Goal: Task Accomplishment & Management: Manage account settings

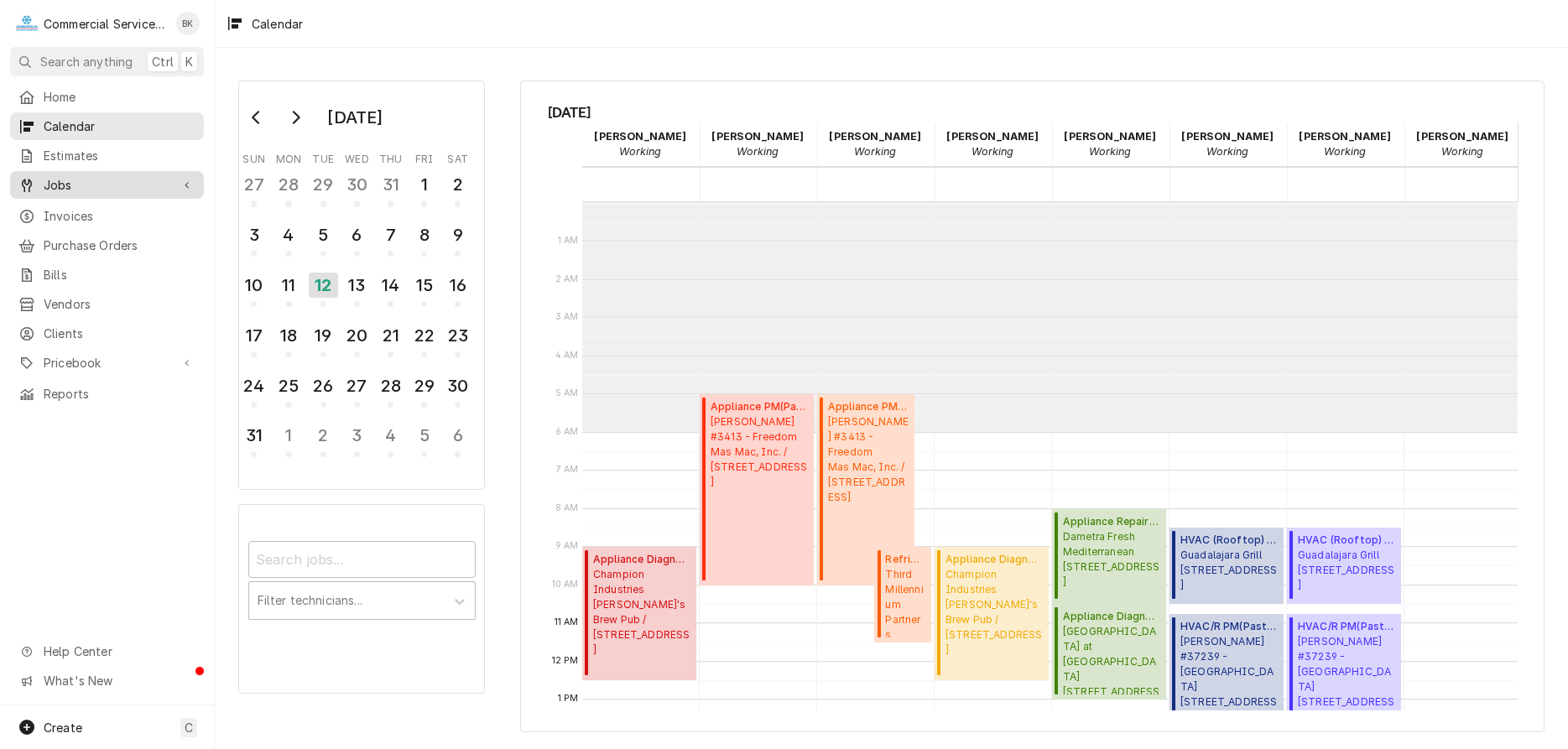
scroll to position [230, 0]
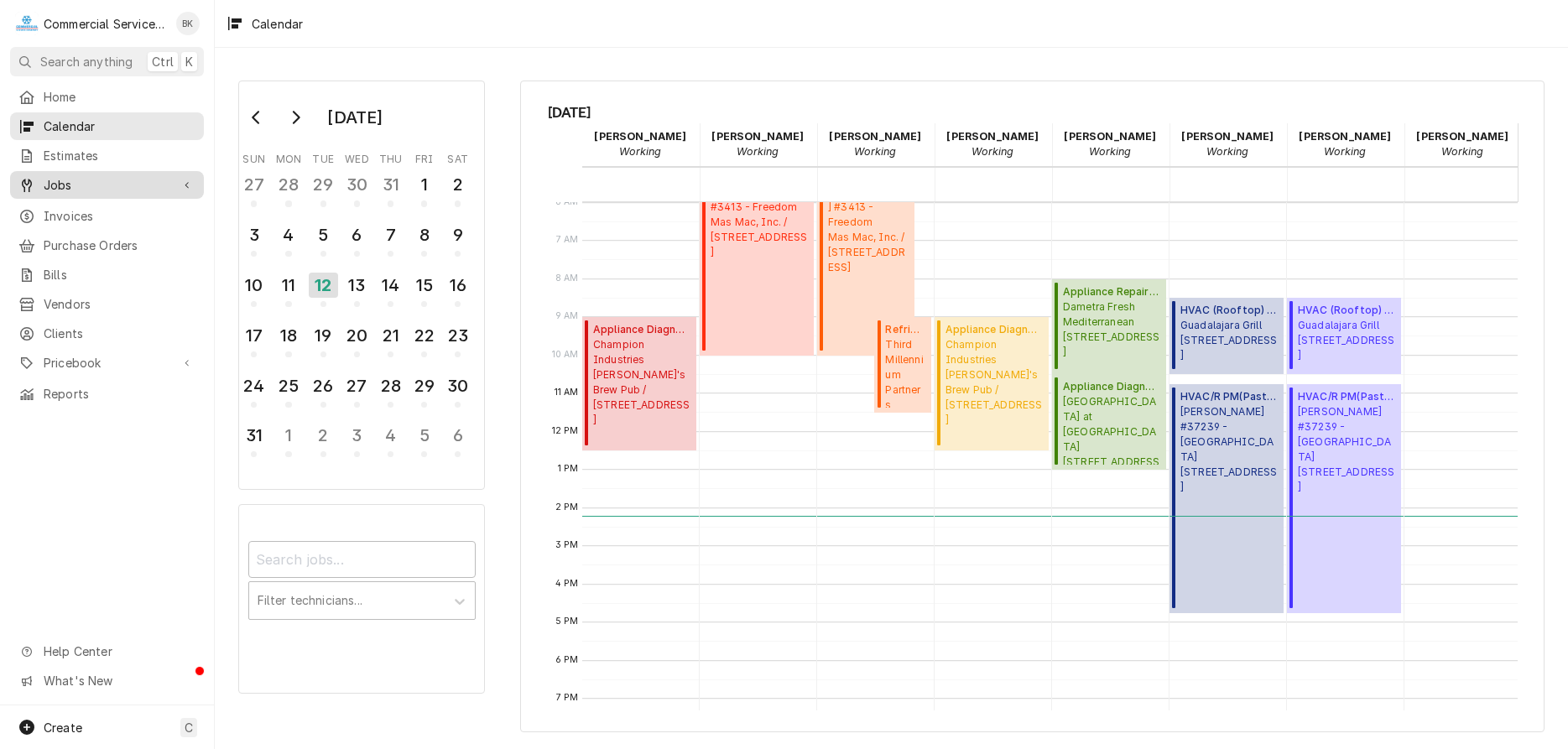
click at [77, 187] on span "Jobs" at bounding box center [107, 186] width 126 height 18
click at [88, 205] on span "Jobs" at bounding box center [119, 214] width 152 height 18
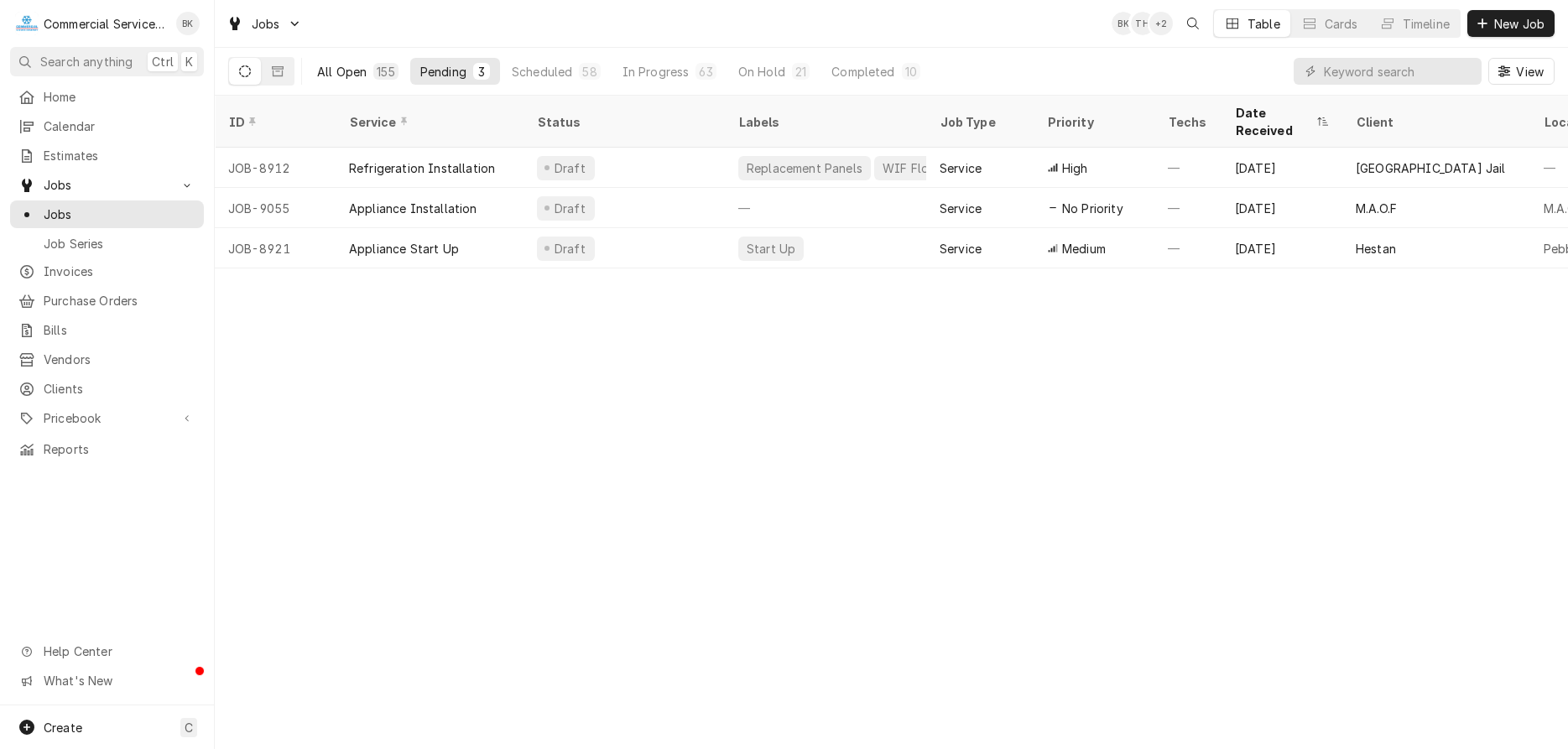
click at [364, 70] on div "All Open" at bounding box center [341, 72] width 49 height 18
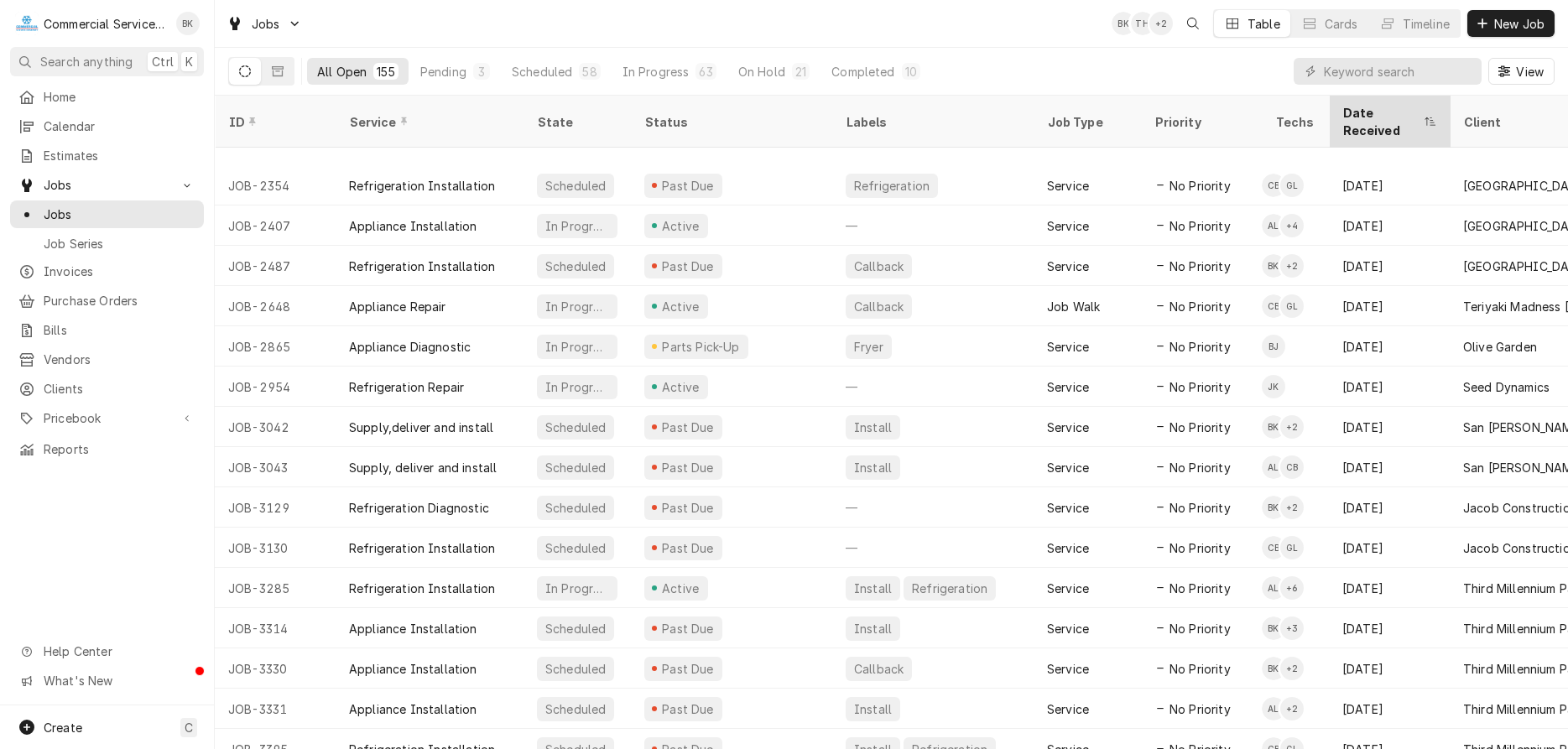
scroll to position [305, 0]
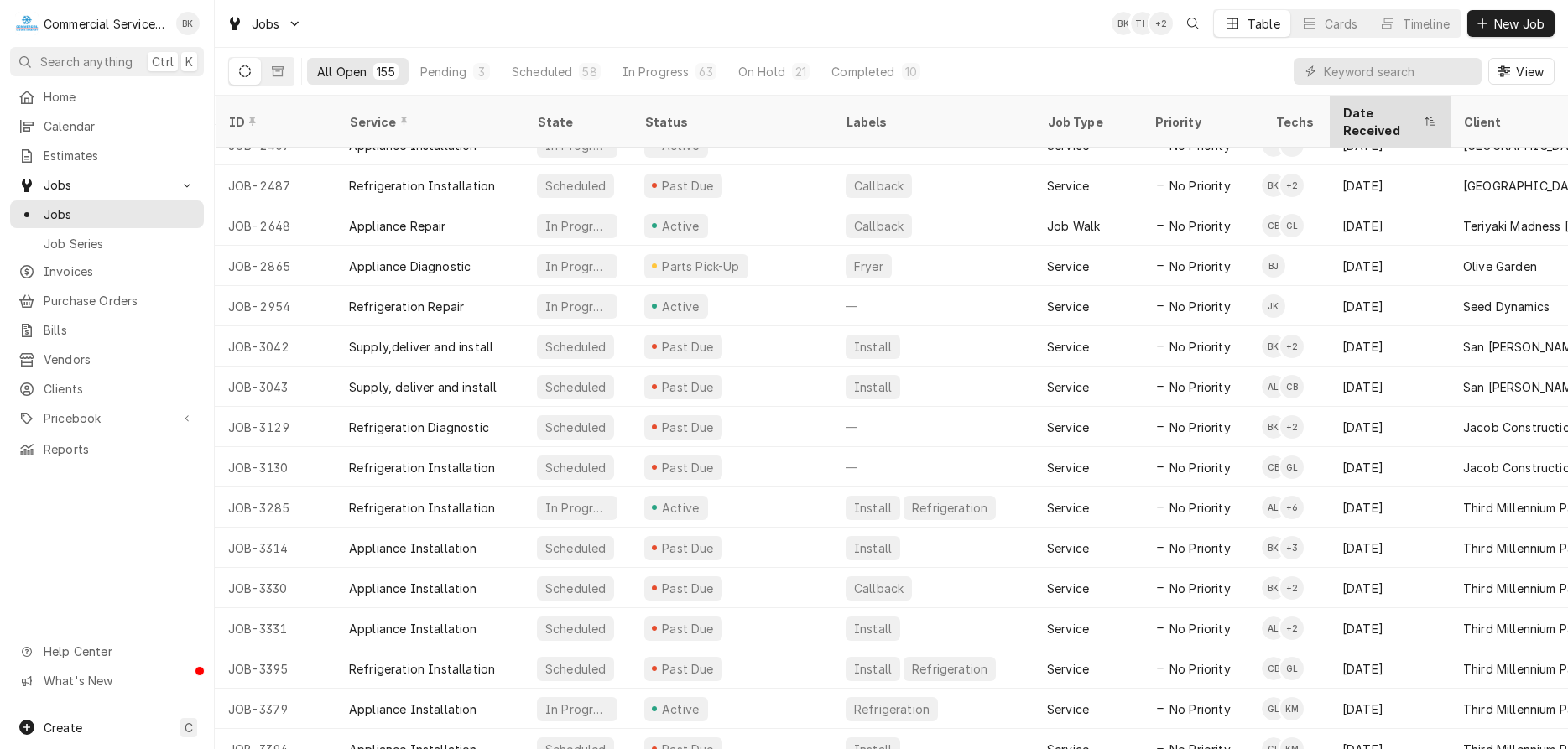
click at [1366, 114] on div "Date Received" at bounding box center [1381, 121] width 77 height 36
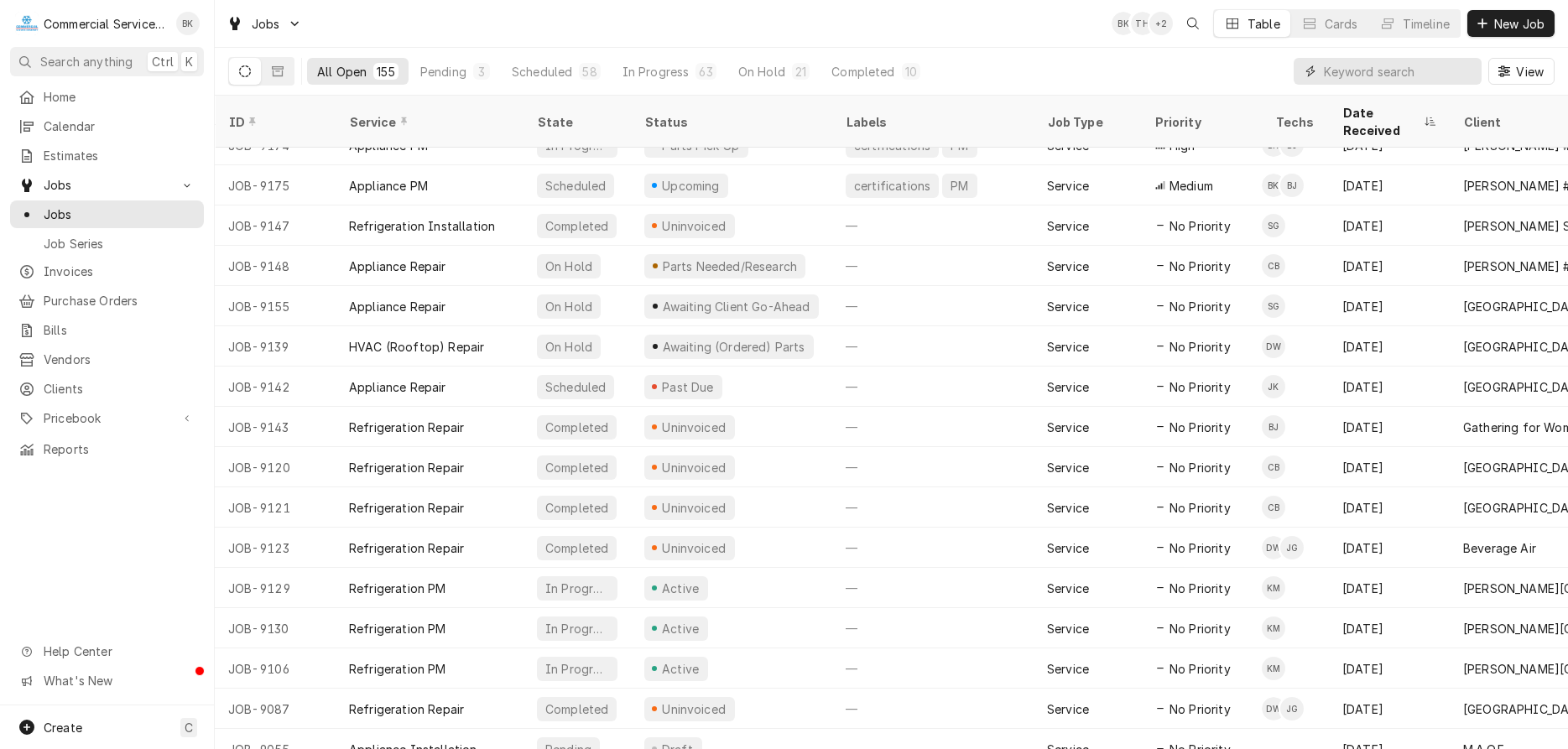
click at [1397, 64] on input "Dynamic Content Wrapper" at bounding box center [1398, 71] width 149 height 27
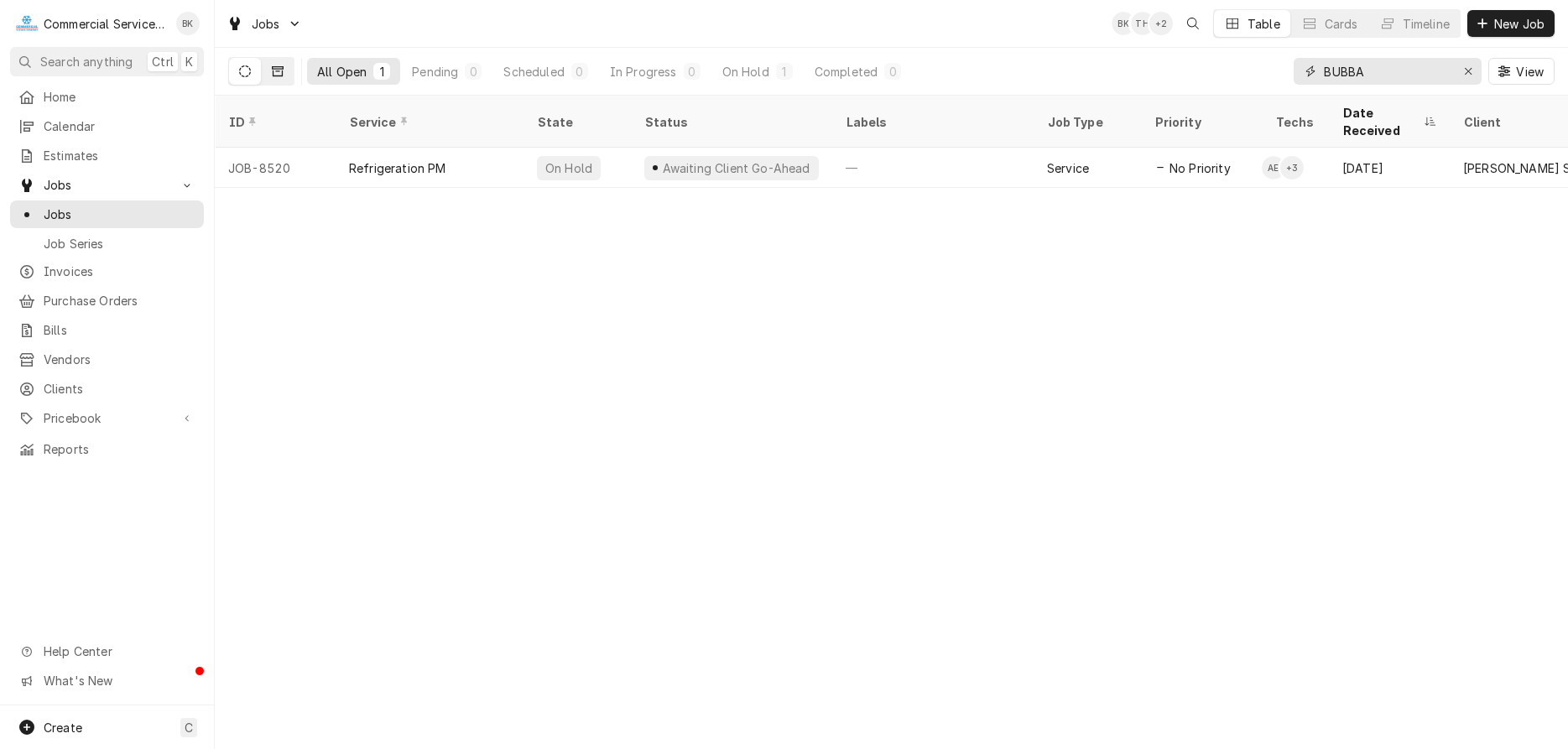
type input "BUBBA"
click at [278, 64] on button "Dynamic Content Wrapper" at bounding box center [277, 71] width 32 height 27
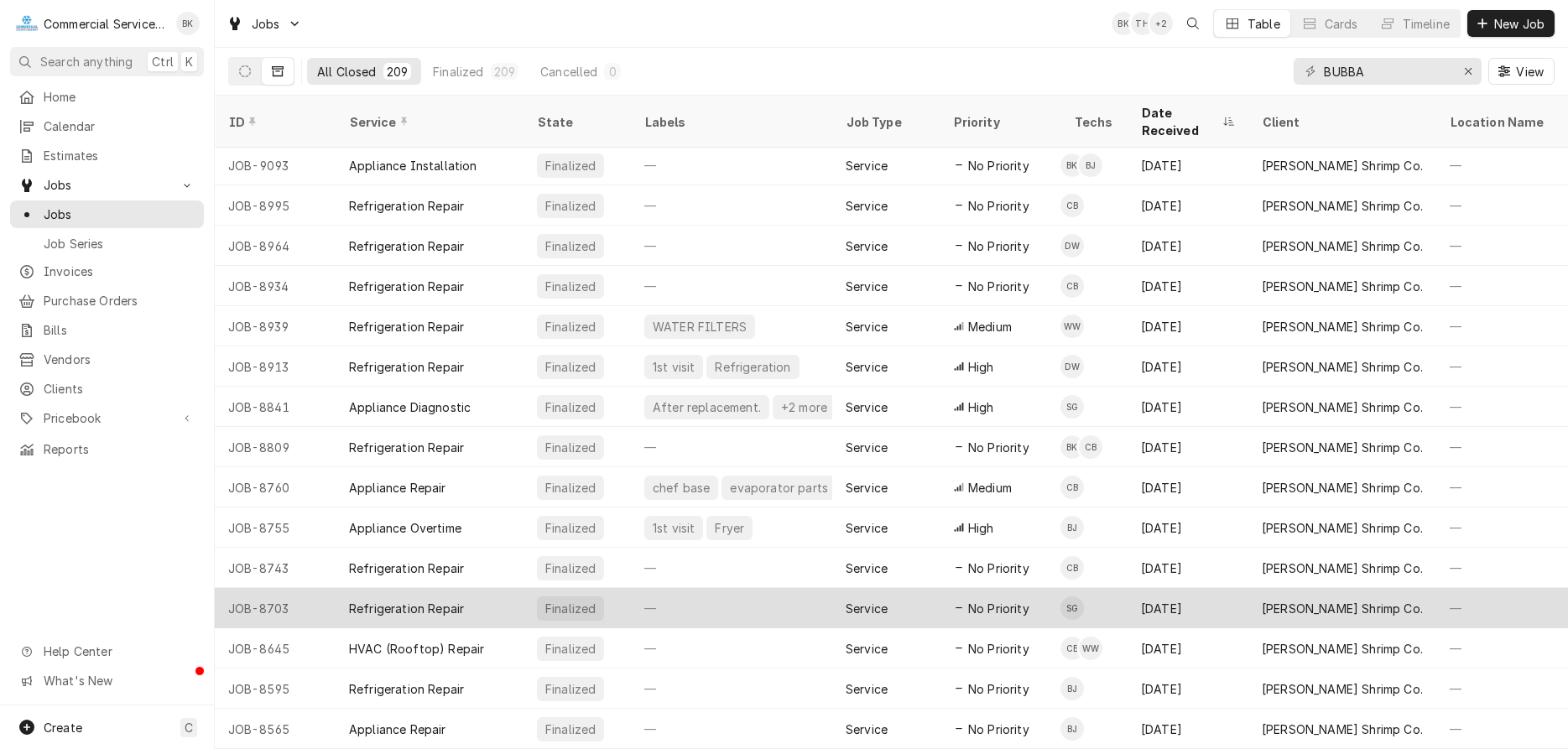
scroll to position [0, 0]
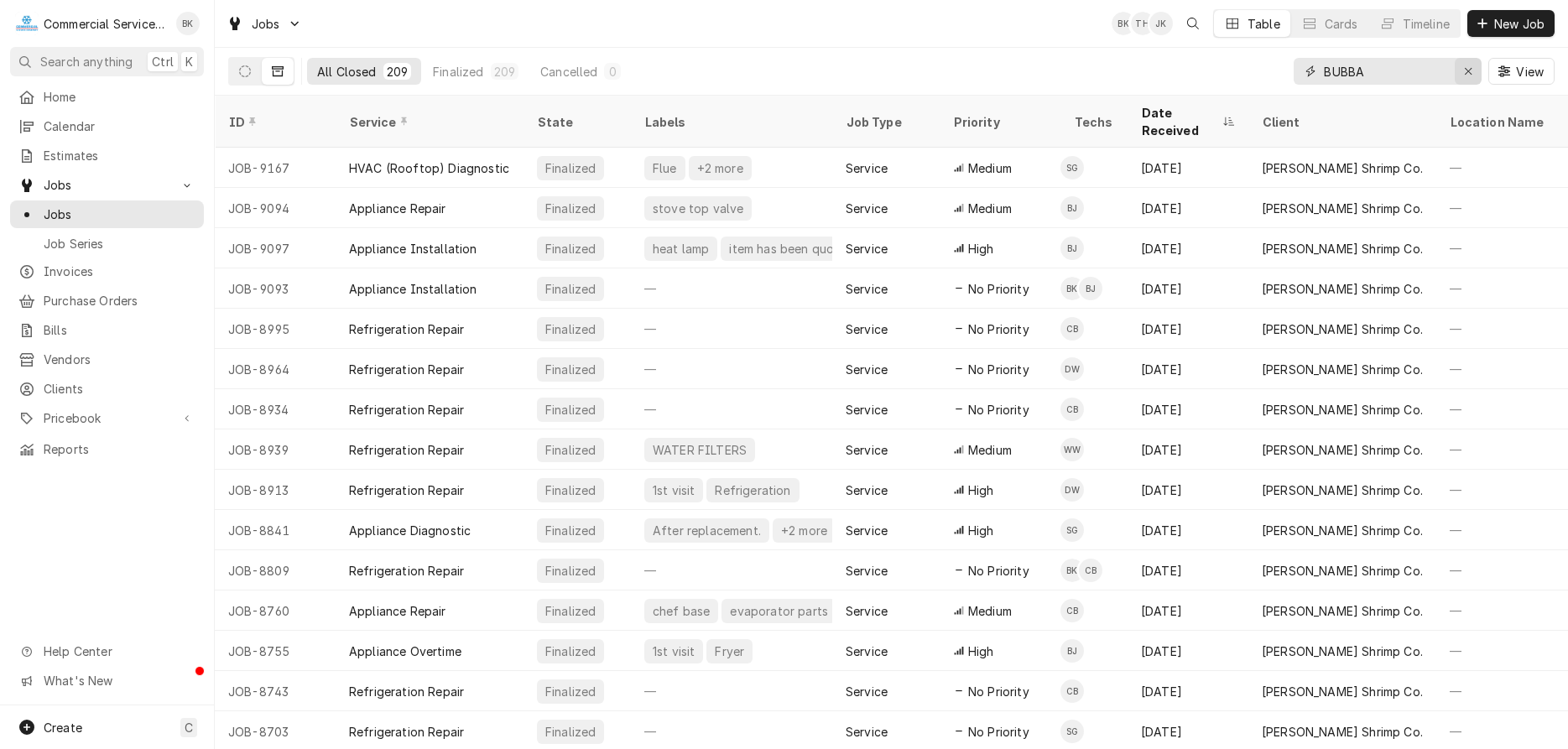
click at [1460, 69] on div "Erase input" at bounding box center [1468, 71] width 17 height 17
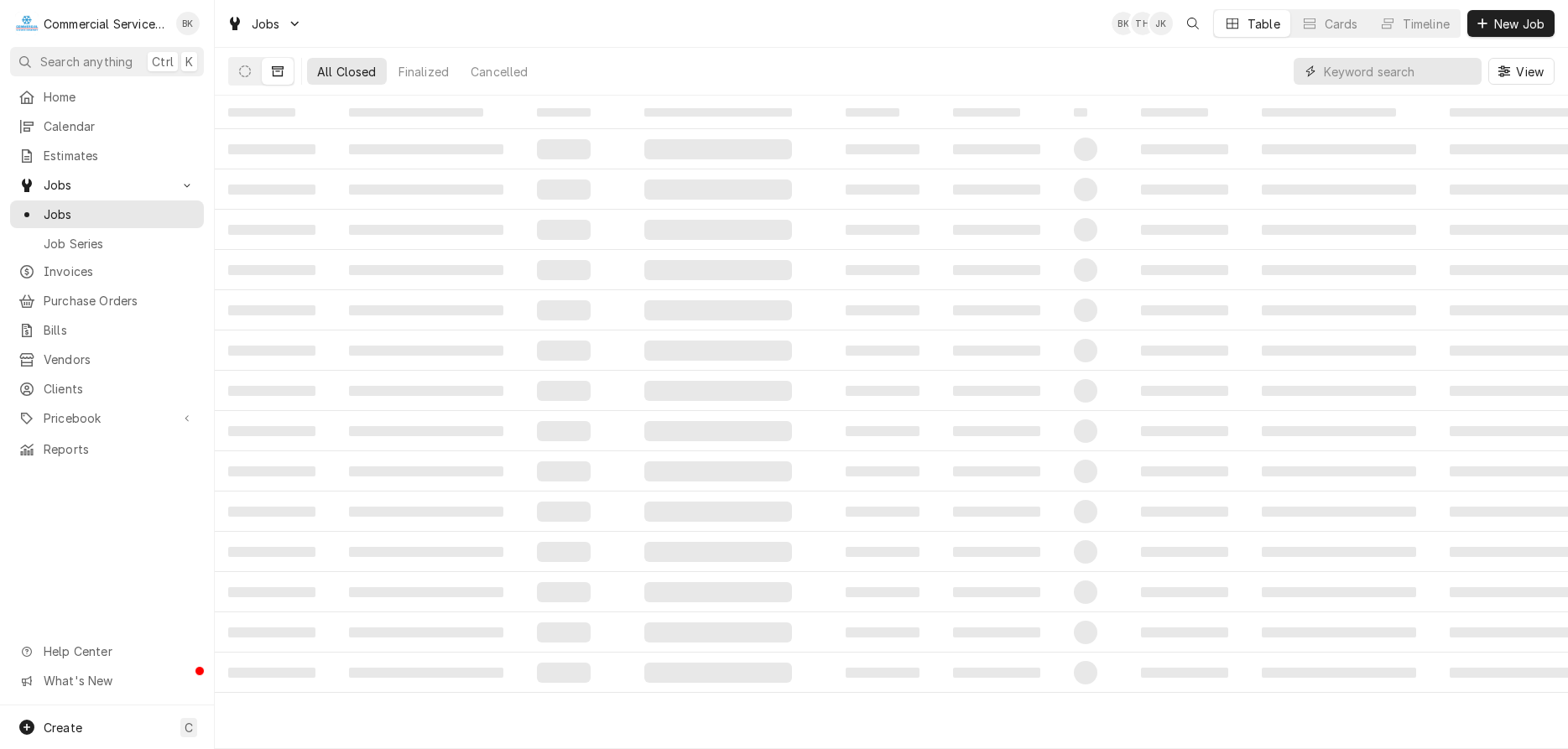
click at [1391, 74] on input "Dynamic Content Wrapper" at bounding box center [1398, 71] width 149 height 27
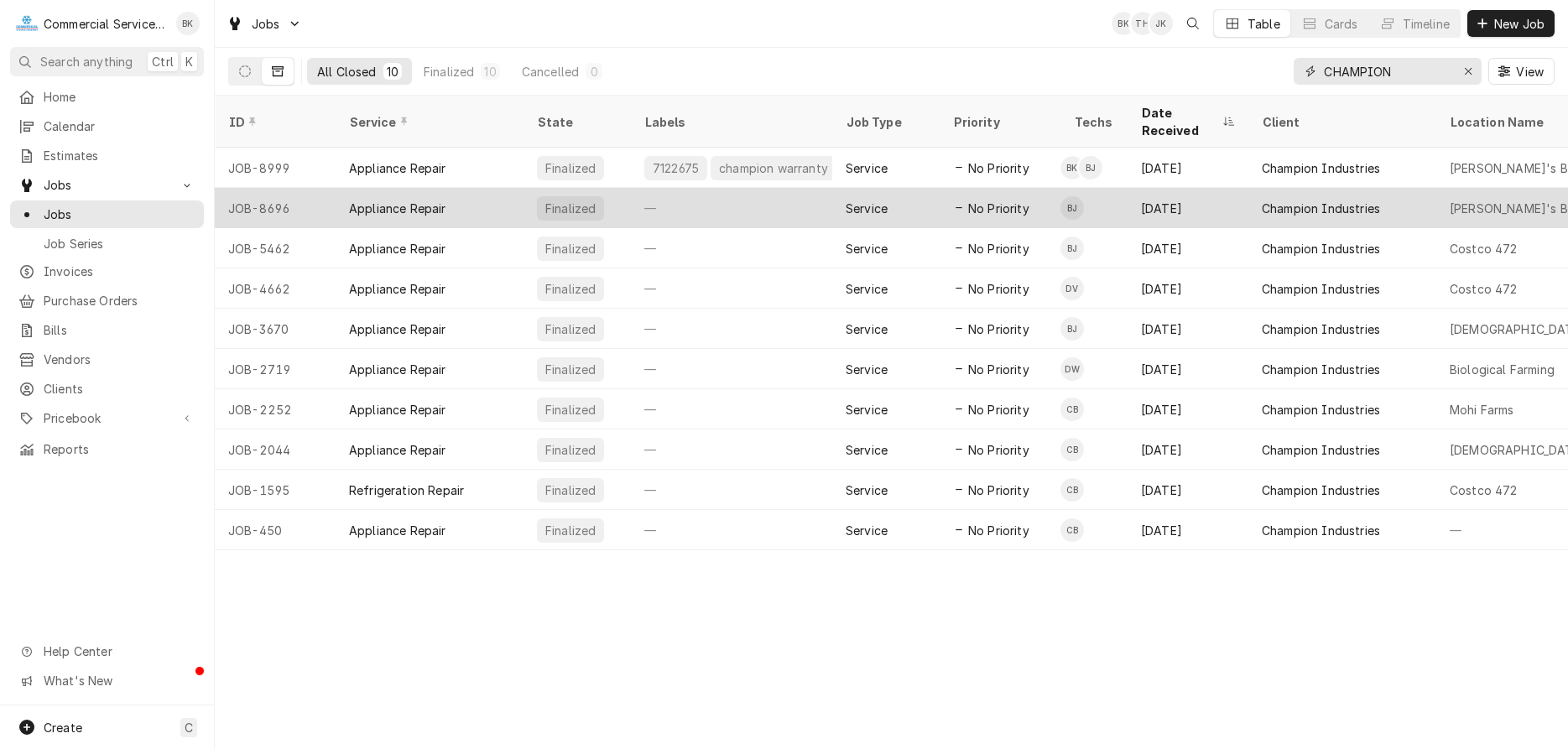
type input "CHAMPION"
click at [777, 192] on div "—" at bounding box center [731, 207] width 201 height 40
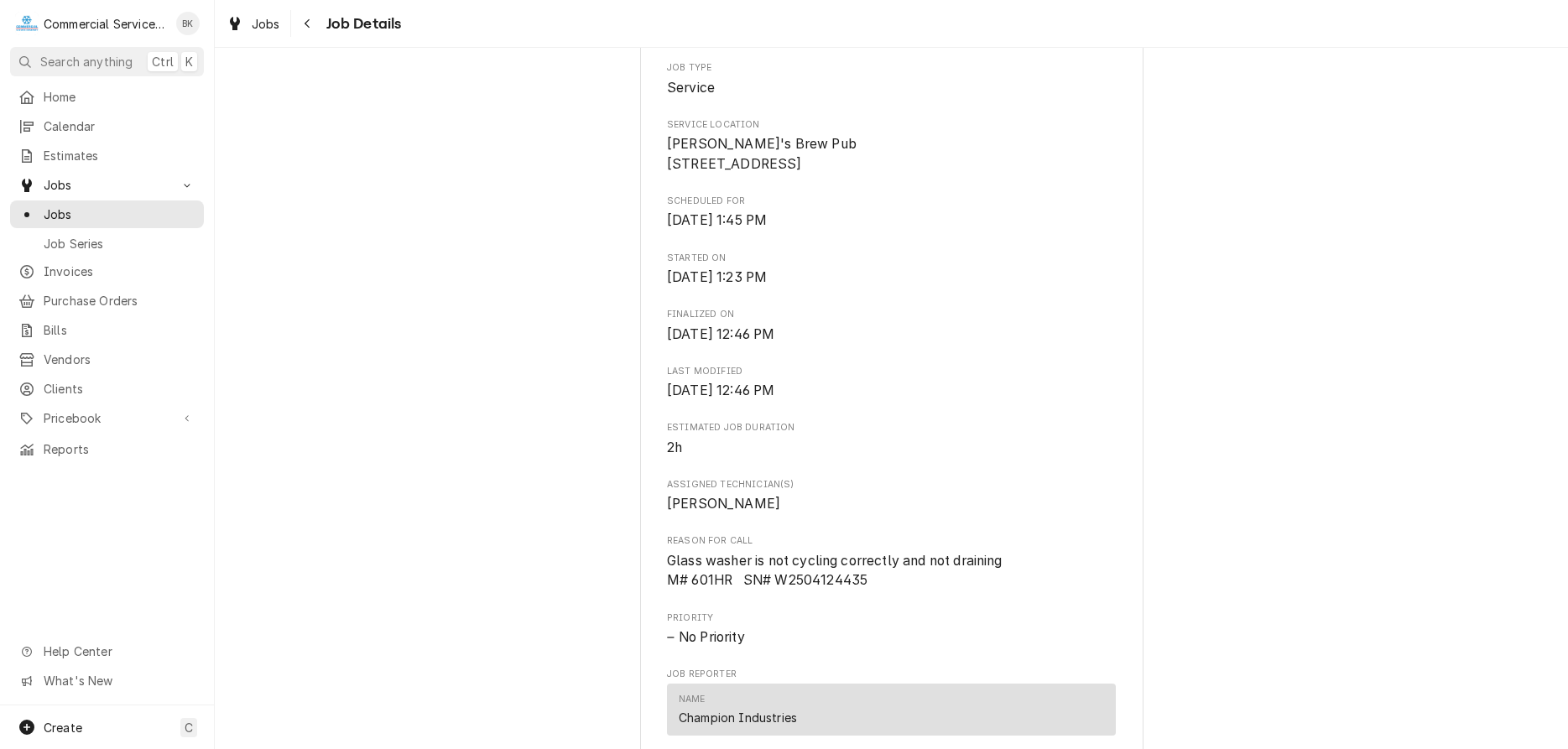
scroll to position [771, 0]
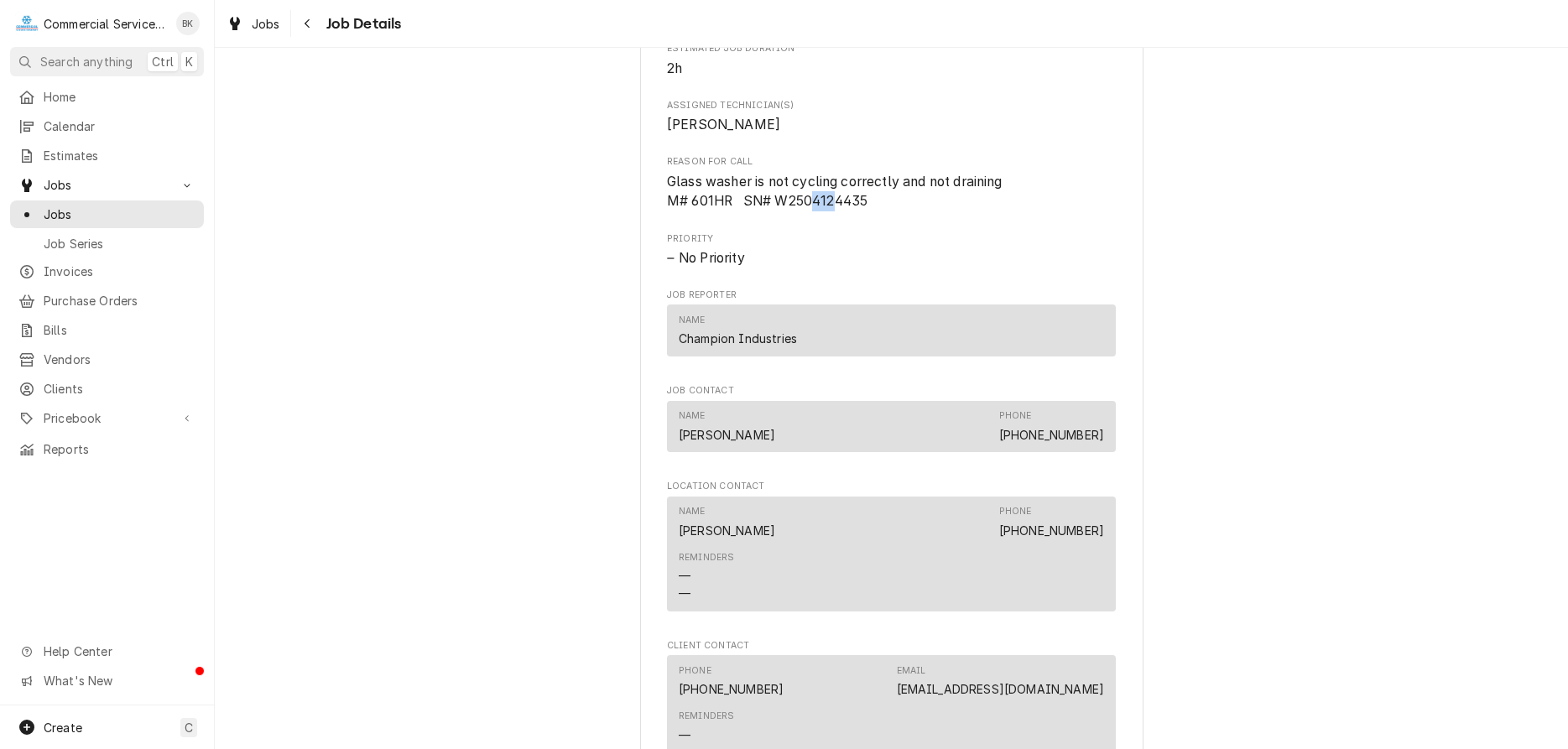
drag, startPoint x: 812, startPoint y: 221, endPoint x: 833, endPoint y: 221, distance: 21.0
click at [833, 210] on span "Glass washer is not cycling correctly and not draining M# 601HR SN# W2504124435" at bounding box center [835, 191] width 336 height 37
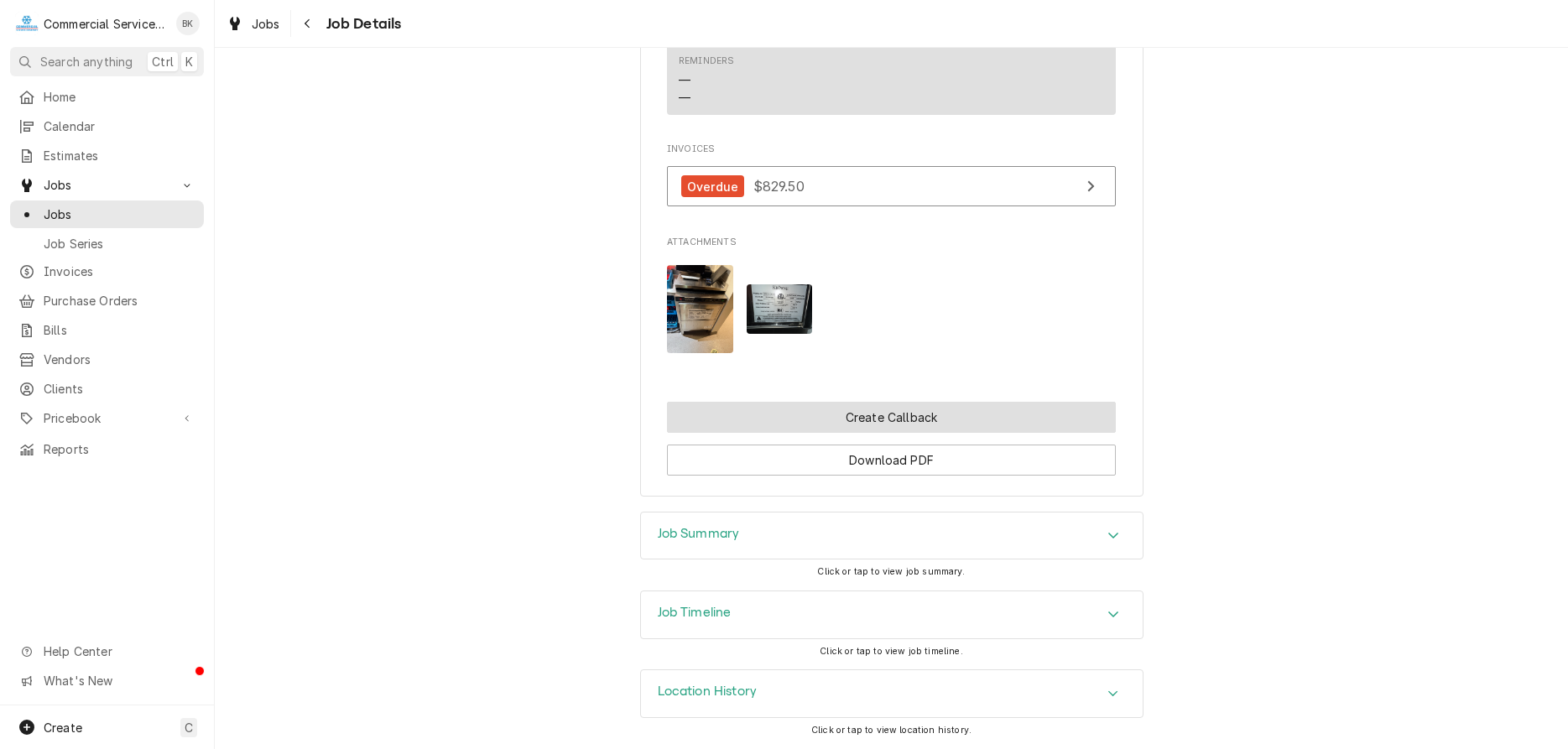
scroll to position [1360, 0]
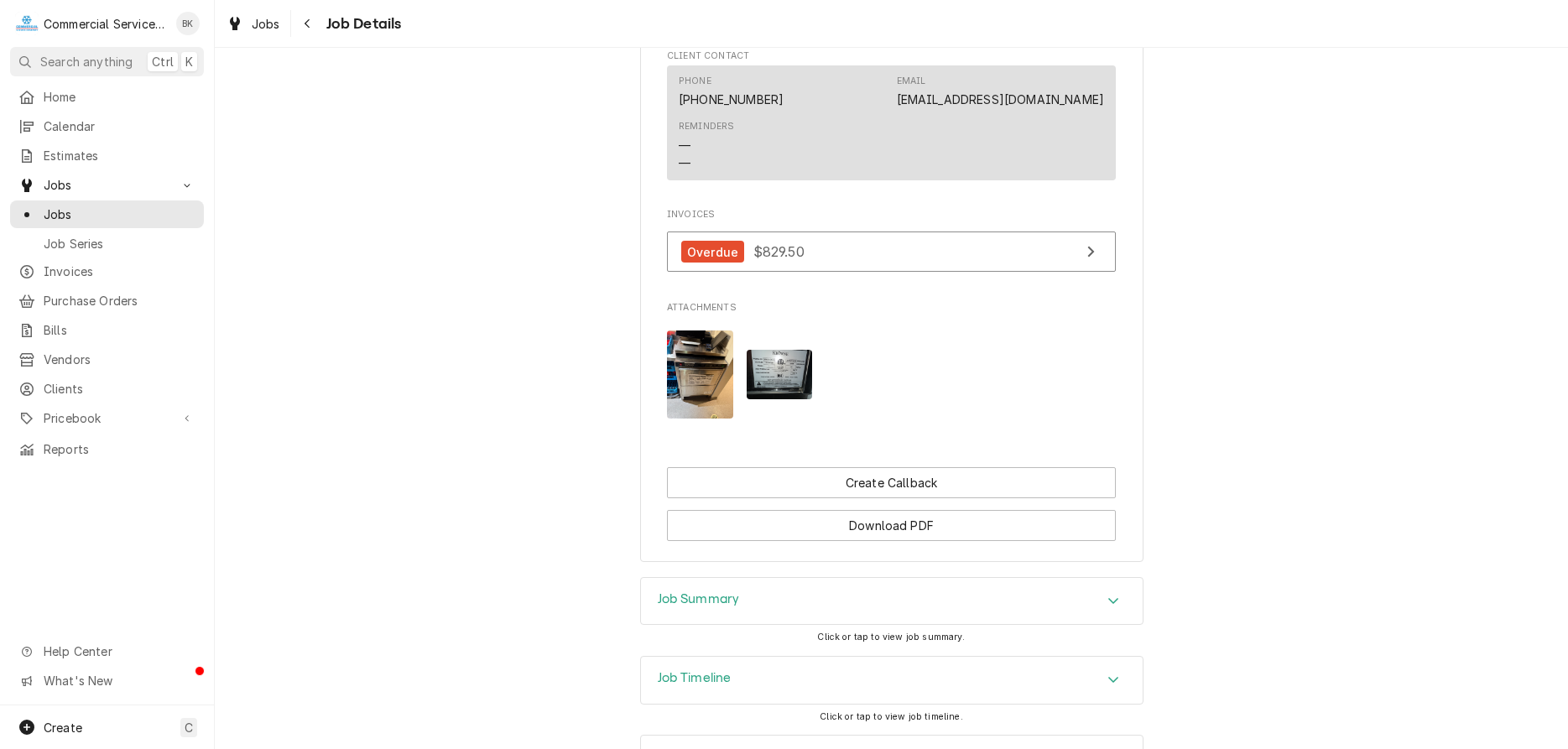
click at [704, 396] on img "Attachments" at bounding box center [700, 374] width 66 height 88
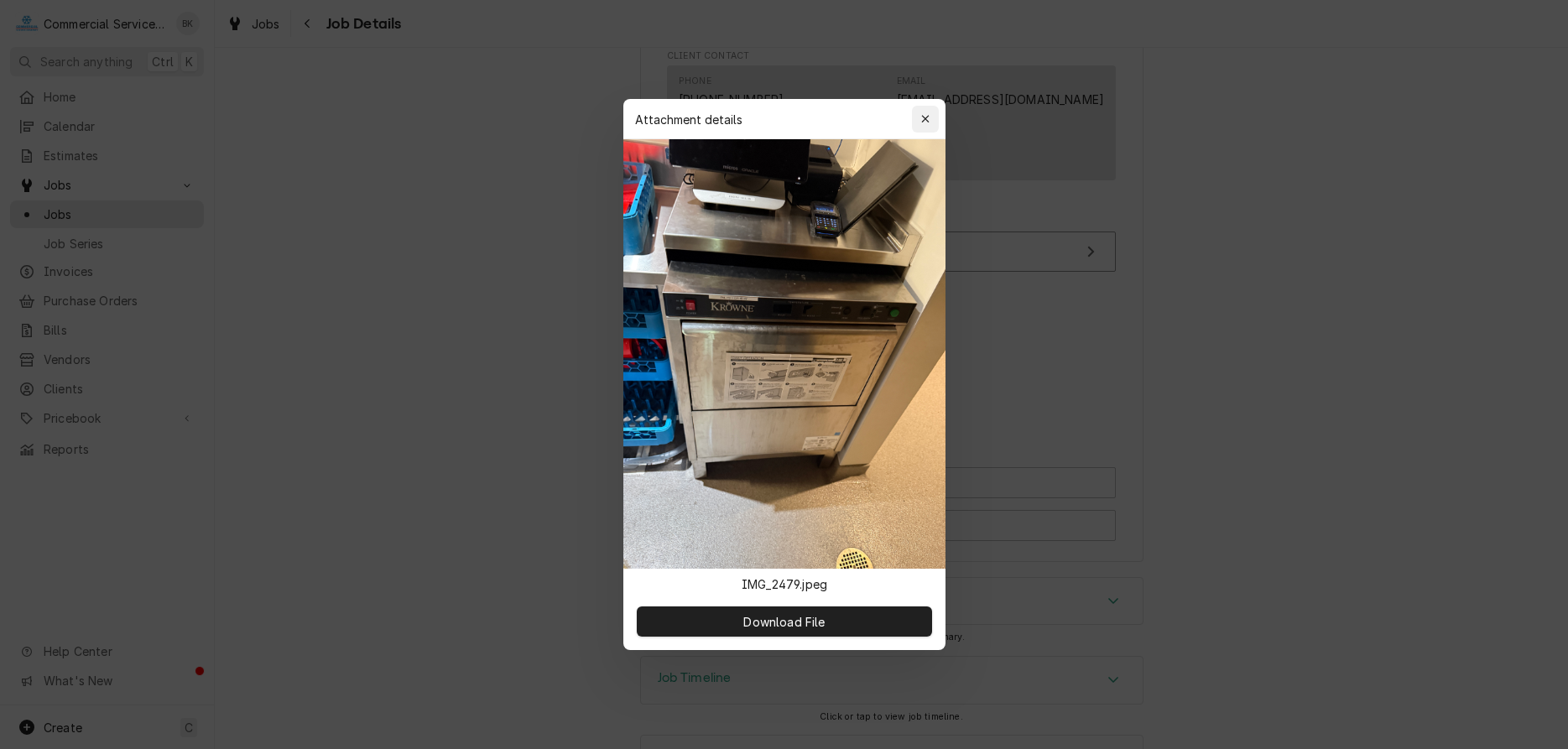
click at [928, 116] on icon "button" at bounding box center [925, 119] width 9 height 12
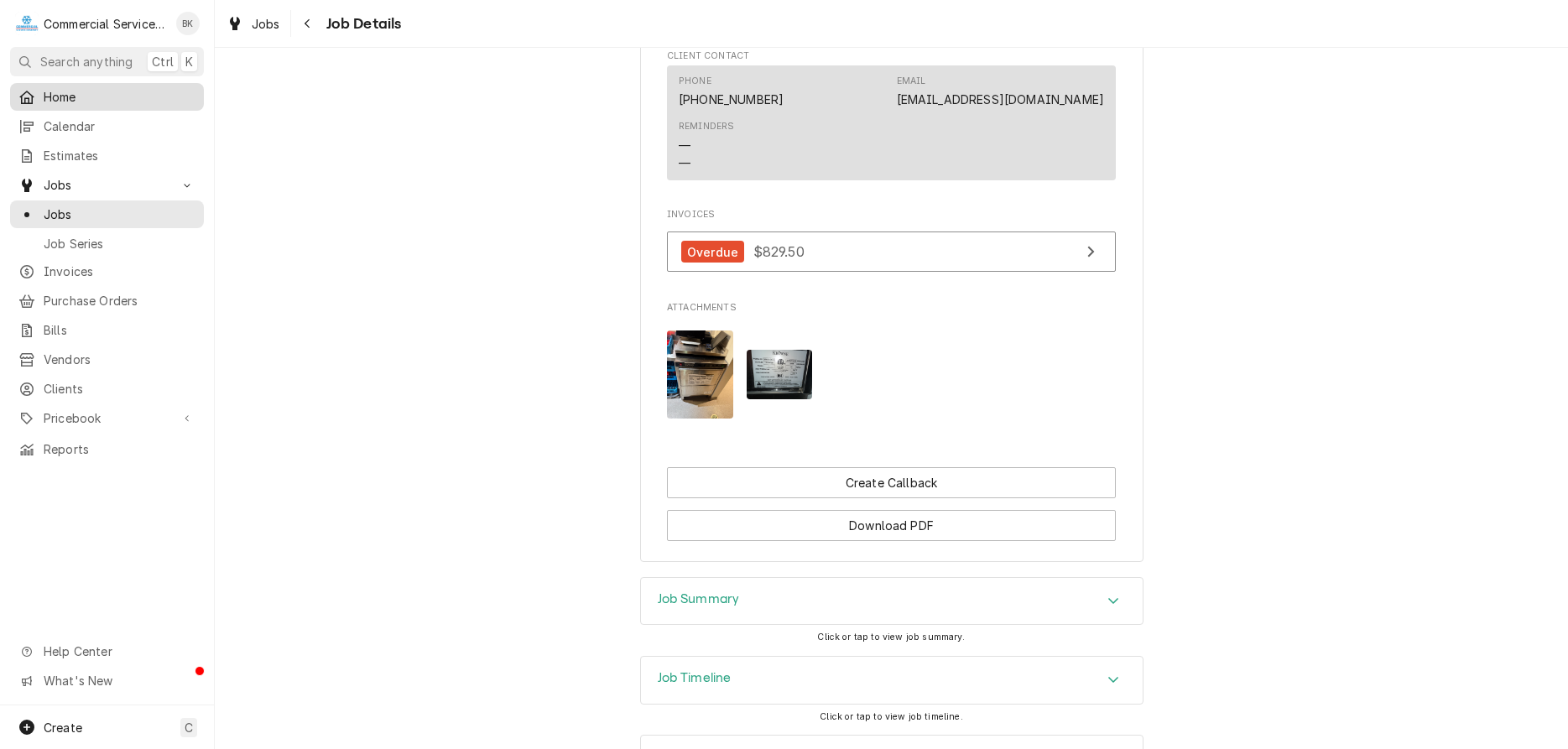
click at [60, 93] on span "Home" at bounding box center [119, 97] width 152 height 18
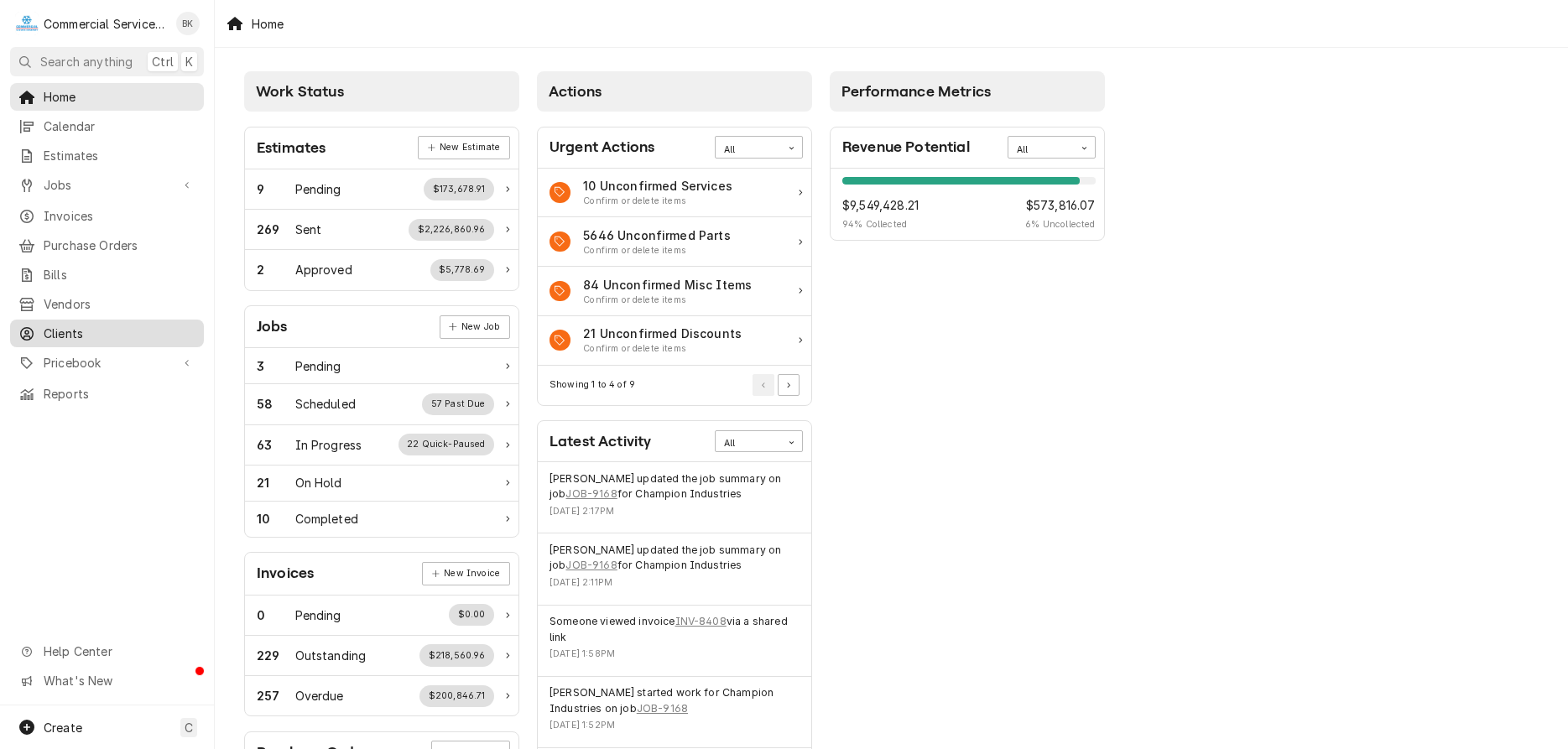
click at [85, 328] on span "Clients" at bounding box center [119, 334] width 152 height 18
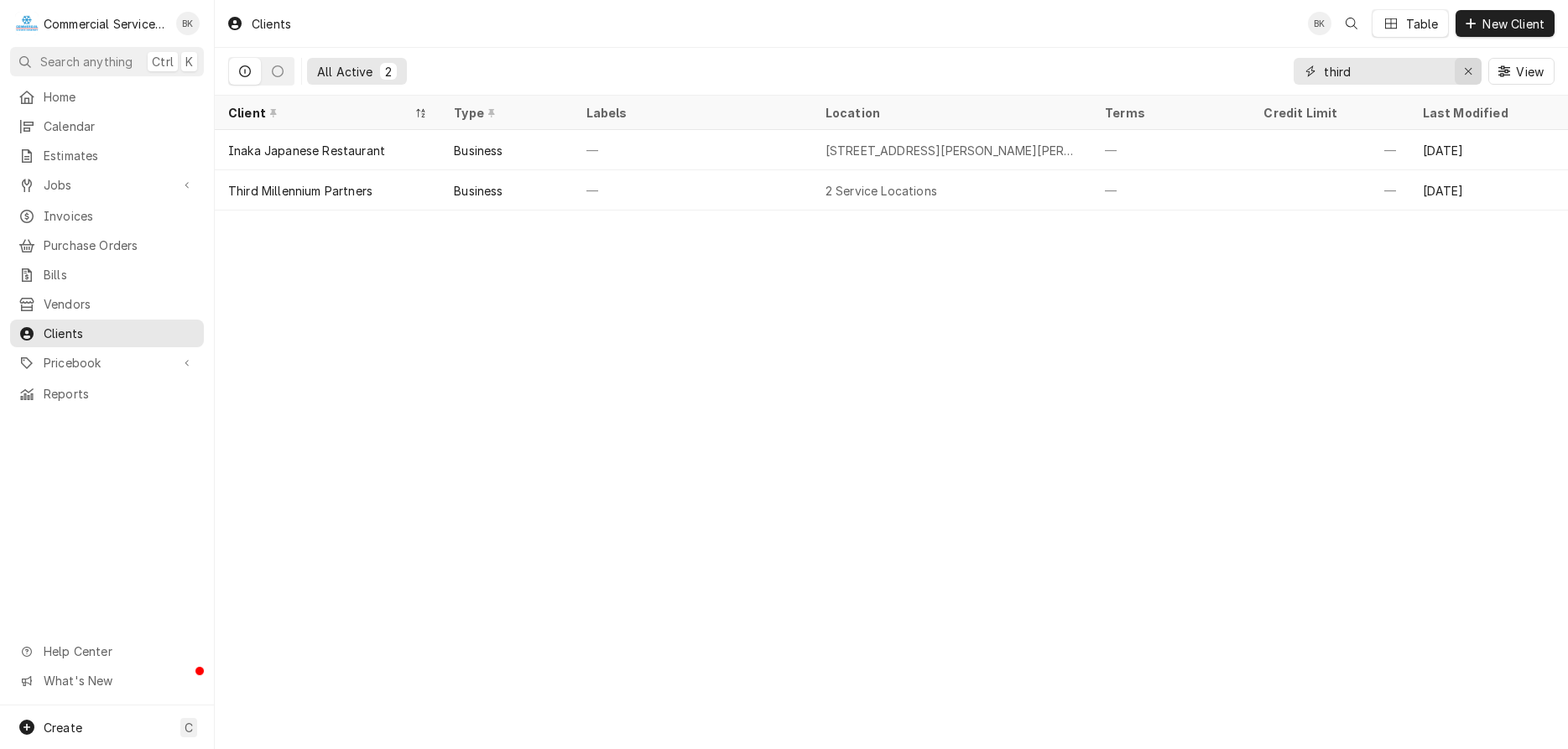
click at [1471, 71] on icon "Erase input" at bounding box center [1468, 71] width 9 height 12
click at [1414, 66] on input "Dynamic Content Wrapper" at bounding box center [1403, 71] width 158 height 27
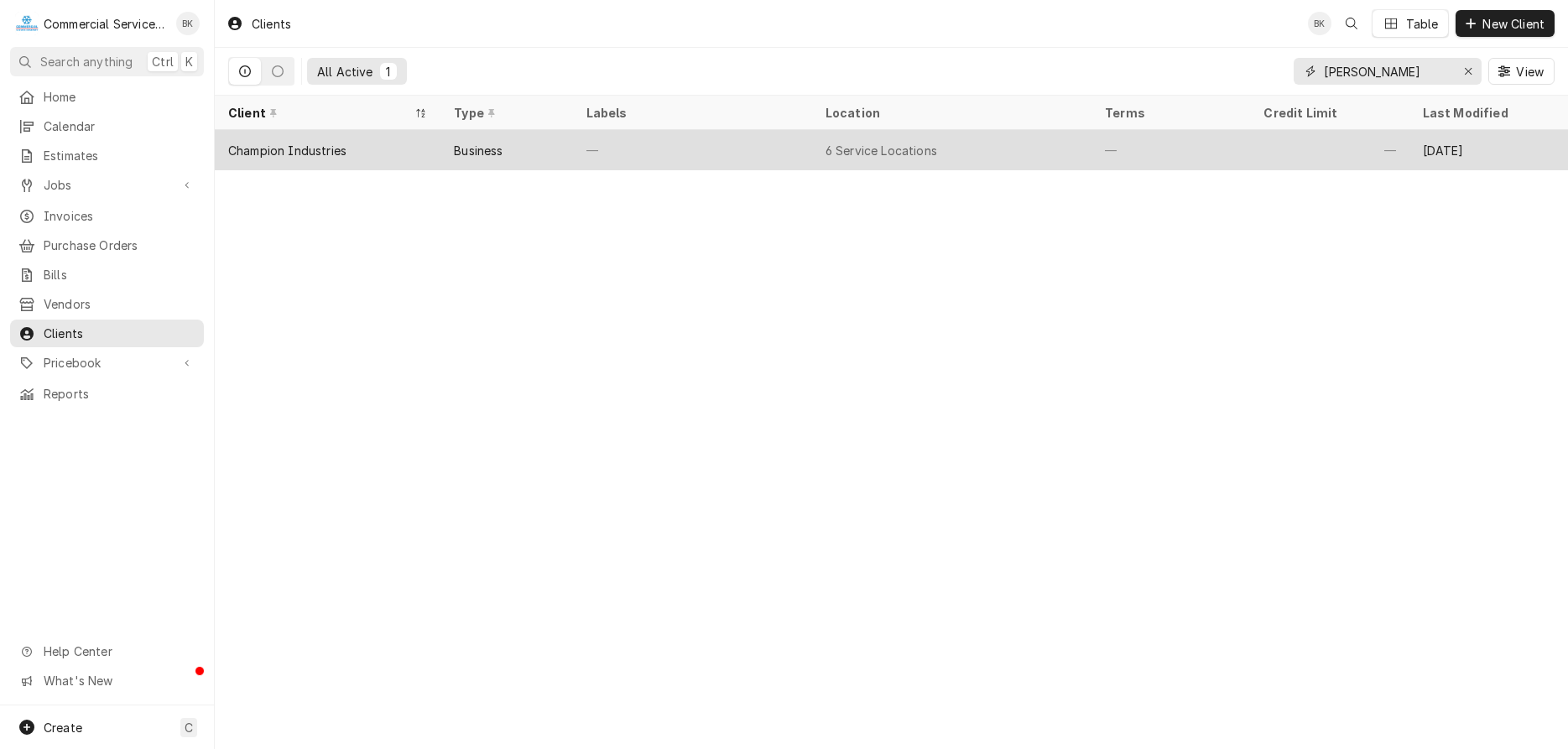
type input "[PERSON_NAME]"
click at [876, 137] on div "6 Service Locations" at bounding box center [951, 150] width 279 height 40
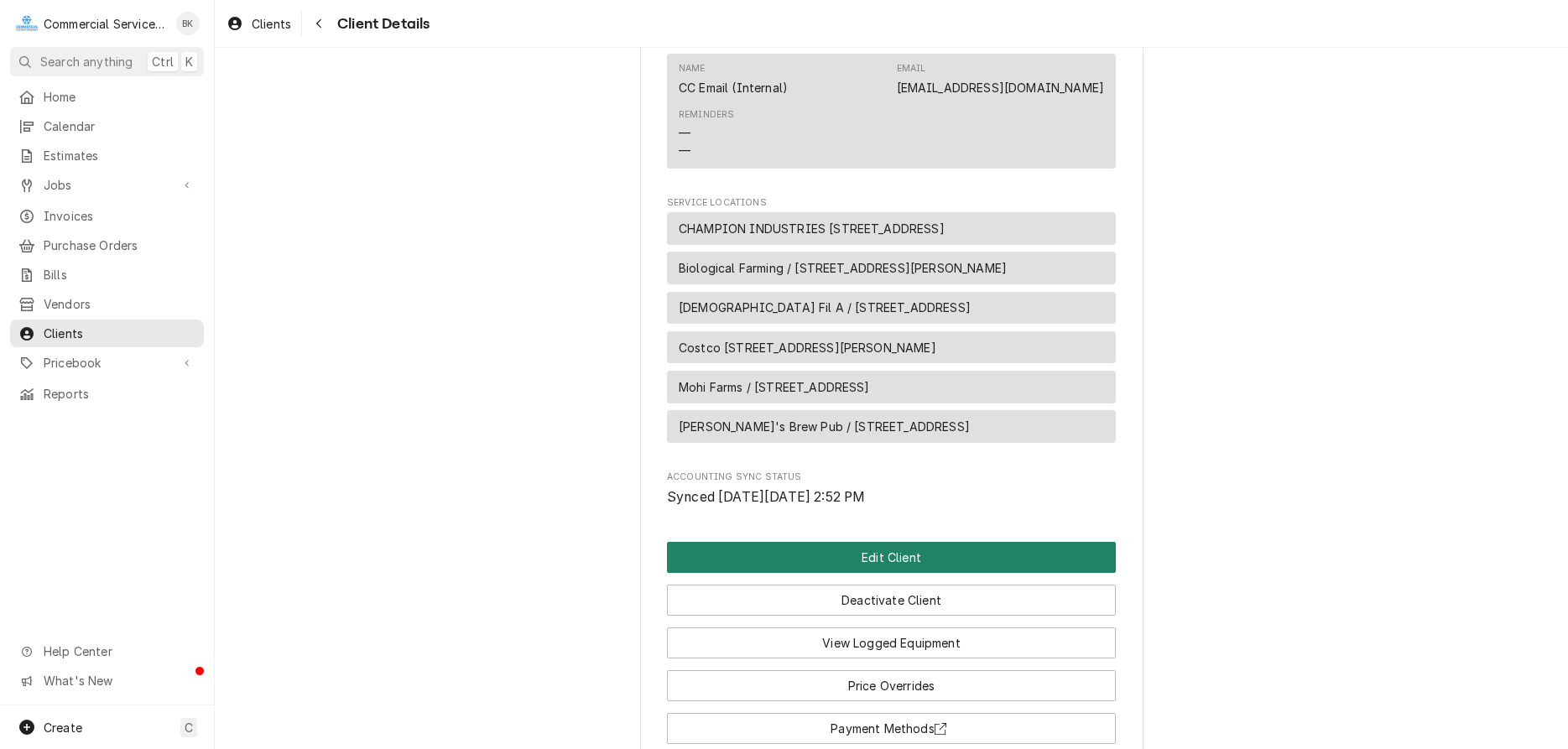
scroll to position [1166, 0]
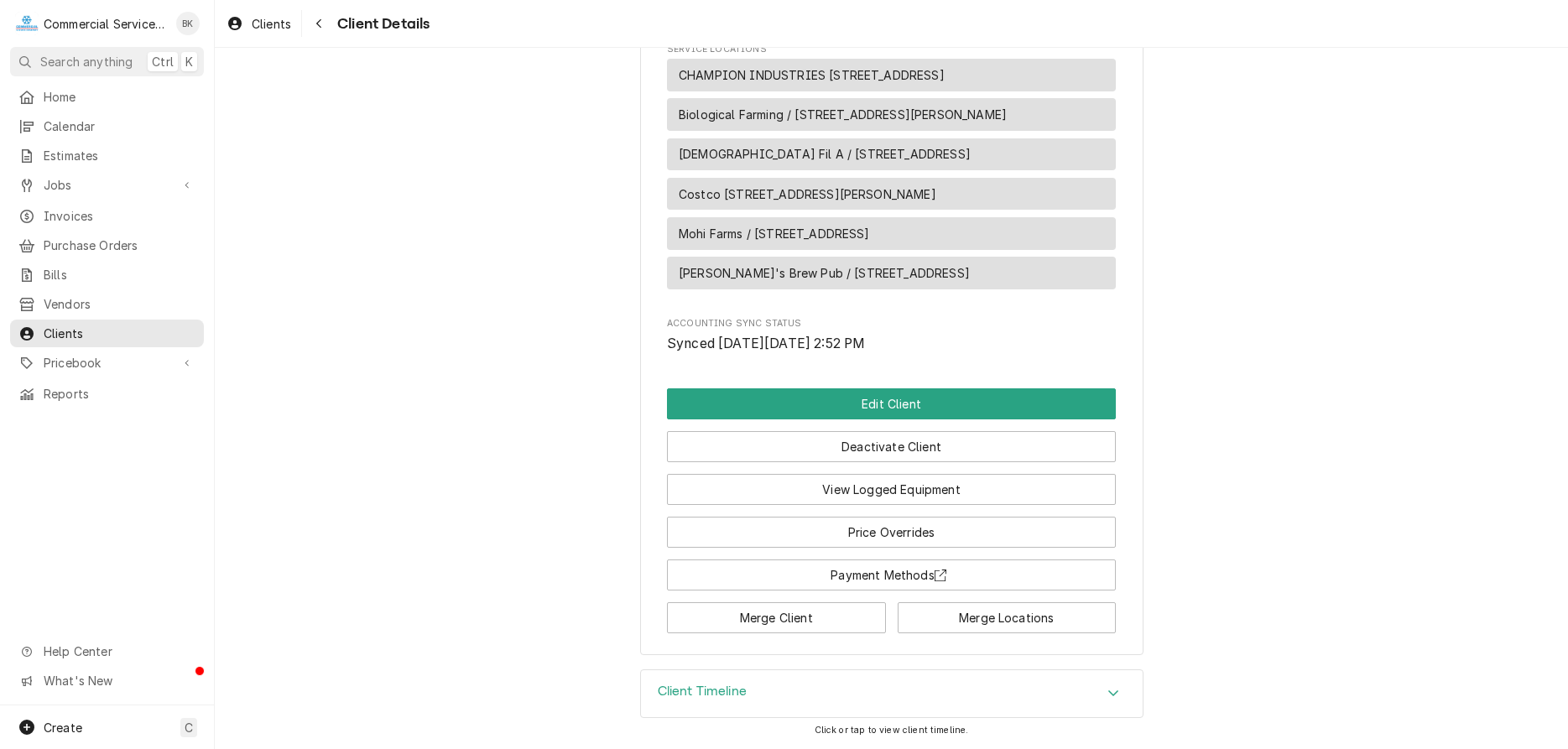
click at [804, 704] on div "Client Timeline" at bounding box center [892, 694] width 502 height 47
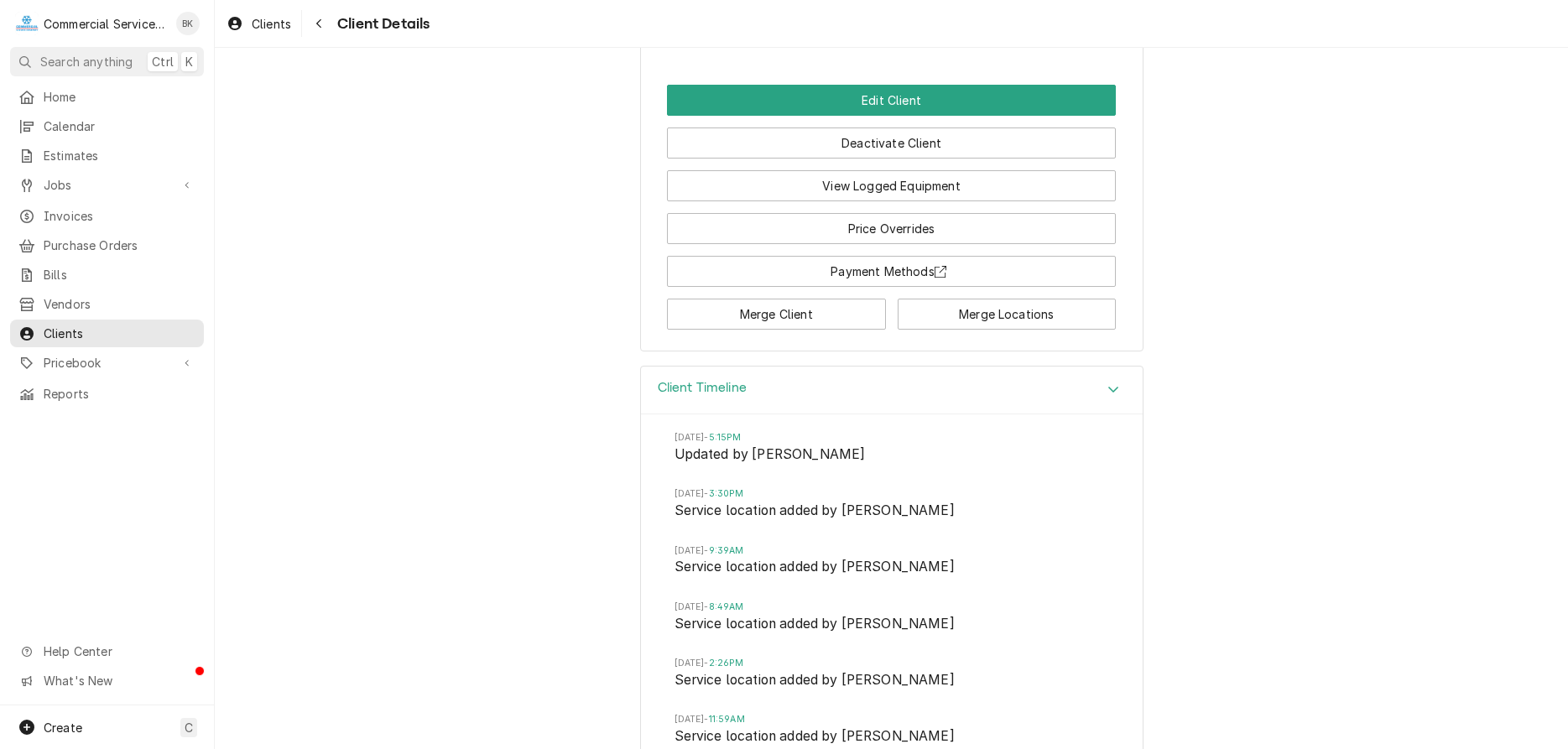
scroll to position [1424, 0]
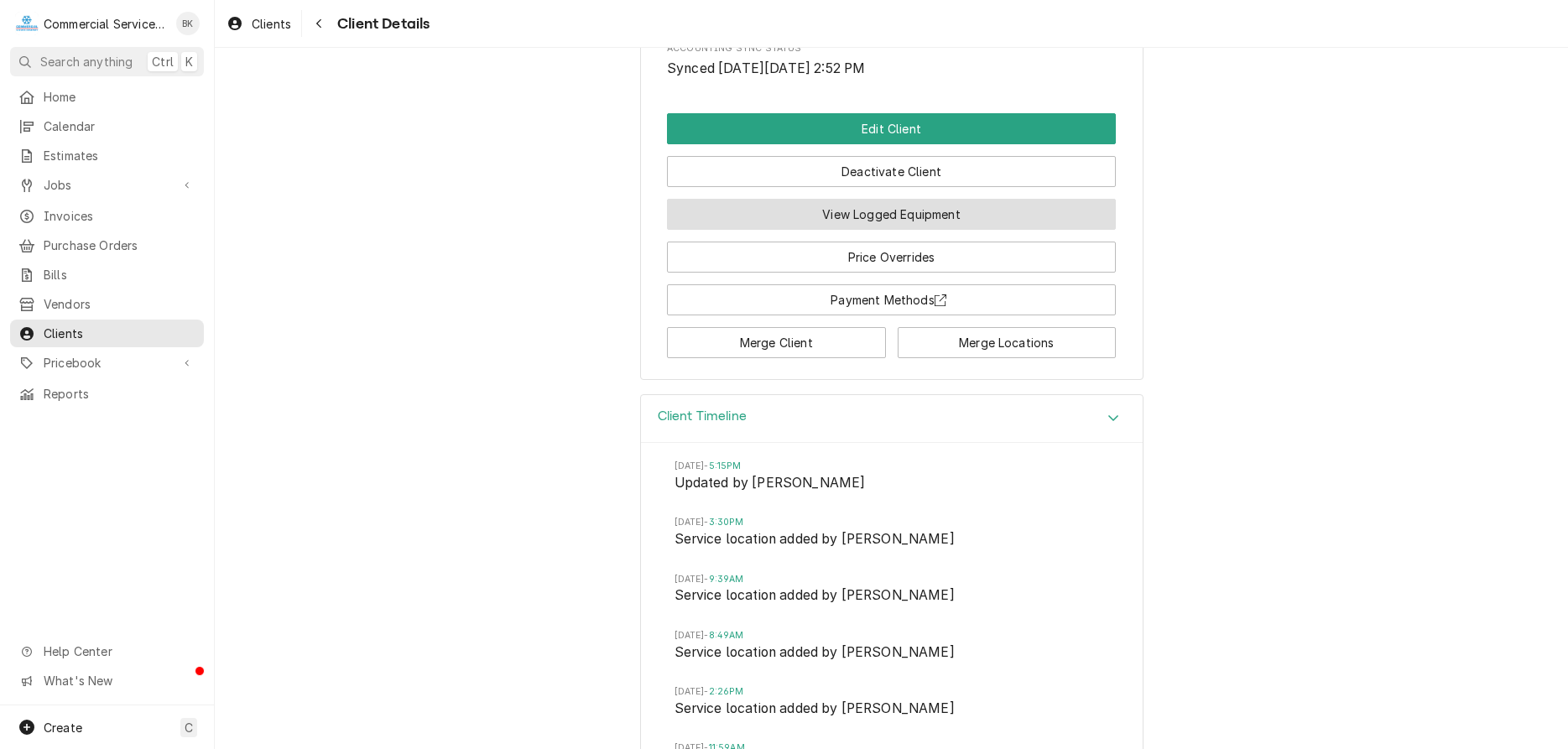
click at [899, 230] on button "View Logged Equipment" at bounding box center [891, 214] width 449 height 31
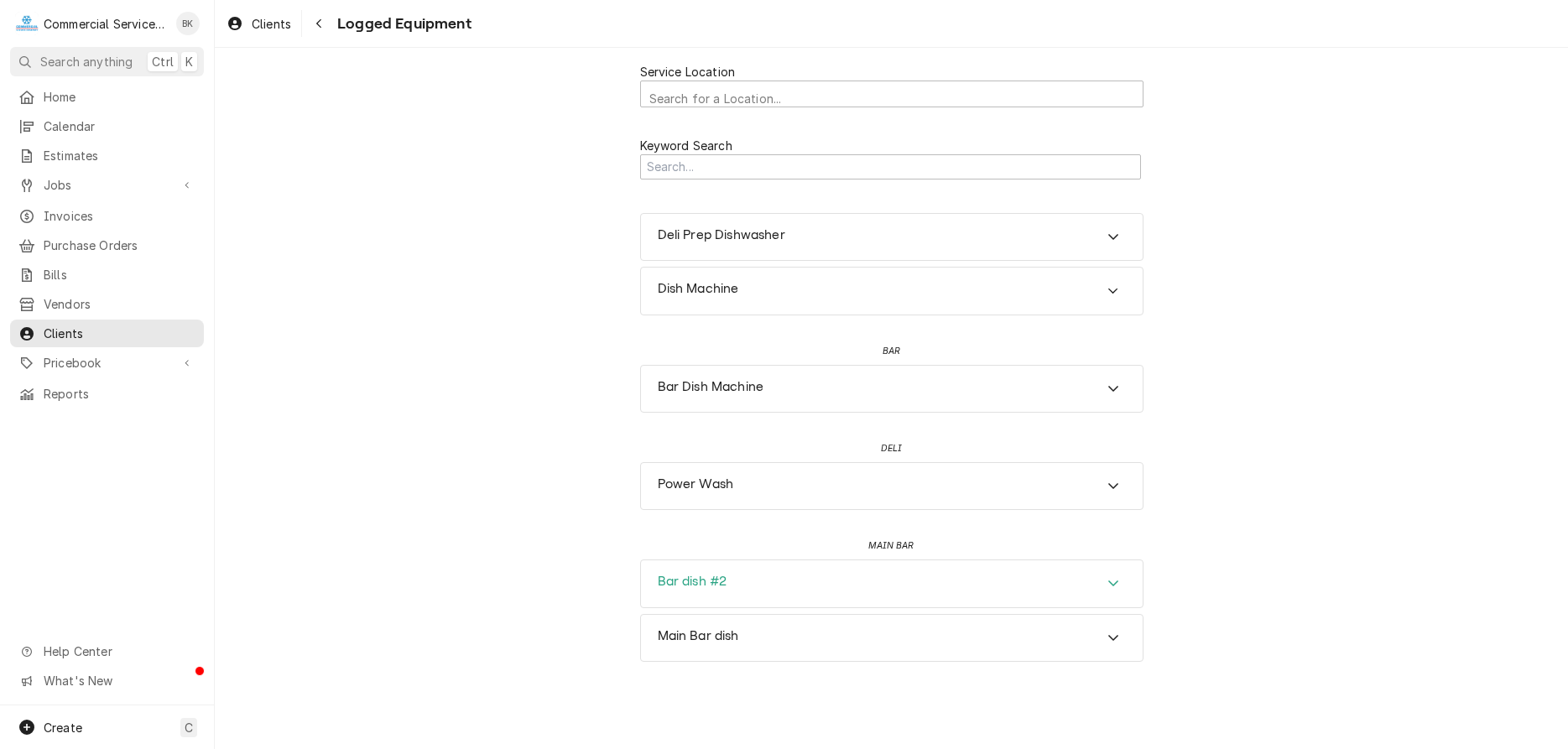
click at [709, 586] on h3 "Bar dish #2" at bounding box center [693, 582] width 70 height 16
click at [779, 570] on div "Bar dish #2" at bounding box center [892, 584] width 502 height 47
click at [767, 631] on div "Main Bar dish" at bounding box center [892, 638] width 502 height 47
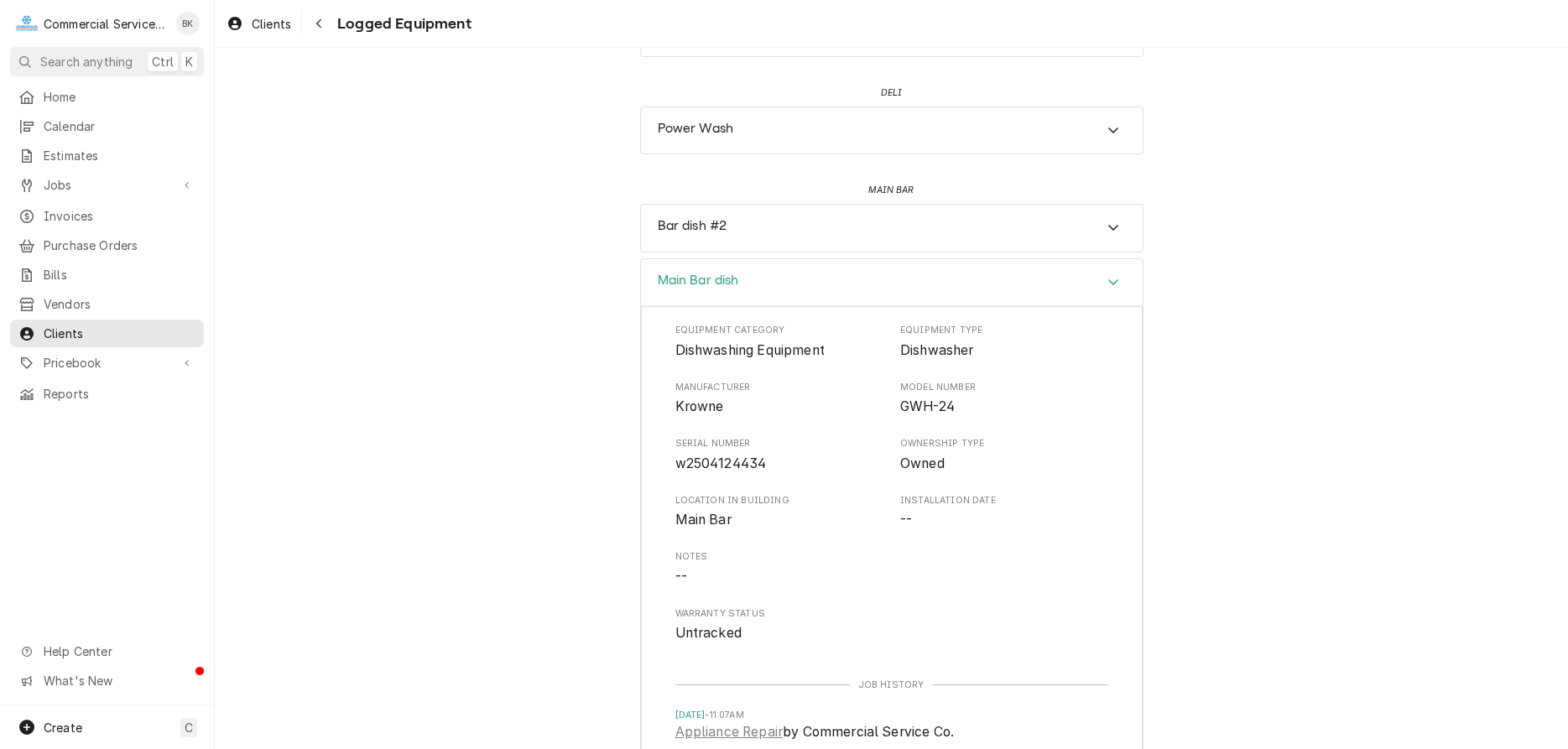
scroll to position [446, 0]
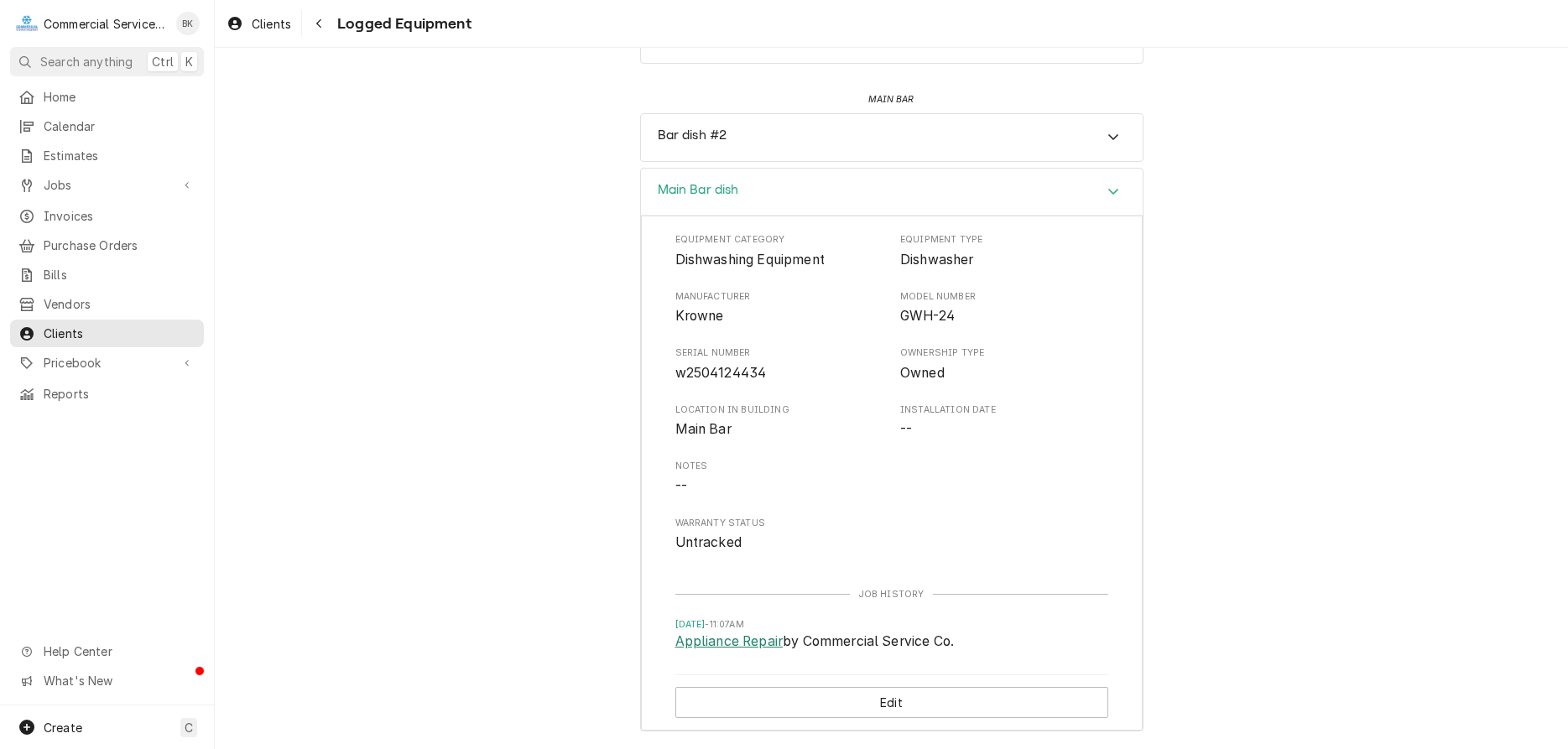
click at [732, 647] on link "Appliance Repair" at bounding box center [730, 641] width 109 height 20
click at [64, 93] on span "Home" at bounding box center [119, 97] width 152 height 18
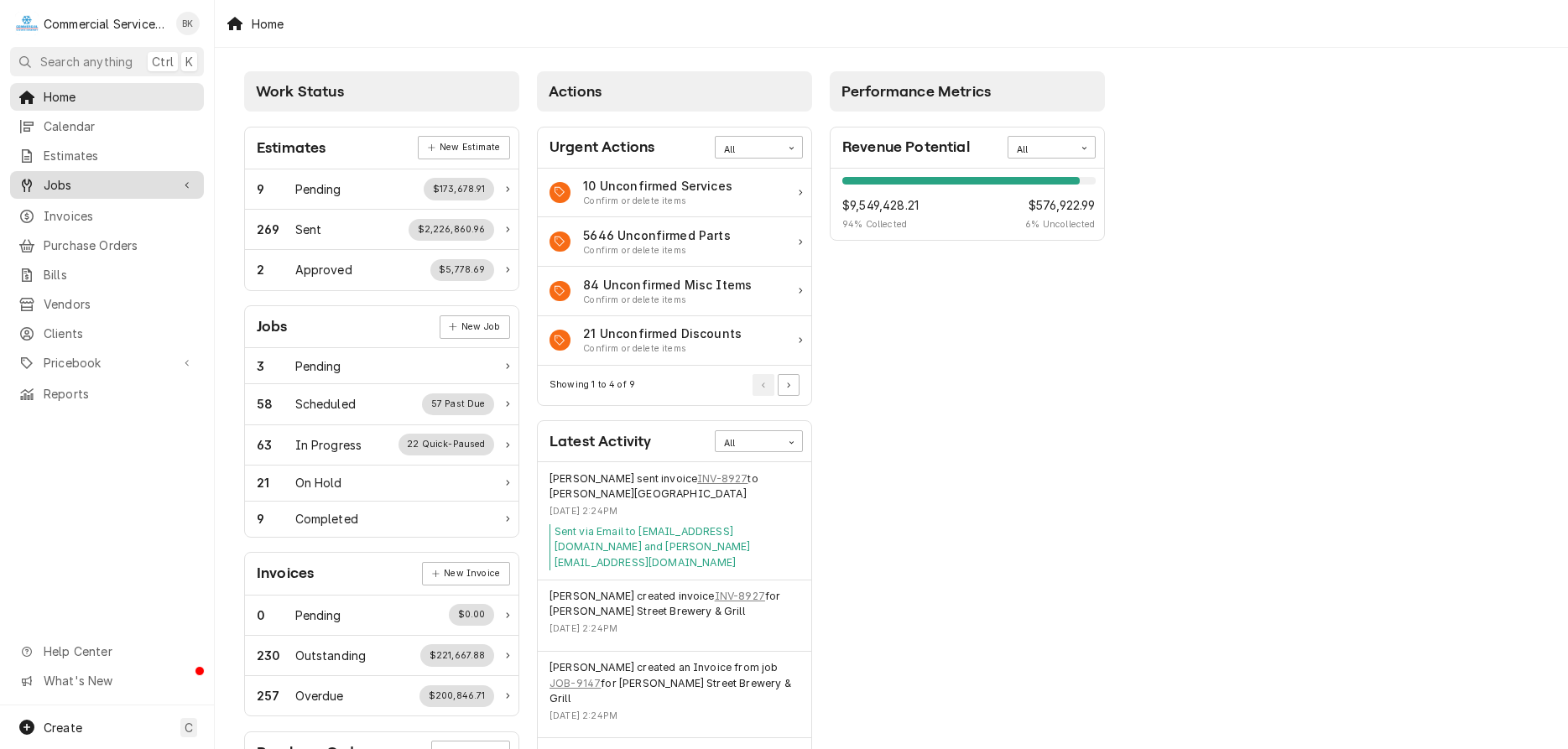
click at [87, 177] on span "Jobs" at bounding box center [107, 186] width 126 height 18
click at [87, 206] on span "Jobs" at bounding box center [119, 214] width 152 height 18
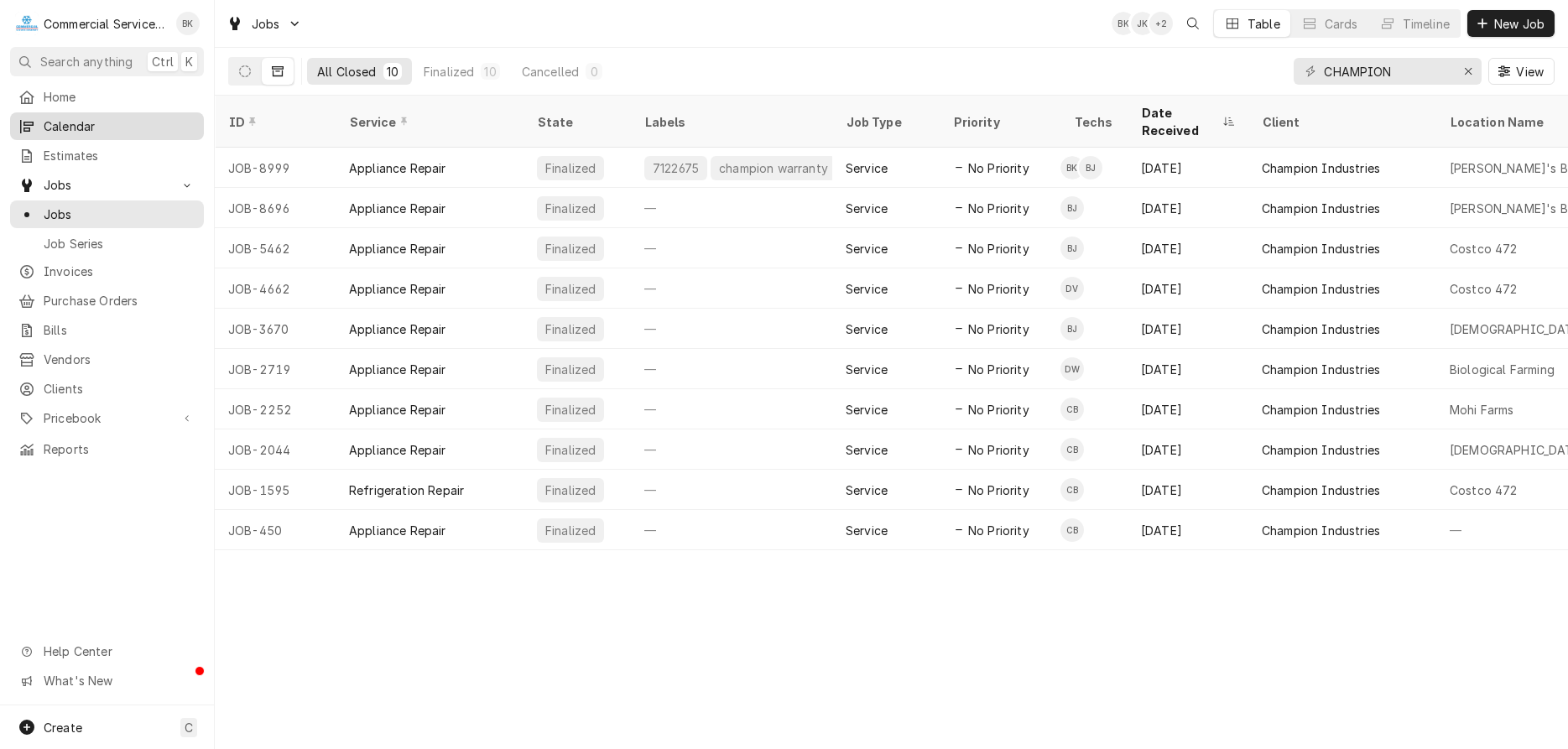
click at [126, 115] on div "Calendar" at bounding box center [108, 125] width 187 height 21
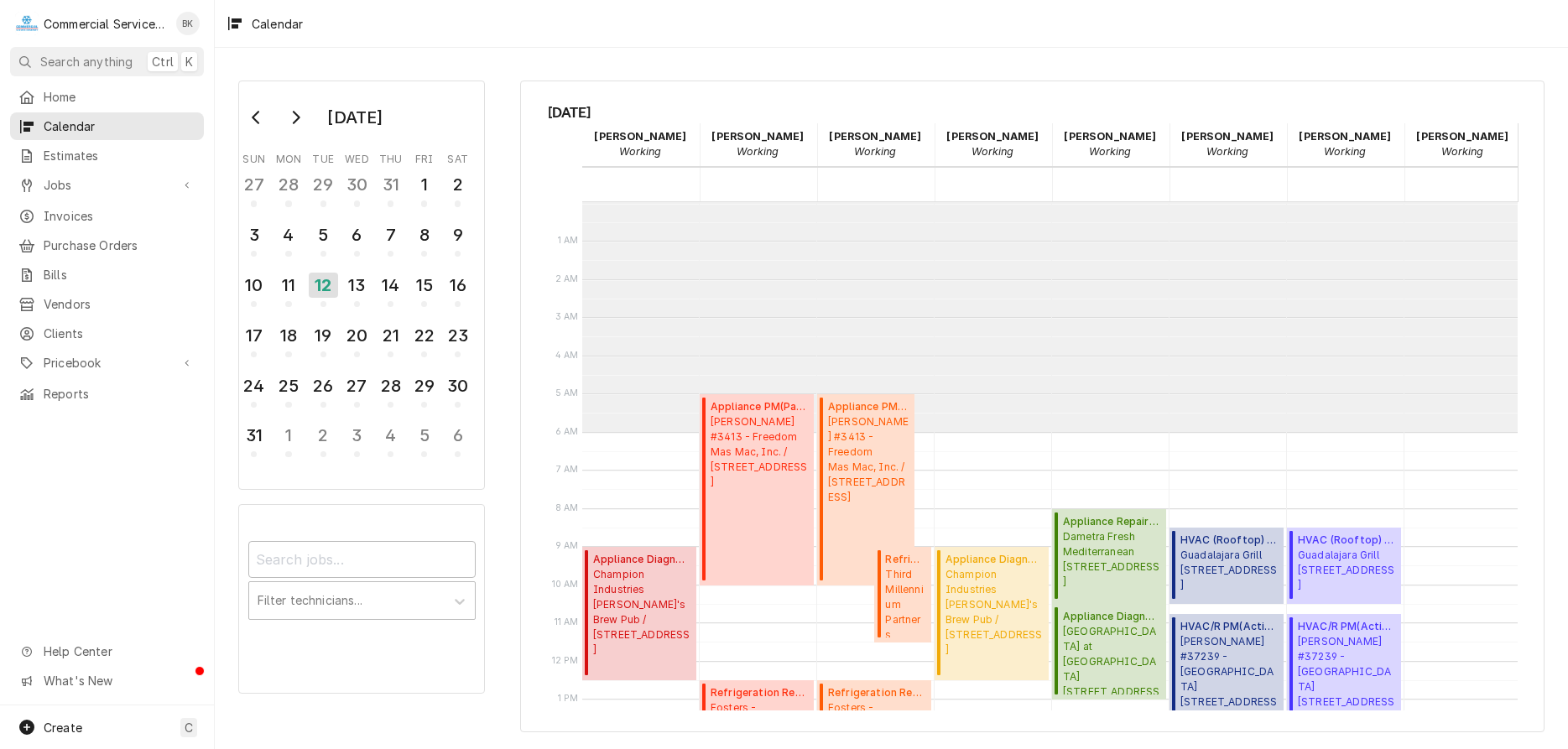
scroll to position [230, 0]
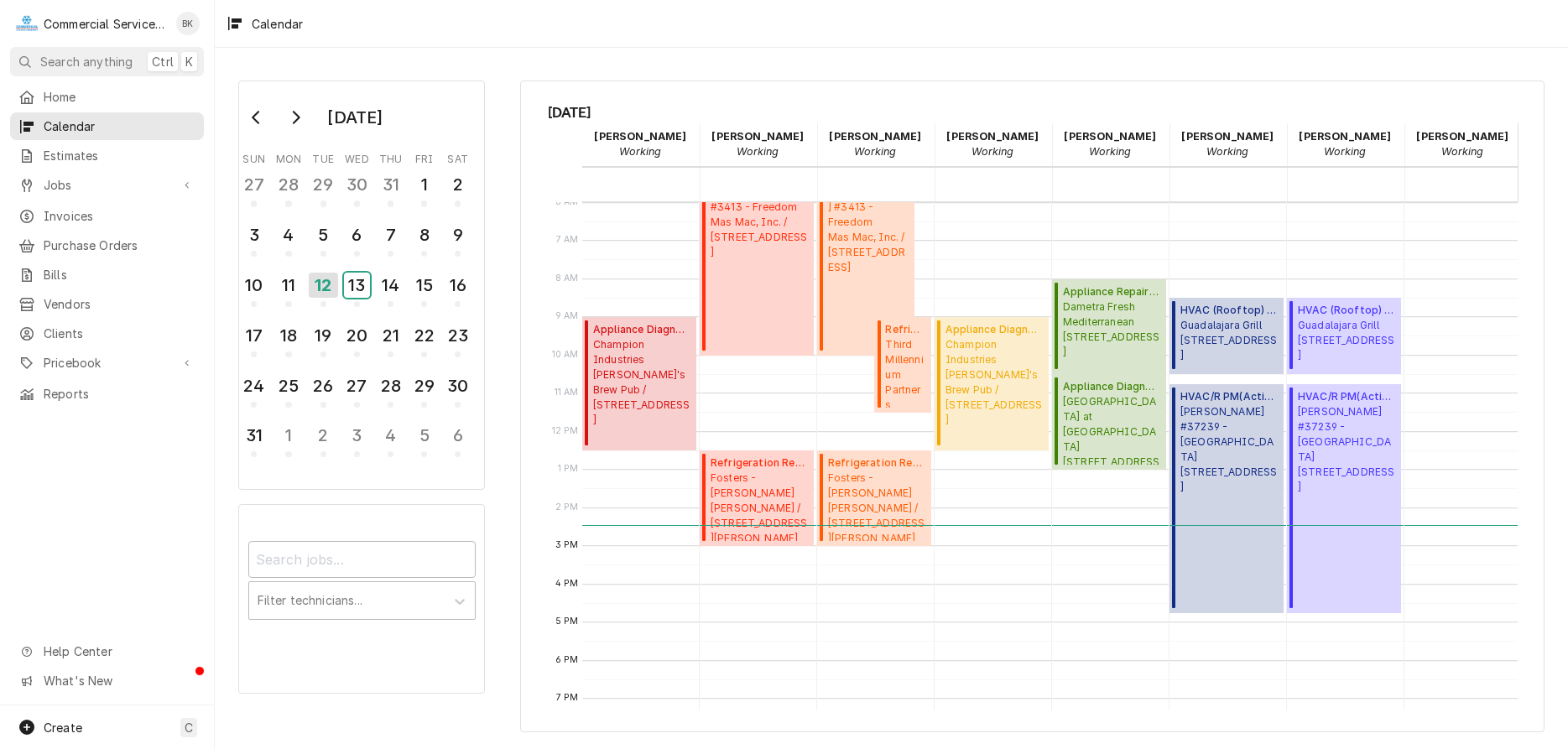
click div "13"
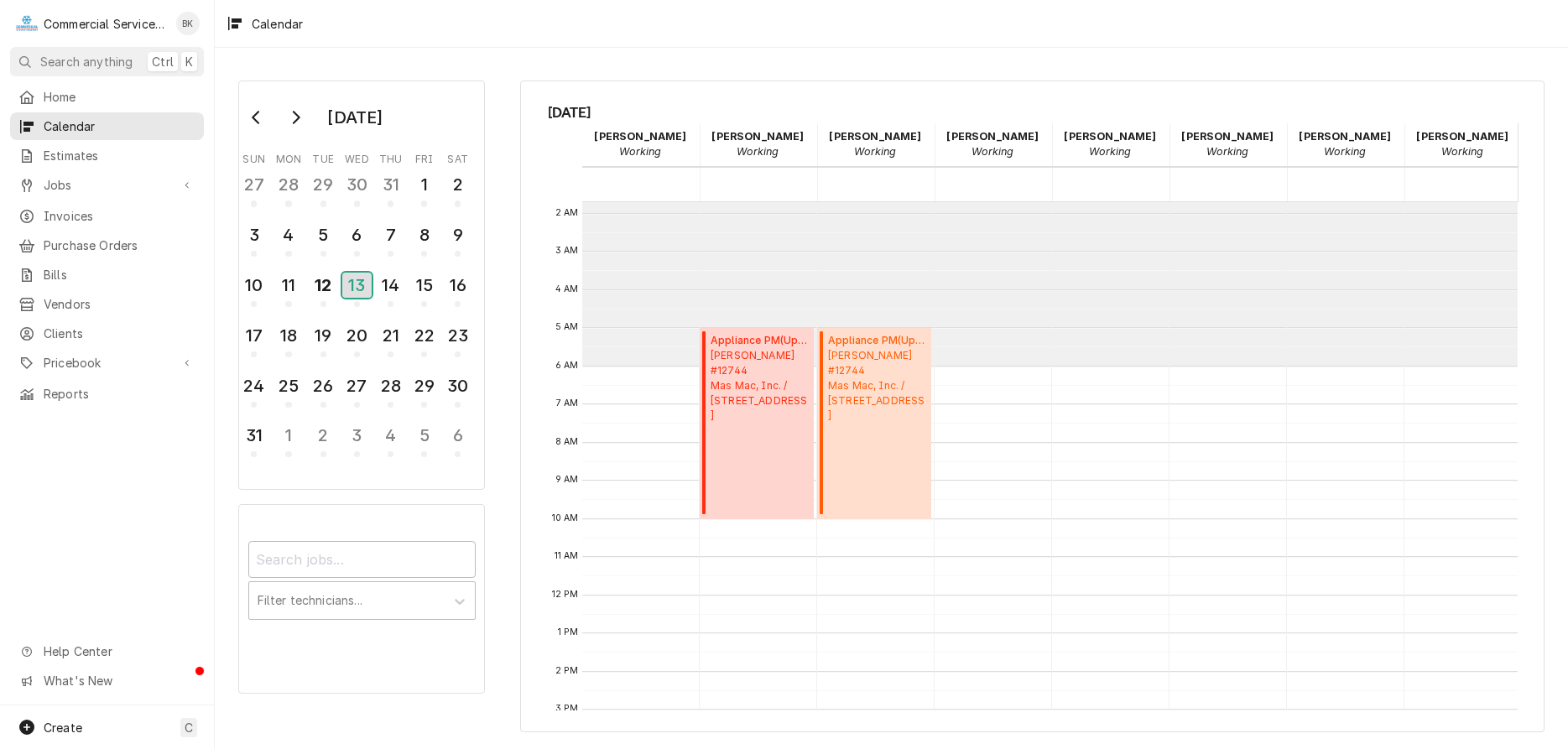
scroll to position [0, 0]
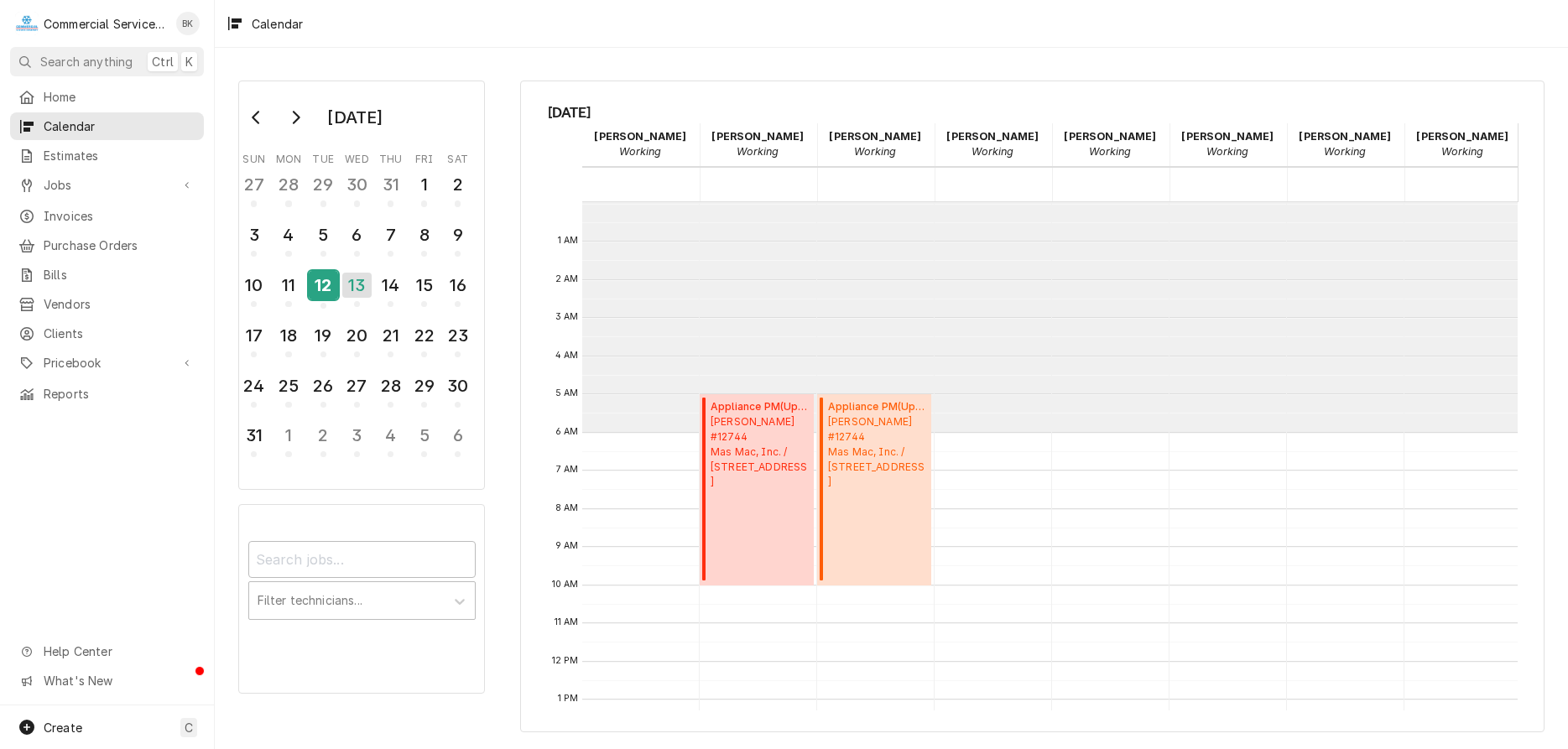
click div "12"
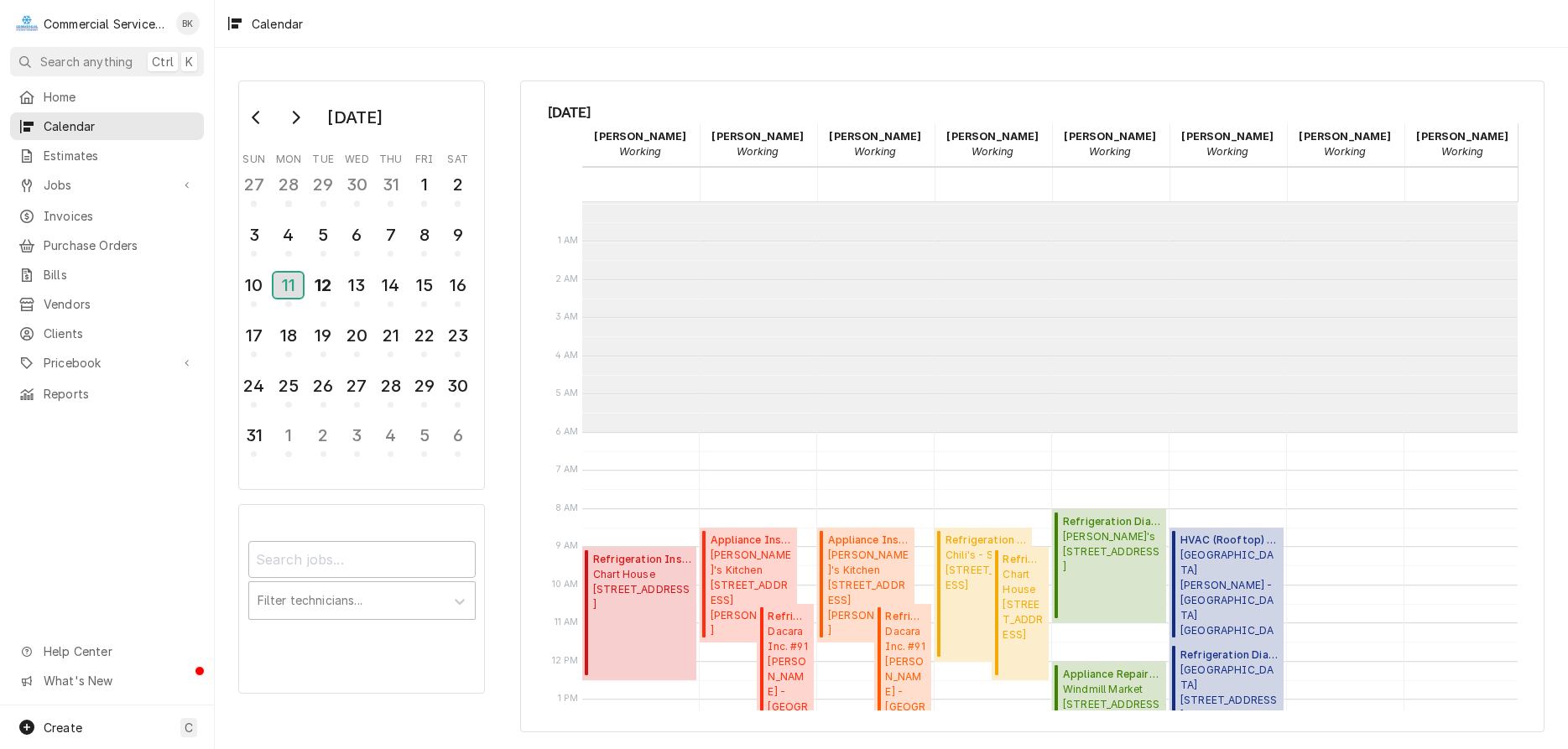
scroll to position [230, 0]
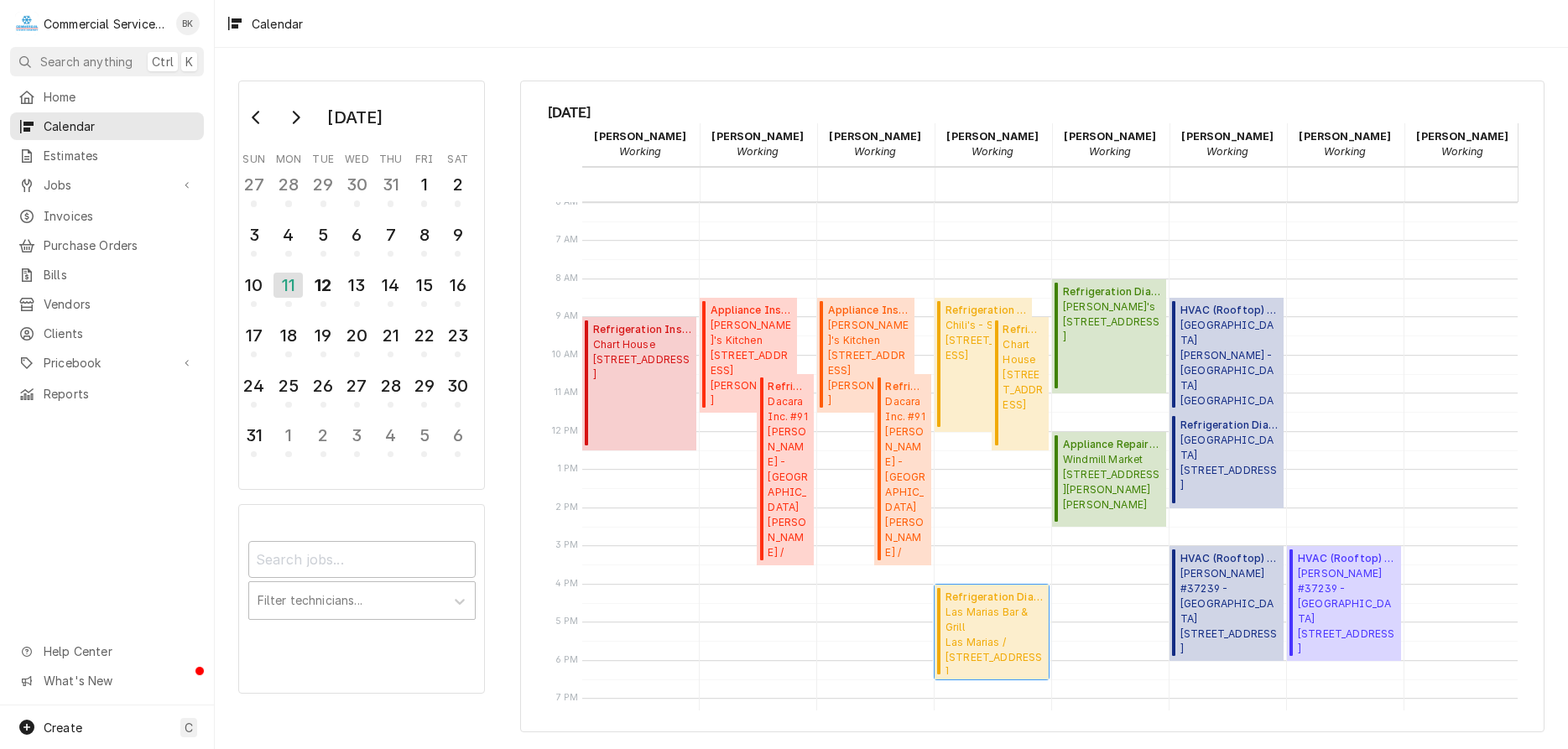
click span "Las Marias Bar & Grill Las Marias / 1732 Fremont Blvd, Seaside, CA 93955"
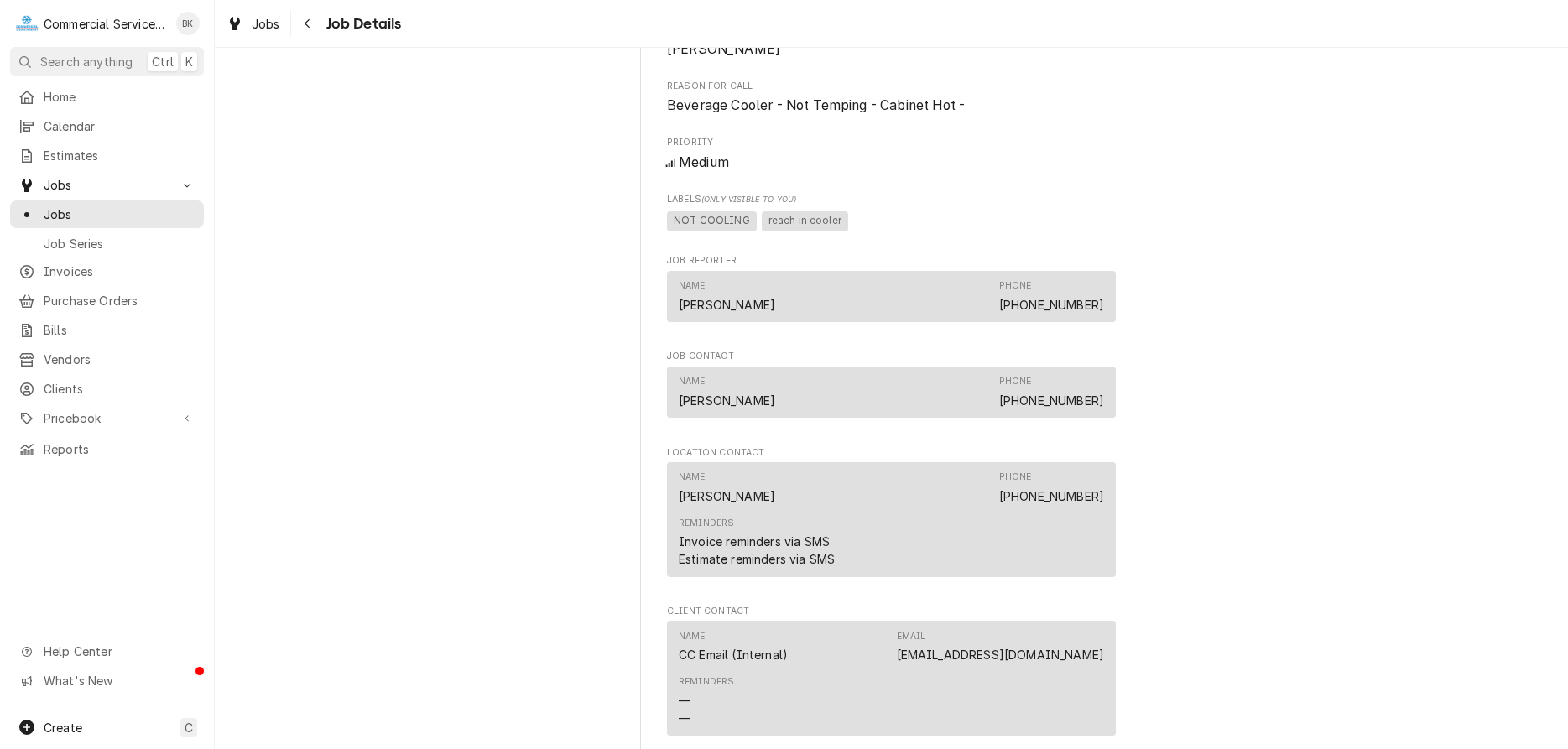
scroll to position [1280, 0]
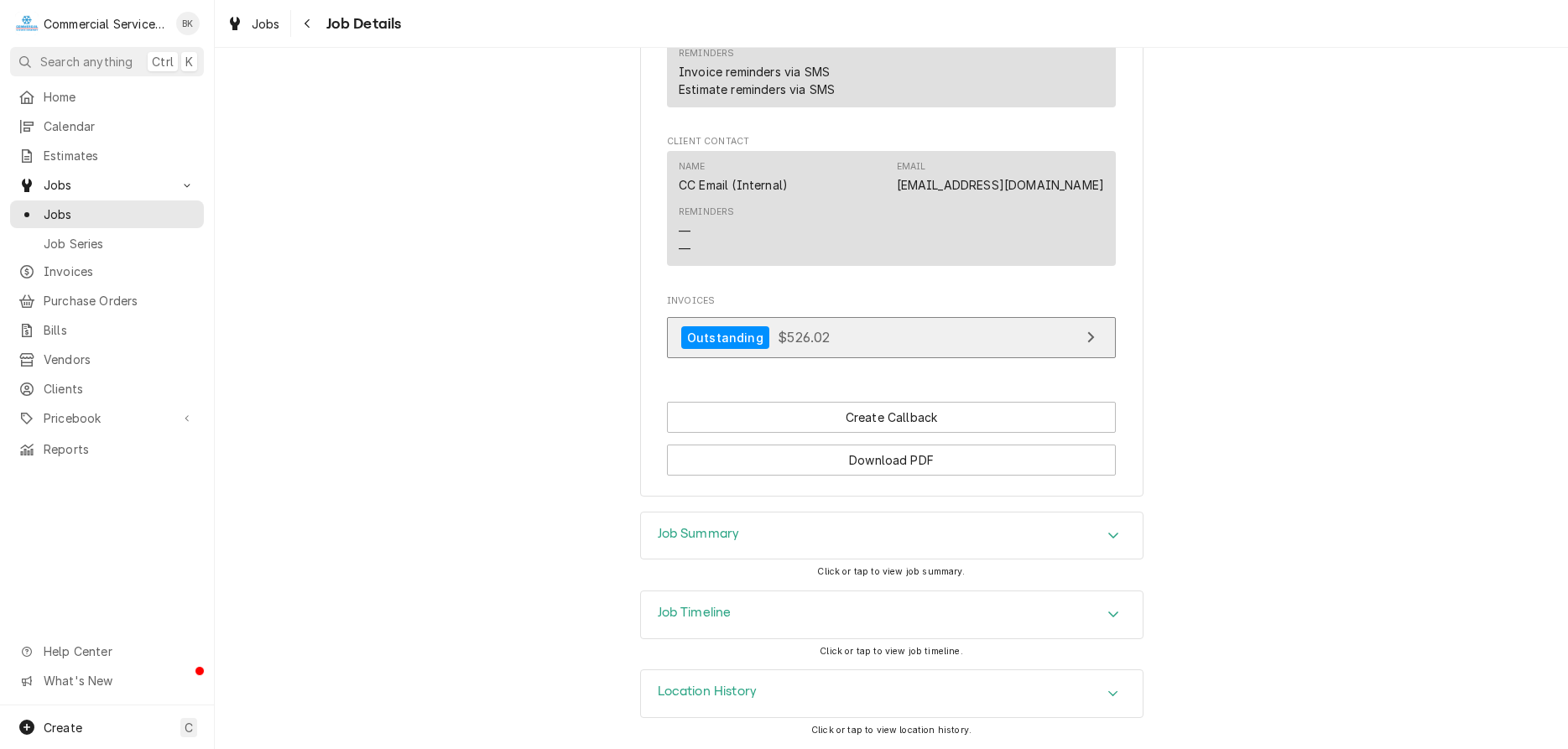
click at [854, 349] on link "Outstanding $526.02" at bounding box center [891, 337] width 449 height 41
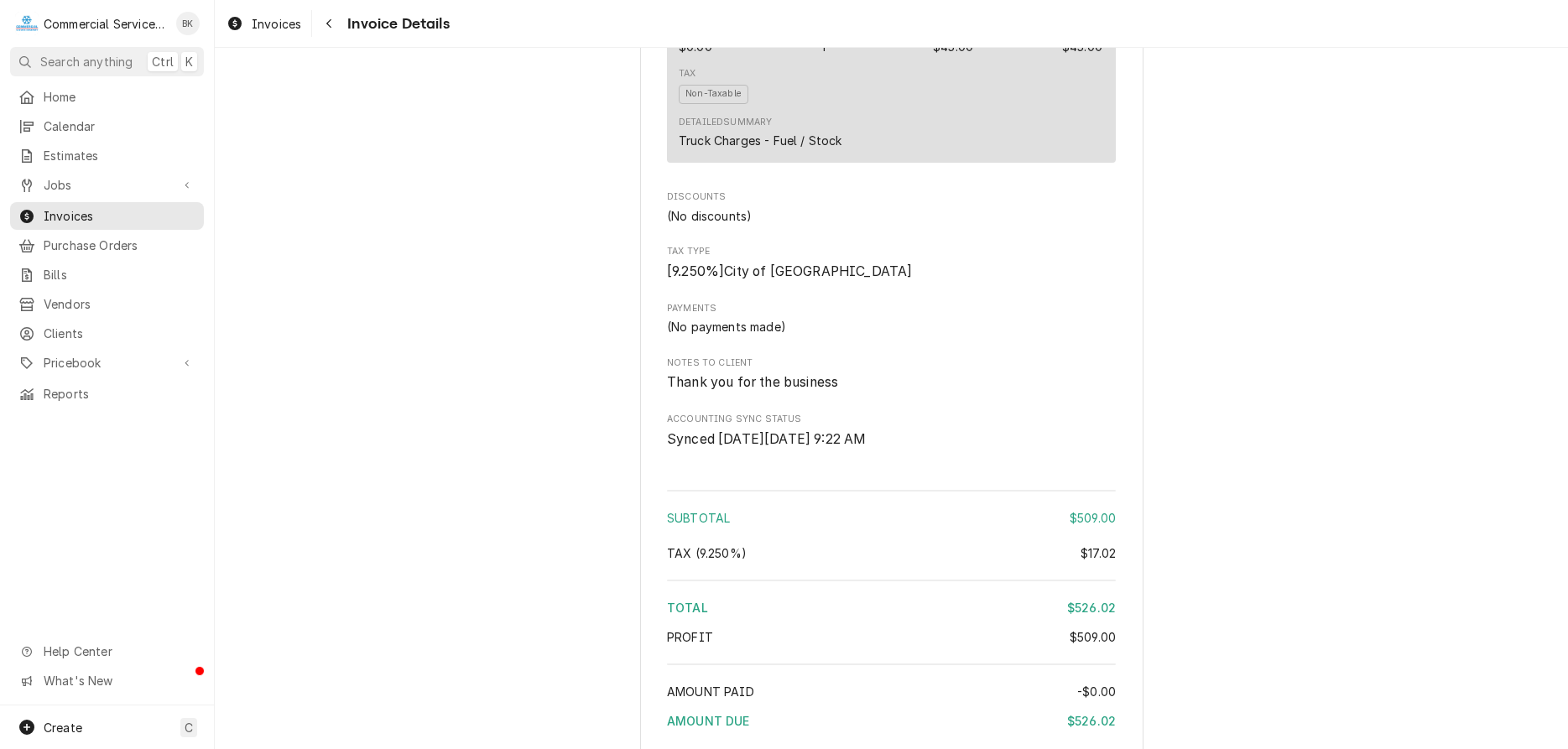
scroll to position [1969, 0]
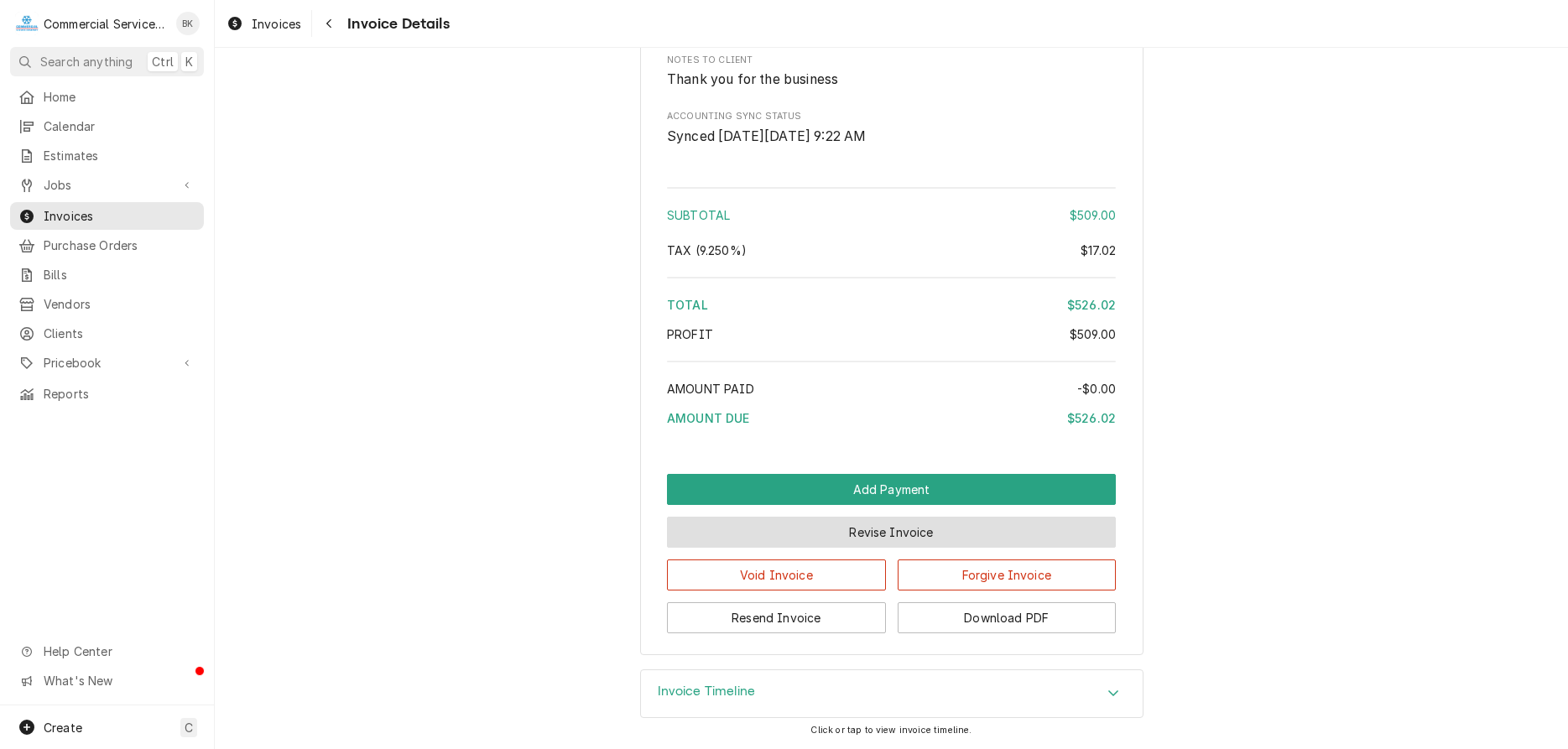
click at [893, 546] on button "Revise Invoice" at bounding box center [891, 532] width 449 height 31
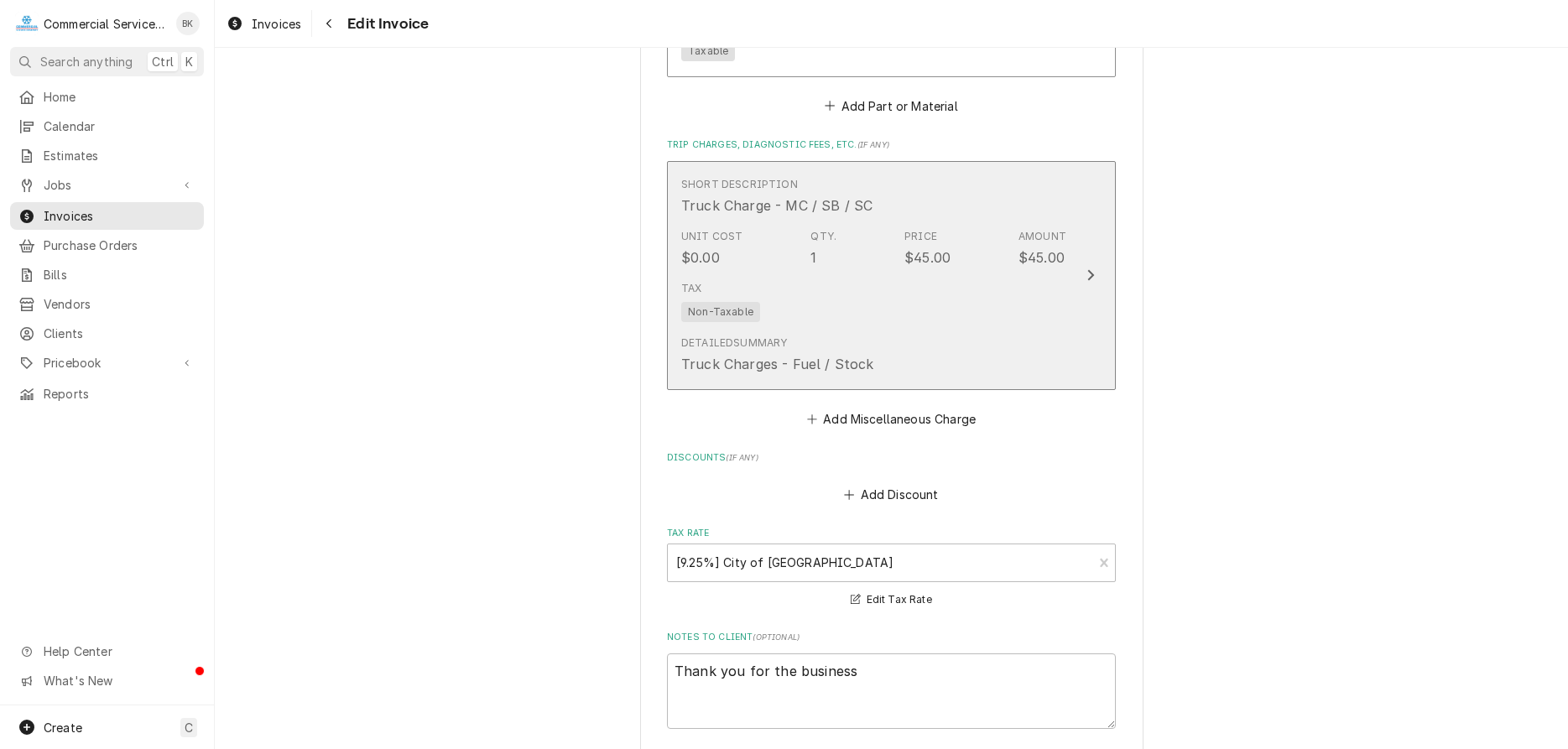
scroll to position [1712, 0]
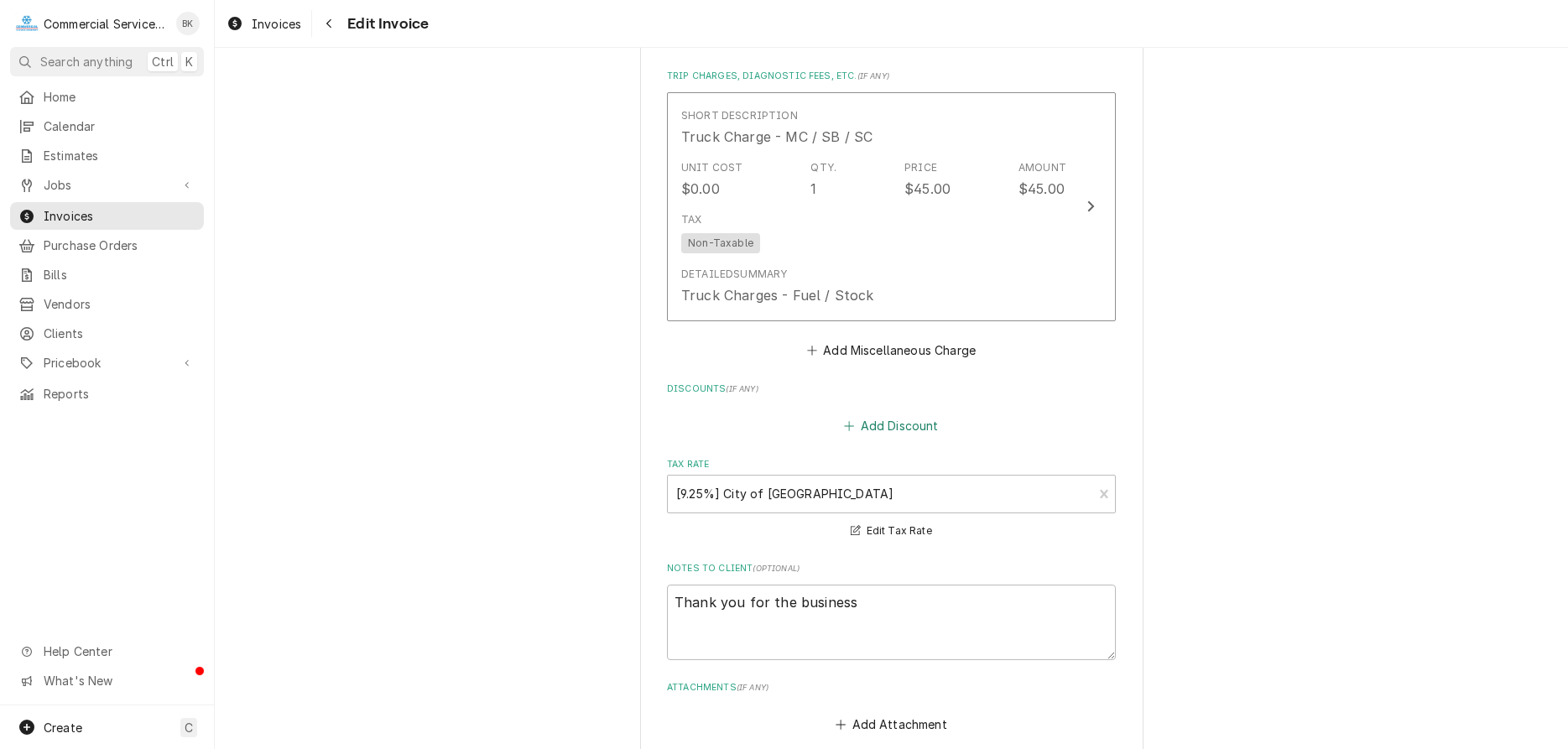
click at [921, 419] on button "Add Discount" at bounding box center [891, 426] width 100 height 24
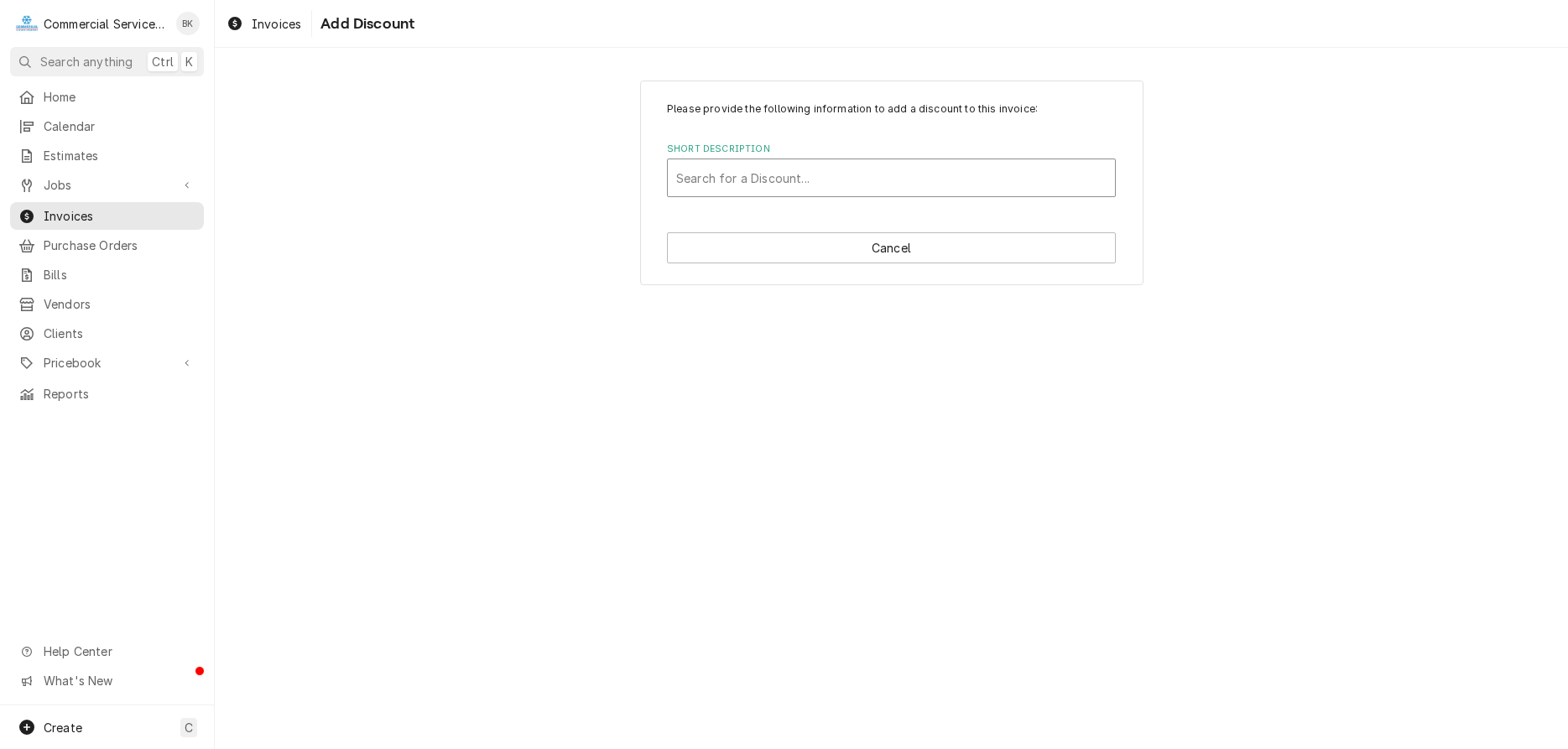
click at [785, 183] on div "Short Description" at bounding box center [891, 178] width 430 height 31
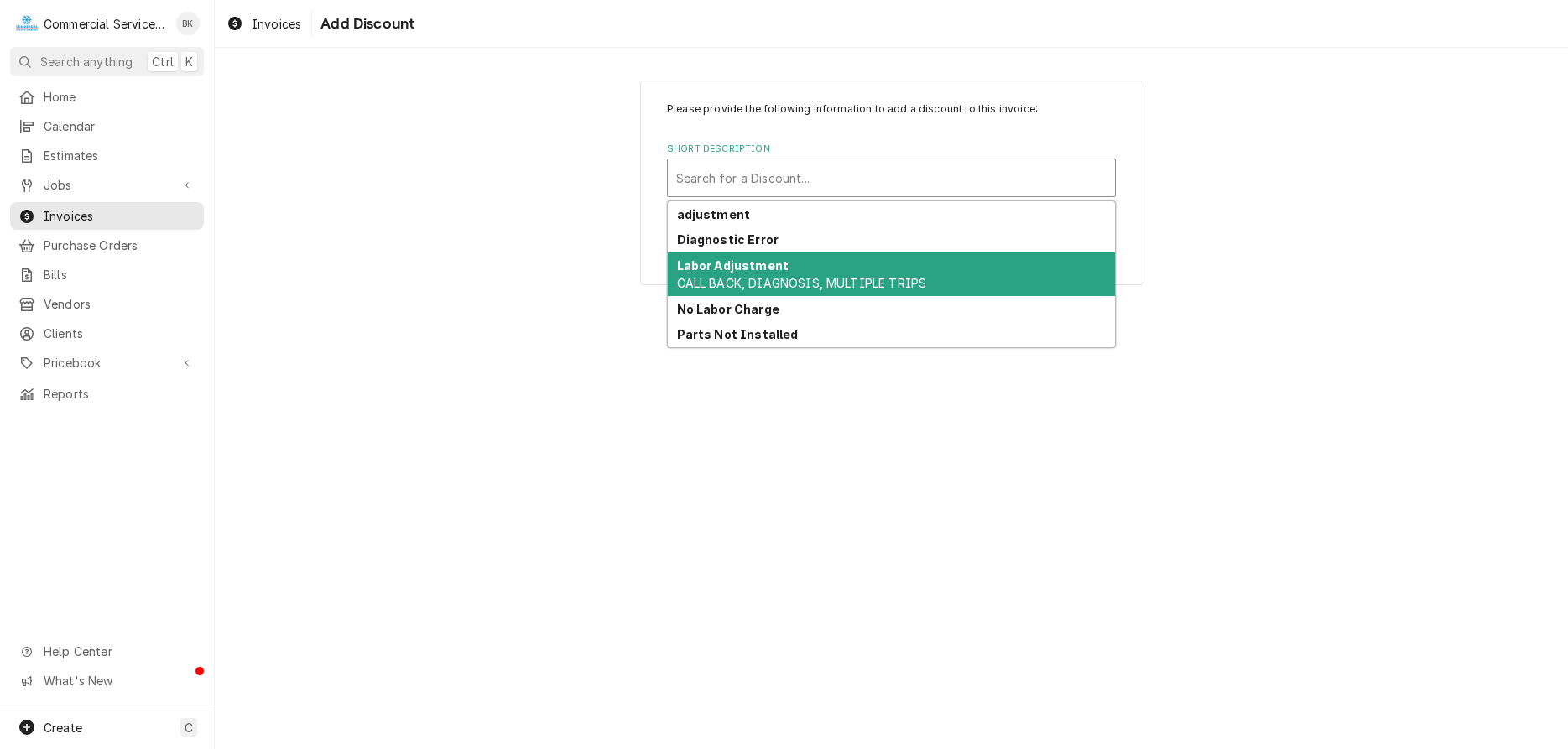
click at [794, 281] on span "CALL BACK, DIAGNOSIS, MULTIPLE TRIPS" at bounding box center [801, 283] width 250 height 14
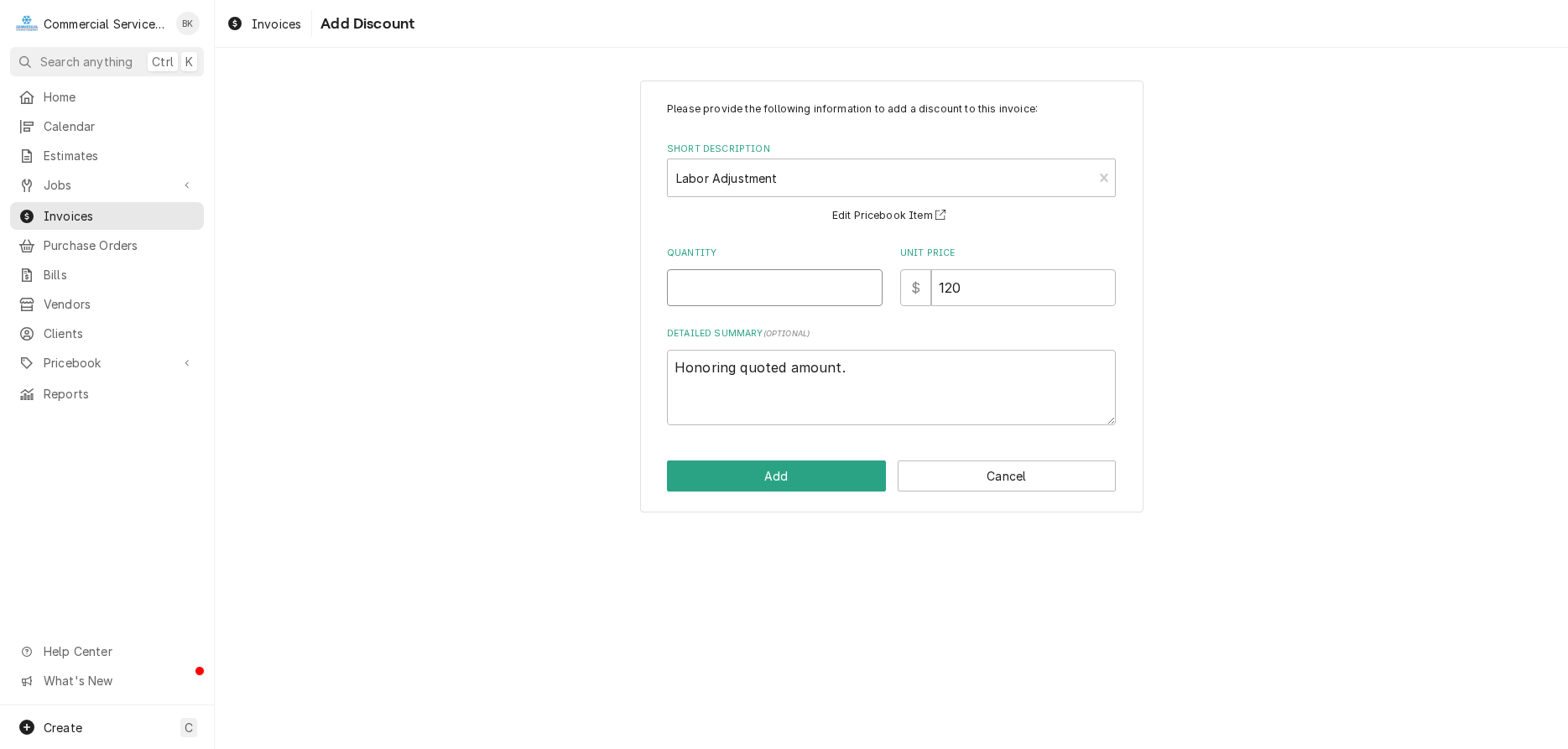
click at [822, 283] on input "Quantity" at bounding box center [775, 287] width 216 height 37
type textarea "x"
type input "1"
type textarea "x"
type input "1"
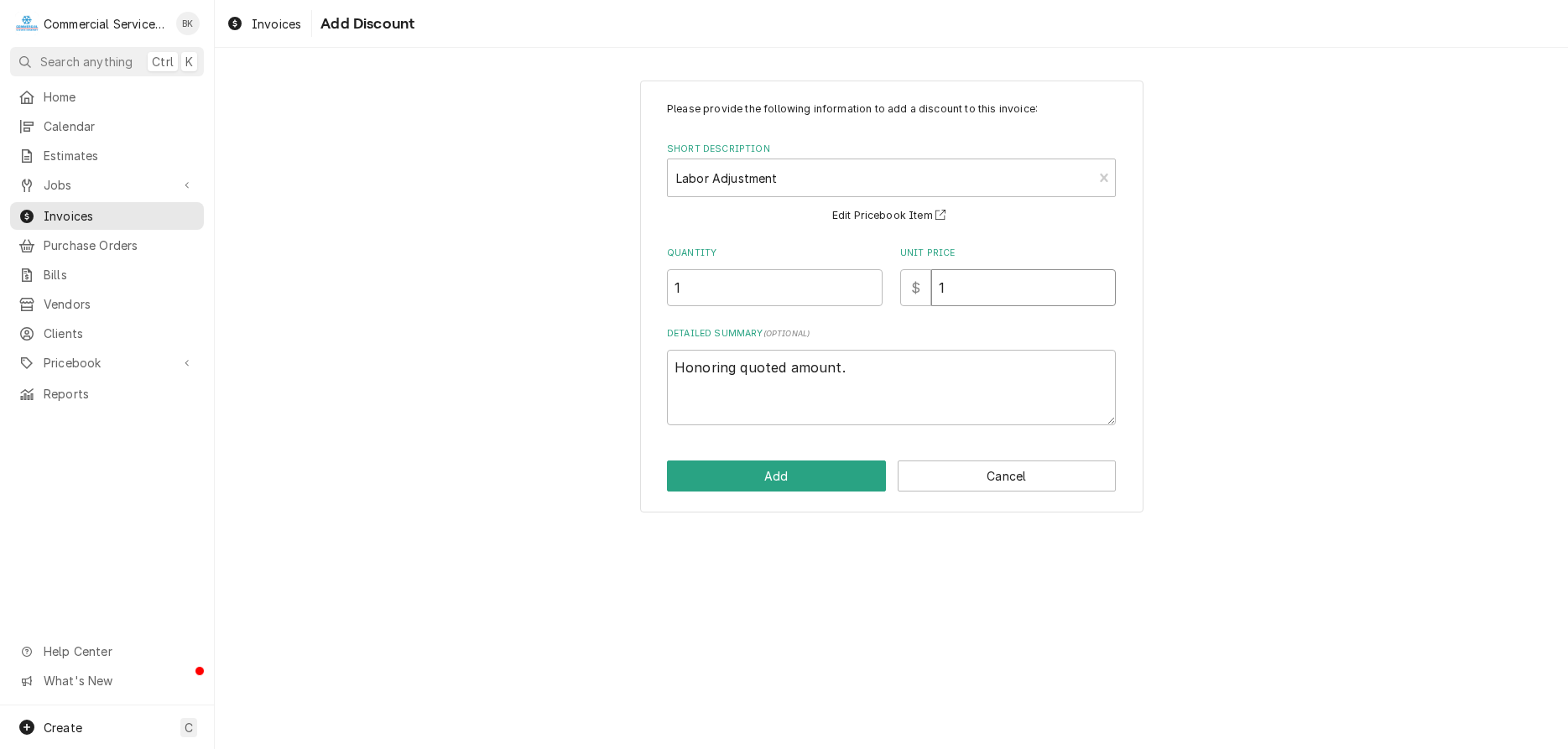
type textarea "x"
type input "14"
type textarea "x"
type input "140"
drag, startPoint x: 850, startPoint y: 367, endPoint x: 641, endPoint y: 380, distance: 209.4
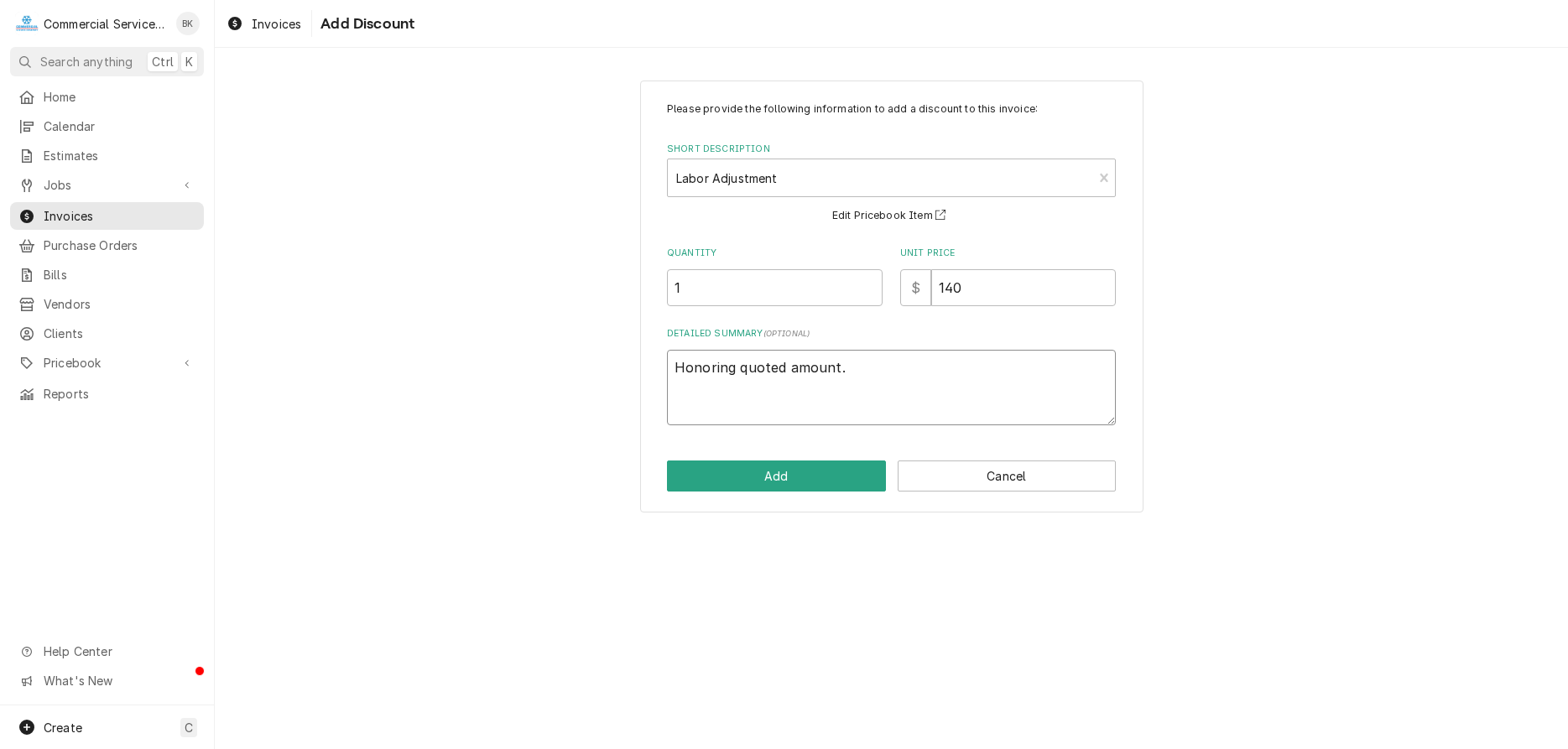
click at [667, 380] on textarea "Honoring quoted amount." at bounding box center [891, 388] width 449 height 76
type textarea "x"
type textarea "t"
type textarea "x"
type textarea "tE"
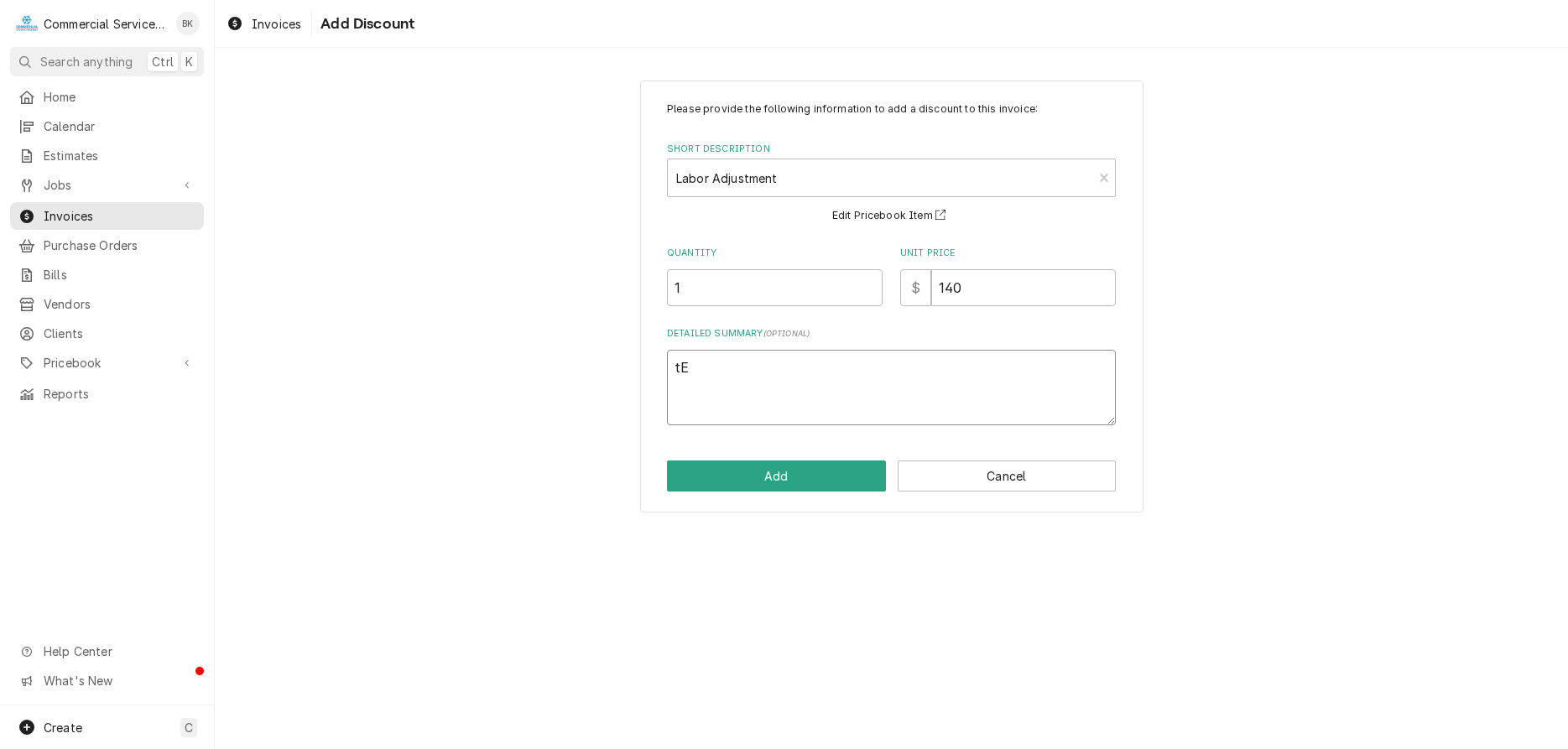
type textarea "x"
type textarea "tEC"
type textarea "x"
type textarea "tECH"
type textarea "x"
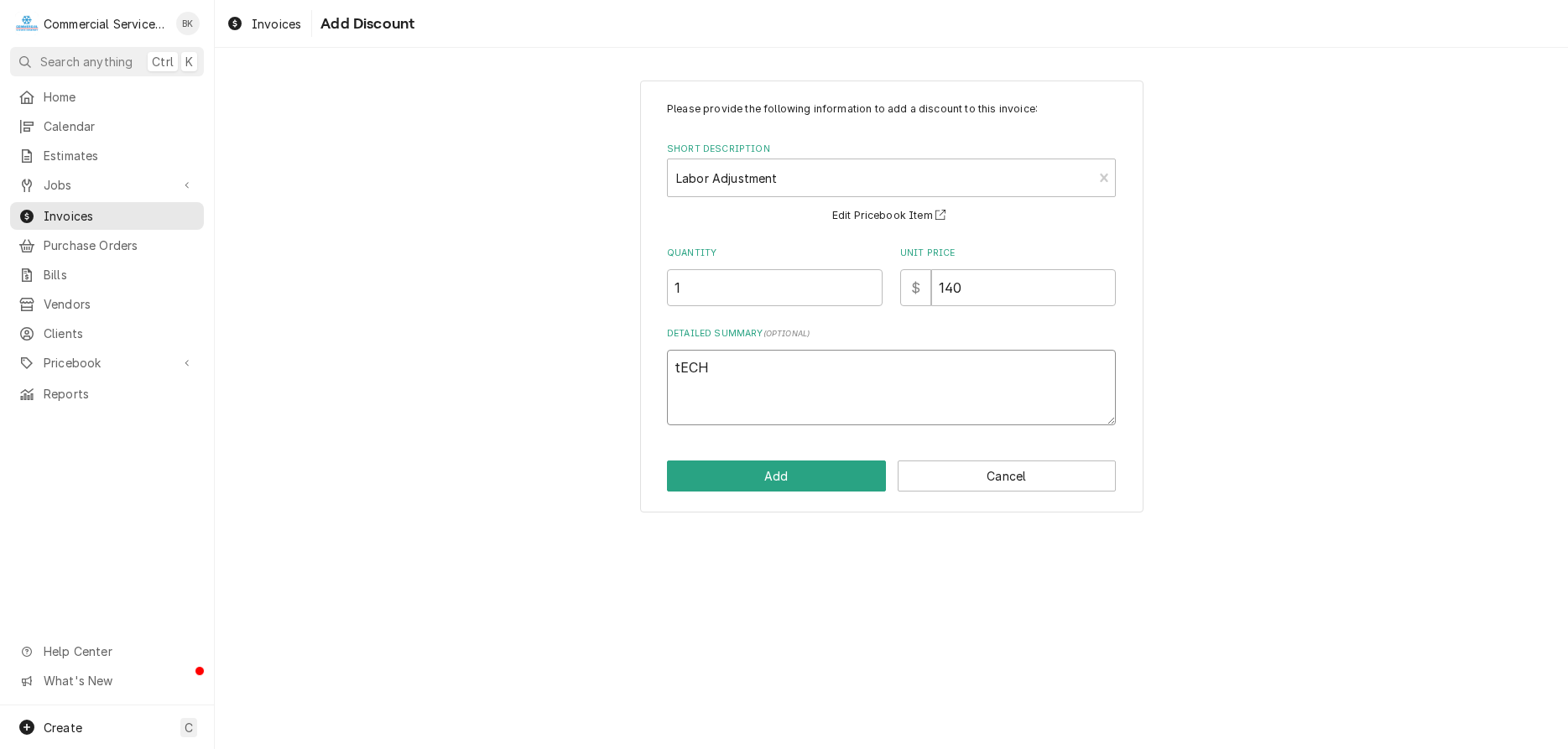
type textarea "tECHN"
type textarea "x"
type textarea "tECHNI"
type textarea "x"
type textarea "tECHNIC"
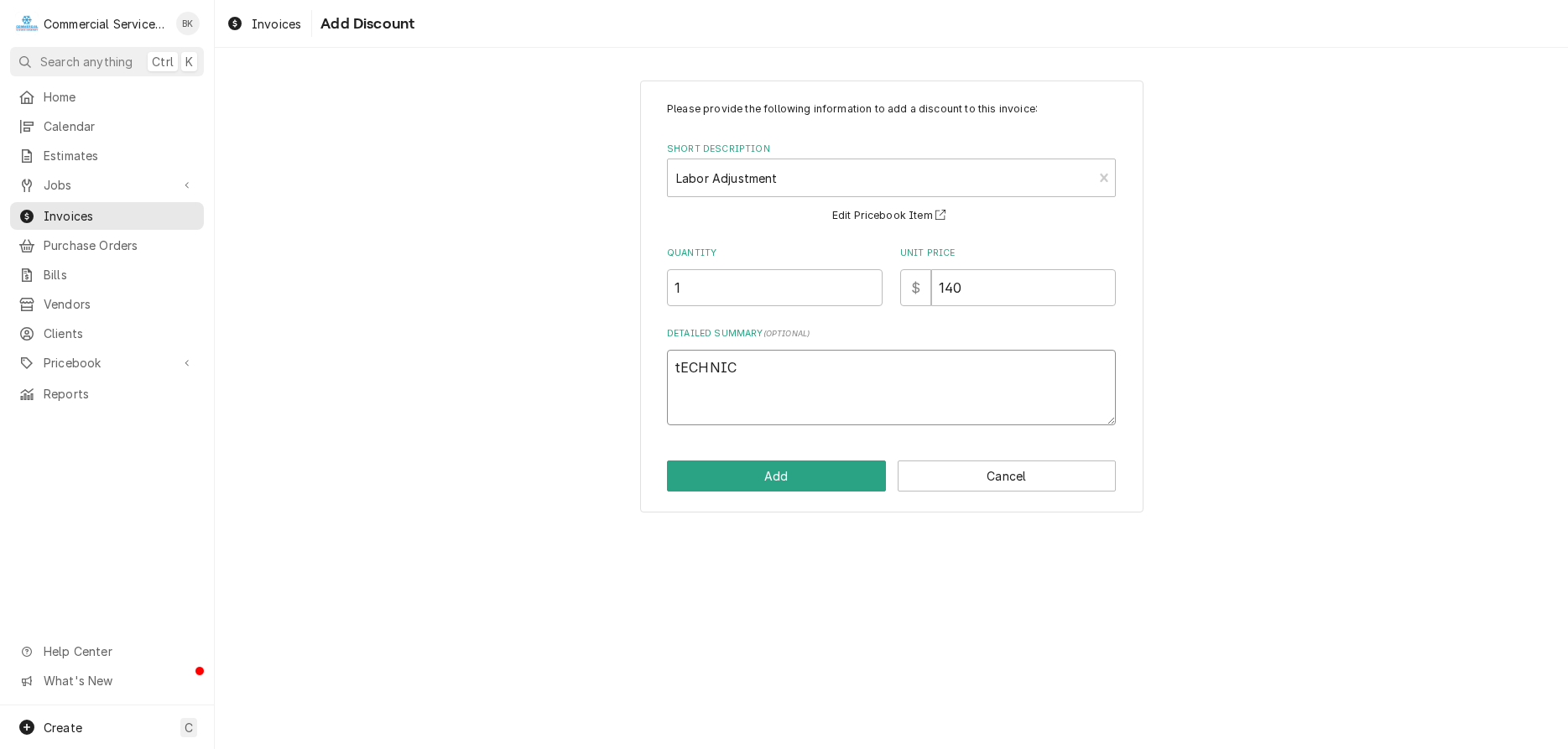
type textarea "x"
type textarea "tECHNICTI"
type textarea "x"
type textarea "tECHNICTIO"
type textarea "x"
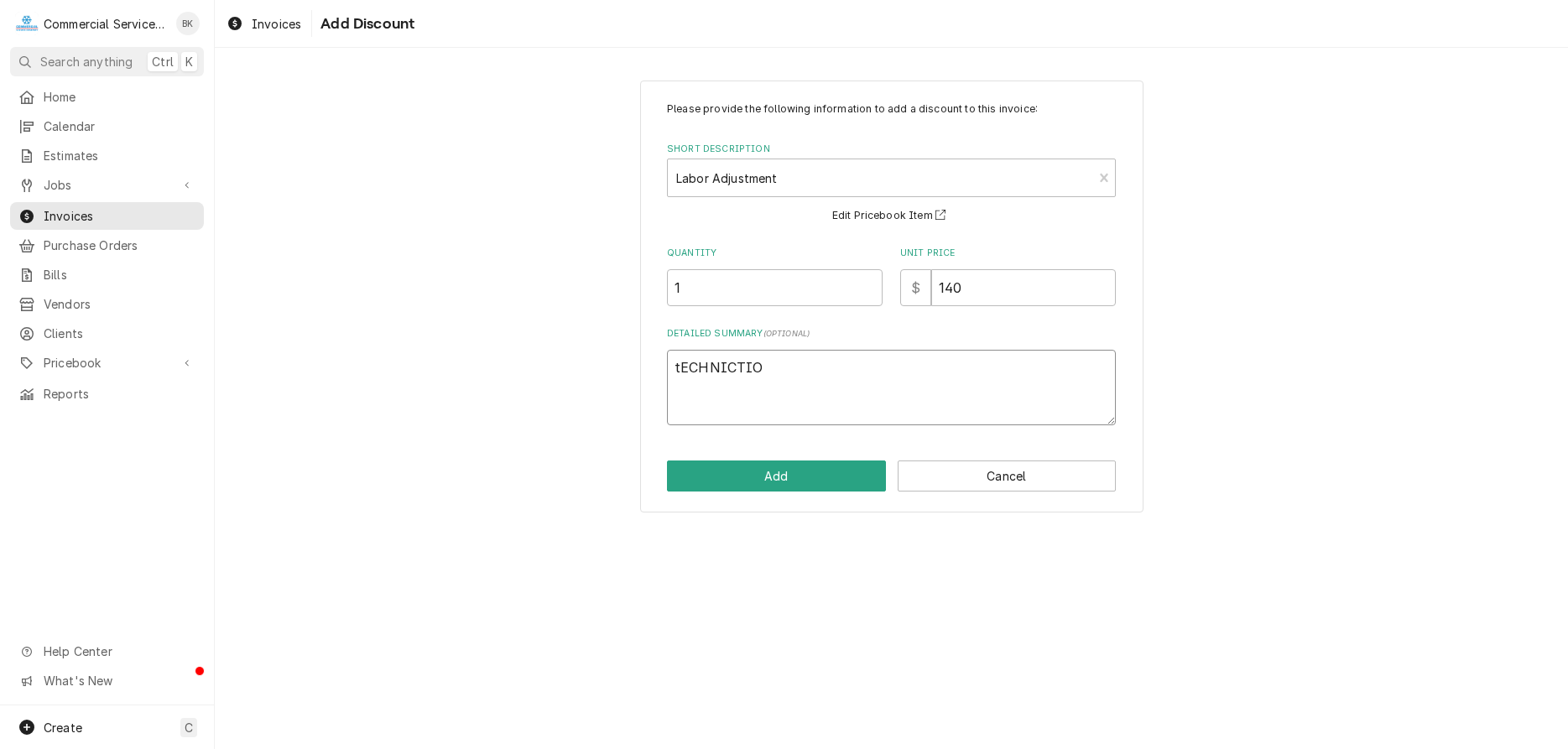
type textarea "tECHNICTION"
type textarea "x"
type textarea "tECHNICTIO"
type textarea "x"
type textarea "tECHNICTI"
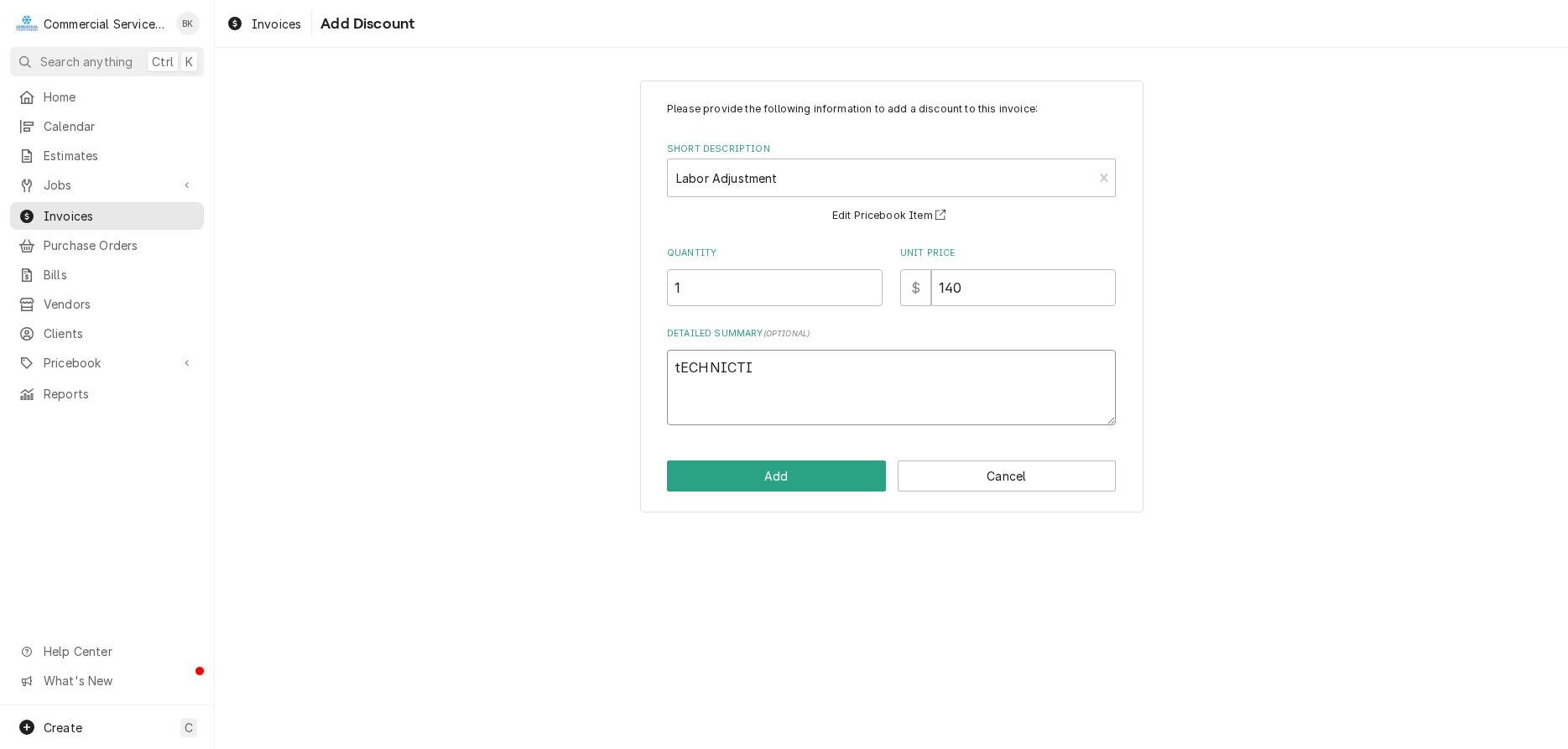
type textarea "x"
type textarea "tECHNICT"
type textarea "x"
type textarea "tECHNIC"
type textarea "x"
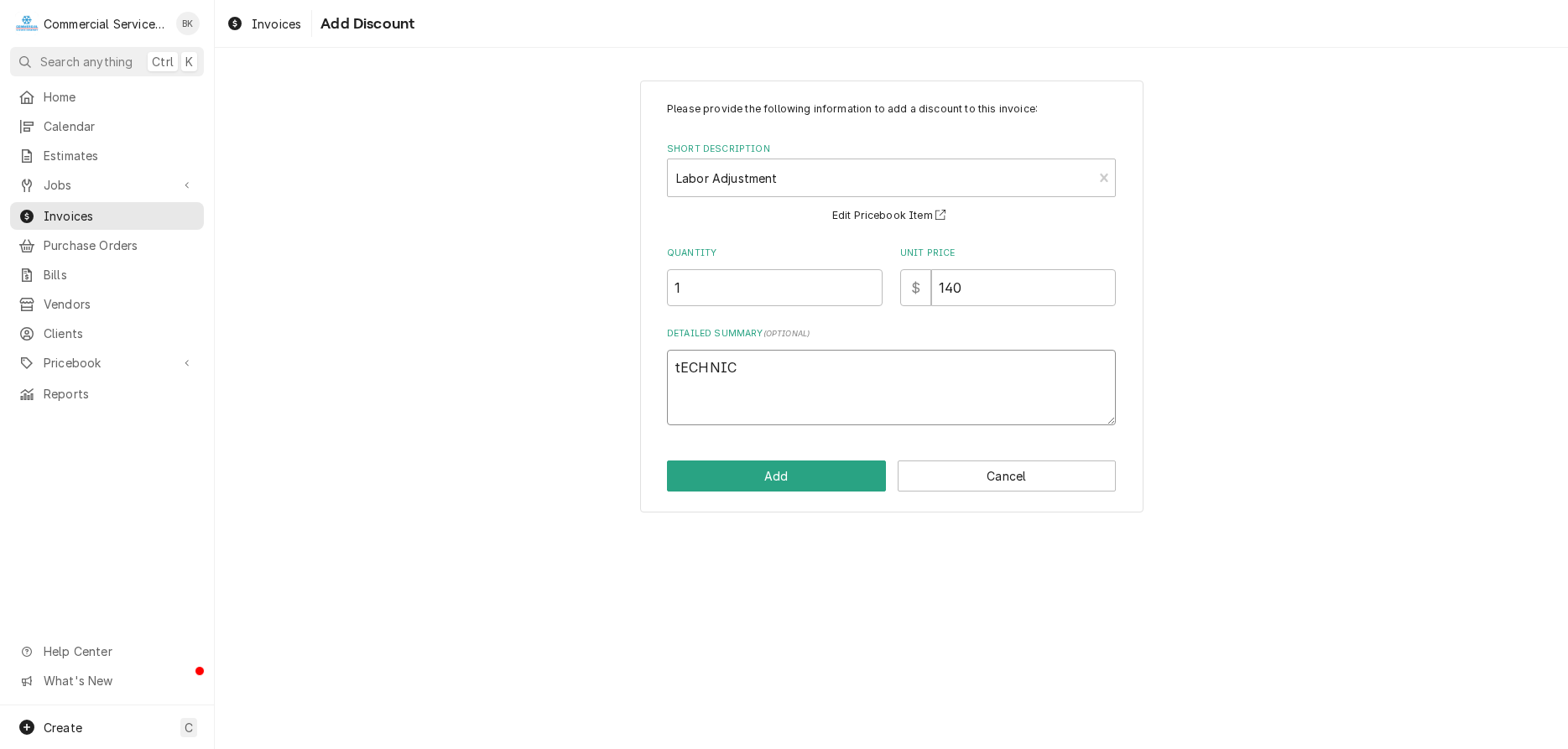
type textarea "tECHNI"
type textarea "x"
type textarea "tECHN"
type textarea "x"
type textarea "tECH"
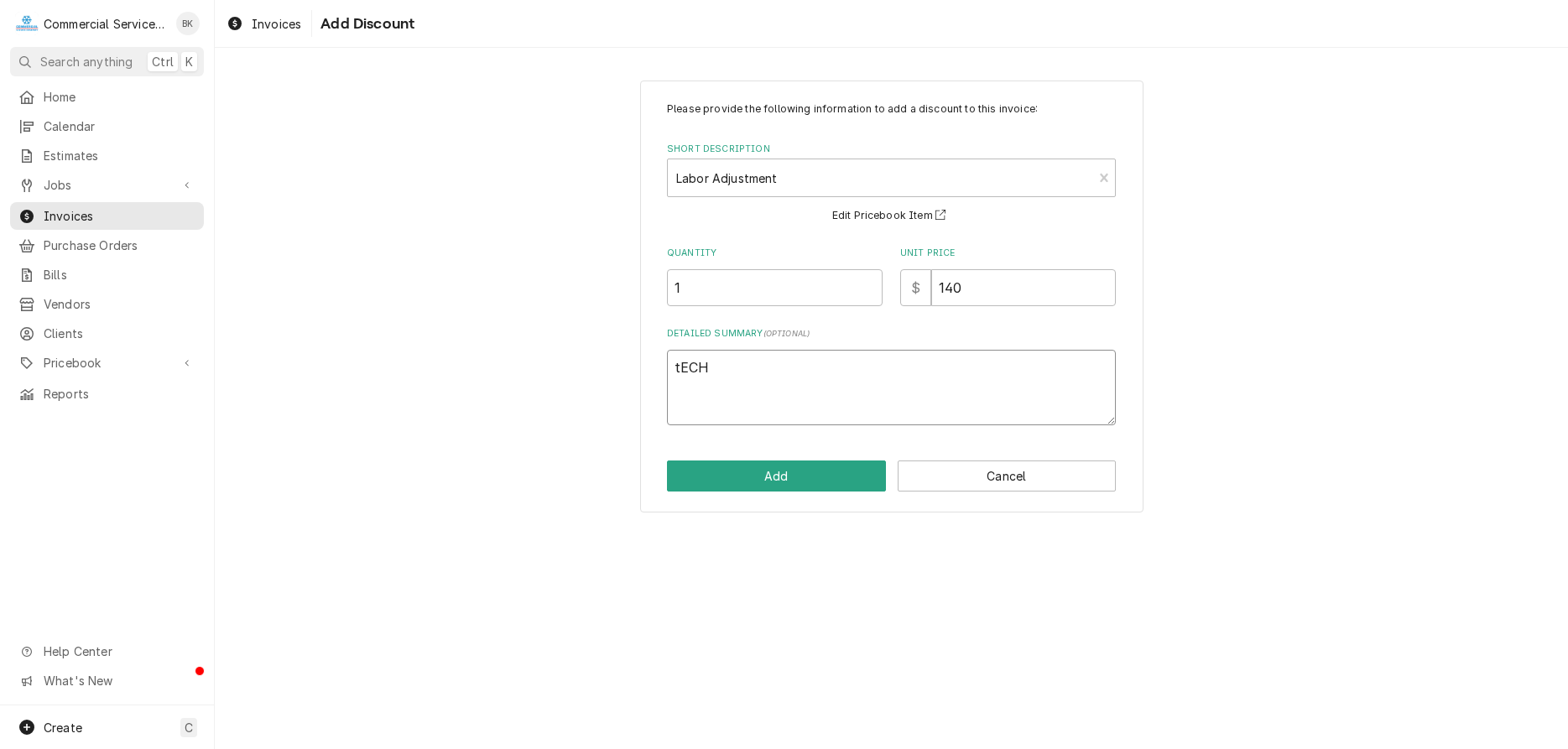
type textarea "x"
type textarea "tEC"
type textarea "x"
type textarea "tE"
type textarea "x"
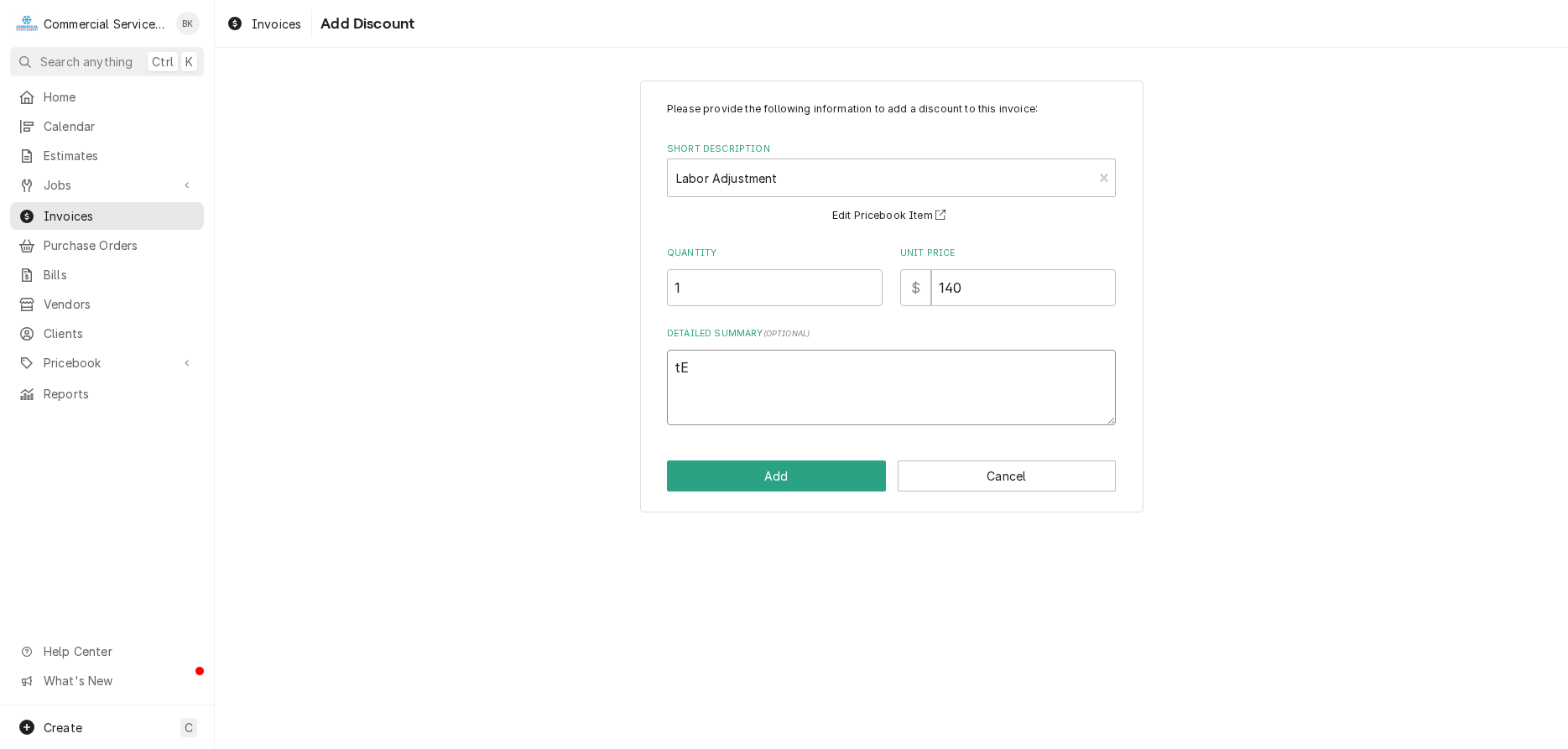
type textarea "t"
type textarea "x"
type textarea "t"
type textarea "x"
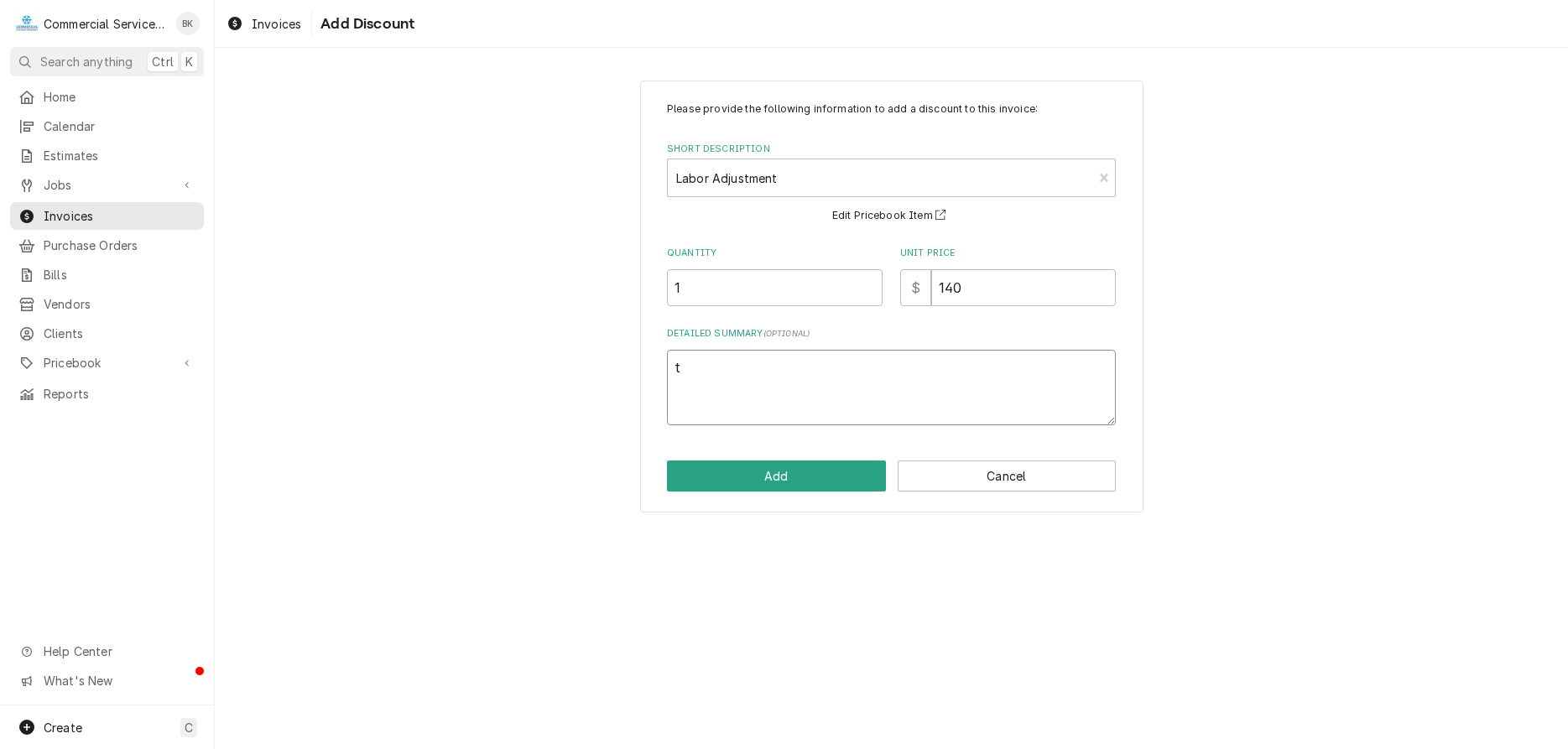
type textarea "te"
type textarea "x"
type textarea "t"
type textarea "x"
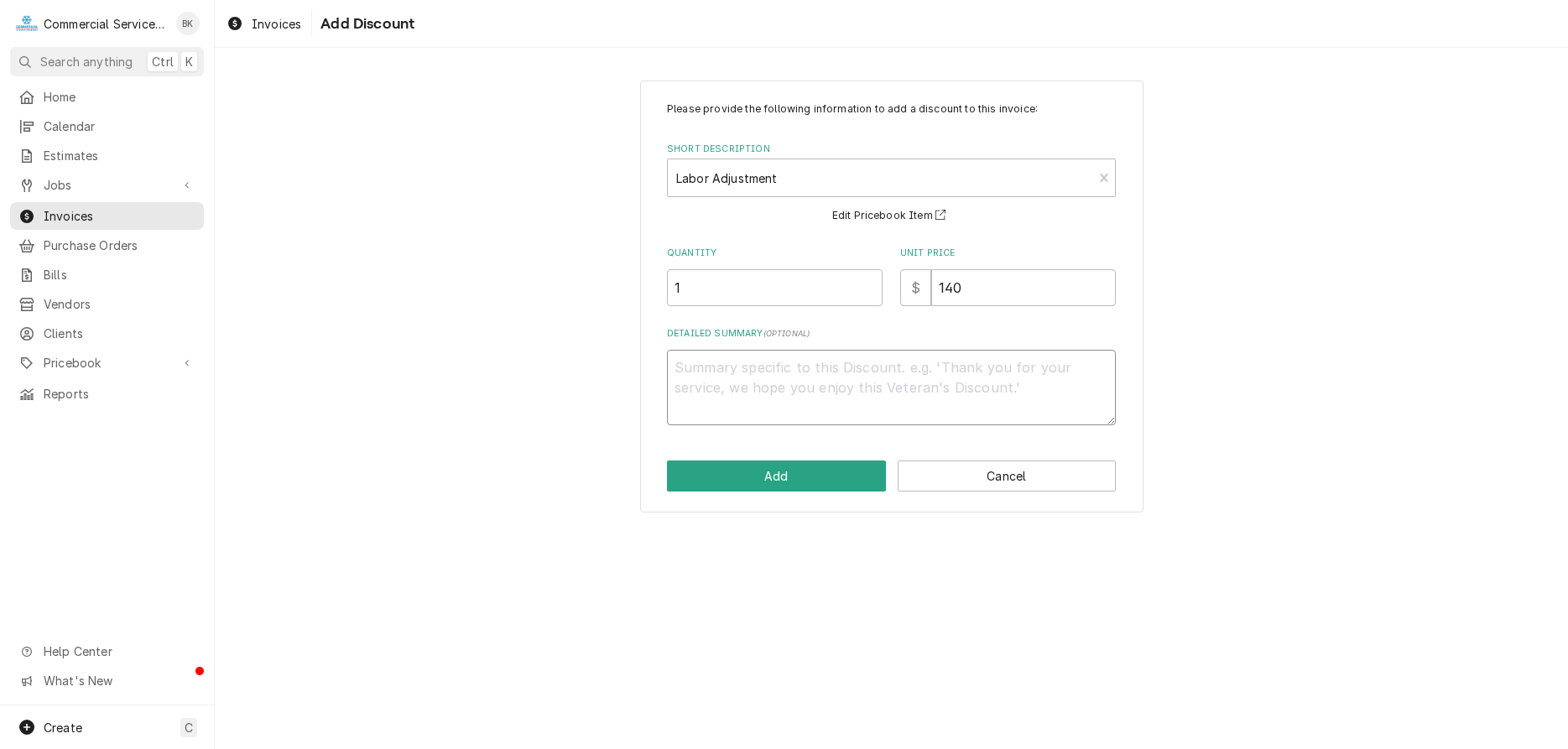
type textarea "t"
type textarea "x"
type textarea "tE"
type textarea "x"
type textarea "tEC"
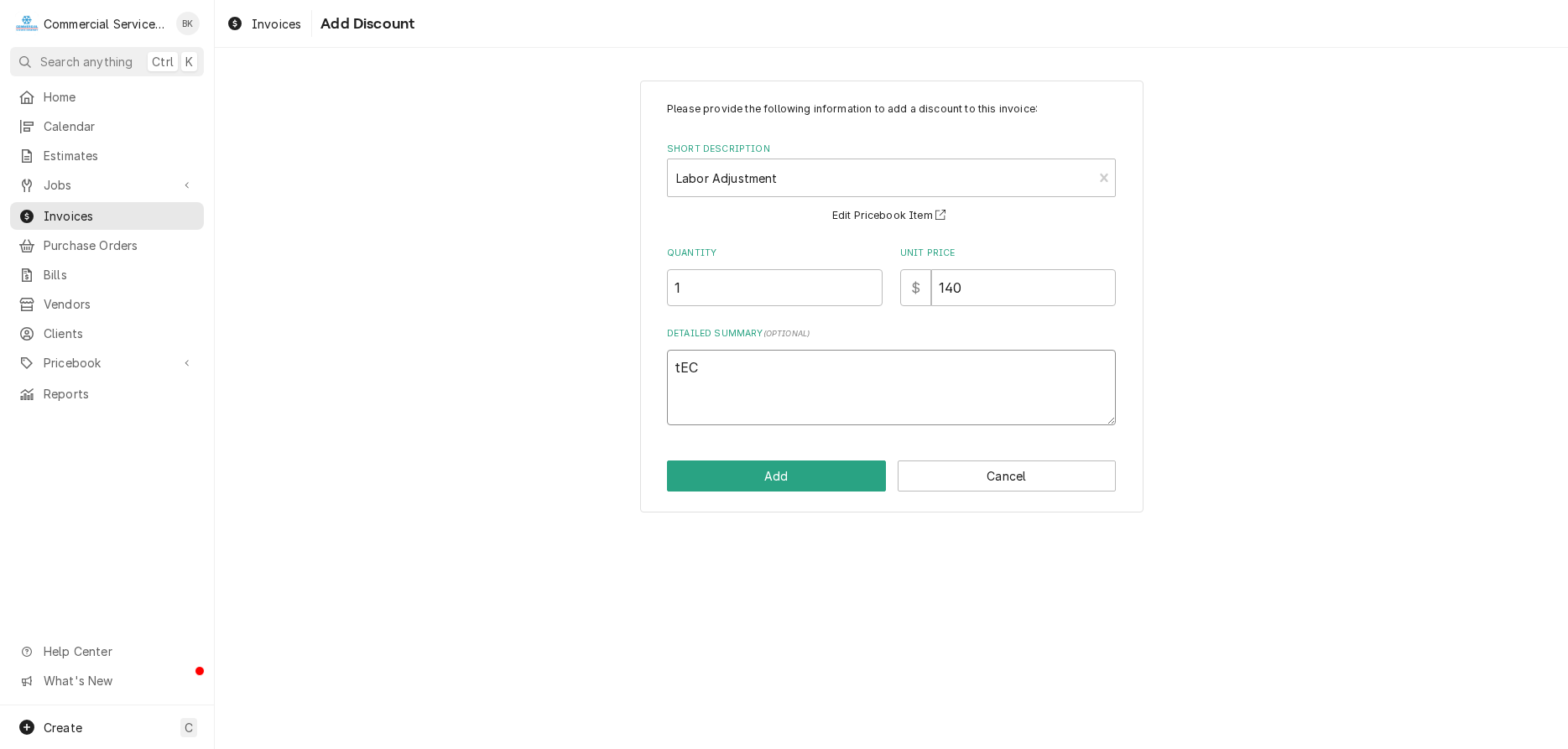
type textarea "x"
type textarea "tECH"
type textarea "x"
type textarea "tEC"
type textarea "x"
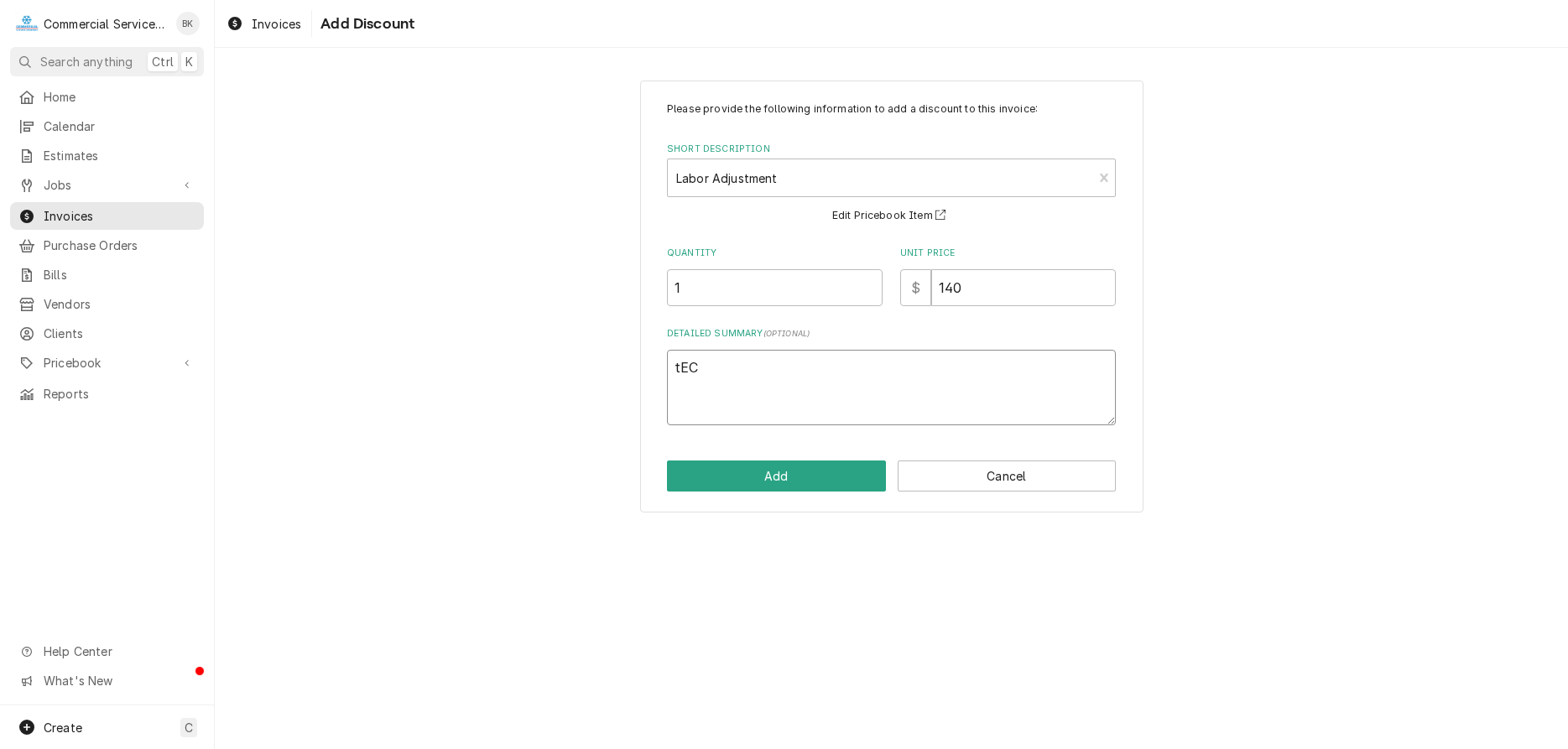
type textarea "tE"
type textarea "x"
type textarea "t"
type textarea "x"
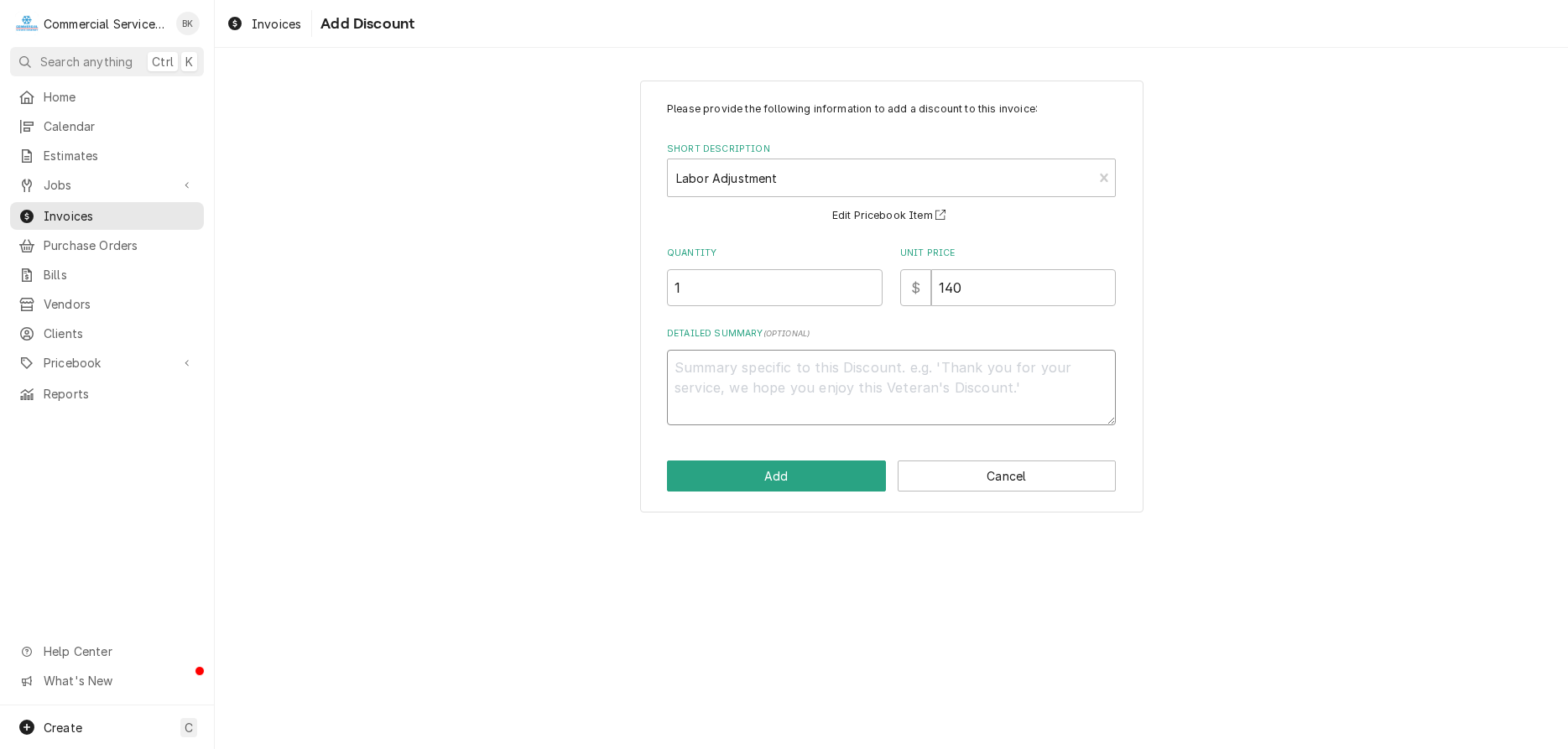
type textarea "T"
type textarea "x"
type textarea "Te"
type textarea "x"
type textarea "Tec"
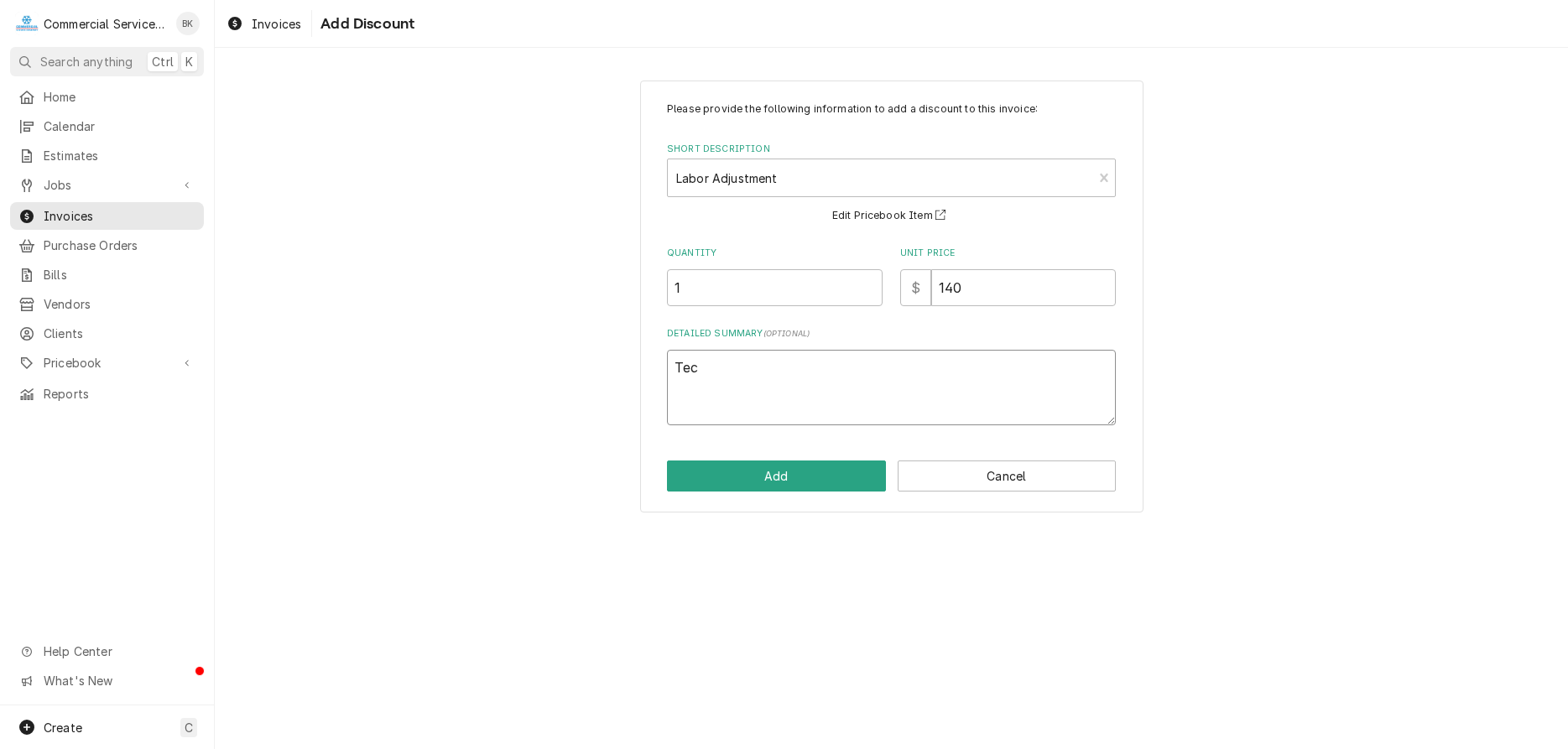
type textarea "x"
type textarea "Tech"
type textarea "x"
type textarea "Techn"
type textarea "x"
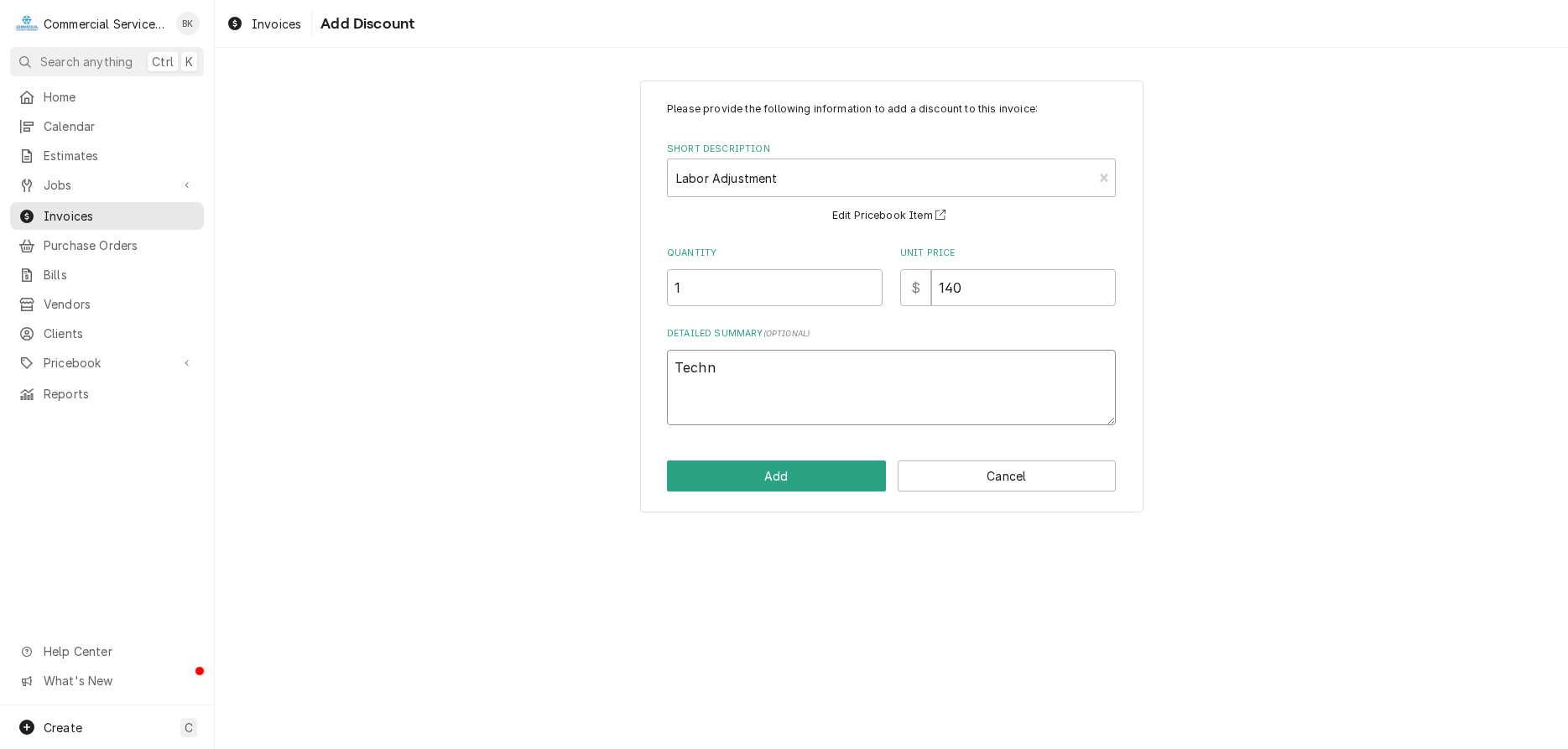
type textarea "Techni"
type textarea "x"
type textarea "Technii"
type textarea "x"
type textarea "Techniic"
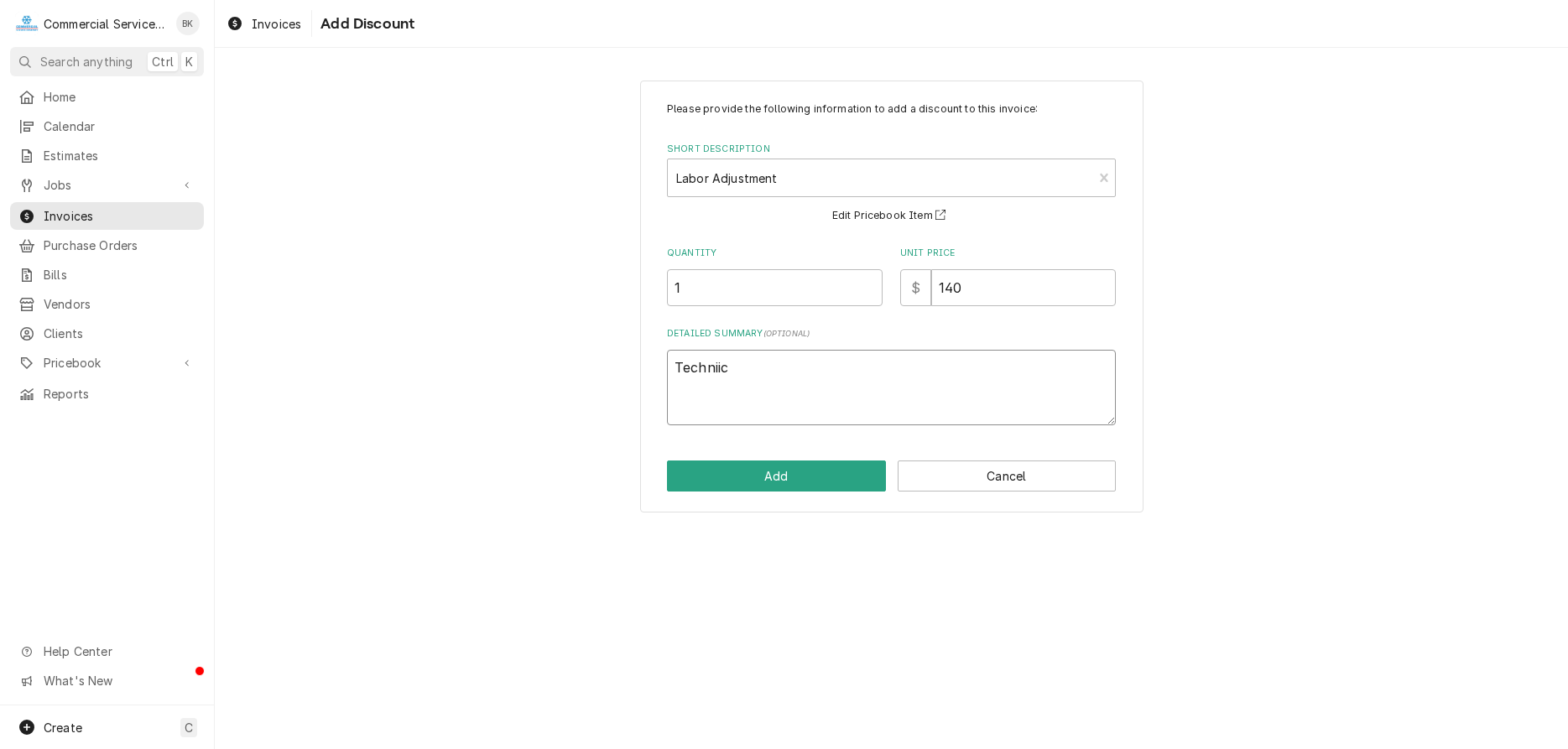
type textarea "x"
type textarea "Technii"
type textarea "x"
type textarea "Techni"
type textarea "x"
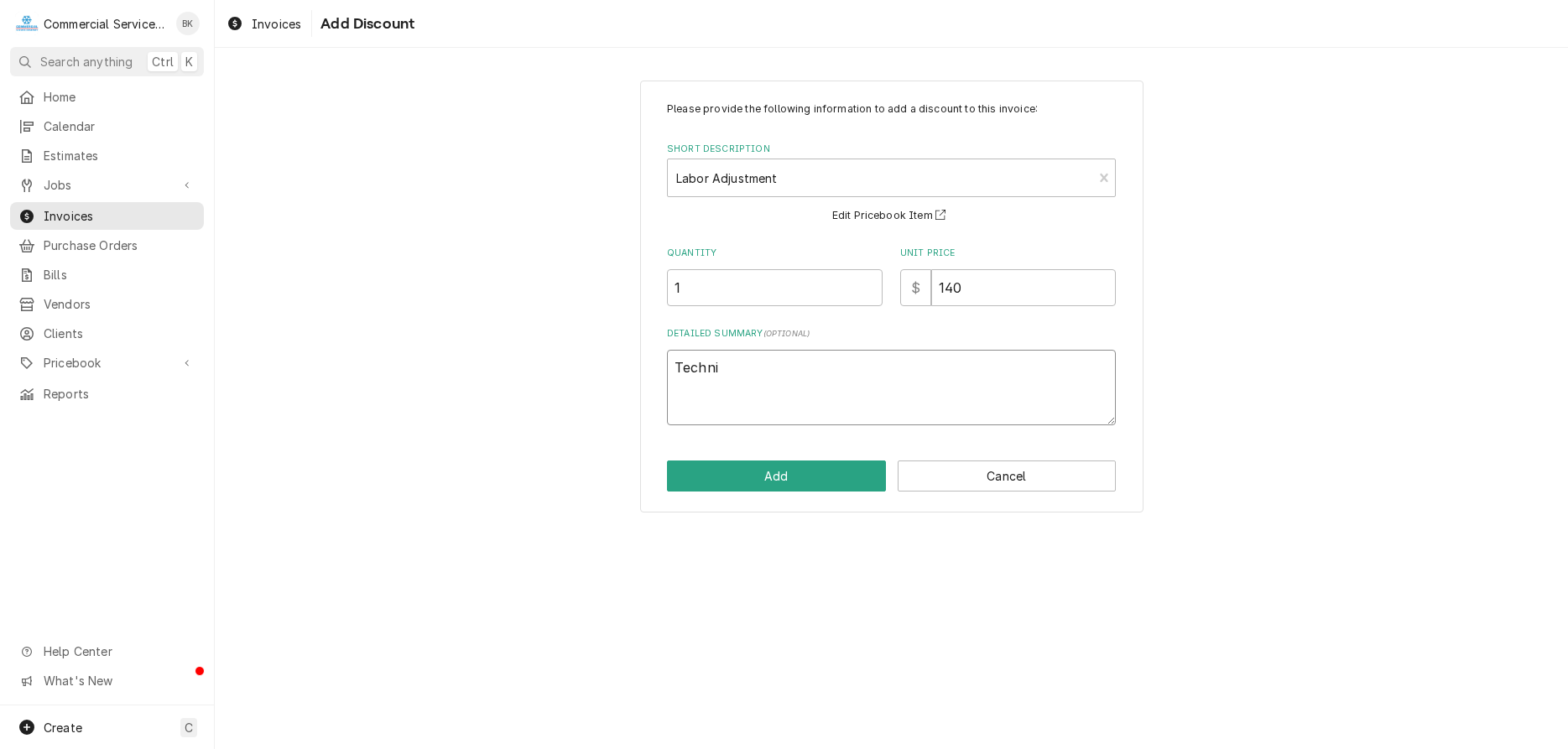
type textarea "Technic"
type textarea "x"
type textarea "Technici"
type textarea "x"
type textarea "Technicia"
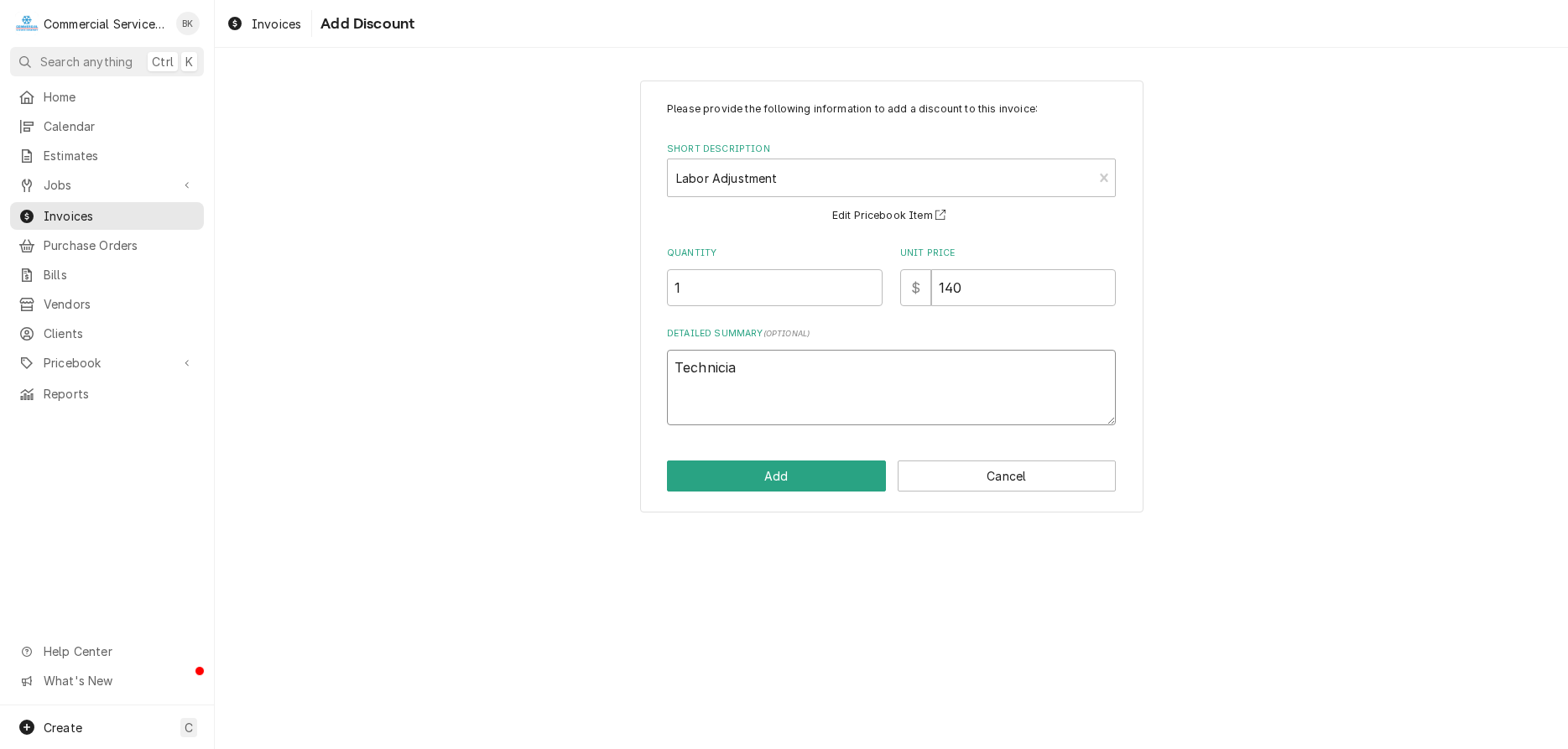
type textarea "x"
type textarea "Technician"
type textarea "x"
type textarea "Technician"
type textarea "x"
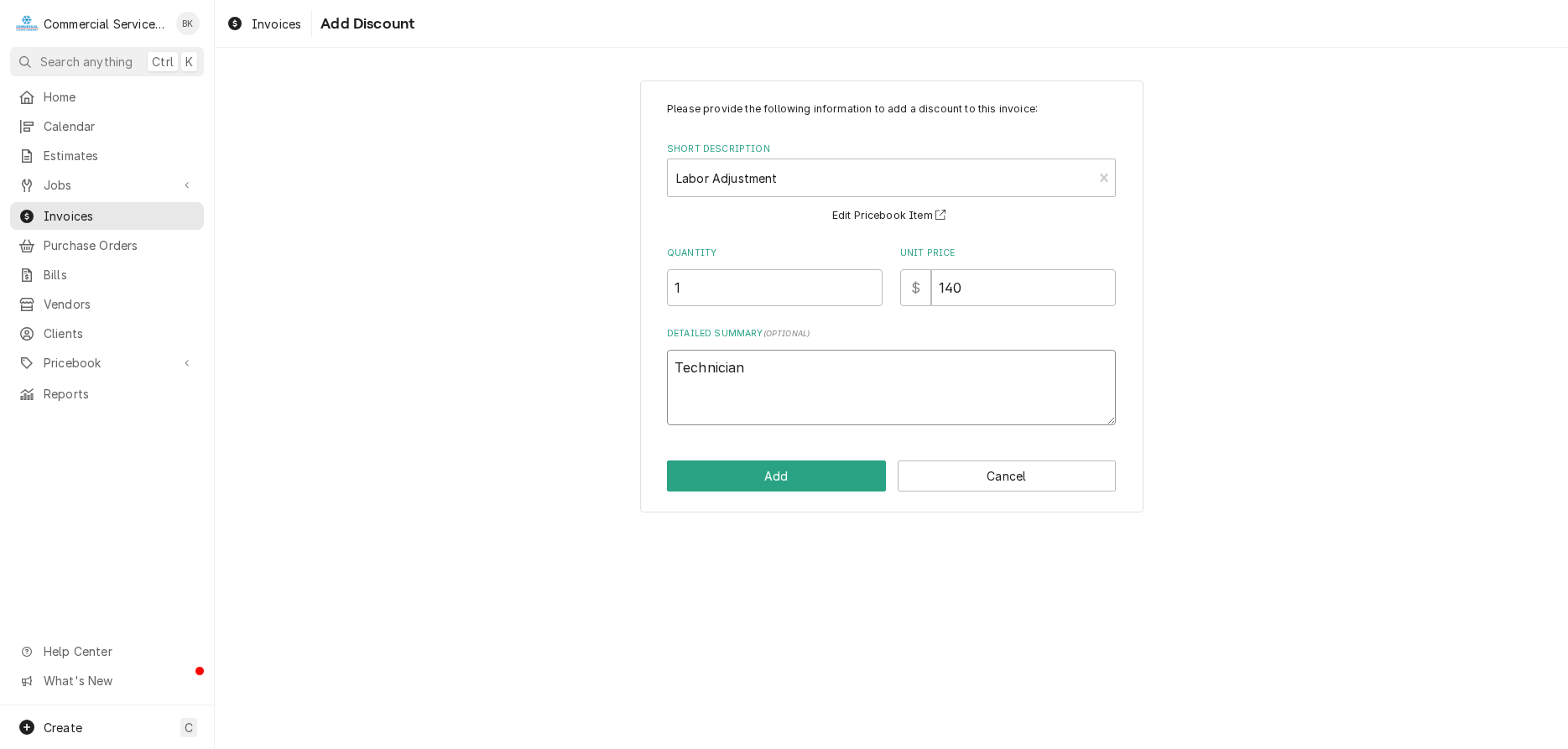
type textarea "Technician w"
type textarea "x"
type textarea "Technician wi"
type textarea "x"
type textarea "Technician wil"
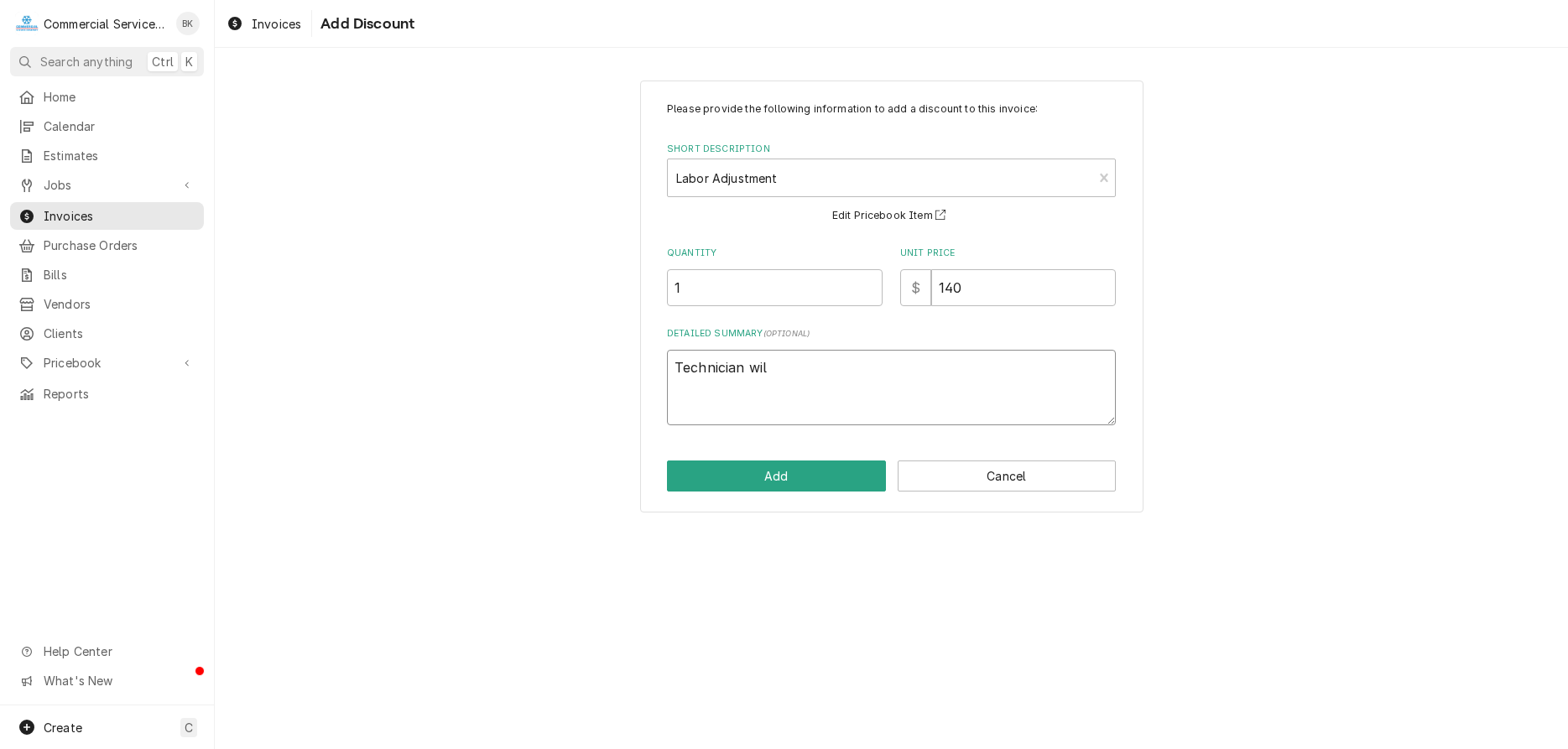
type textarea "x"
type textarea "Technician will"
type textarea "x"
type textarea "Technician willi"
type textarea "x"
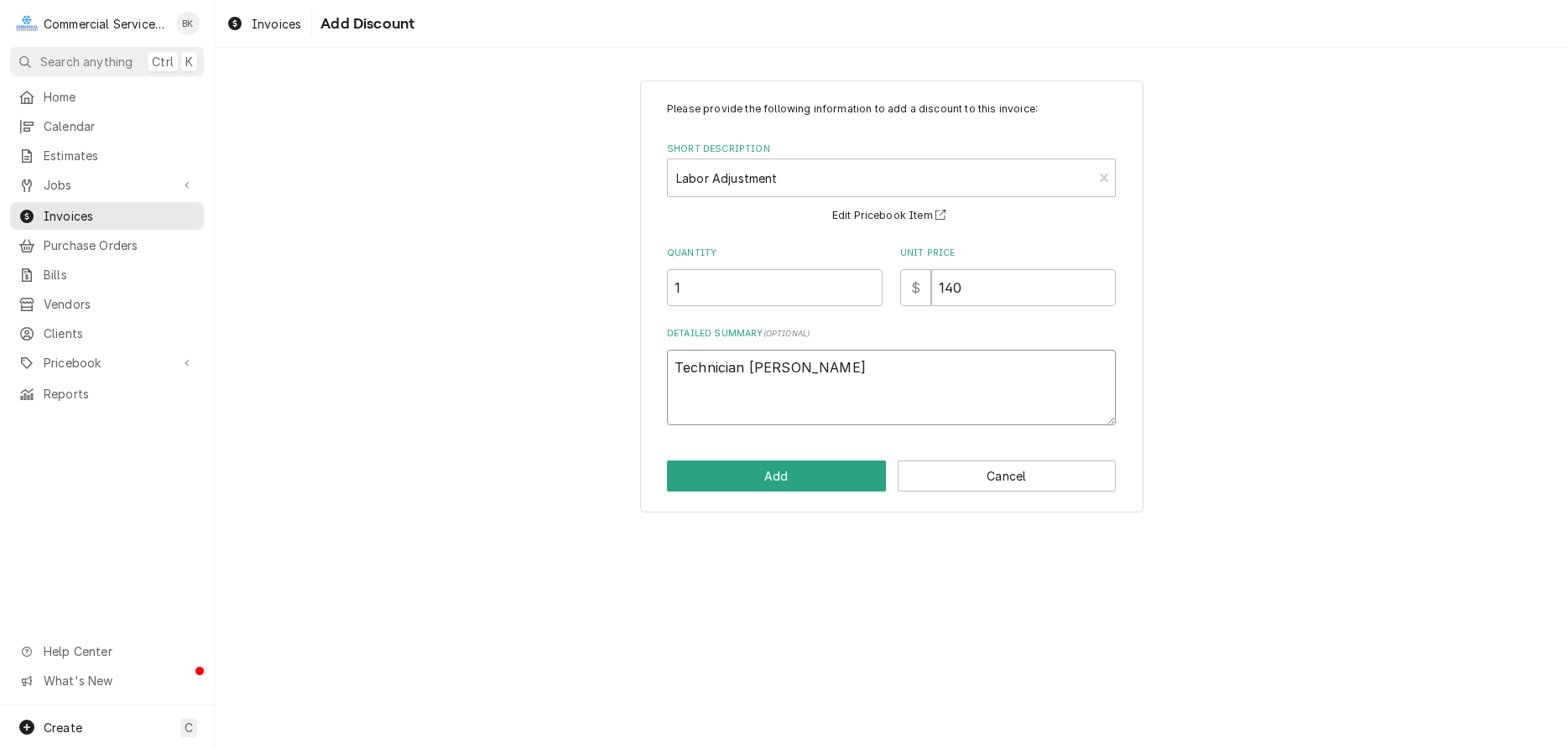
type textarea "Technician willin"
type textarea "x"
type textarea "Technician willing"
type textarea "x"
type textarea "Technician willing"
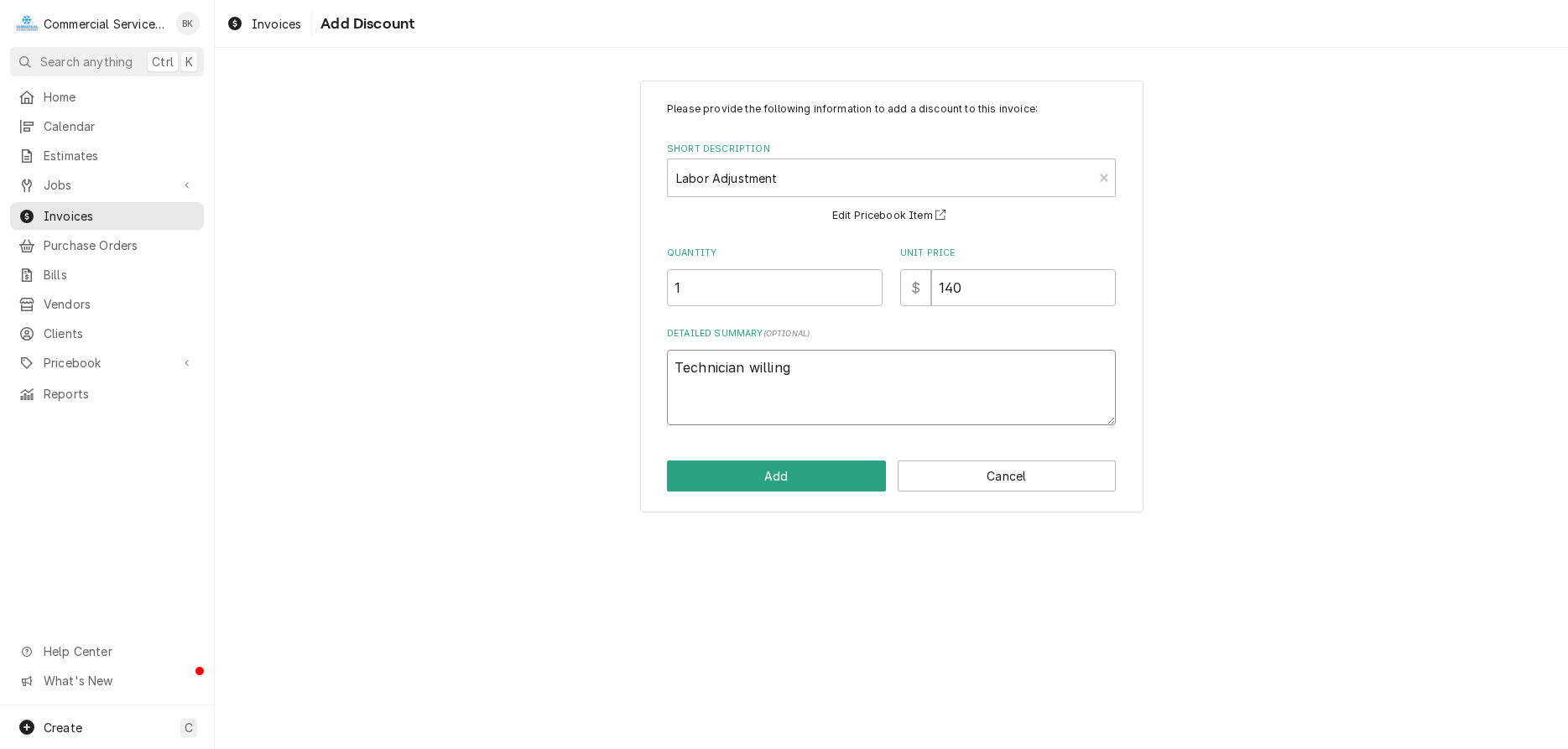
type textarea "x"
type textarea "Technician willing to"
type textarea "x"
type textarea "Technician willing to"
type textarea "x"
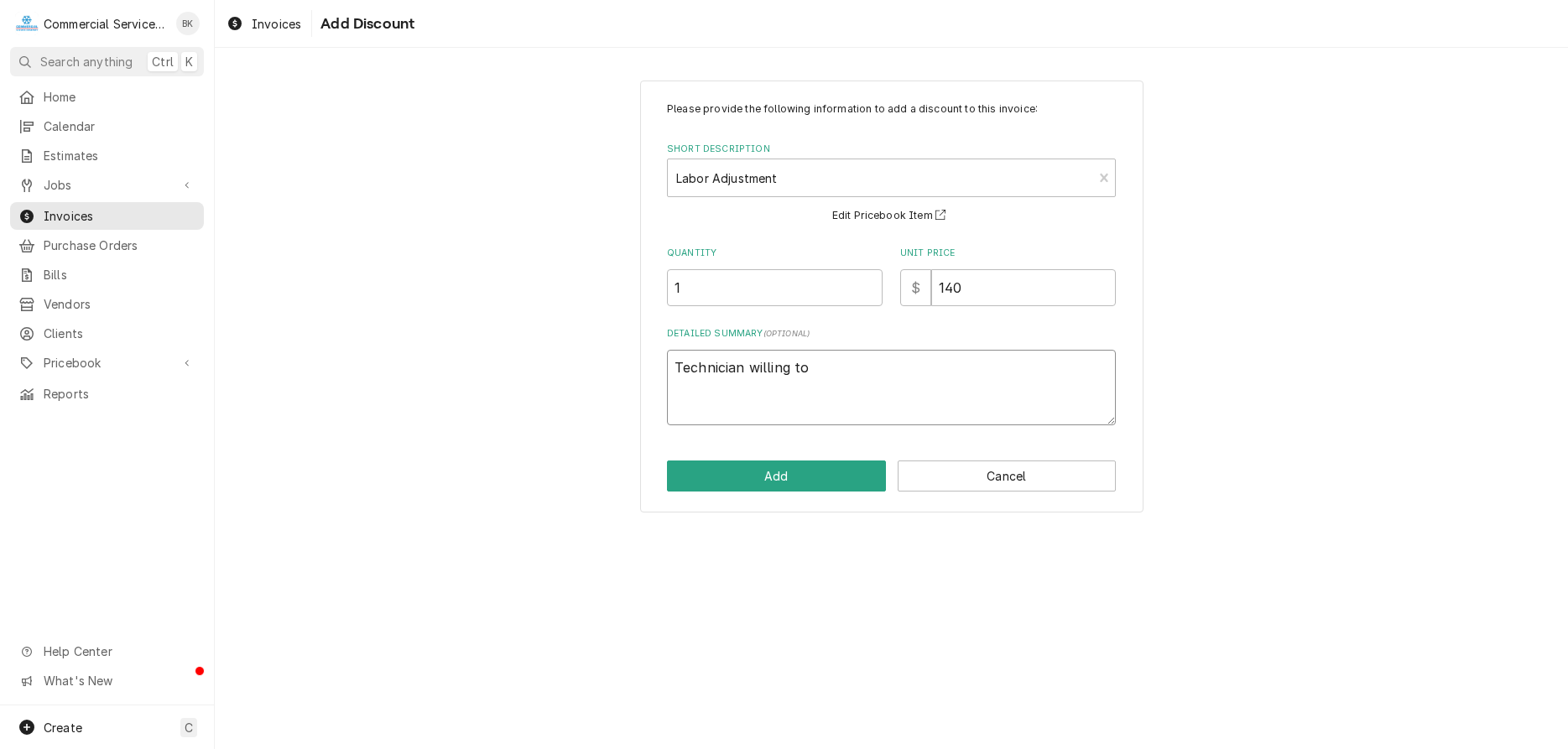
type textarea "Technician willing to e"
type textarea "x"
type textarea "Technician willing to ea"
type textarea "x"
type textarea "Technician willing to eat"
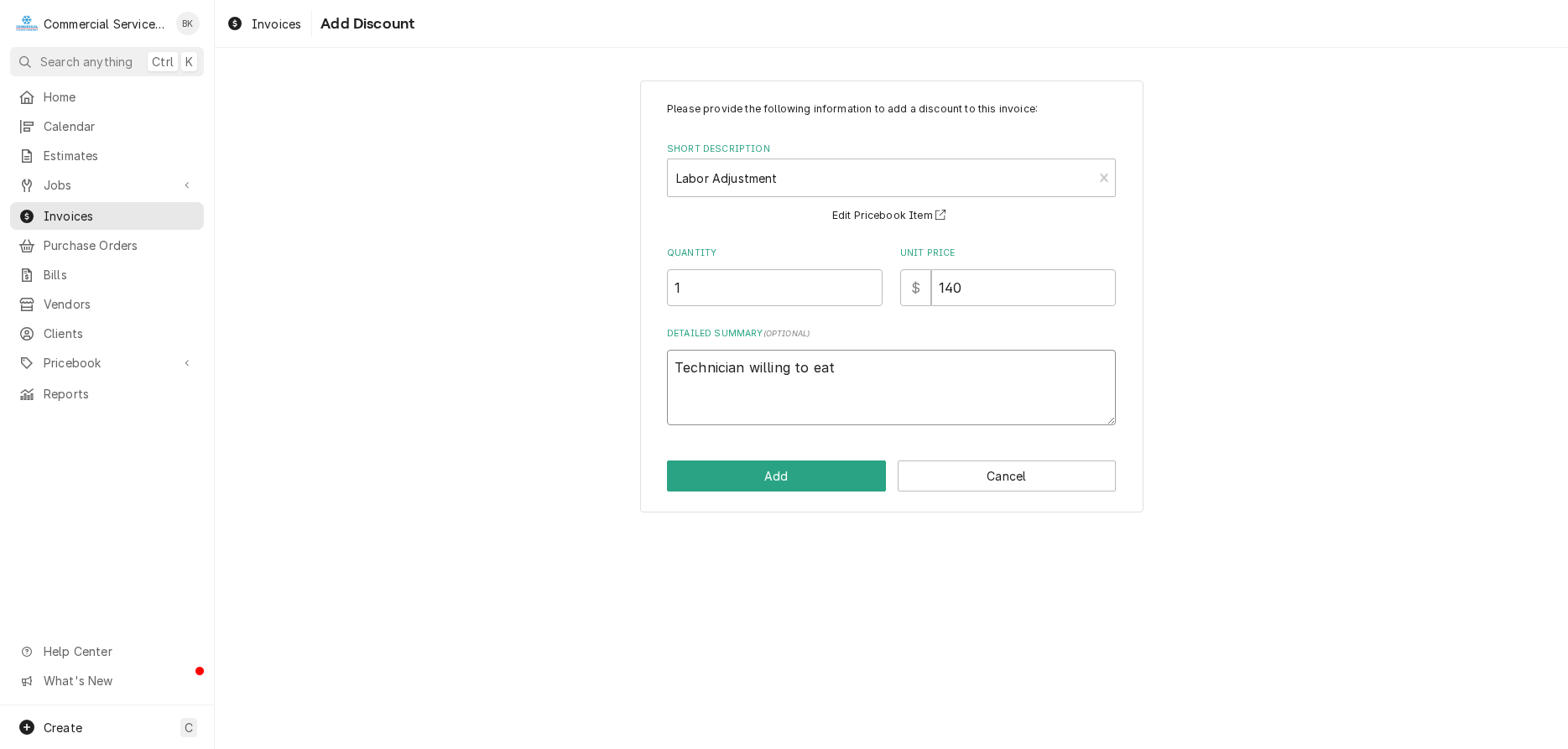
type textarea "x"
type textarea "Technician willing to eati"
type textarea "x"
type textarea "Technician willing to eat"
type textarea "x"
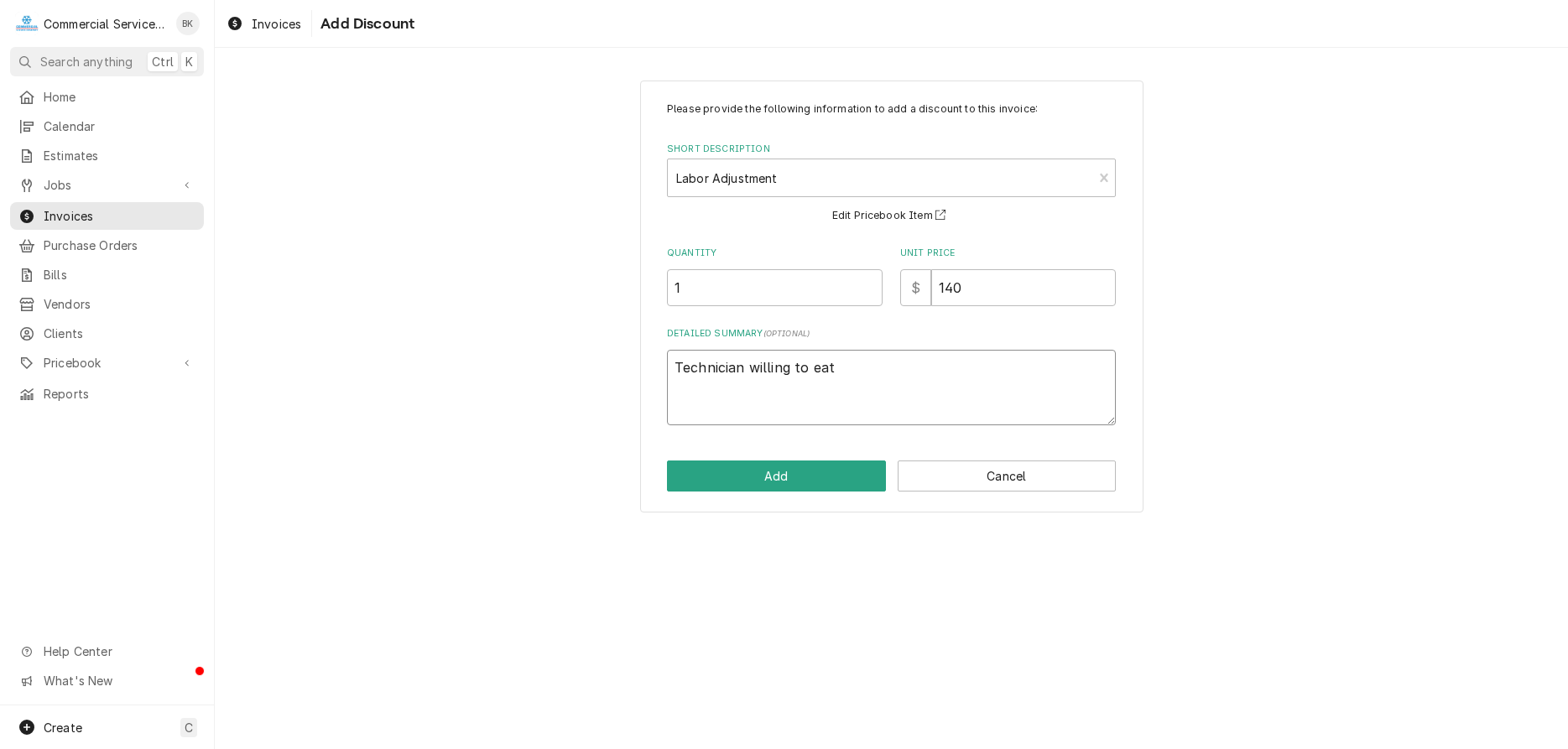
type textarea "Technician willing to eat"
type textarea "x"
type textarea "Technician willing to eat"
type textarea "x"
type textarea "Technician willing to ea"
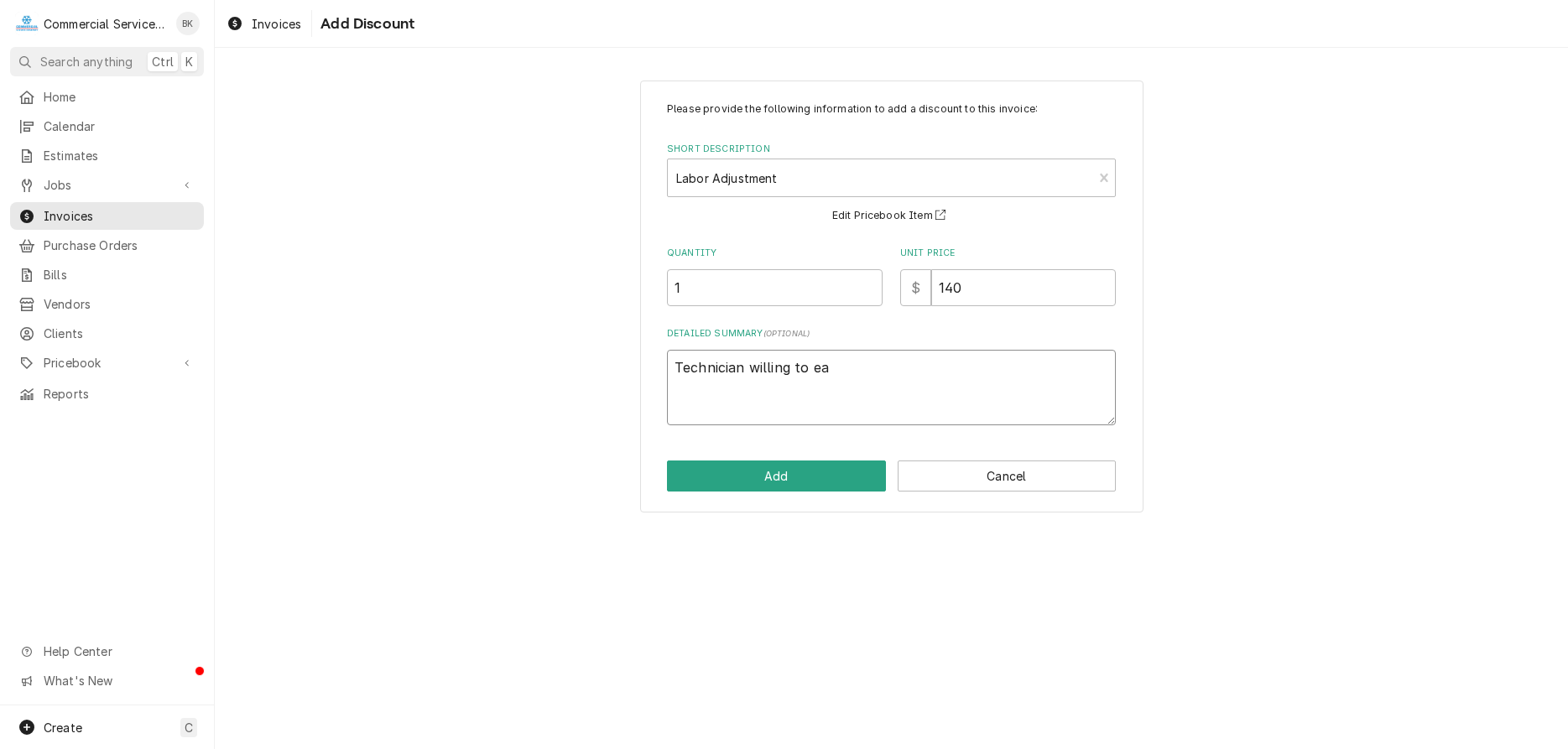
type textarea "x"
type textarea "Technician willing to e"
type textarea "x"
type textarea "Technician willing to"
type textarea "x"
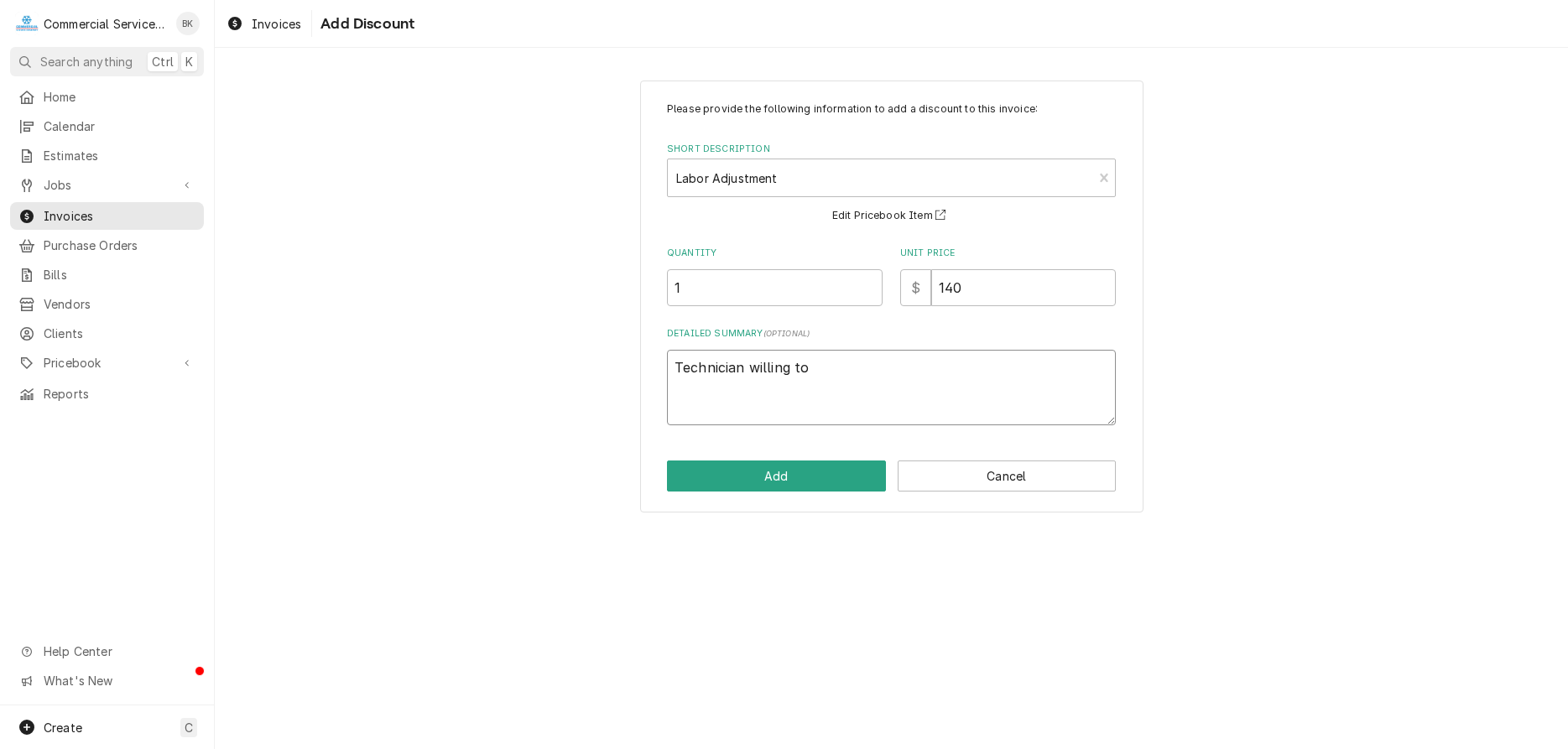
type textarea "Technician willing to n"
type textarea "x"
type textarea "Technician willing to no"
type textarea "x"
type textarea "Technician willing to not"
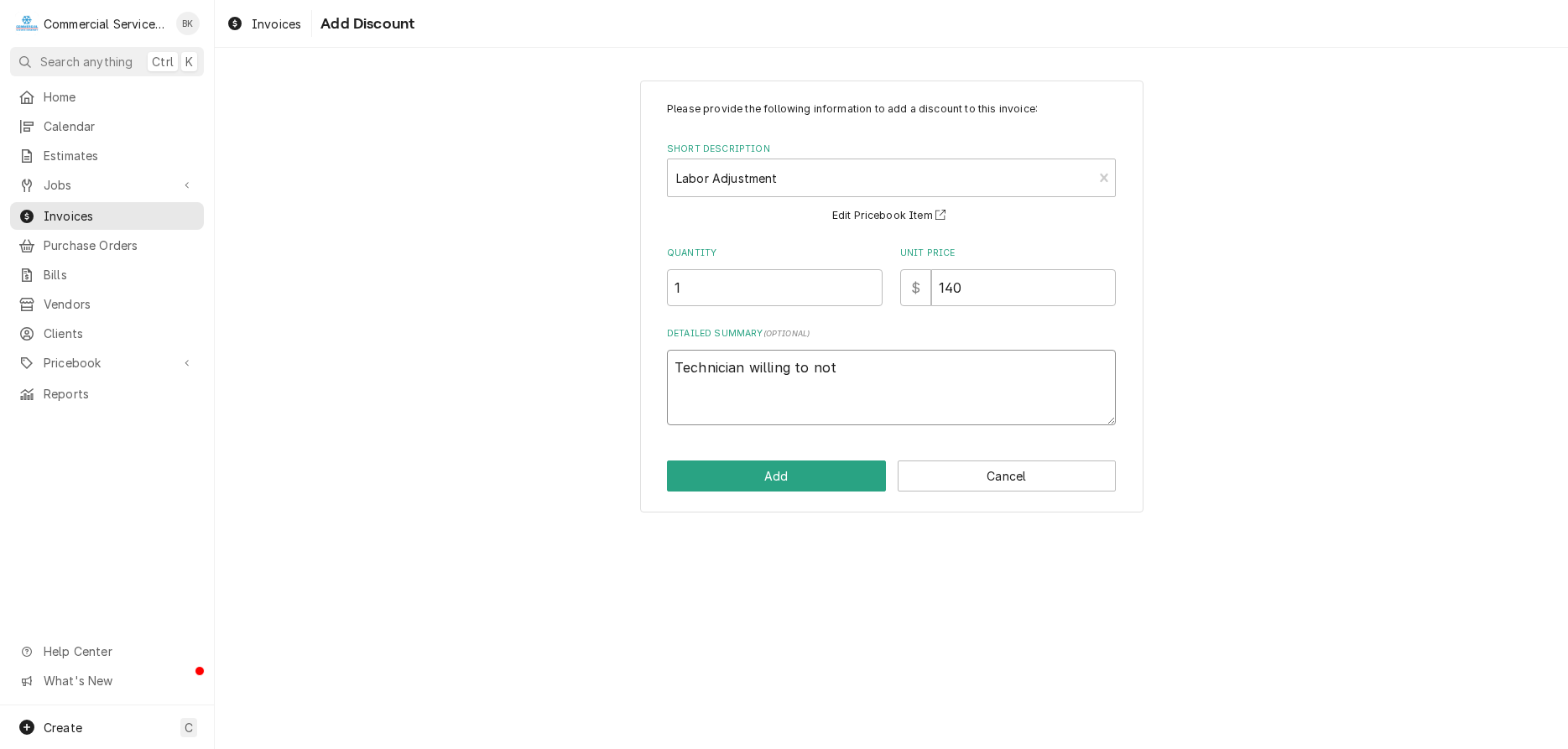
type textarea "x"
type textarea "Technician willing to not"
type textarea "x"
type textarea "Technician willing to not c"
type textarea "x"
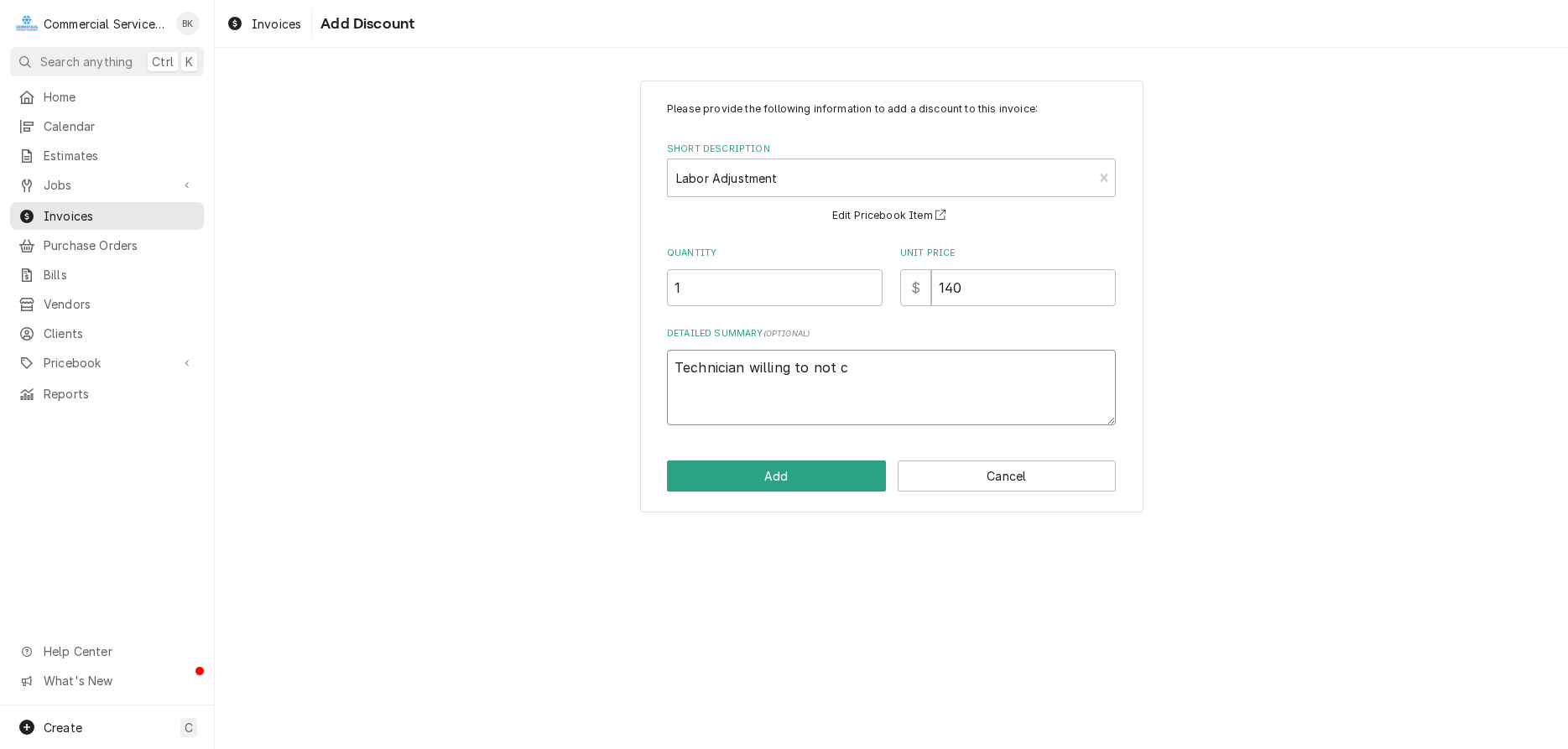
type textarea "Technician willing to not ch"
type textarea "x"
type textarea "Technician willing to not cha"
type textarea "x"
type textarea "Technician willing to not char"
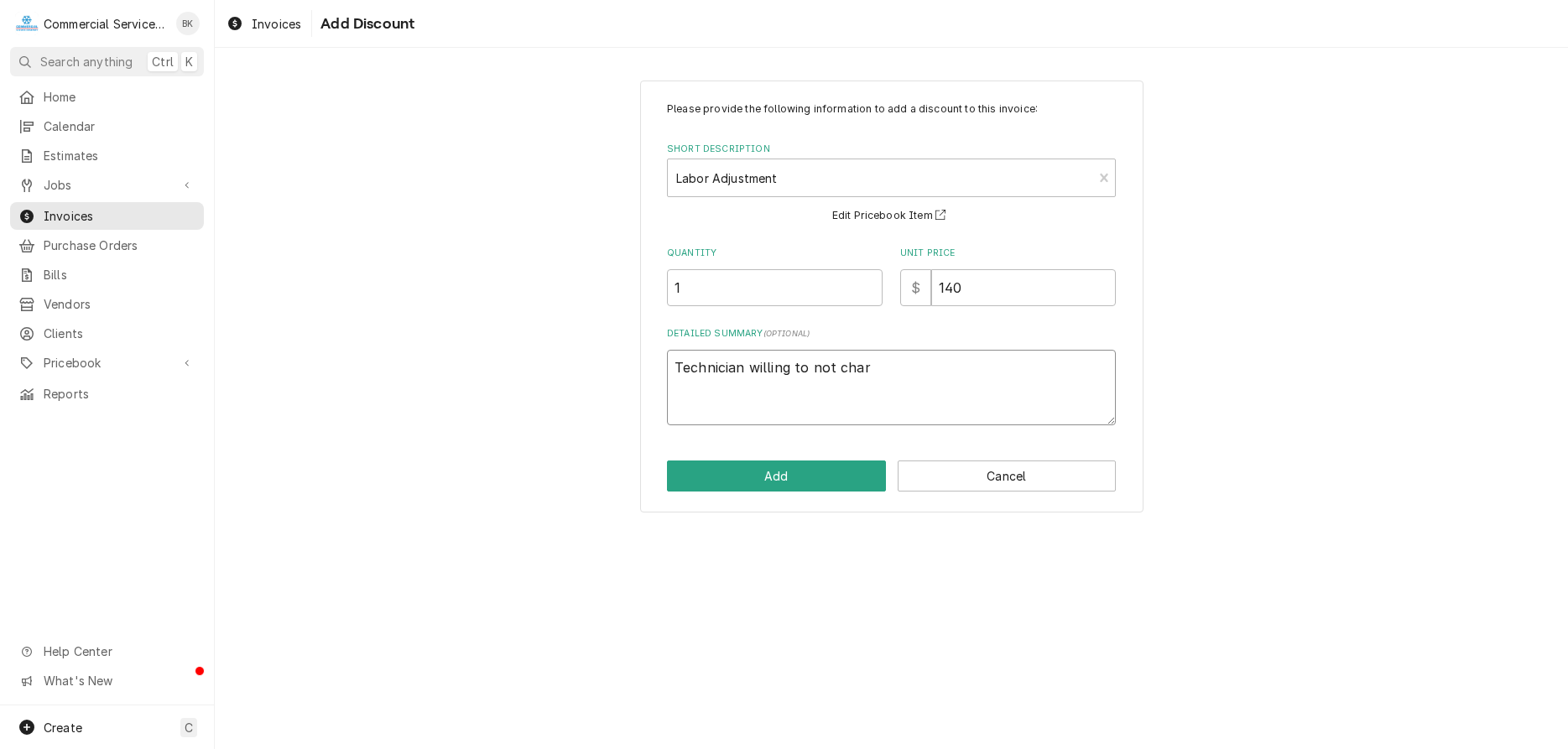
type textarea "x"
type textarea "Technician willing to not charg"
type textarea "x"
type textarea "Technician willing to not charge"
type textarea "x"
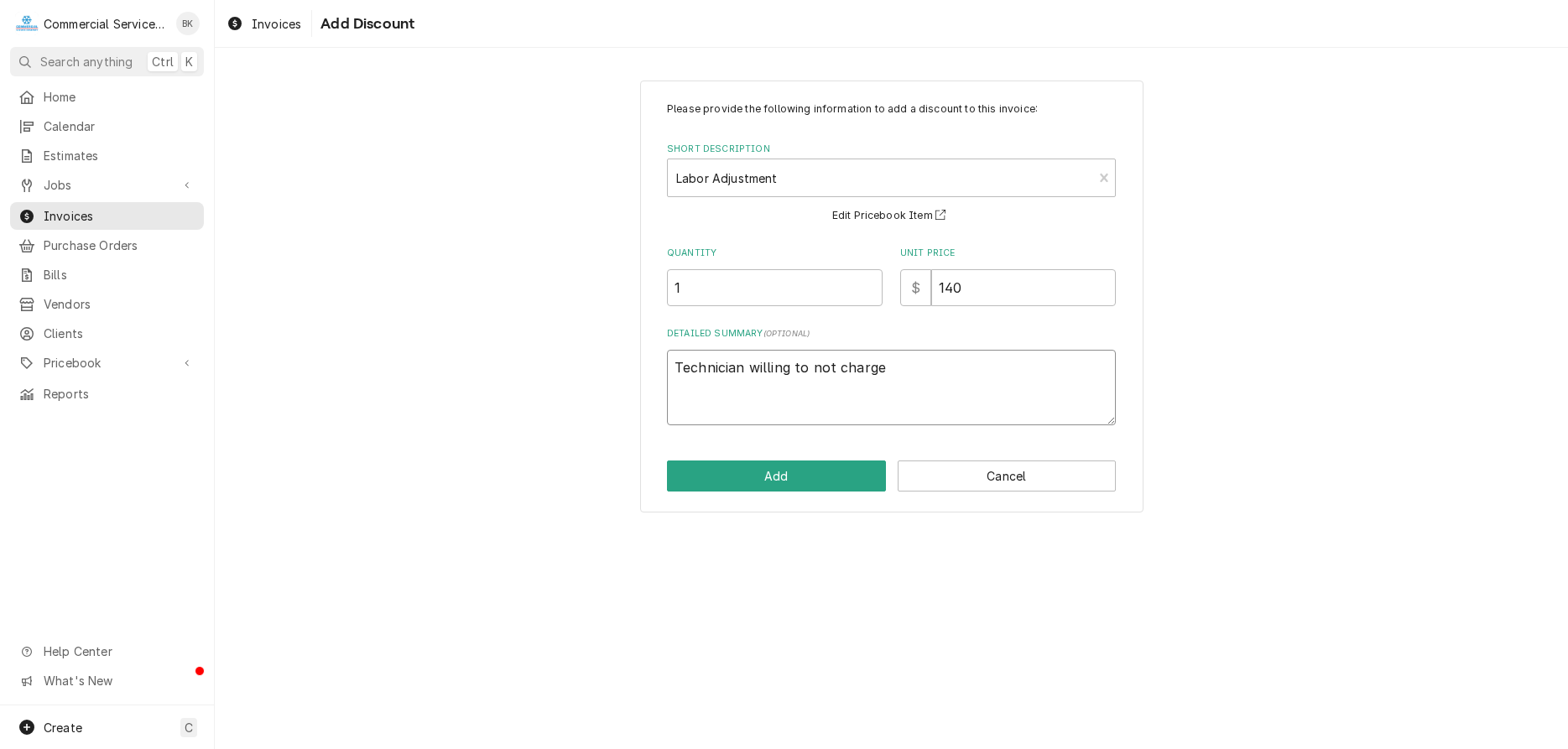
type textarea "Technician willing to not charge"
type textarea "x"
type textarea "Technician willing to not charge f"
type textarea "x"
type textarea "Technician willing to not charge fo"
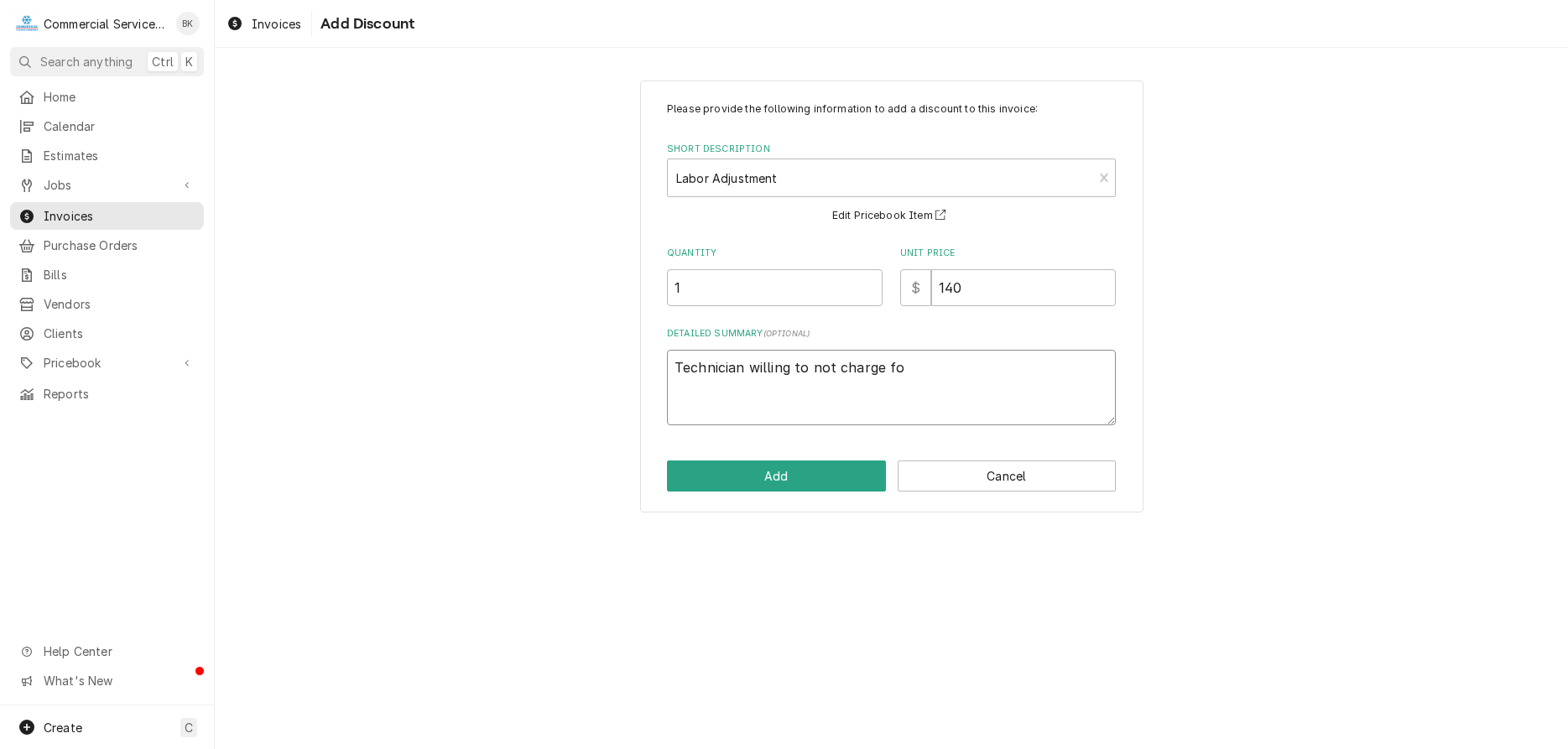
type textarea "x"
type textarea "Technician willing to not charge for"
type textarea "x"
type textarea "Technician willing to not charge for"
type textarea "x"
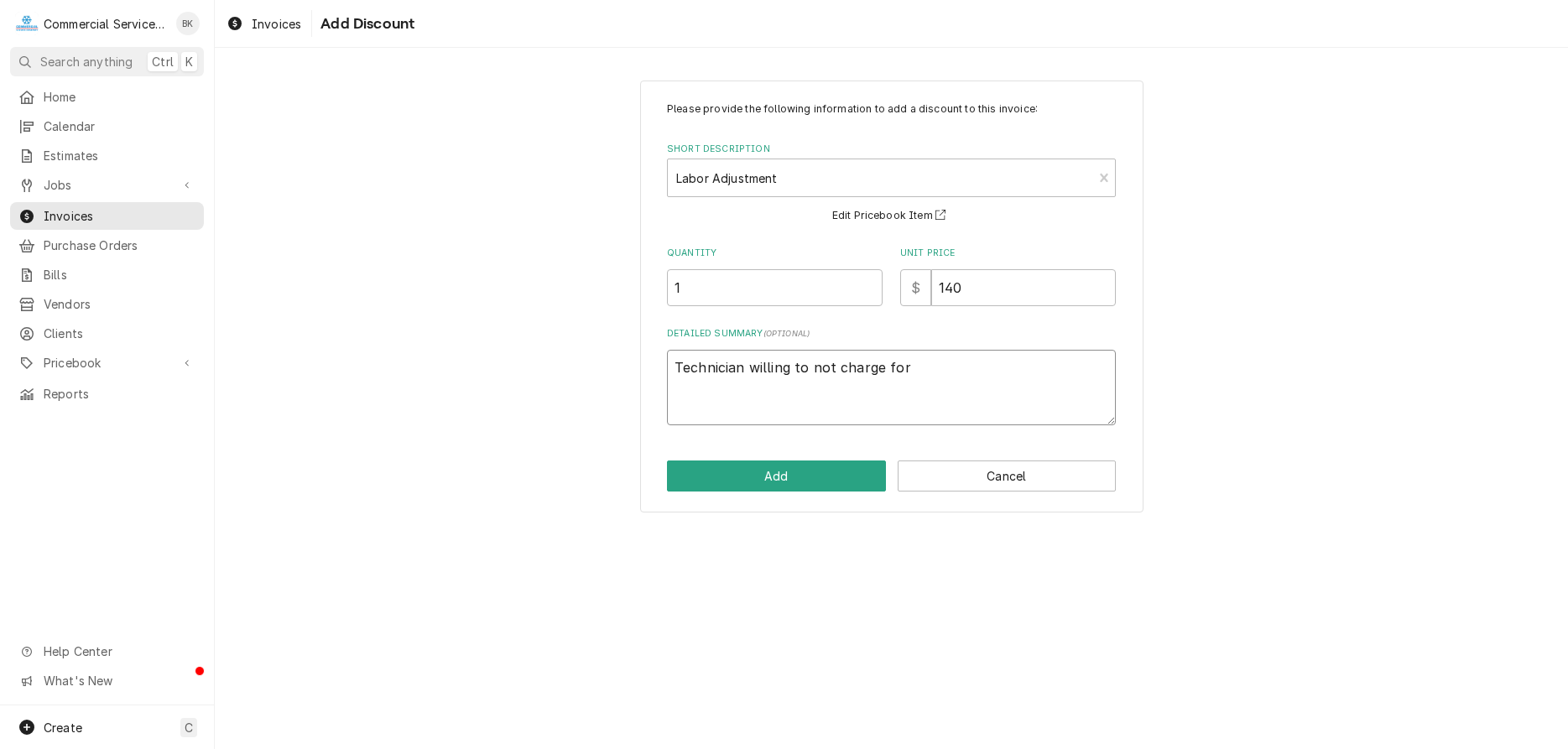
type textarea "Technician willing to not charge for 4"
type textarea "x"
type textarea "Technician willing to not charge for 45"
type textarea "x"
type textarea "Technician willing to not charge for 45"
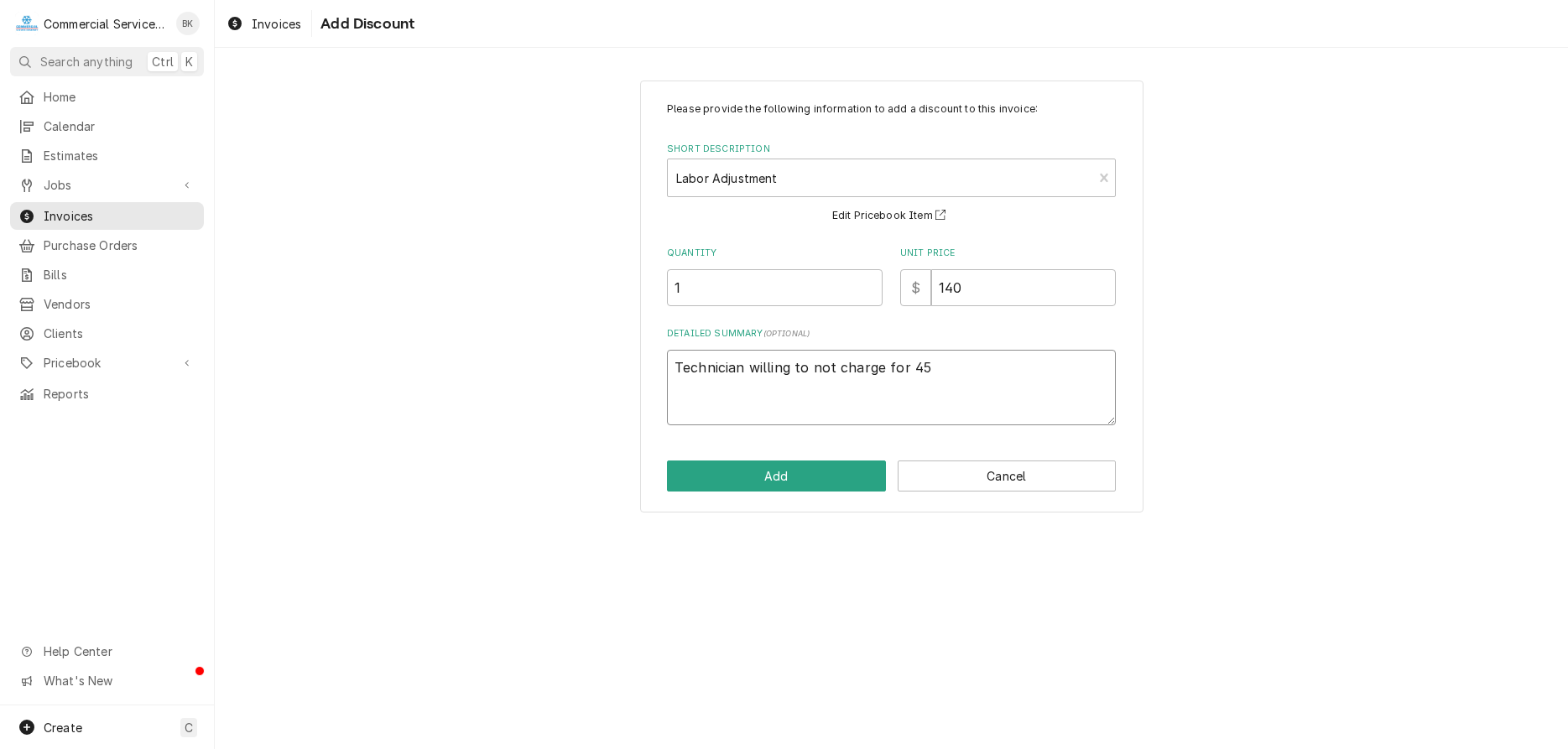
type textarea "x"
type textarea "Technician willing to not charge for 45 m"
type textarea "x"
type textarea "Technician willing to not charge for 45 mi"
type textarea "x"
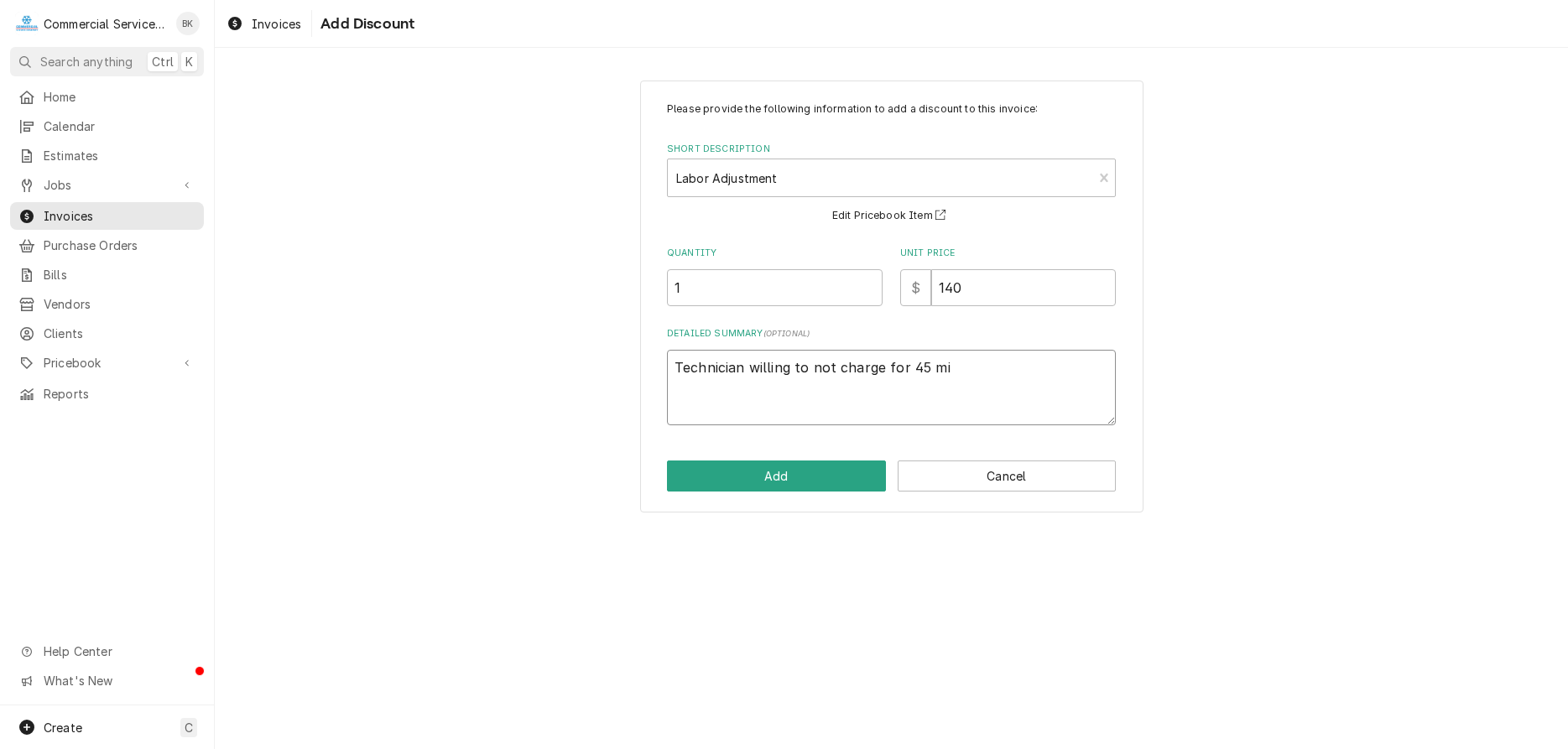
type textarea "Technician willing to not charge for 45 min"
type textarea "x"
type textarea "Technician willing to not charge for 45 minu"
type textarea "x"
type textarea "Technician willing to not charge for 45 minut"
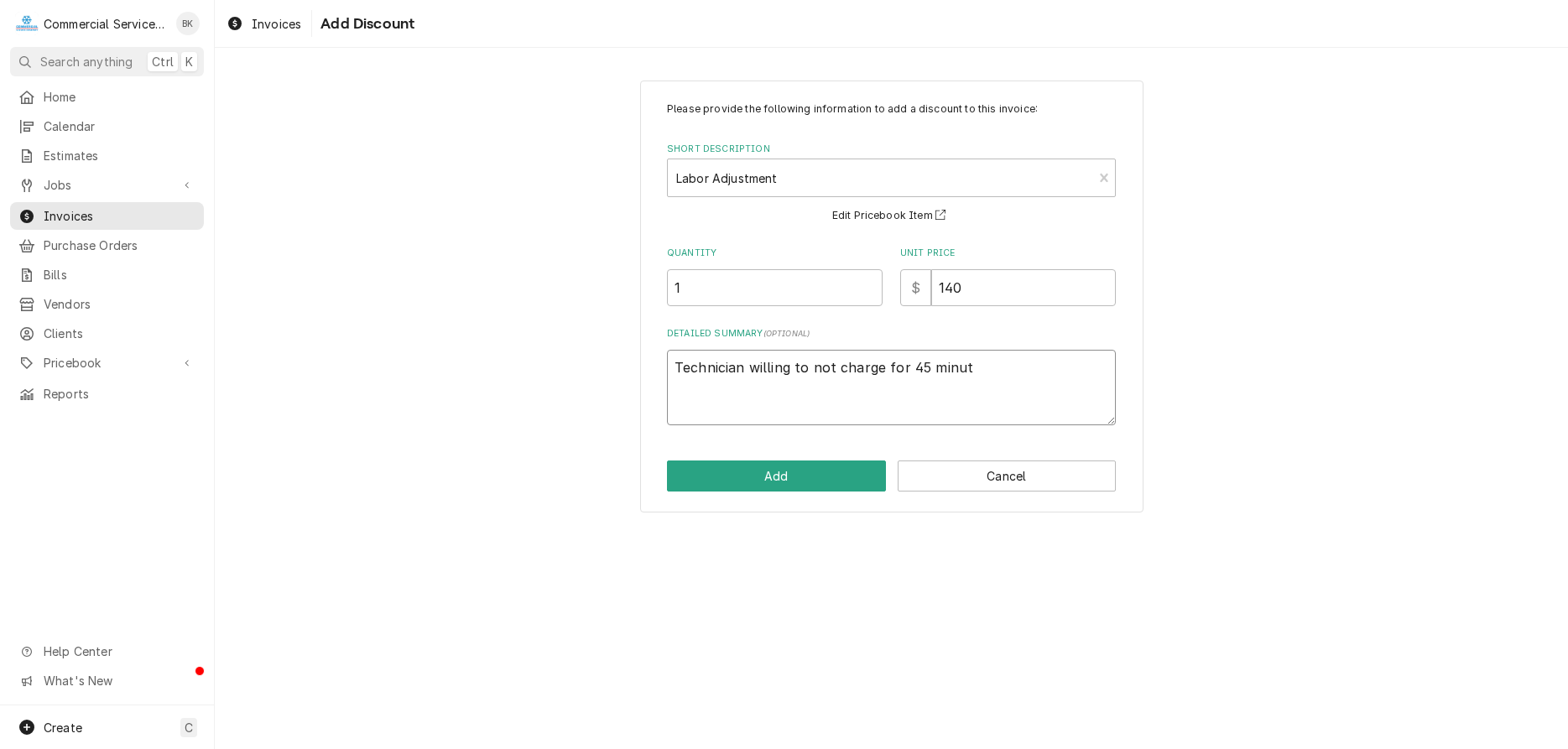
type textarea "x"
type textarea "Technician willing to not charge for 45 minute"
type textarea "x"
type textarea "Technician willing to not charge for 45 minutes"
type textarea "x"
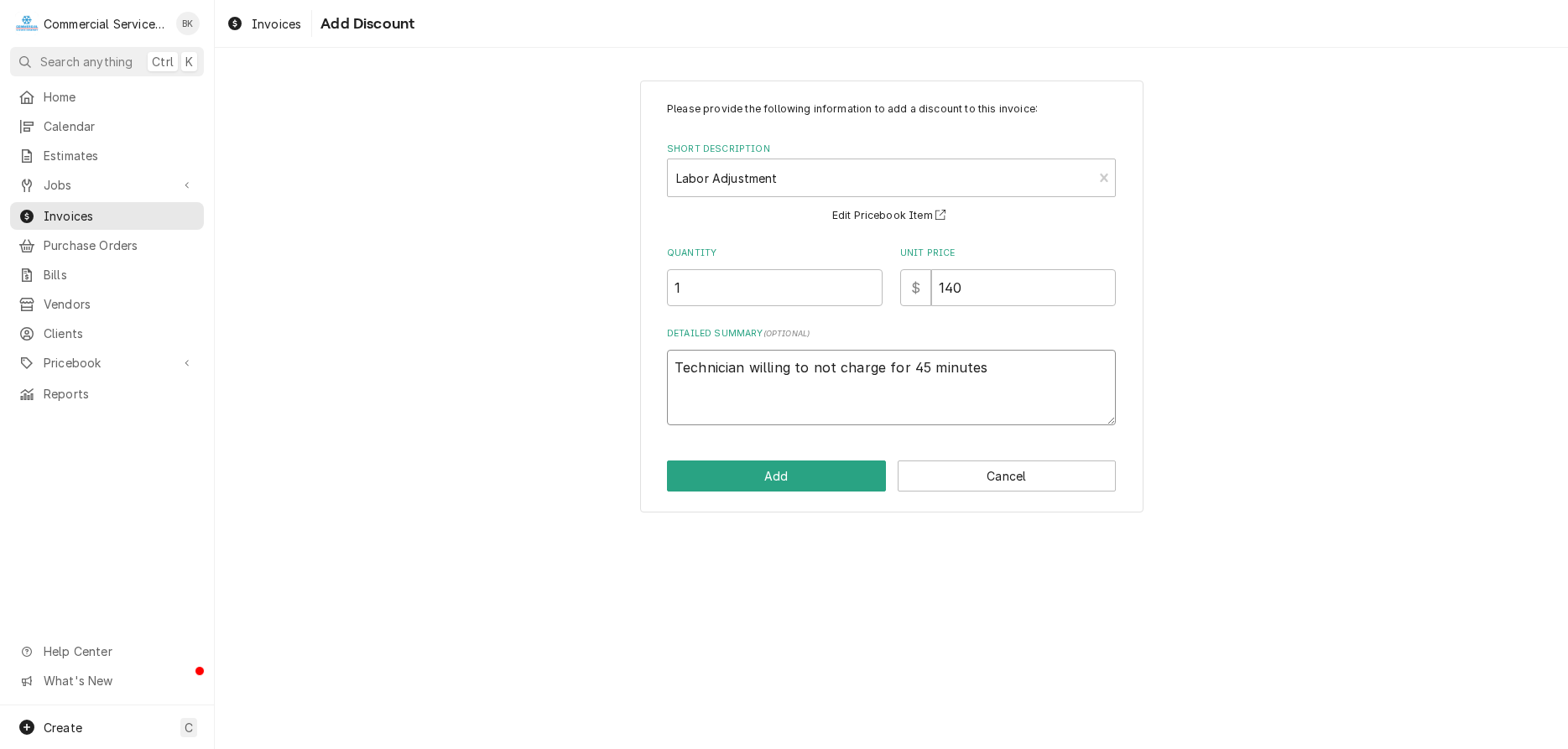
type textarea "Technician willing to not charge for 45 minutes"
type textarea "x"
type textarea "Technician willing to not charge for 45 minutes o"
type textarea "x"
type textarea "Technician willing to not charge for 45 minutes of"
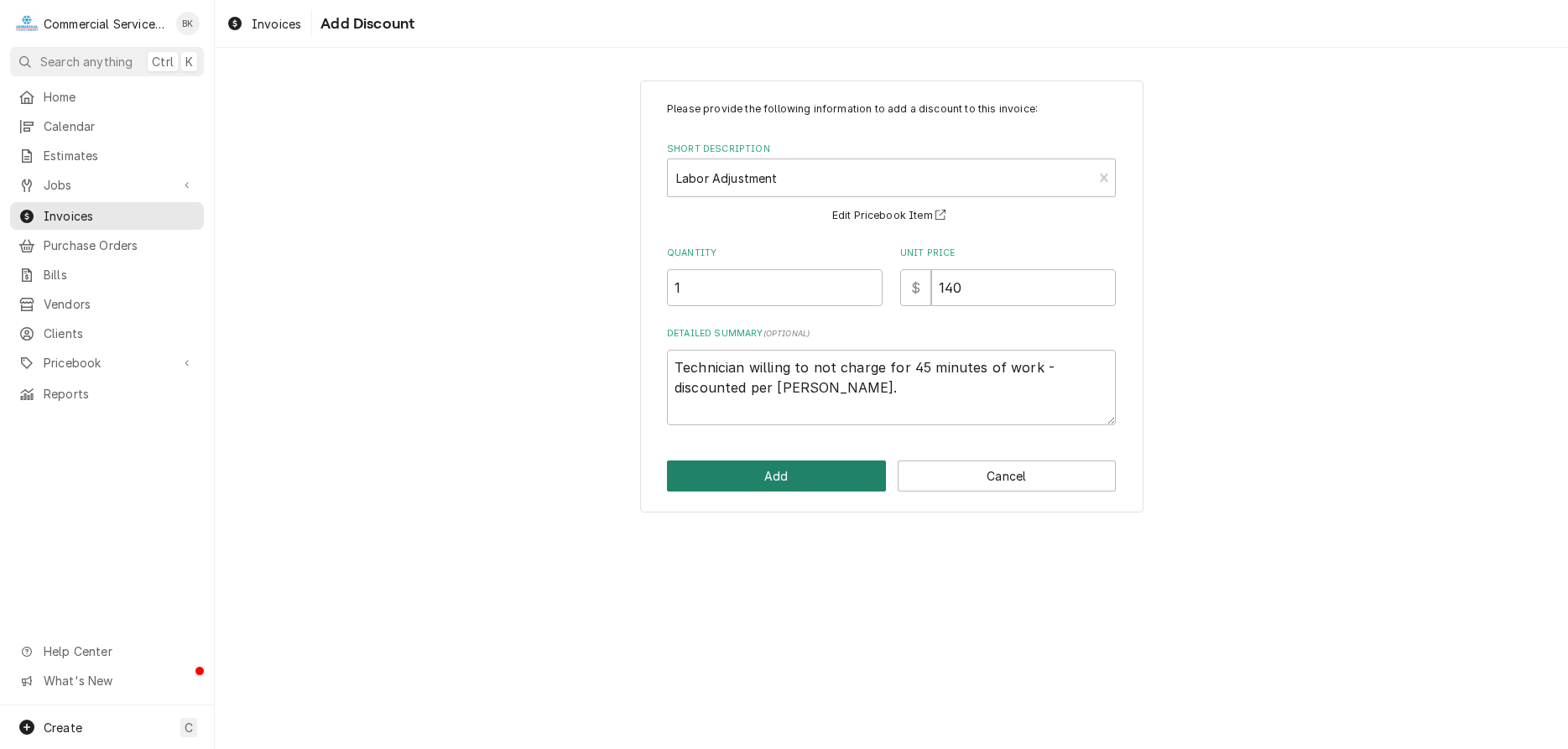
click at [757, 476] on button "Add" at bounding box center [777, 476] width 219 height 31
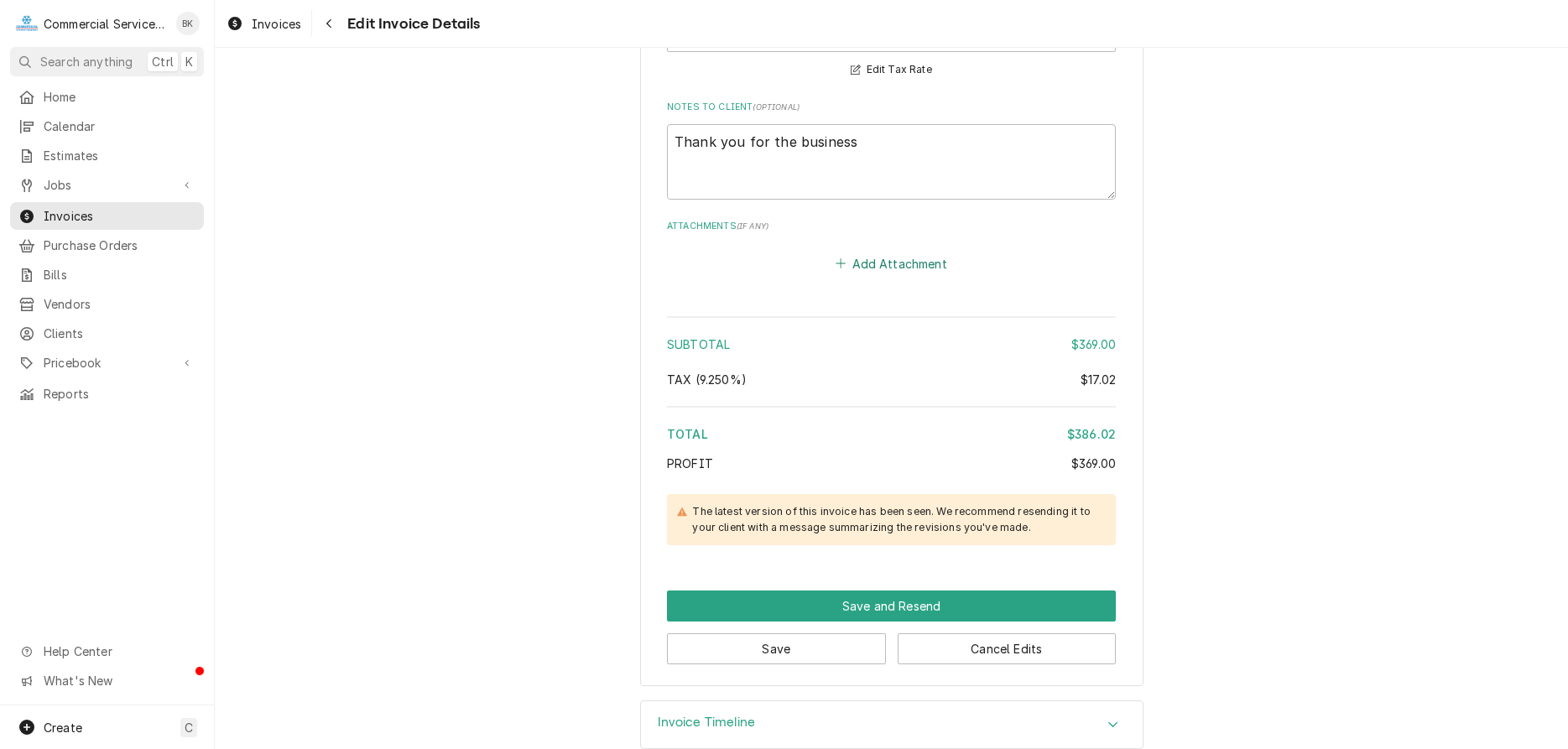
scroll to position [2405, 0]
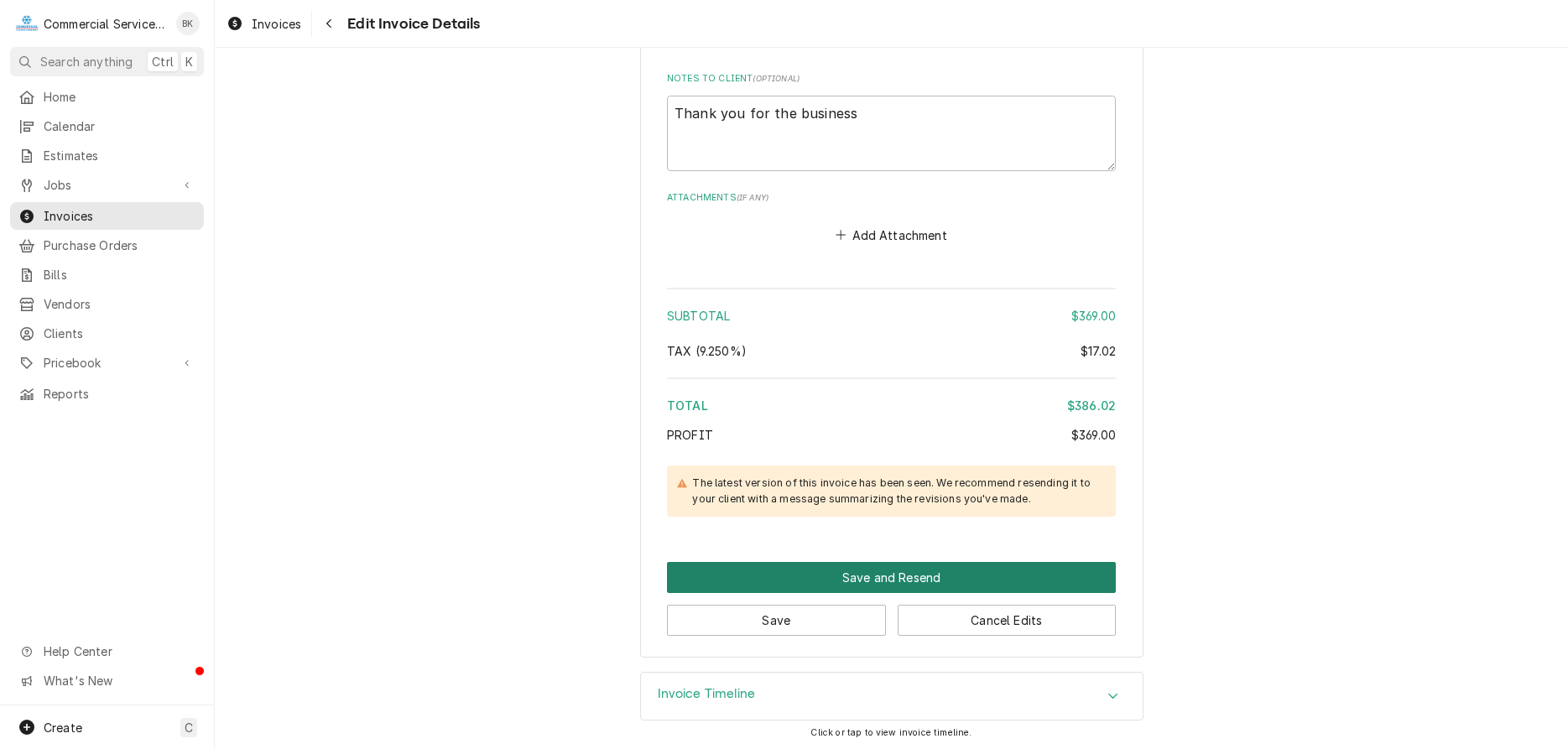
click at [911, 574] on button "Save and Resend" at bounding box center [891, 577] width 449 height 31
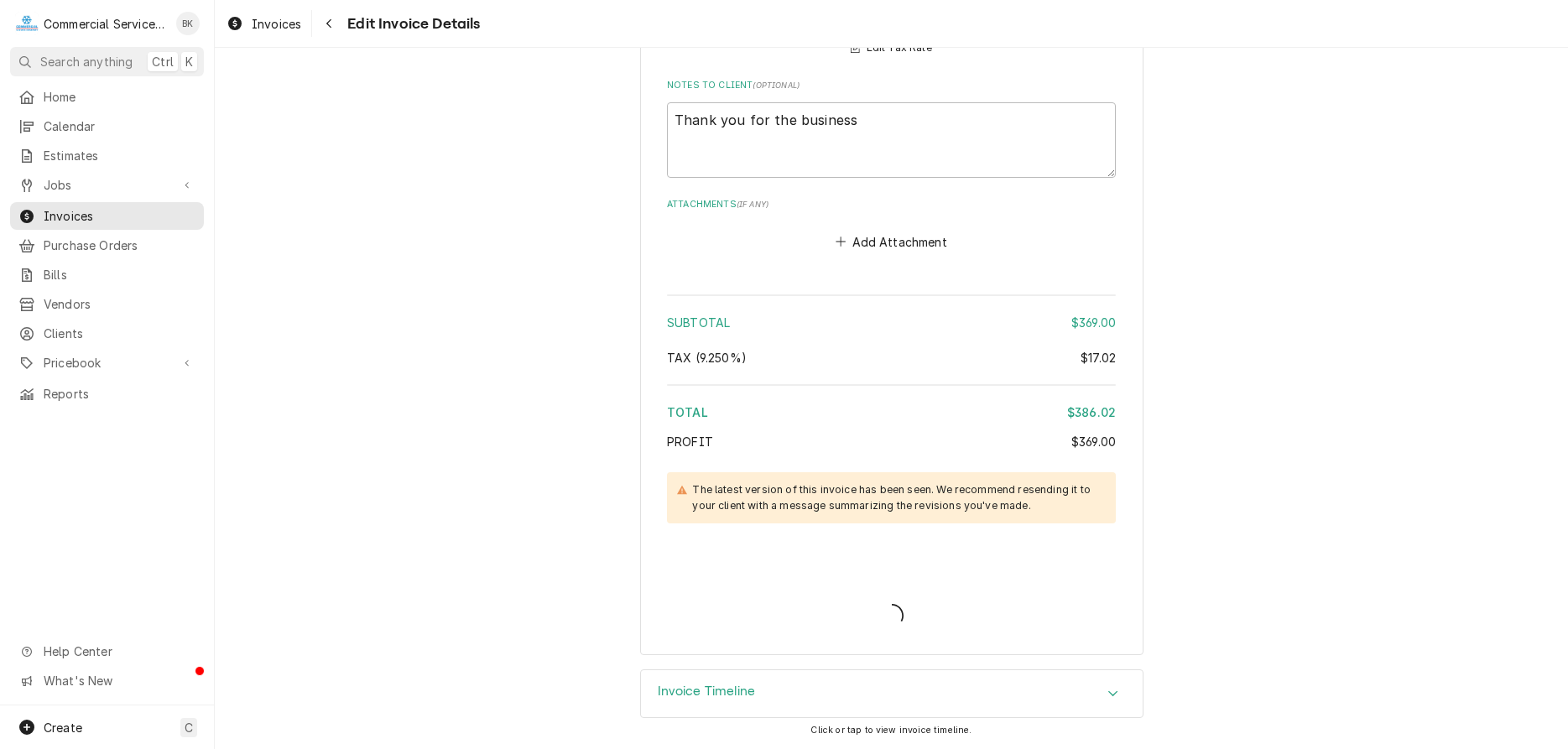
scroll to position [2396, 0]
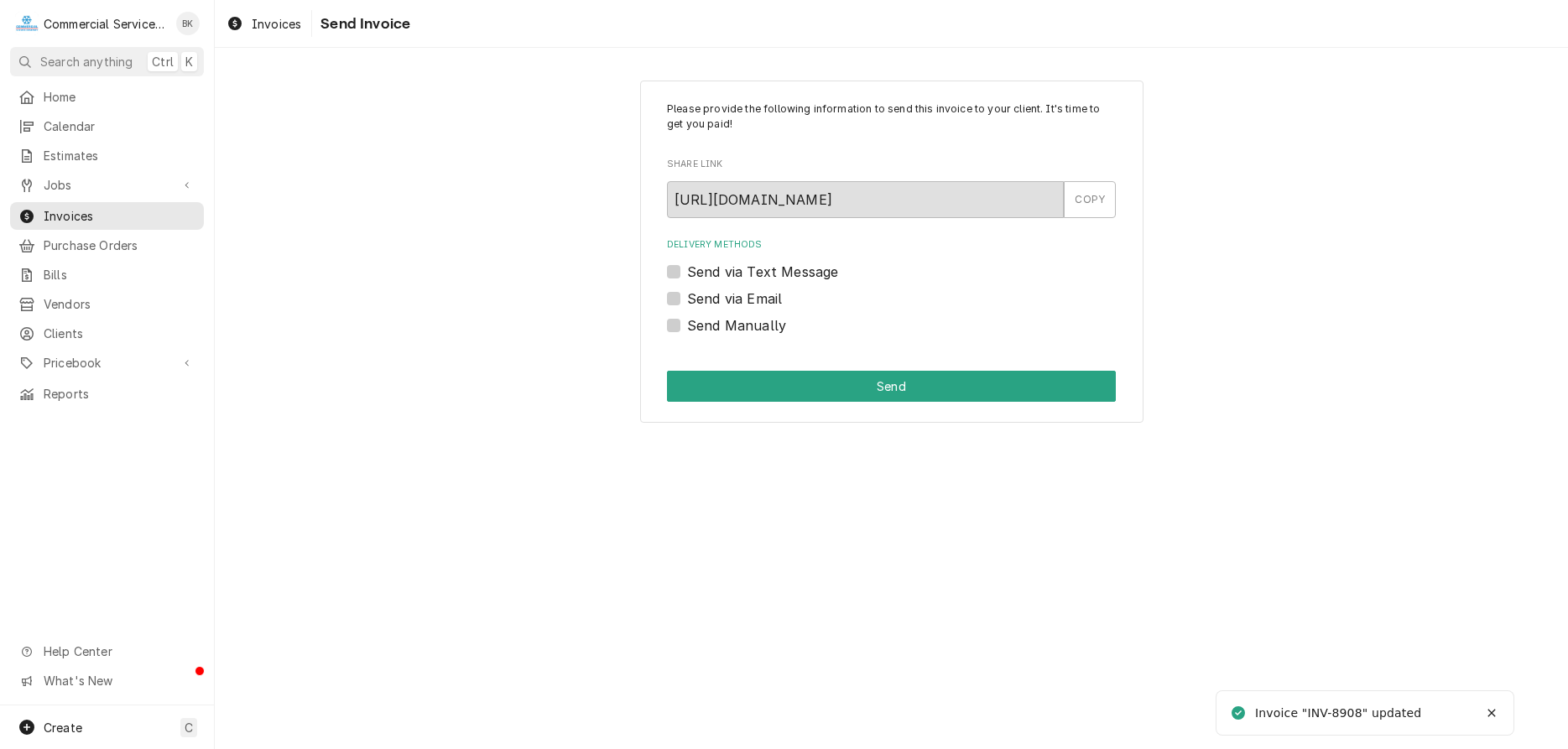
click at [768, 277] on label "Send via Text Message" at bounding box center [762, 271] width 151 height 20
click at [768, 277] on input "Send via Text Message" at bounding box center [911, 279] width 449 height 37
checkbox input "true"
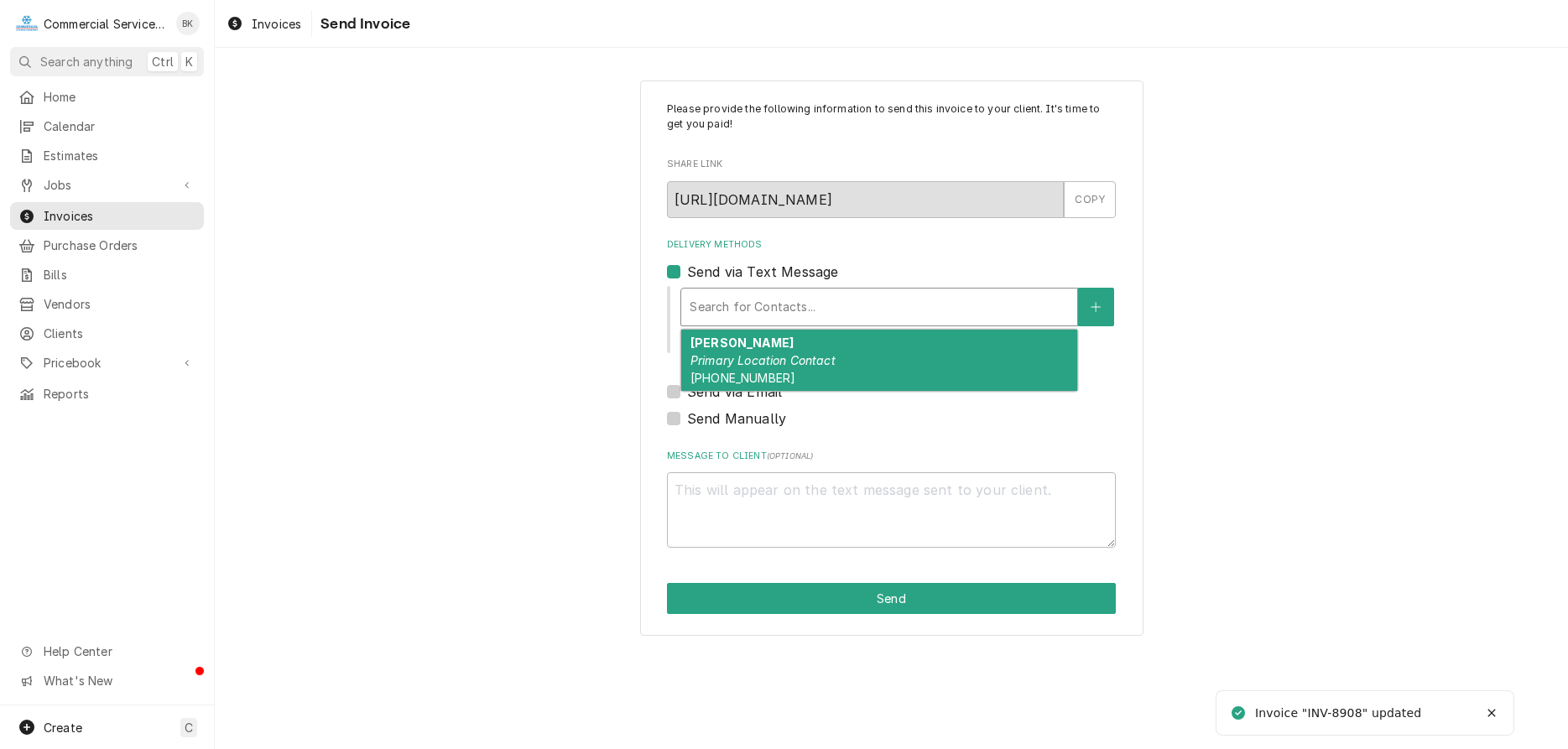
click at [768, 303] on div "Delivery Methods" at bounding box center [879, 307] width 379 height 31
click at [790, 348] on div "GLORIA Primary Location Contact (831) 383-1019" at bounding box center [878, 360] width 396 height 61
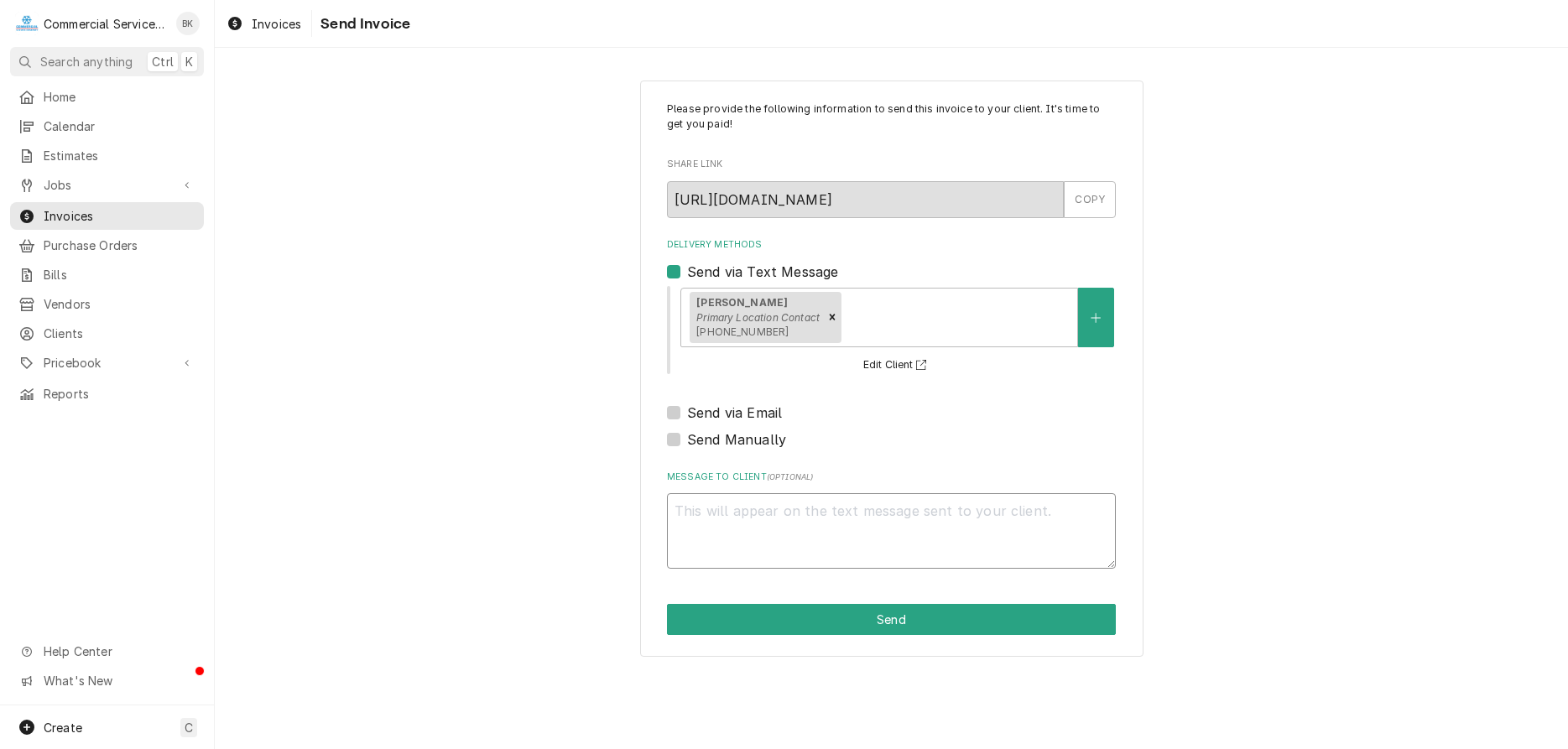
click at [818, 510] on textarea "Message to Client ( optional )" at bounding box center [891, 531] width 449 height 76
type textarea "x"
type textarea "A"
type textarea "x"
type textarea "Aj"
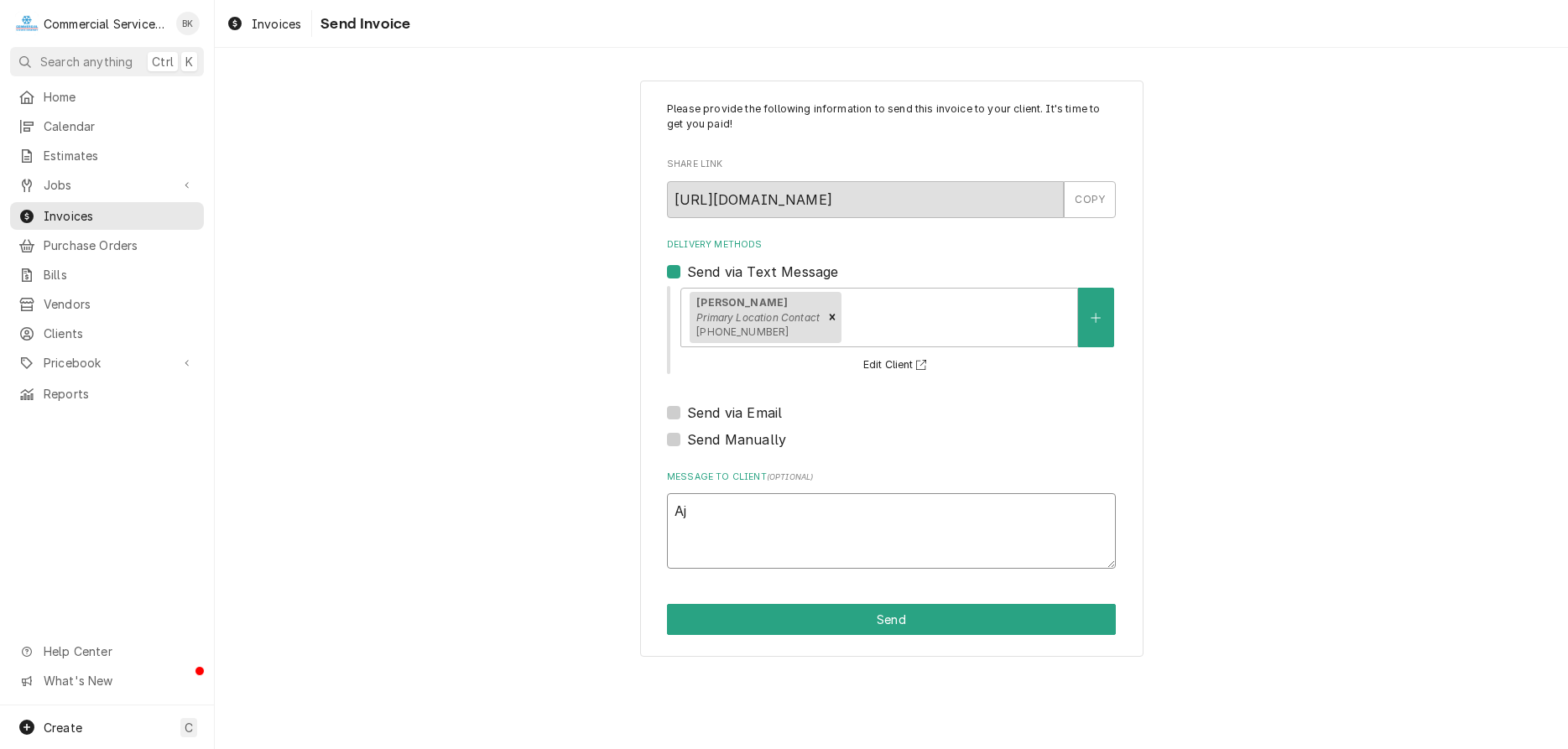
type textarea "x"
type textarea "A"
type textarea "x"
type textarea "Ad"
type textarea "x"
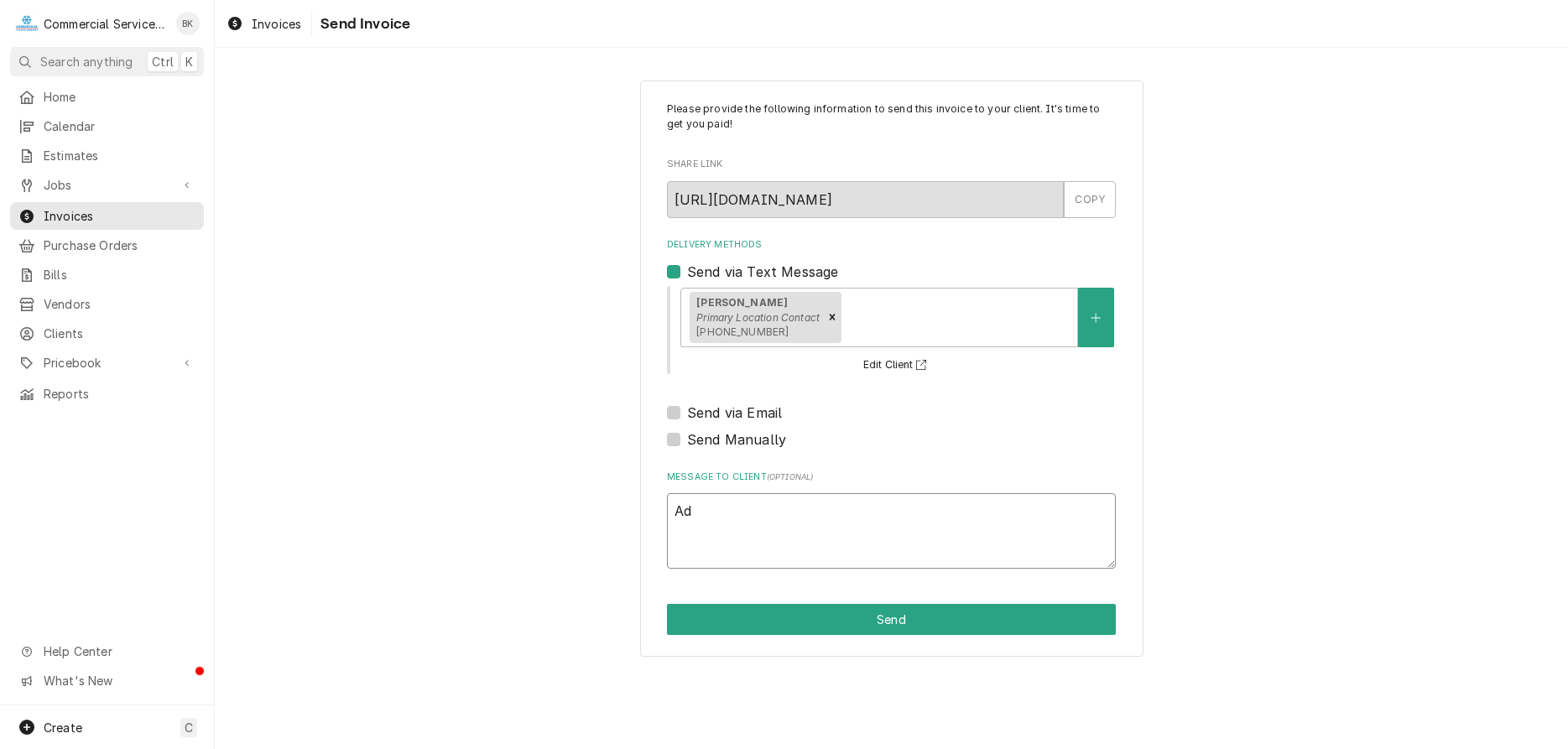
type textarea "Adu"
type textarea "x"
type textarea "Adusj"
type textarea "x"
type textarea "Adusjt"
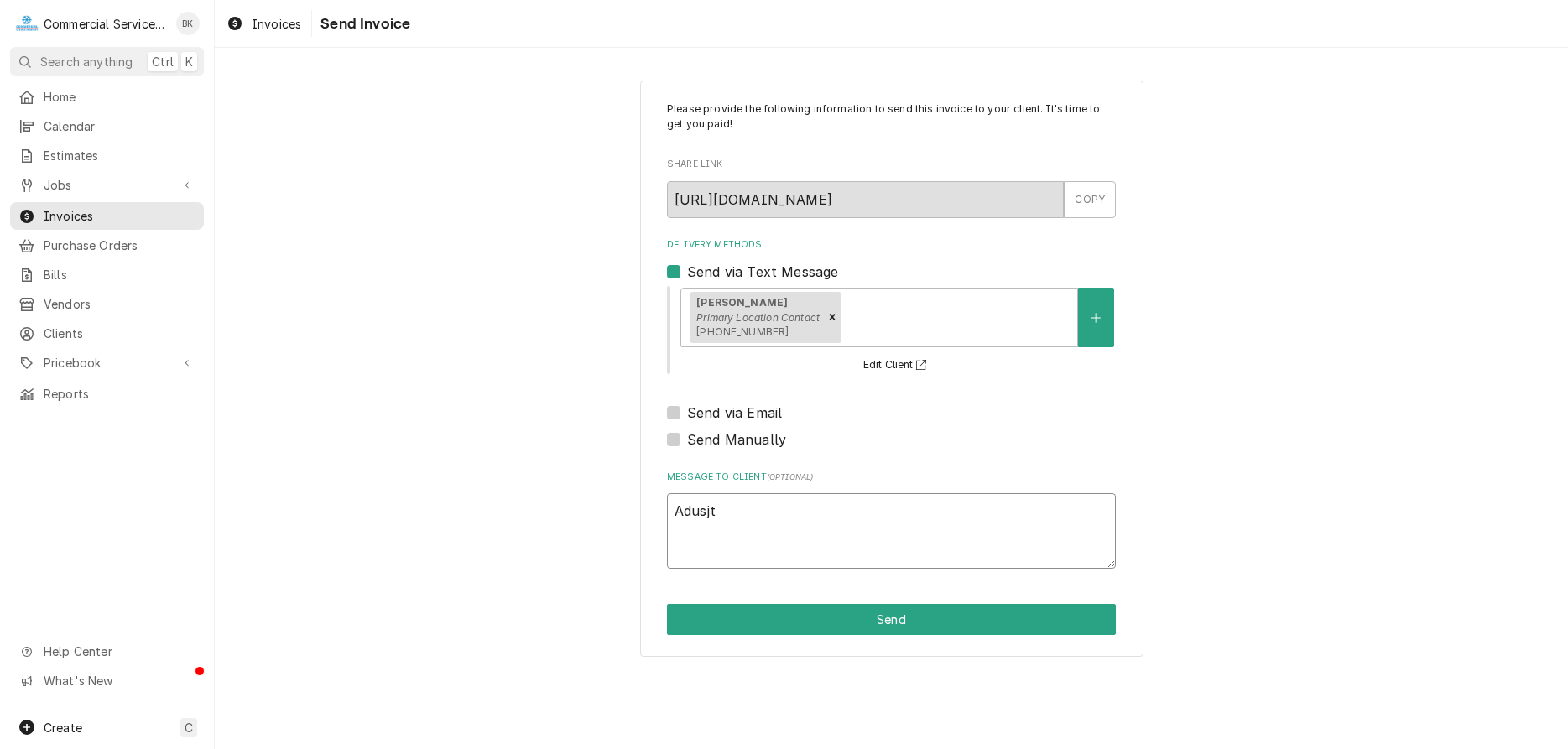
type textarea "x"
type textarea "Adusjte"
type textarea "x"
type textarea "Adusjted"
type textarea "x"
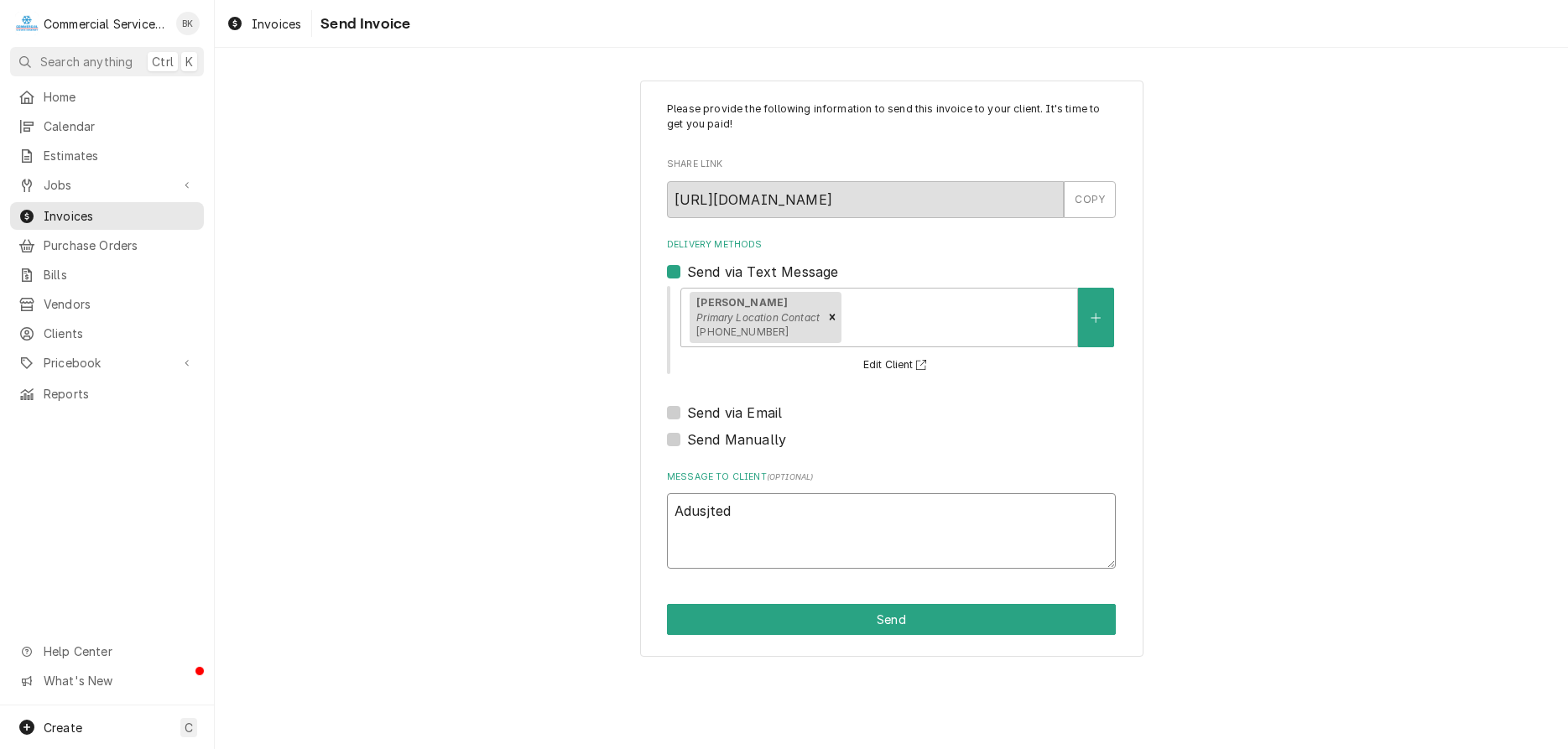
type textarea "Adusjted"
type textarea "x"
type textarea "Adusjted p"
type textarea "x"
type textarea "Adusjted"
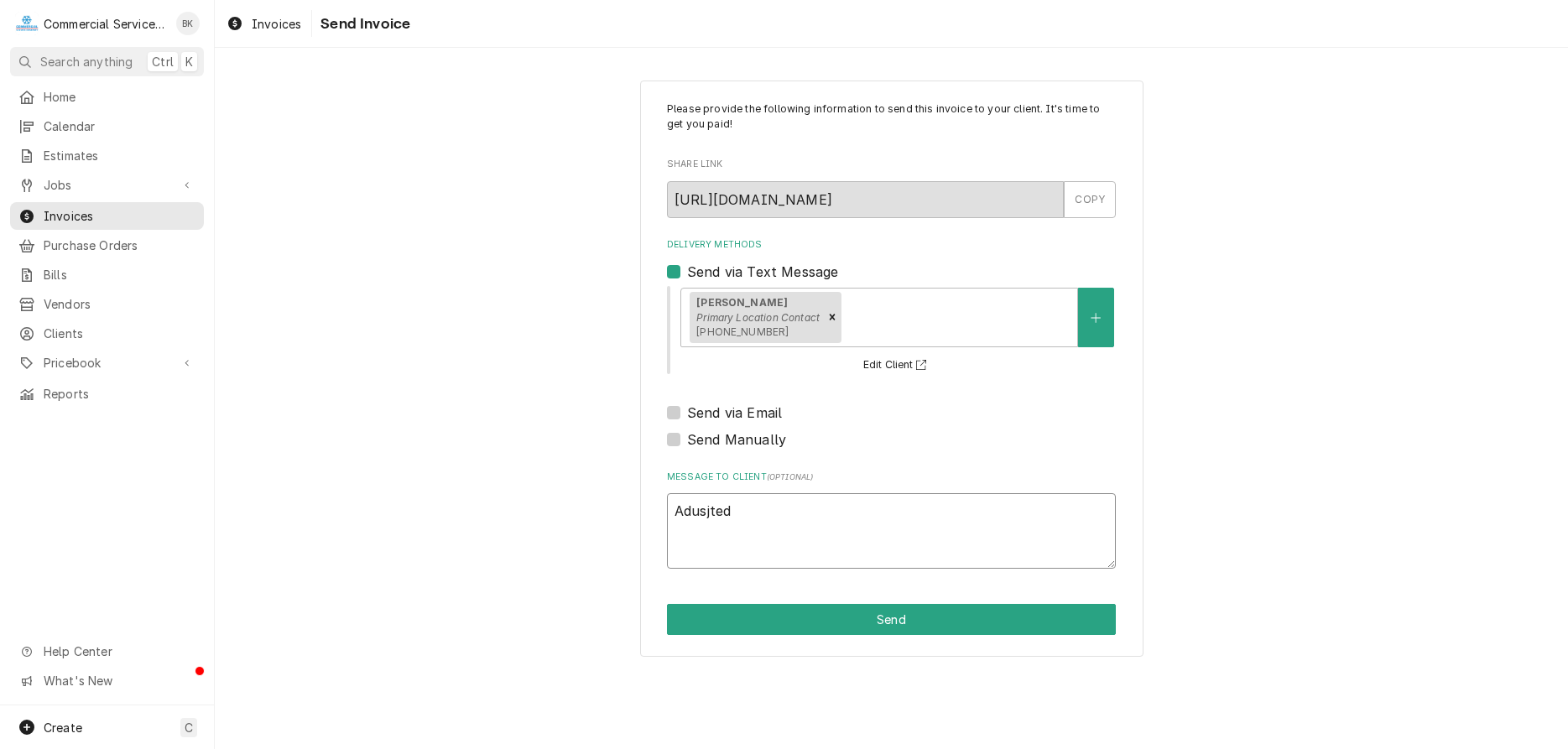
type textarea "x"
type textarea "Adusjted"
type textarea "x"
type textarea "Adusjte"
type textarea "x"
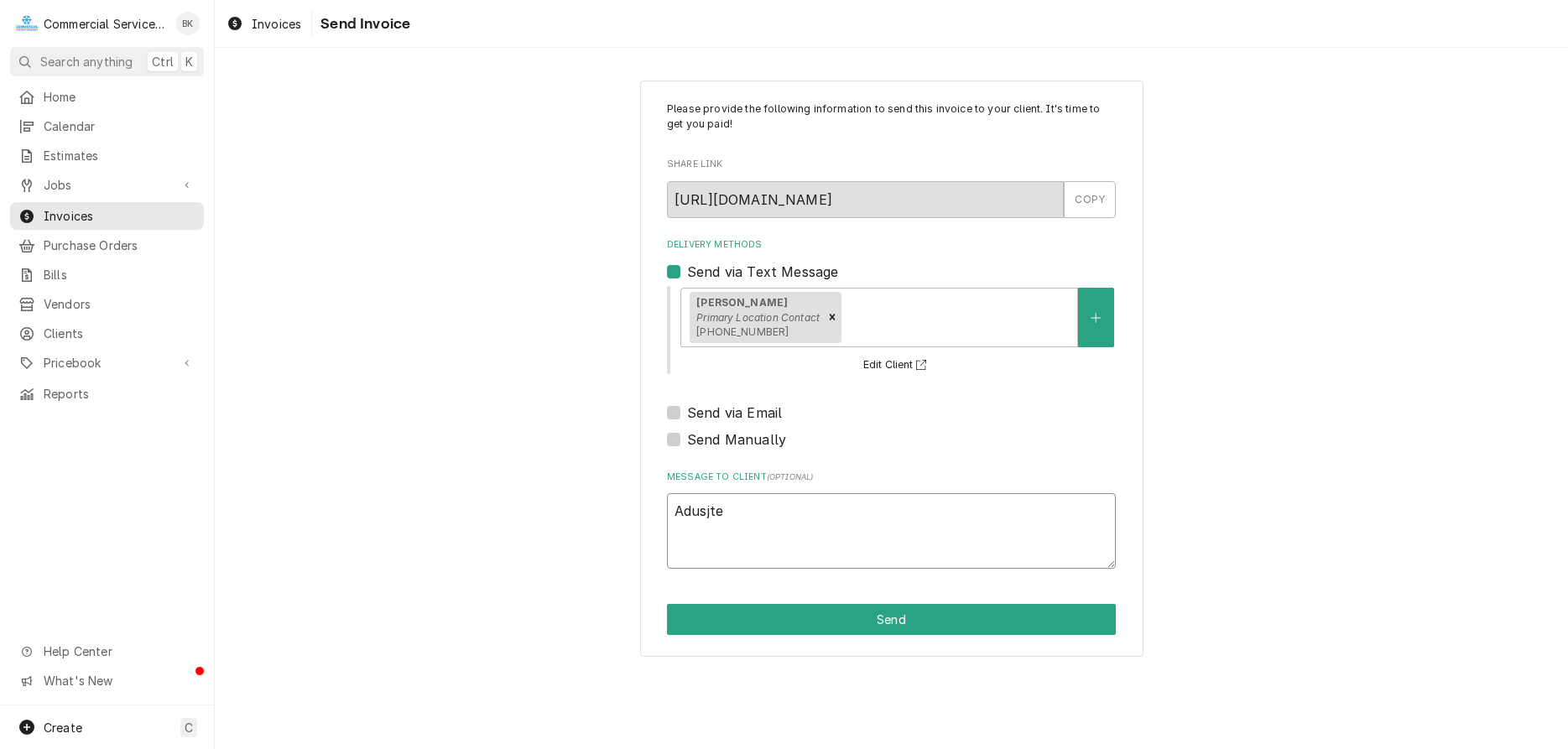
type textarea "Adusjt"
type textarea "x"
type textarea "Adusj"
type textarea "x"
type textarea "Adusje"
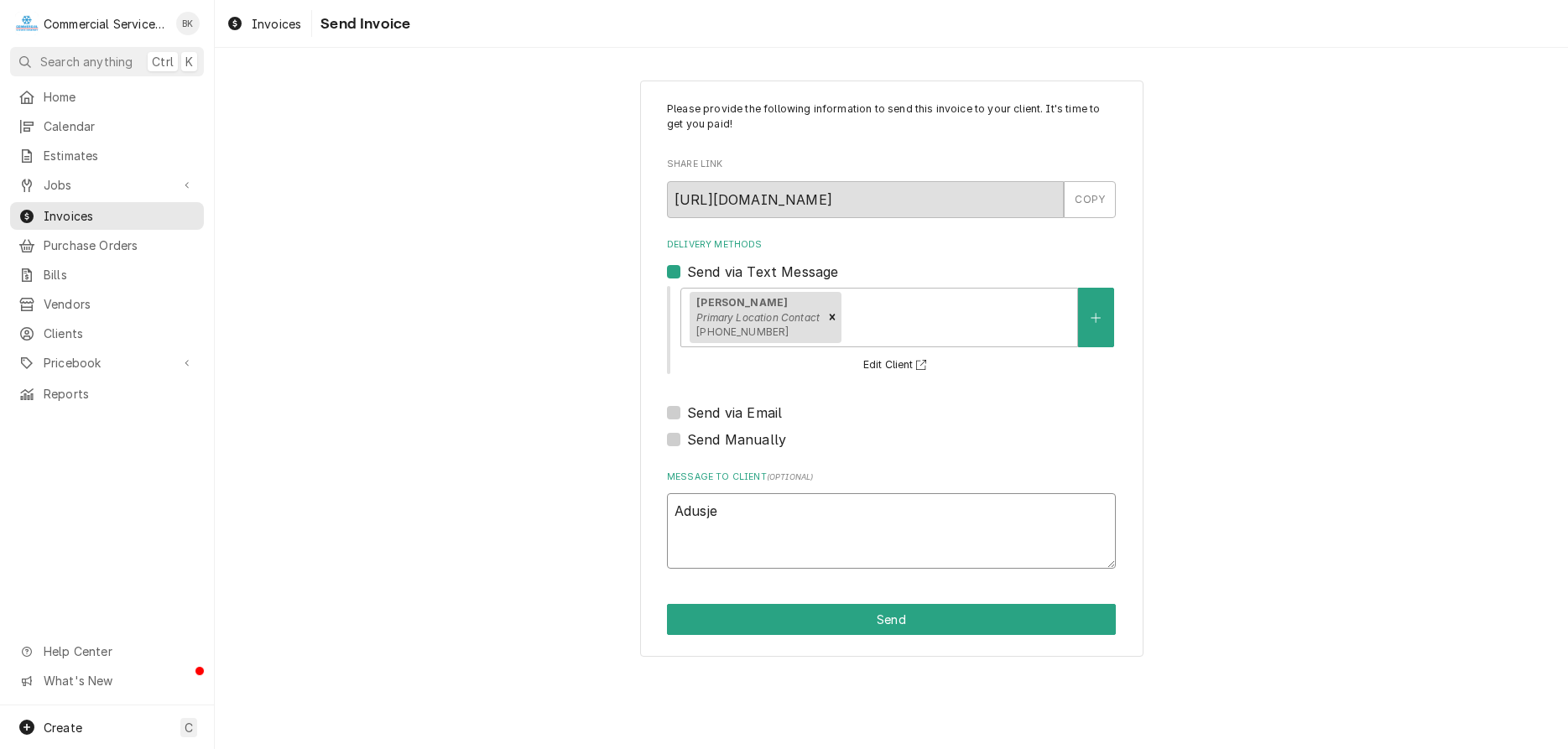
type textarea "x"
type textarea "Adusjed"
type textarea "x"
type textarea "Adusjed"
type textarea "x"
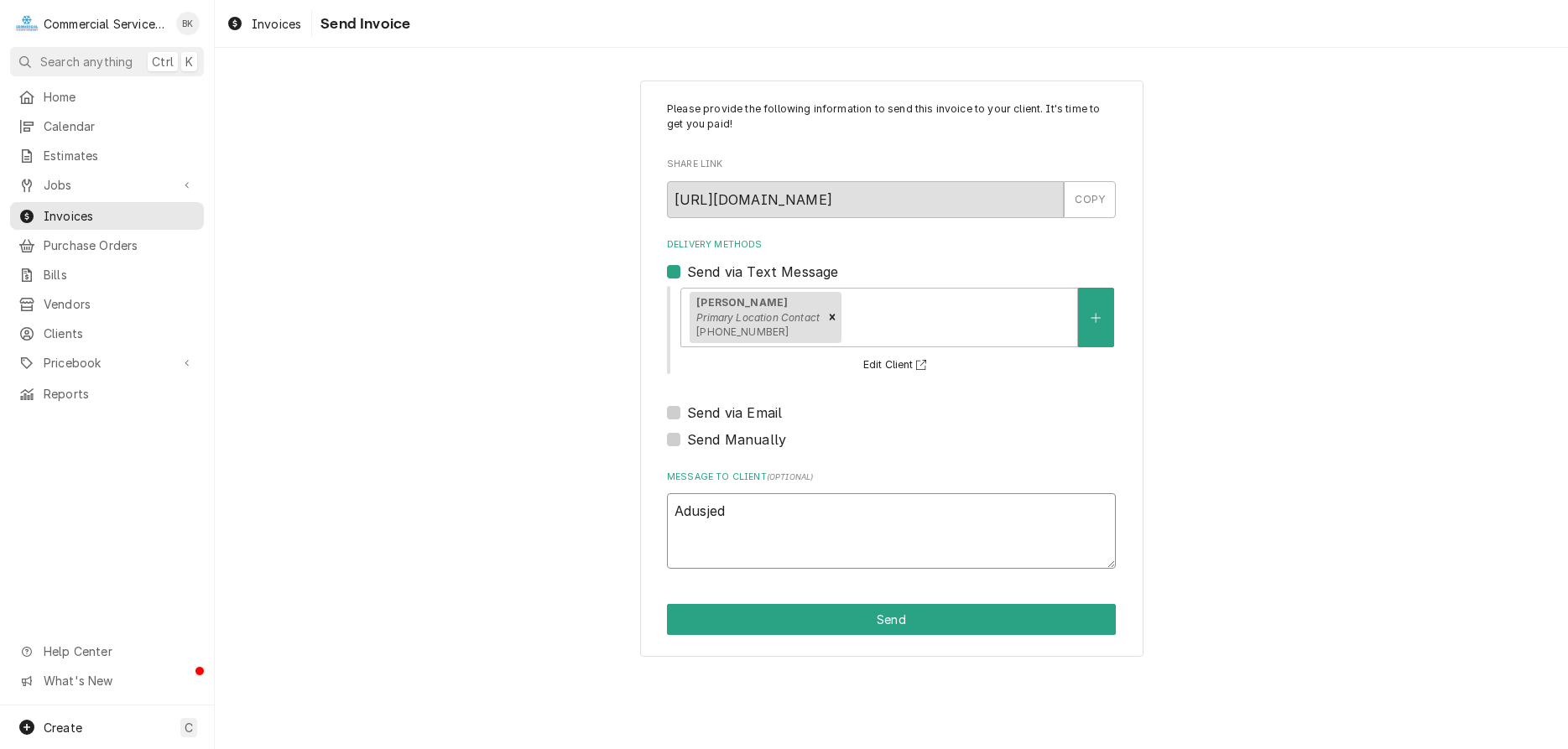
type textarea "Adusjed"
type textarea "x"
type textarea "Adusje"
type textarea "x"
type textarea "Adusj"
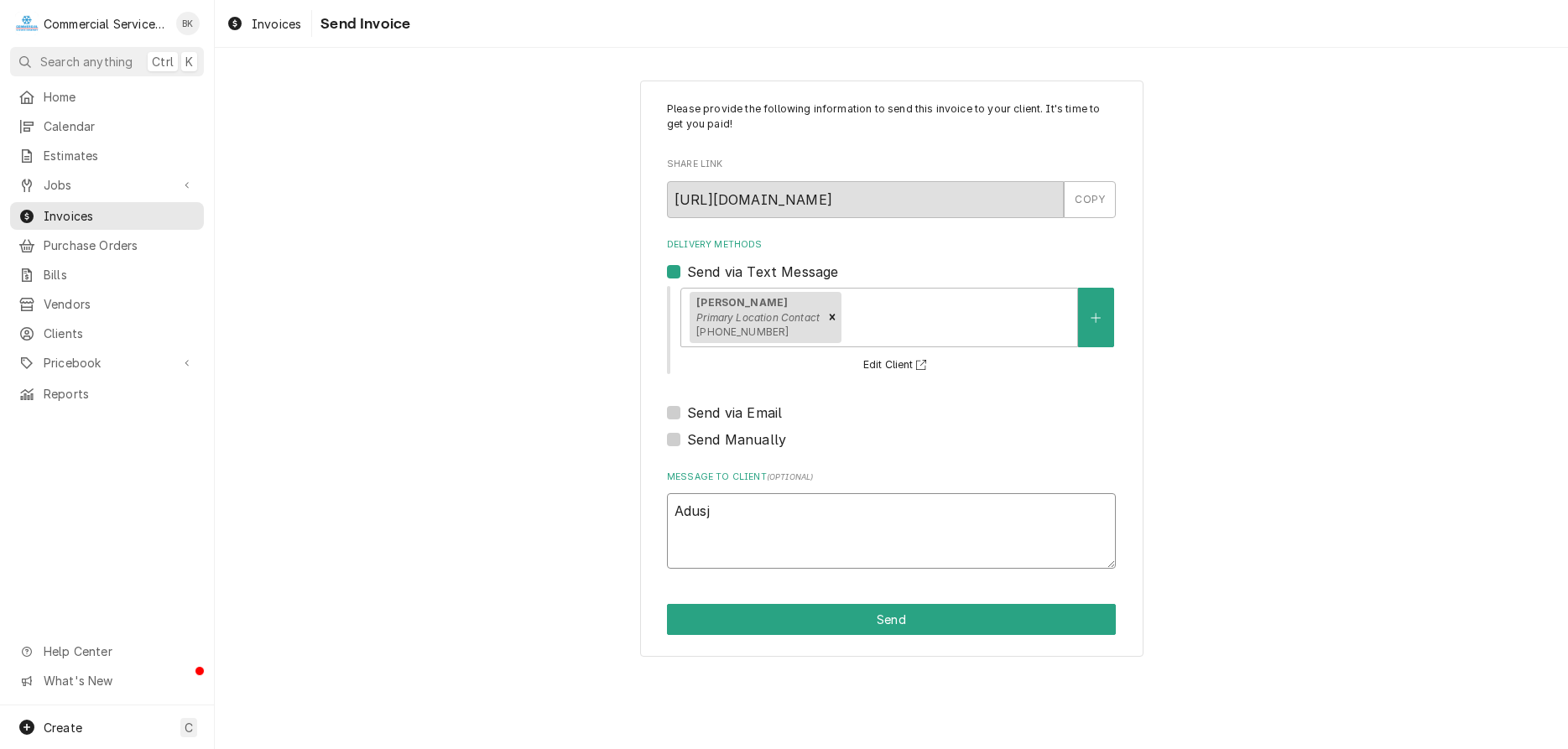
type textarea "x"
type textarea "Adus"
type textarea "x"
type textarea "Adust"
type textarea "x"
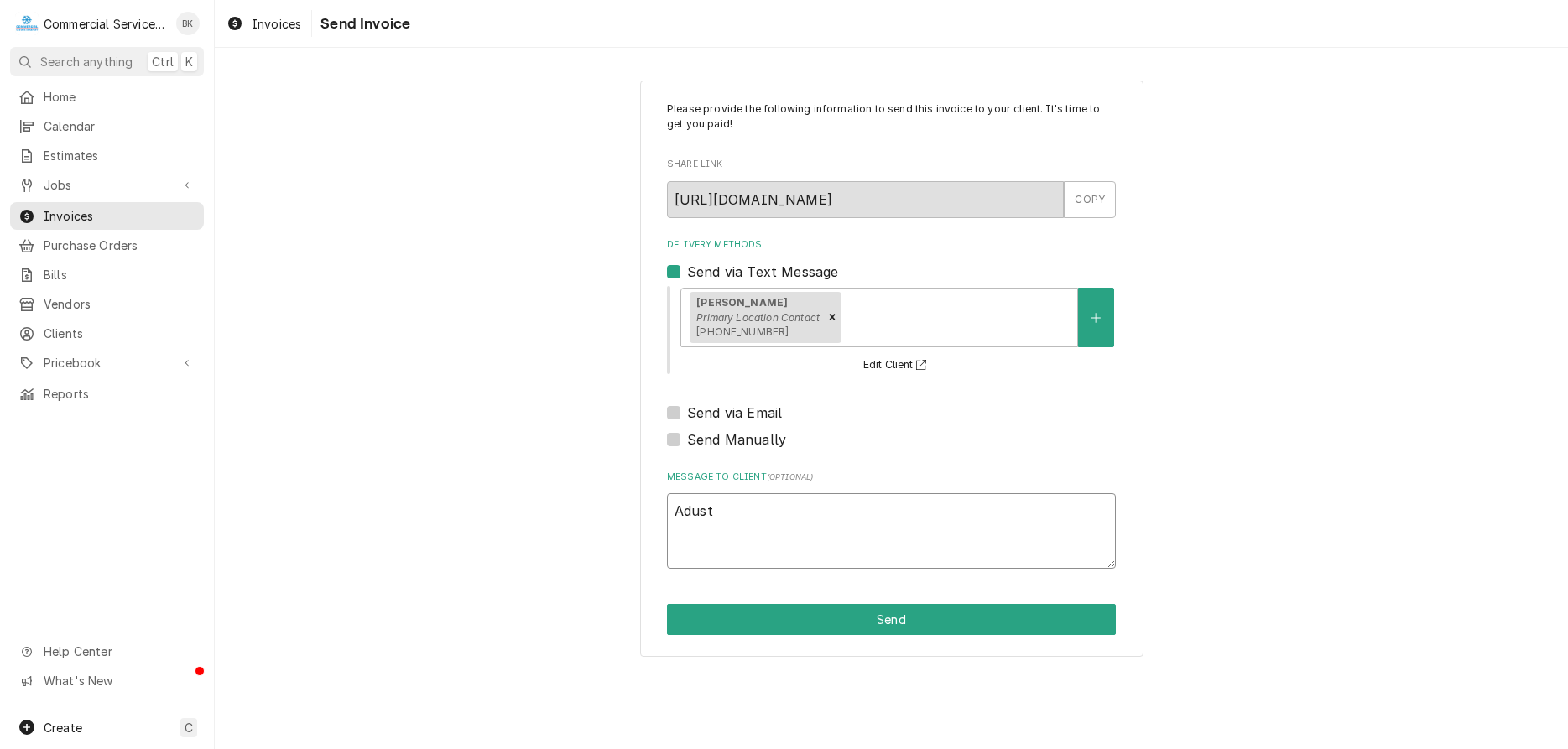
type textarea "Aduste"
type textarea "x"
type textarea "Adusted"
type textarea "x"
type textarea "Adusted"
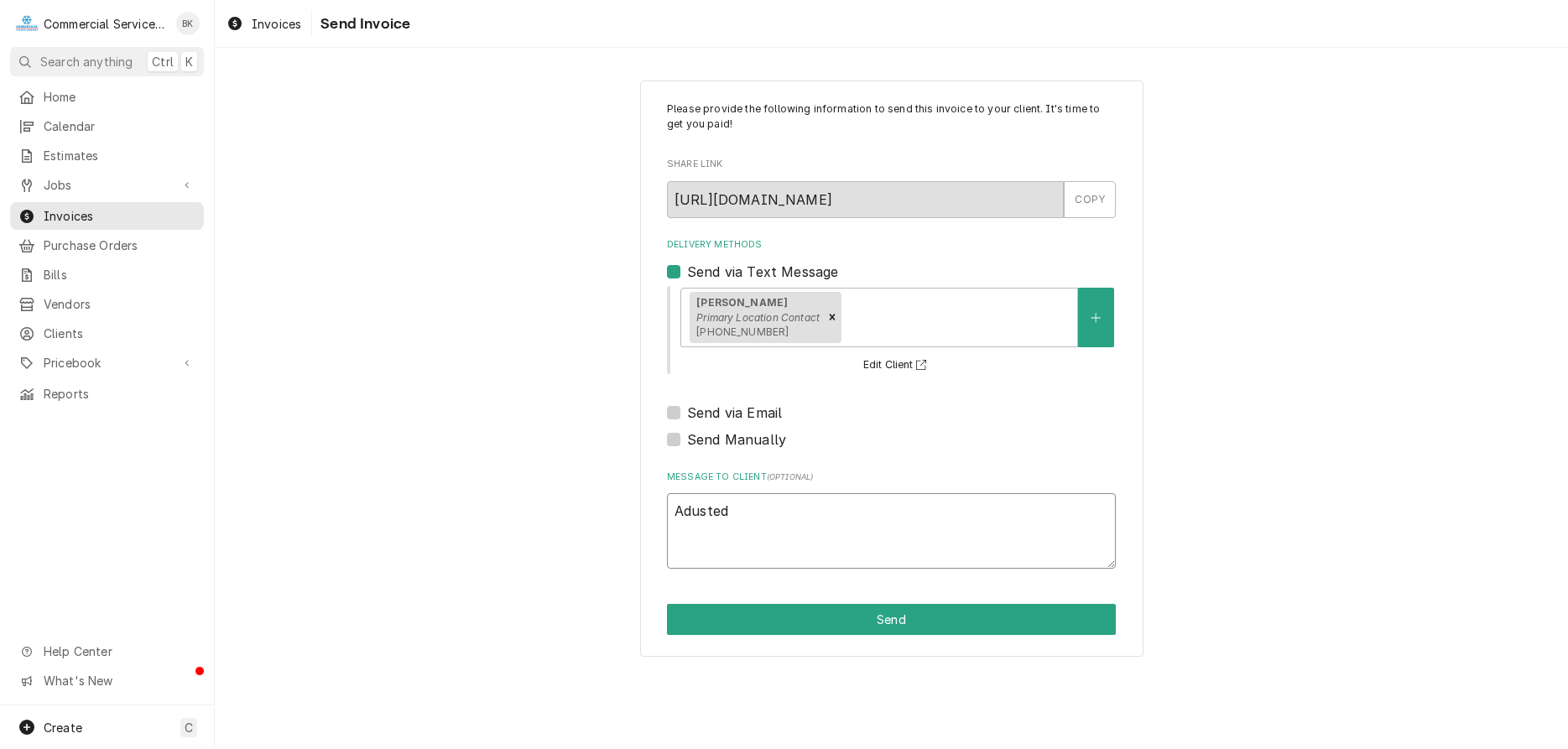
type textarea "x"
type textarea "Adusted p"
type textarea "x"
type textarea "Adusted pr"
type textarea "x"
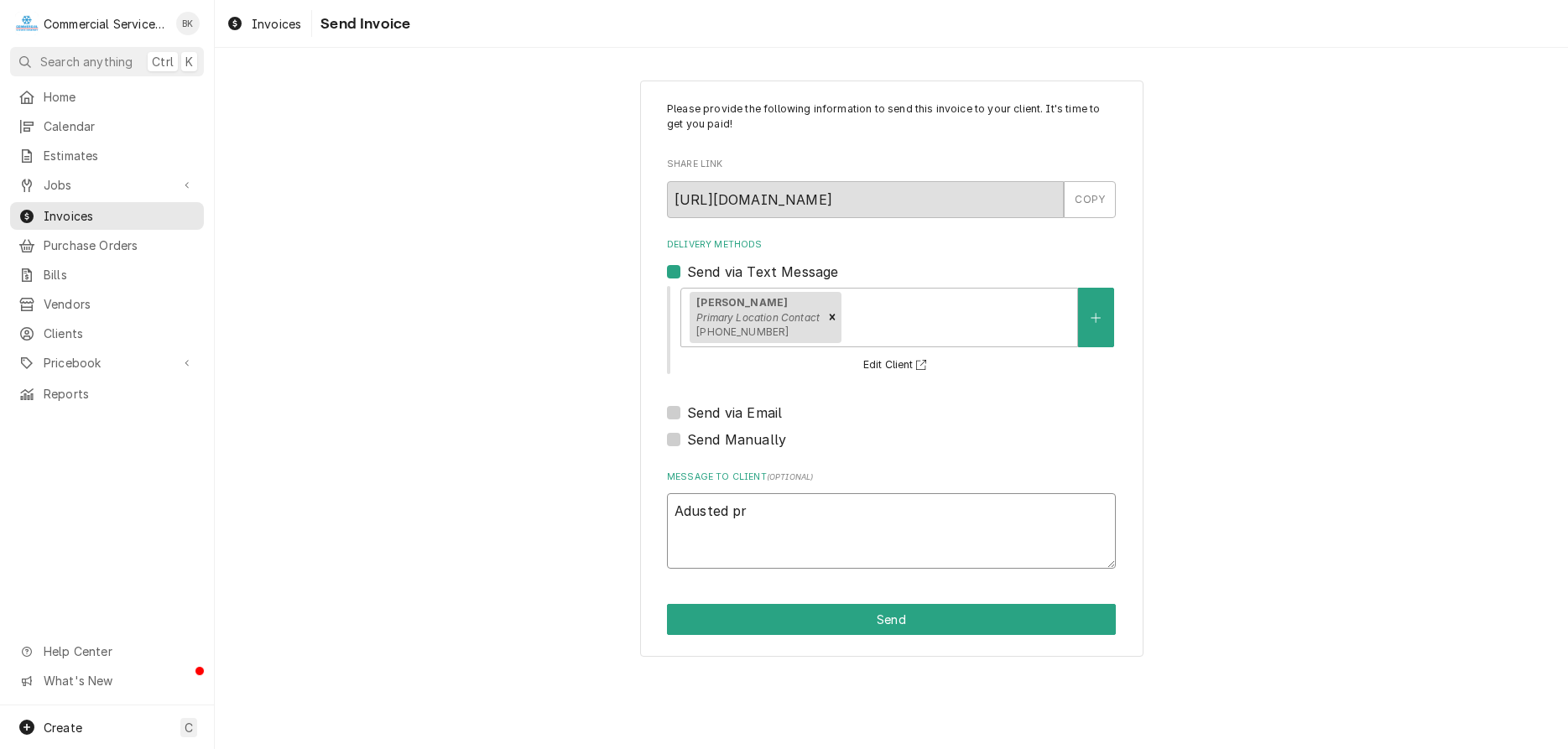
type textarea "Adusted pri"
type textarea "x"
type textarea "Adusted pric"
type textarea "x"
type textarea "Adusted price"
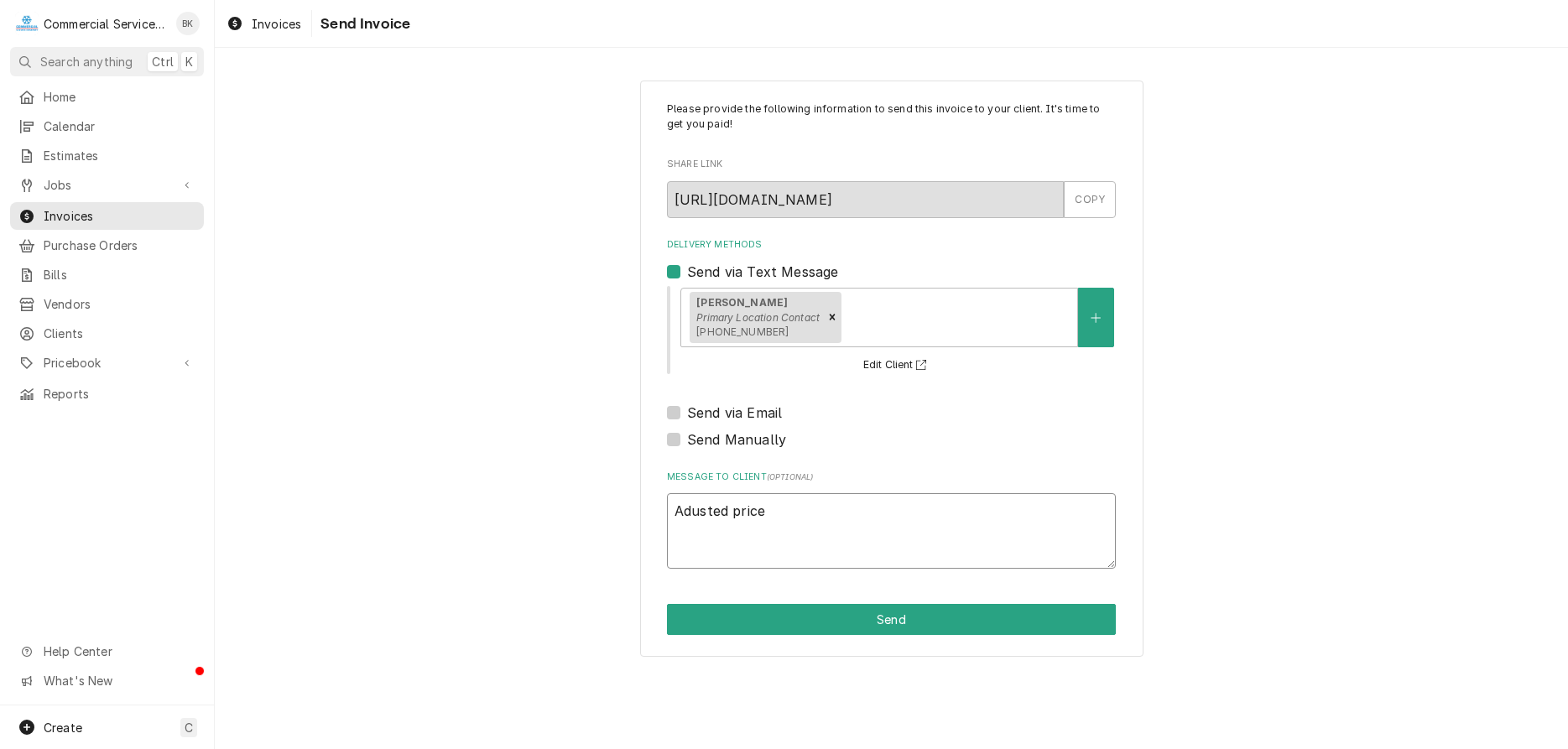
type textarea "x"
type textarea "Adusted pric"
type textarea "x"
type textarea "Adusted pri"
type textarea "x"
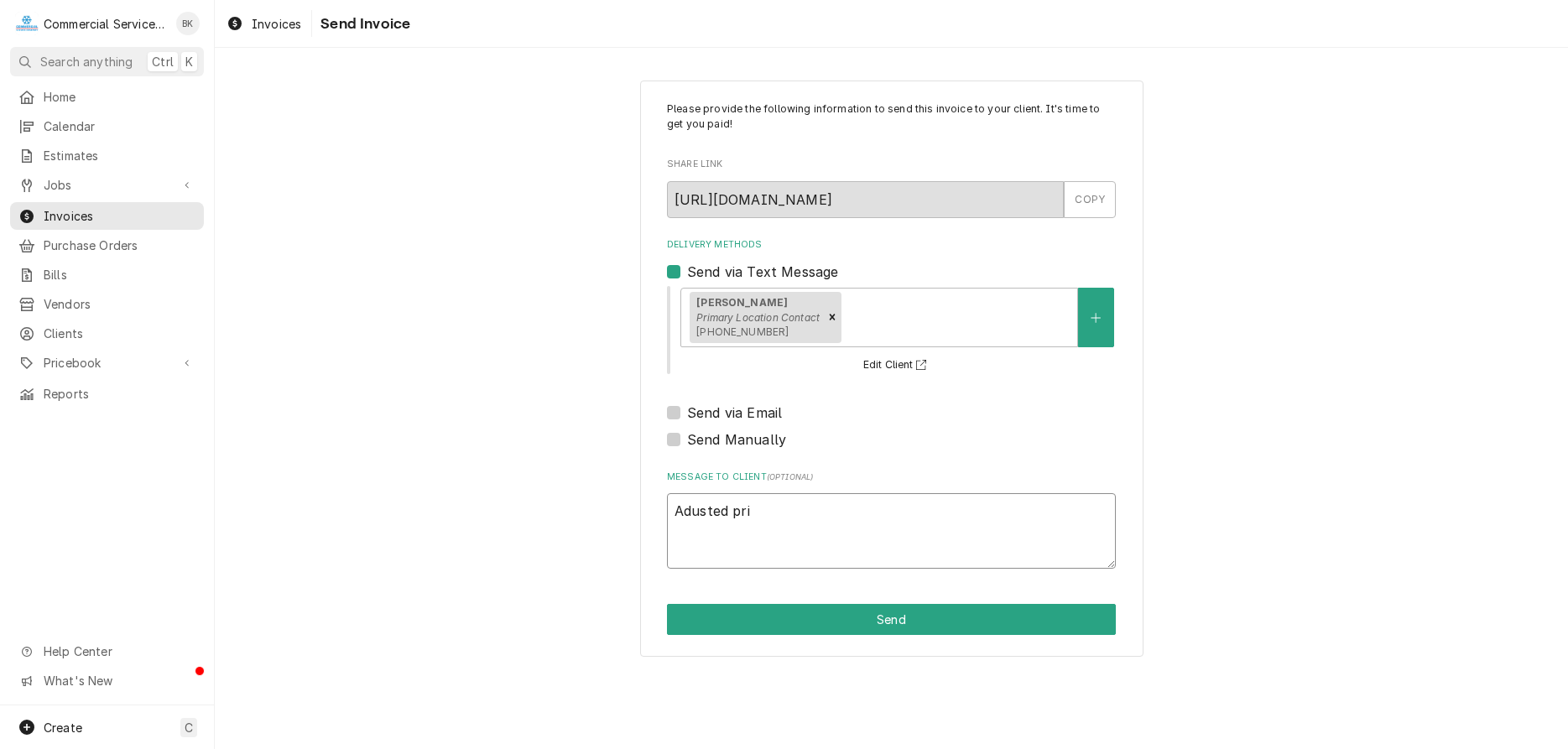
type textarea "Adusted pr"
type textarea "x"
type textarea "Adusted p"
type textarea "x"
type textarea "Adusted"
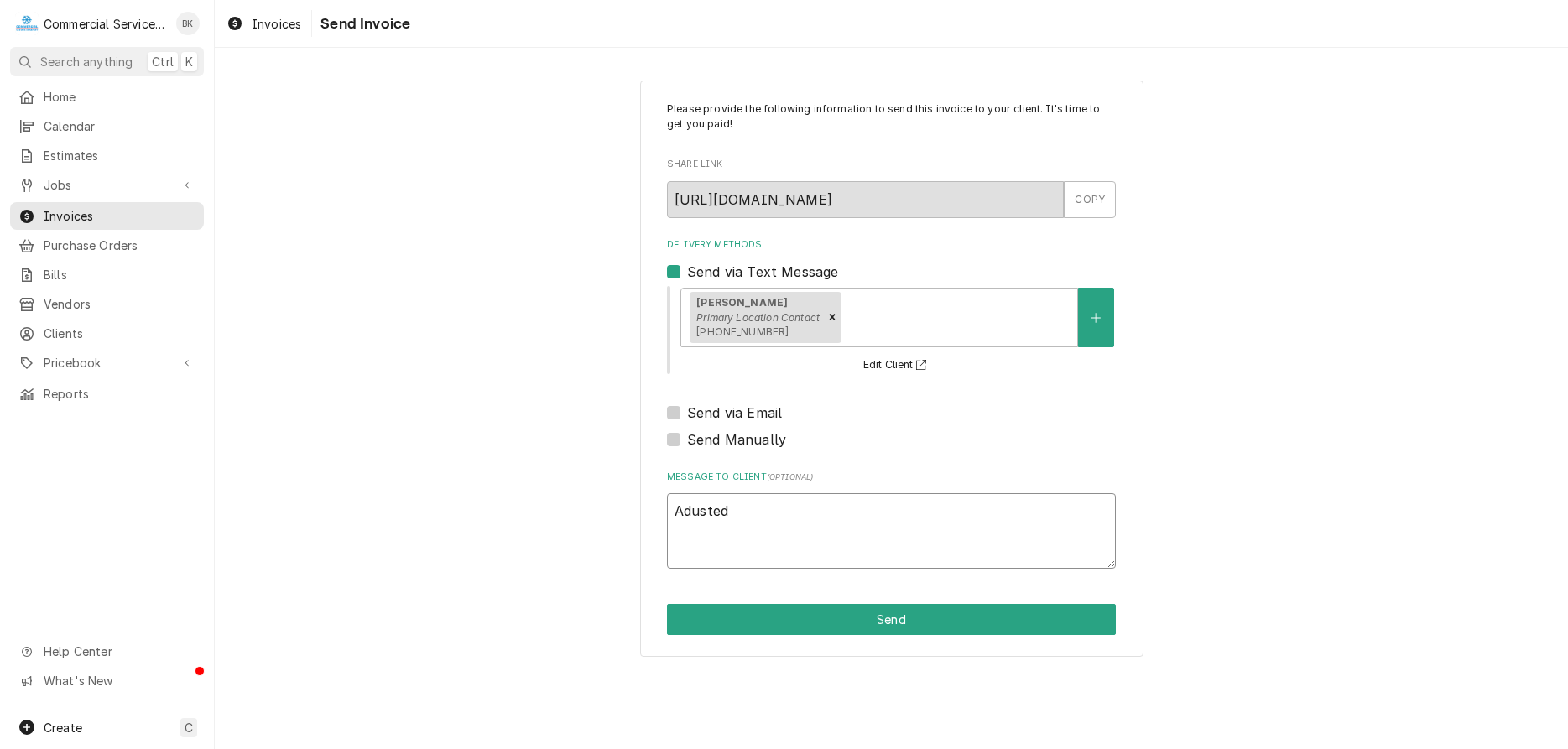
type textarea "x"
type textarea "Adusted"
type textarea "x"
type textarea "Aduste"
type textarea "x"
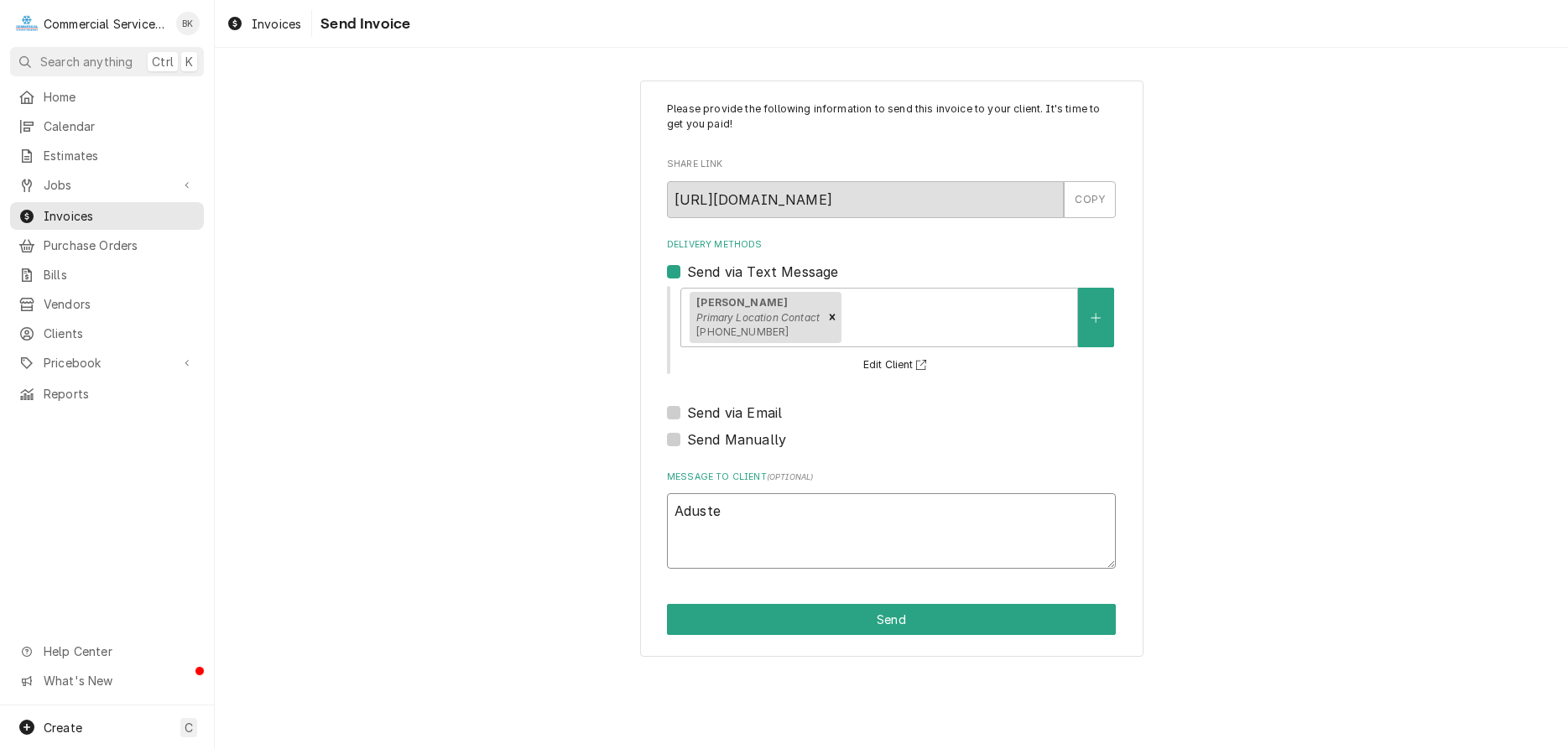
type textarea "Adust"
type textarea "x"
type textarea "Adus"
type textarea "x"
type textarea "Adu"
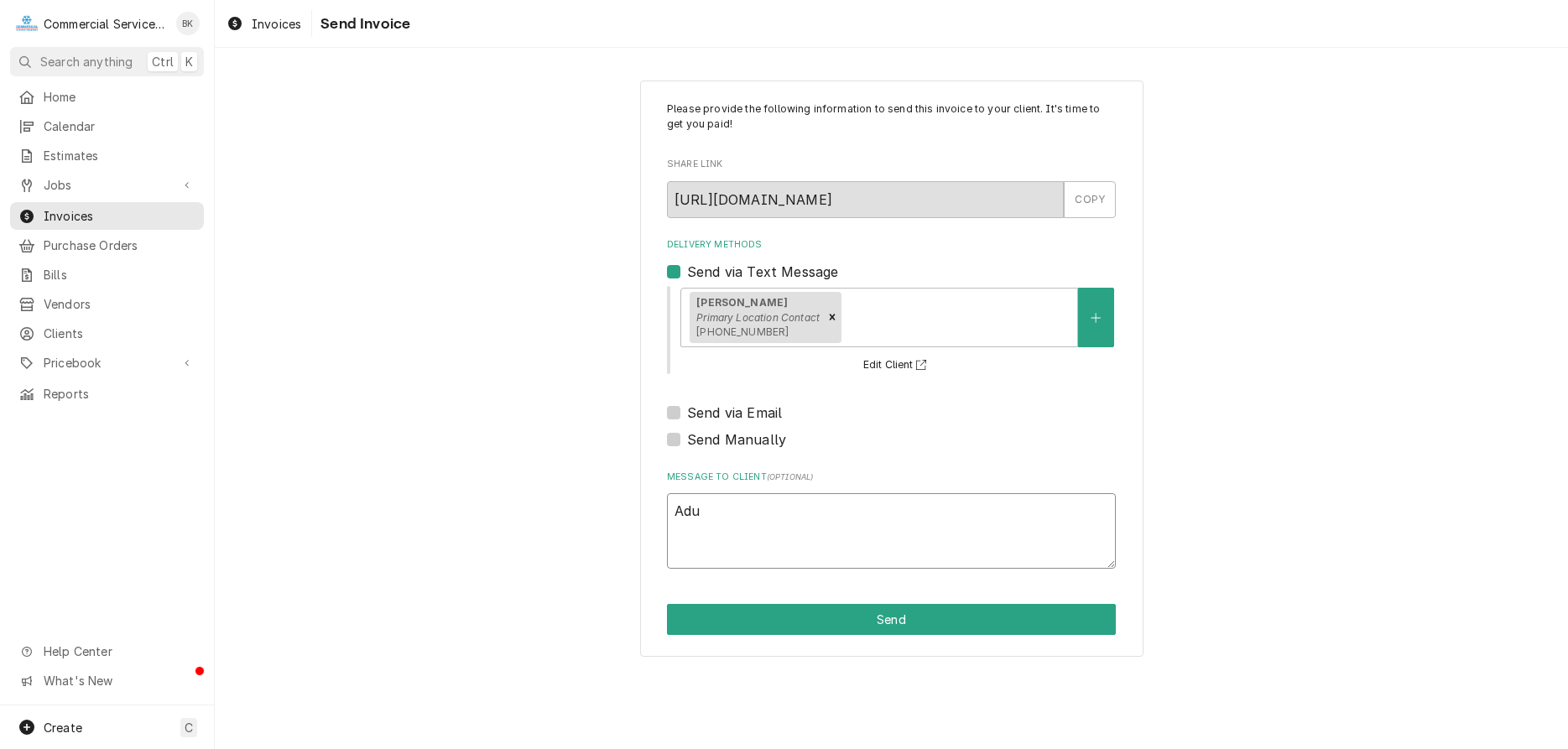
type textarea "x"
type textarea "Ad"
type textarea "x"
type textarea "Adj"
type textarea "x"
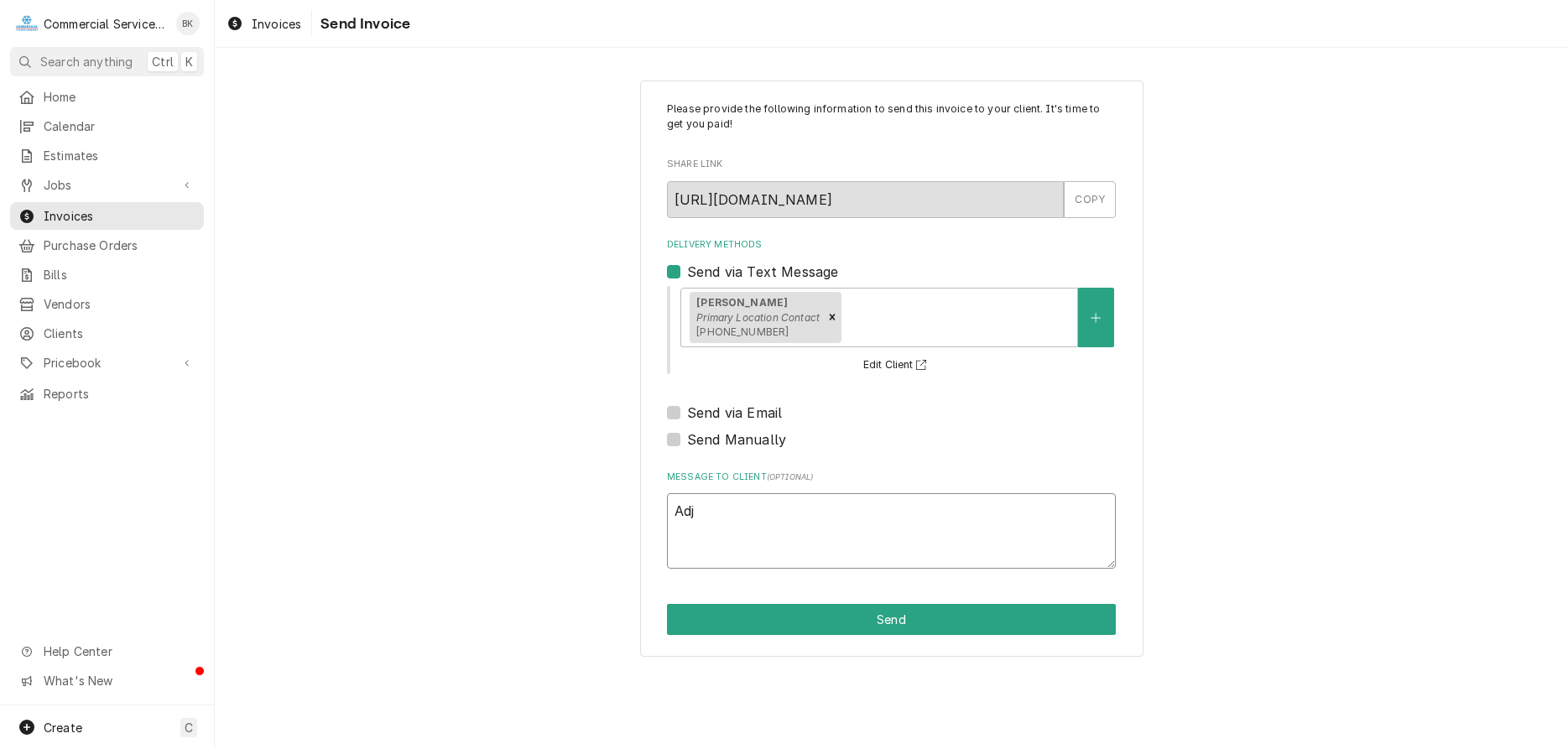
type textarea "Adju"
type textarea "x"
type textarea "Adjus"
type textarea "x"
type textarea "Adjust"
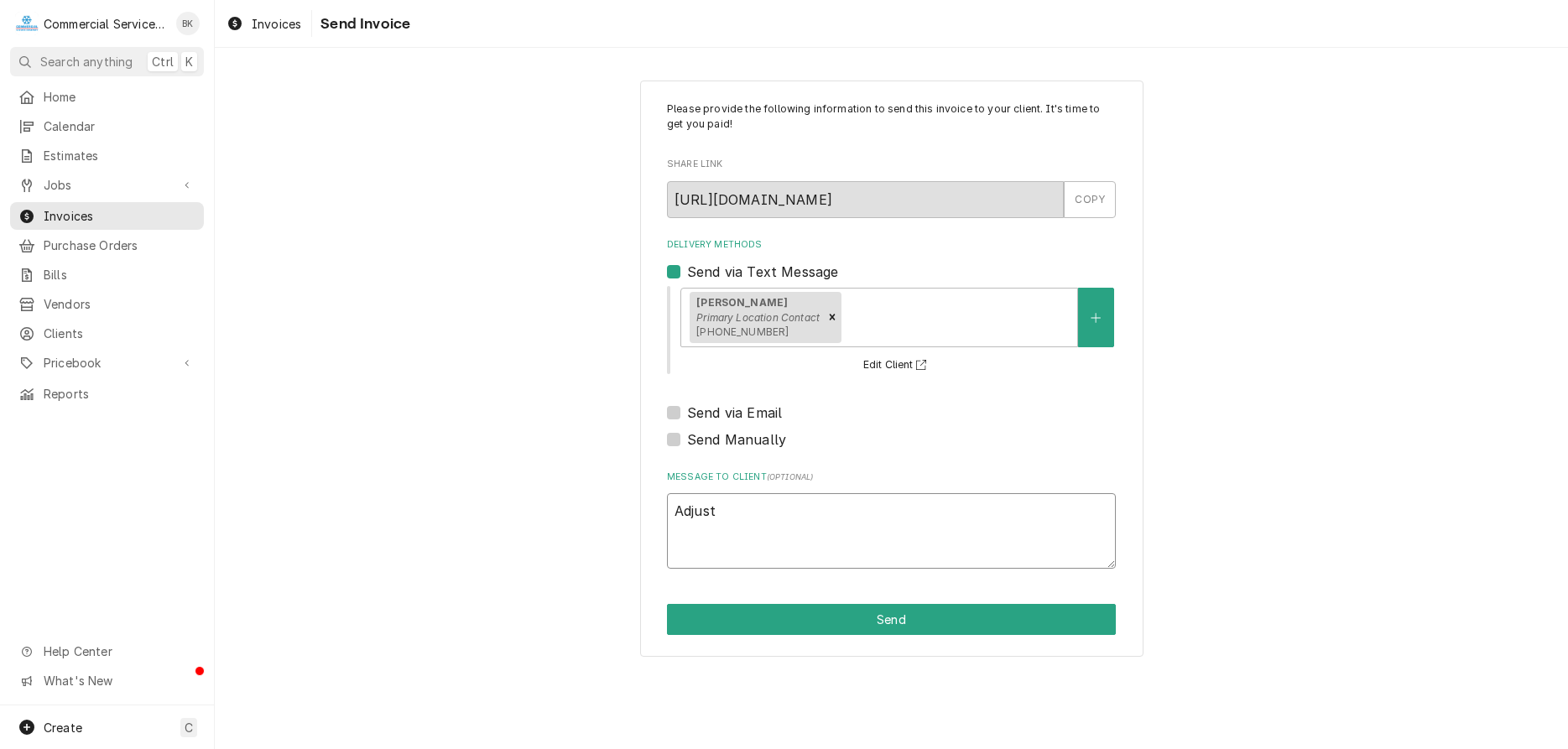
type textarea "x"
type textarea "Adjuste"
type textarea "x"
type textarea "Adjusted"
type textarea "x"
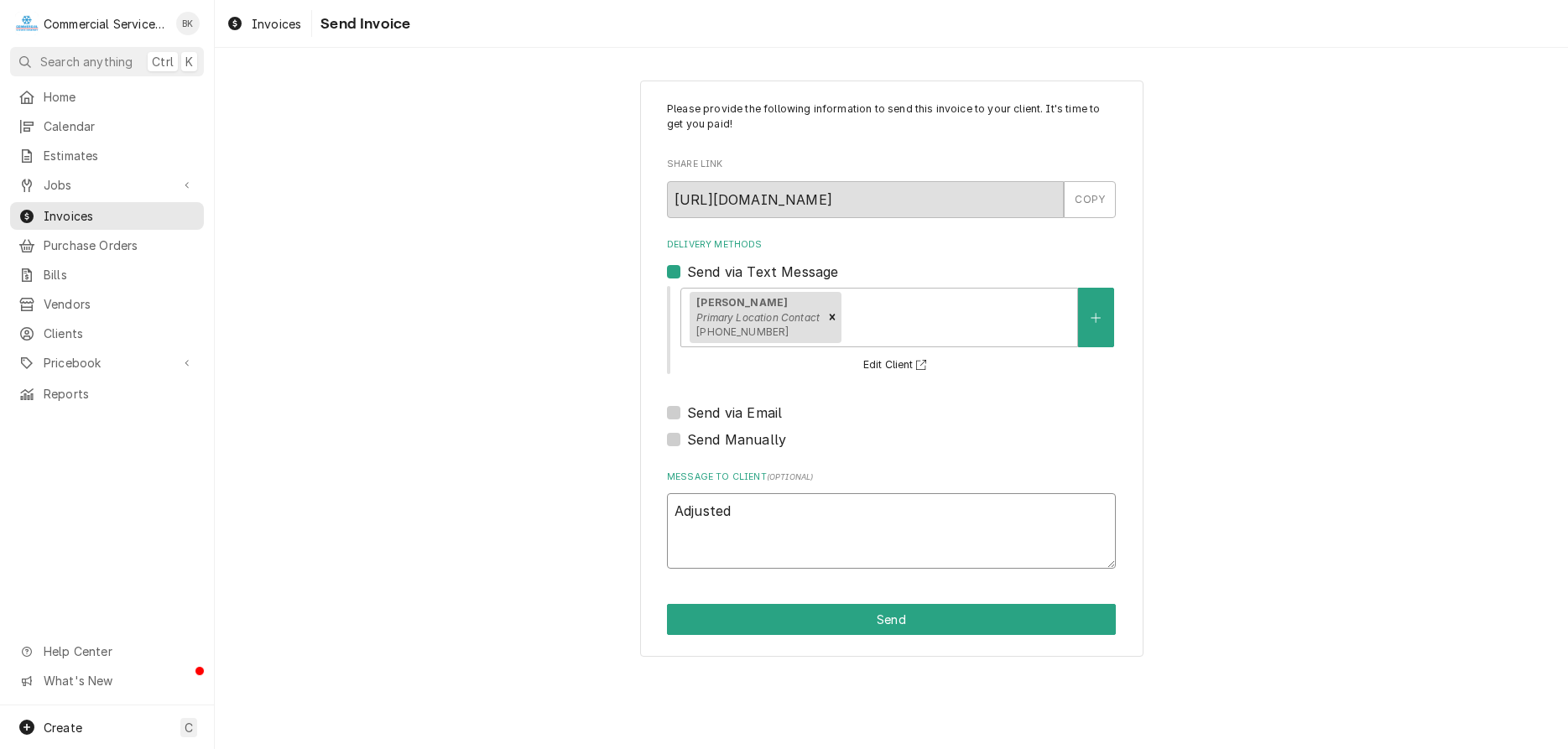
type textarea "Adjusted"
type textarea "x"
type textarea "Adjusted p"
type textarea "x"
type textarea "Adjusted pr"
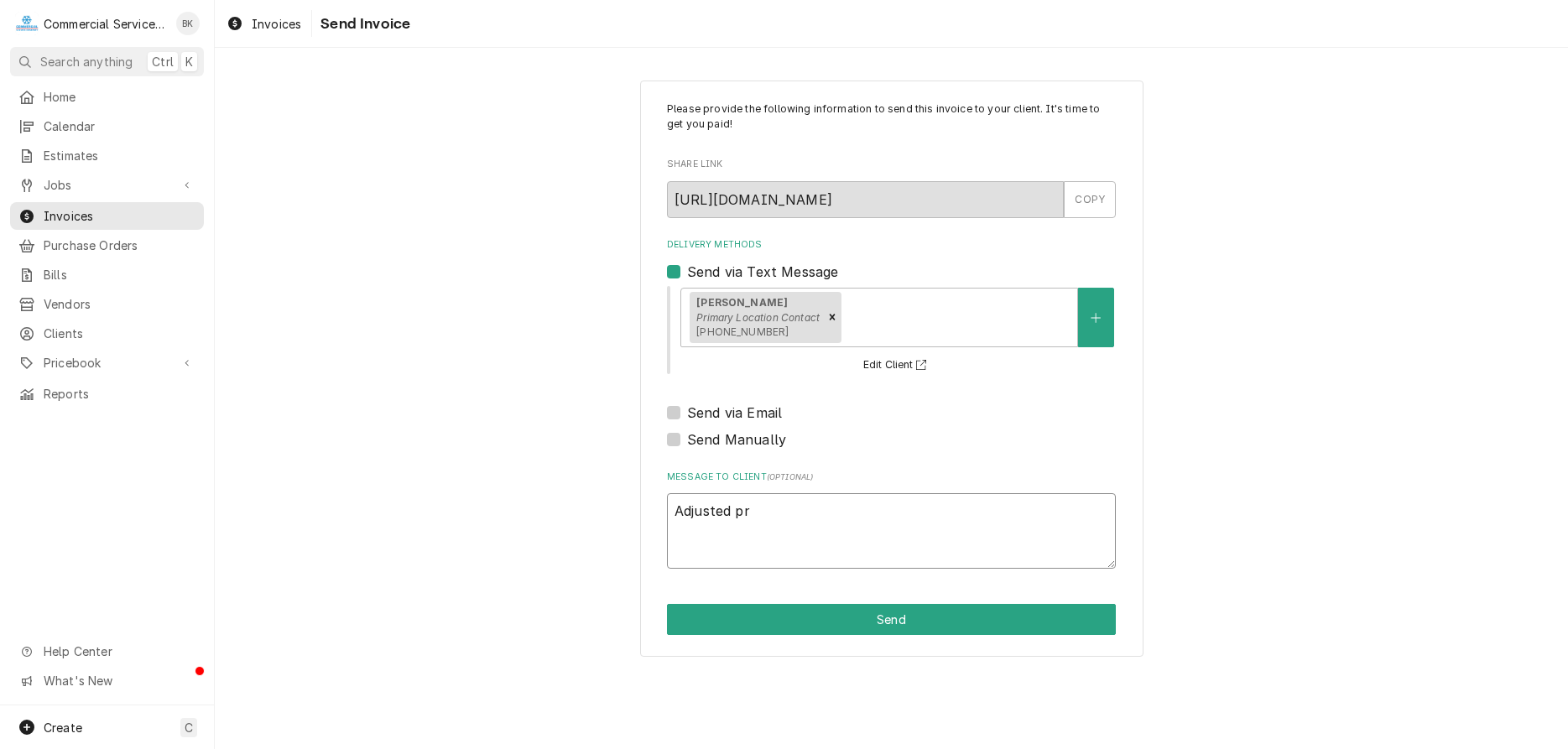
type textarea "x"
type textarea "Adjusted pri"
type textarea "x"
type textarea "Adjusted pric"
type textarea "x"
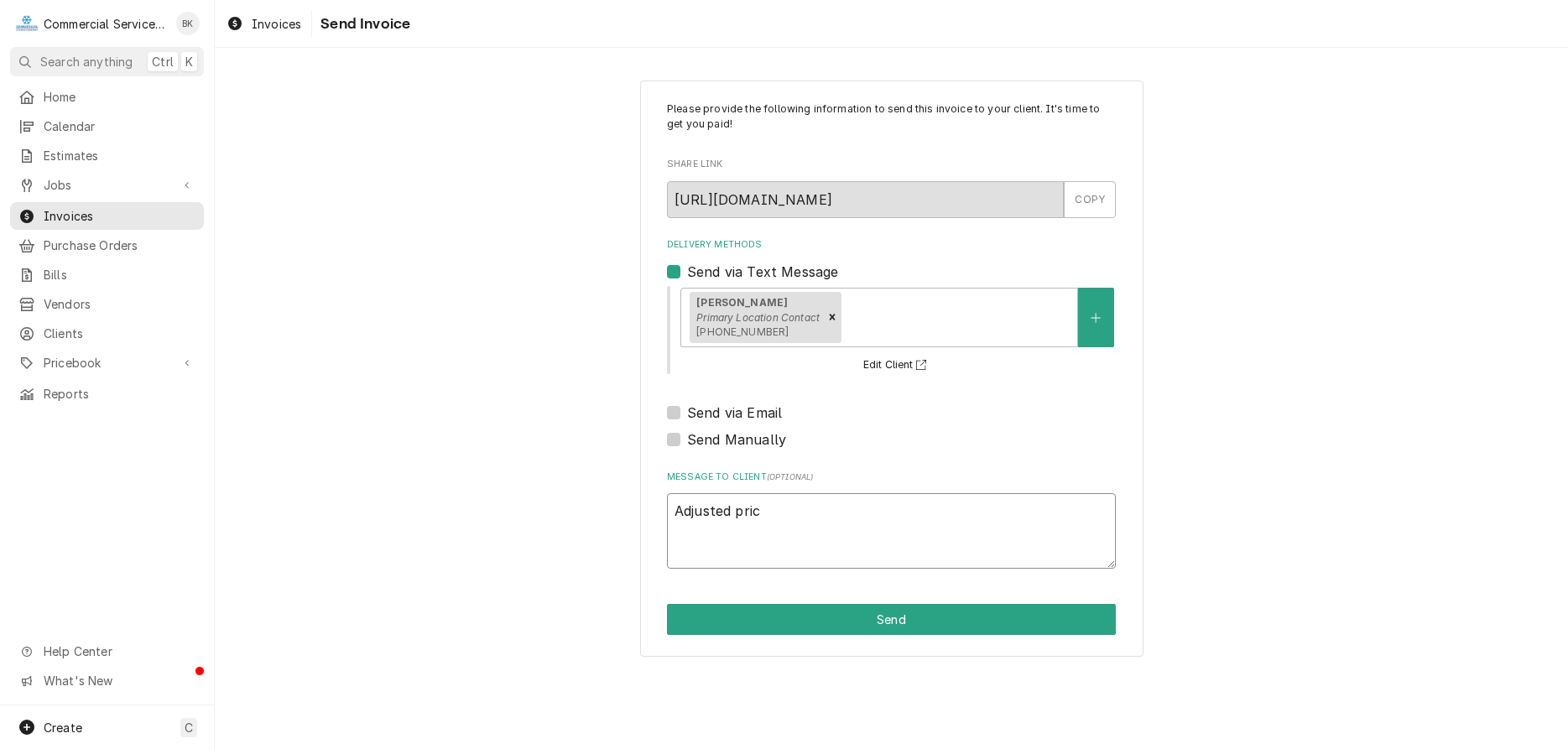
type textarea "Adjusted price"
type textarea "x"
type textarea "Adjusted price"
type textarea "x"
type textarea "Adjusted price -"
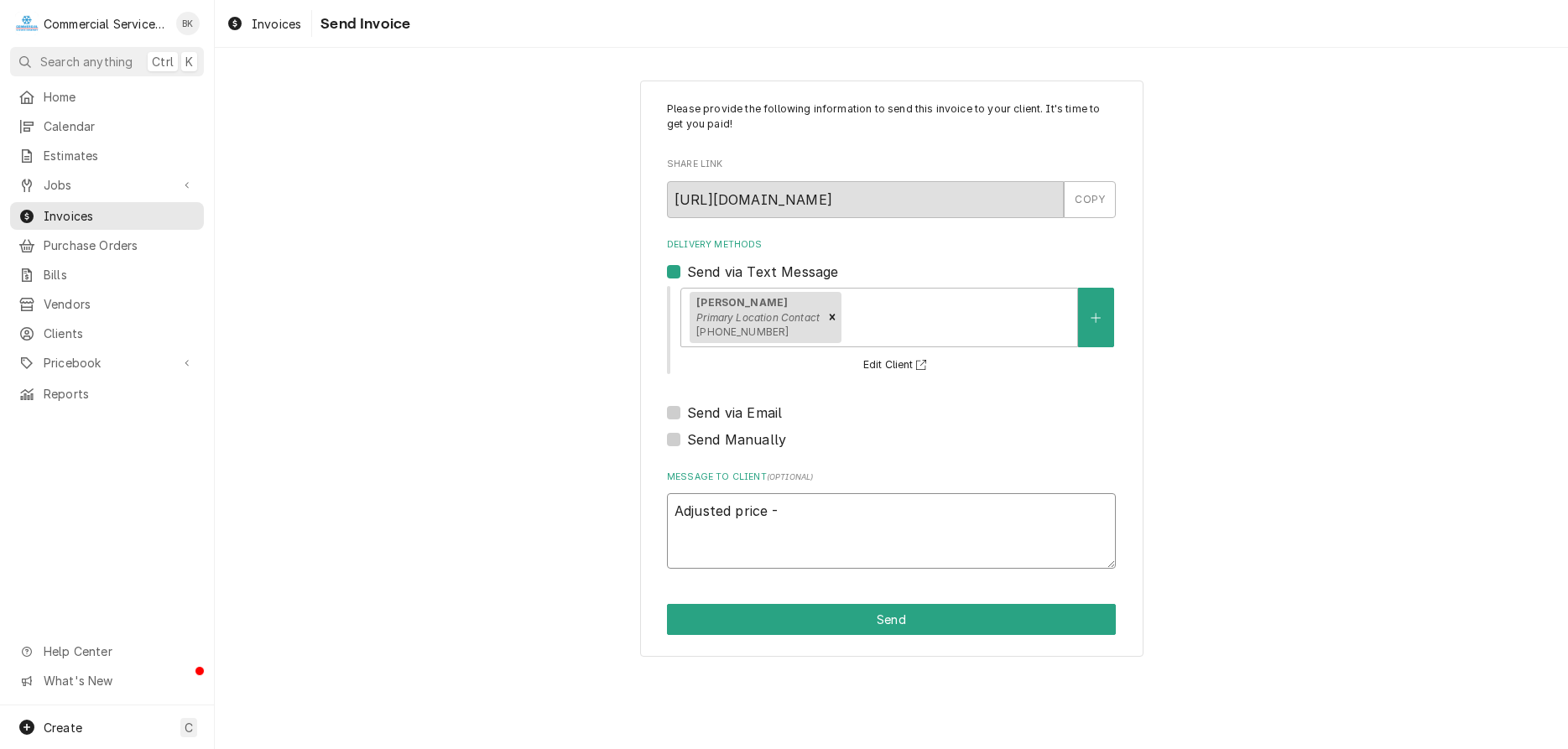
type textarea "x"
type textarea "Adjusted price -"
type textarea "x"
type textarea "Adjusted price - t"
type textarea "x"
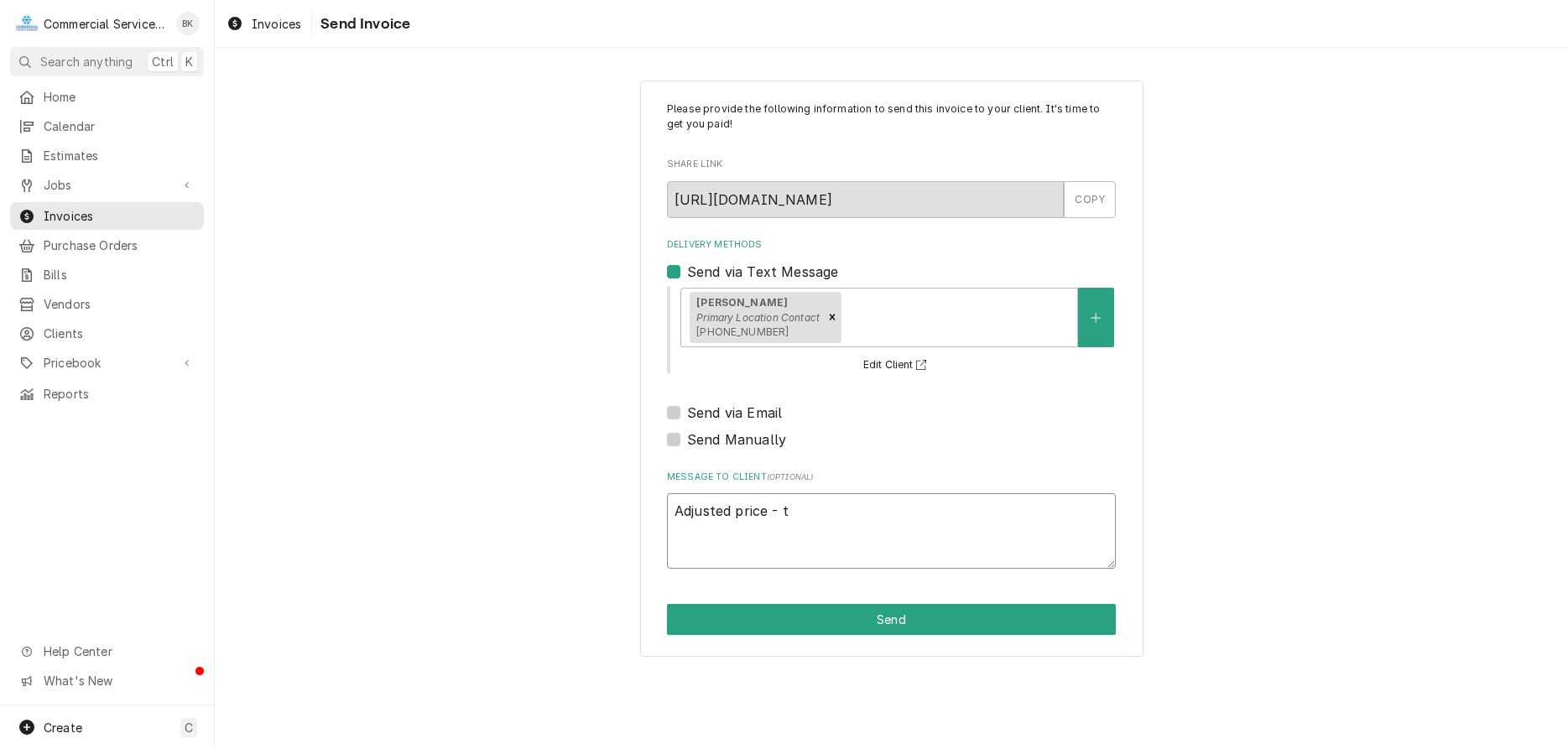
type textarea "Adjusted price - te"
type textarea "x"
type textarea "Adjusted price - tec"
type textarea "x"
type textarea "Adjusted price - tech"
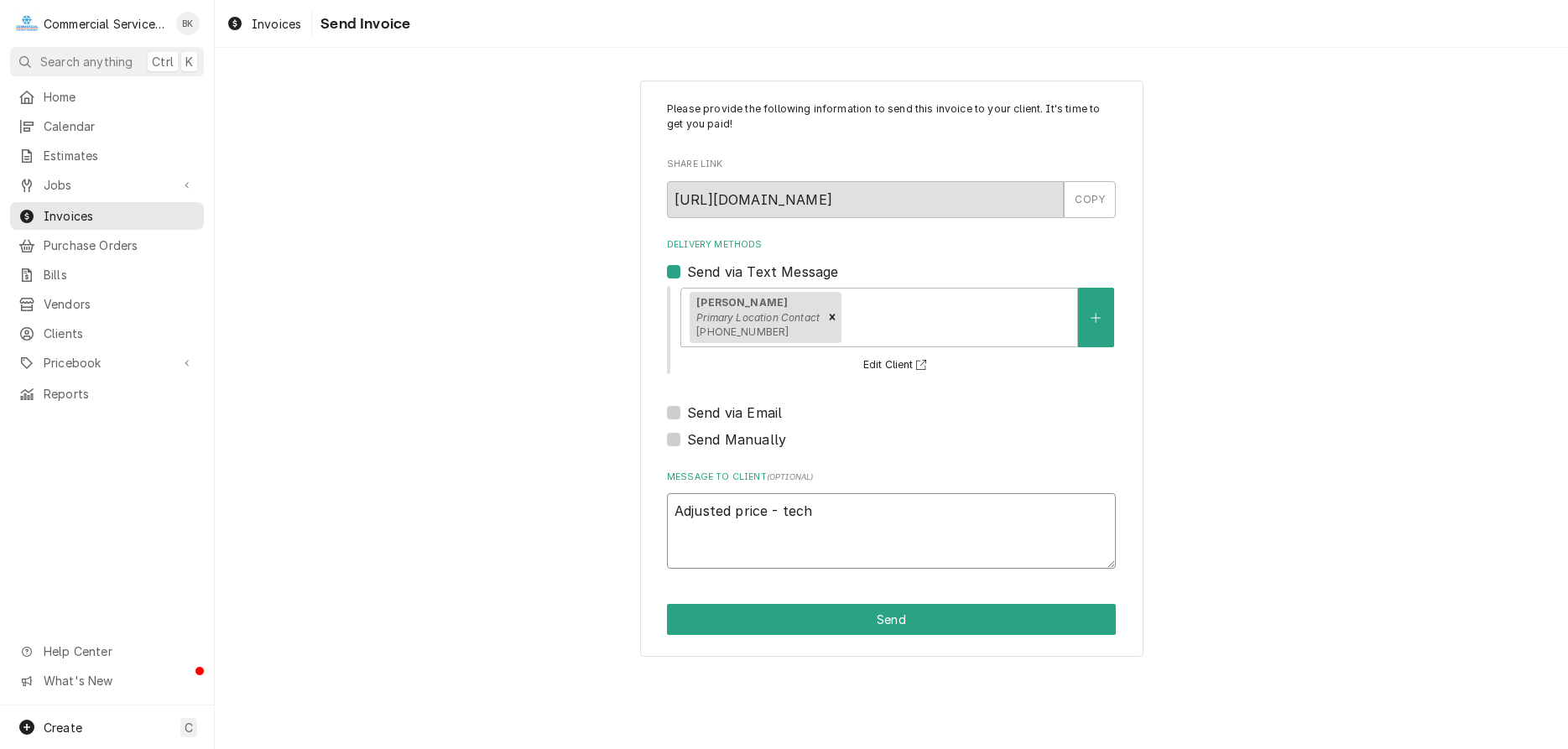
type textarea "x"
type textarea "Adjusted price - techi"
type textarea "x"
type textarea "Adjusted price - techin"
type textarea "x"
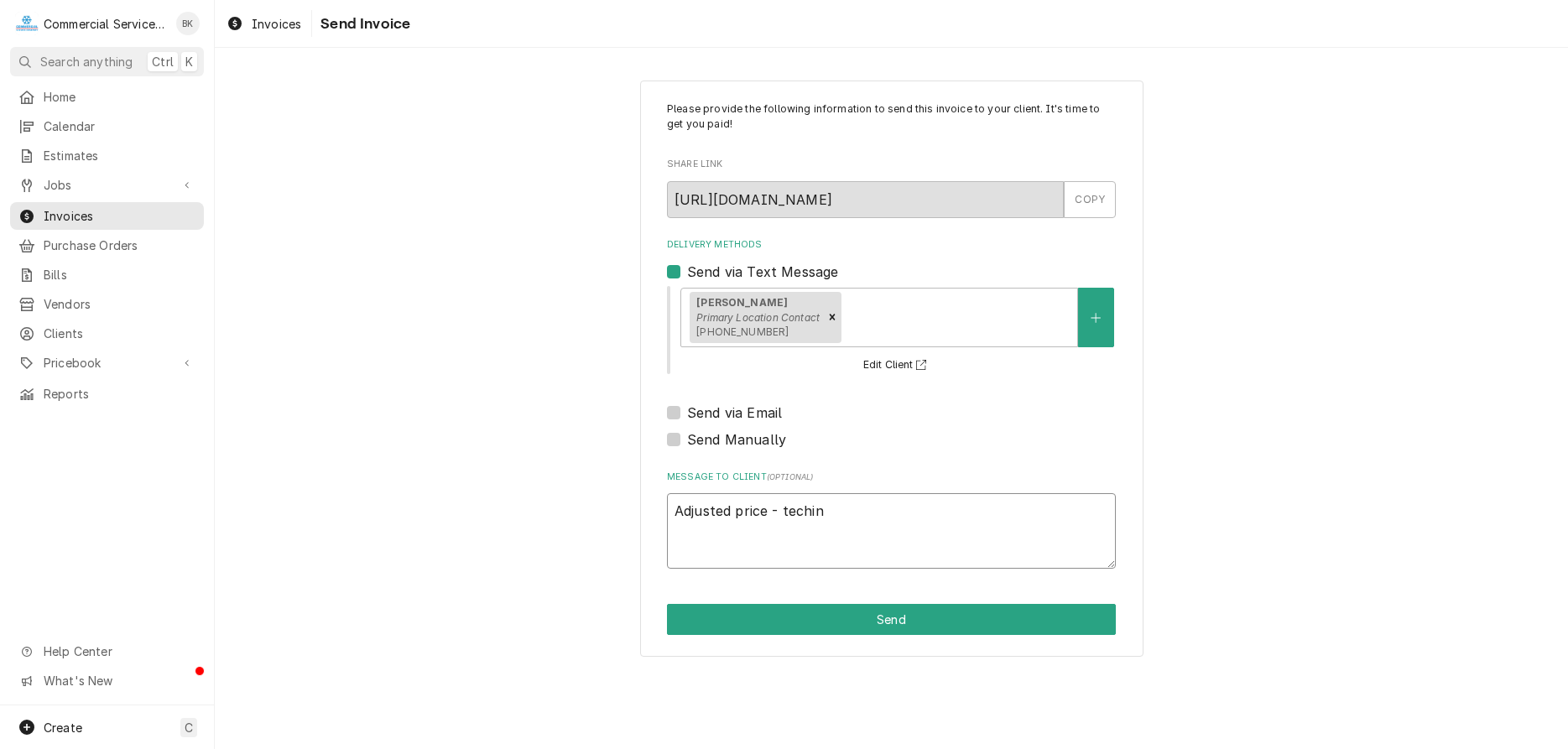
type textarea "Adjusted price - techi"
type textarea "x"
type textarea "Adjusted price - tech"
type textarea "x"
type textarea "Adjusted price - techn"
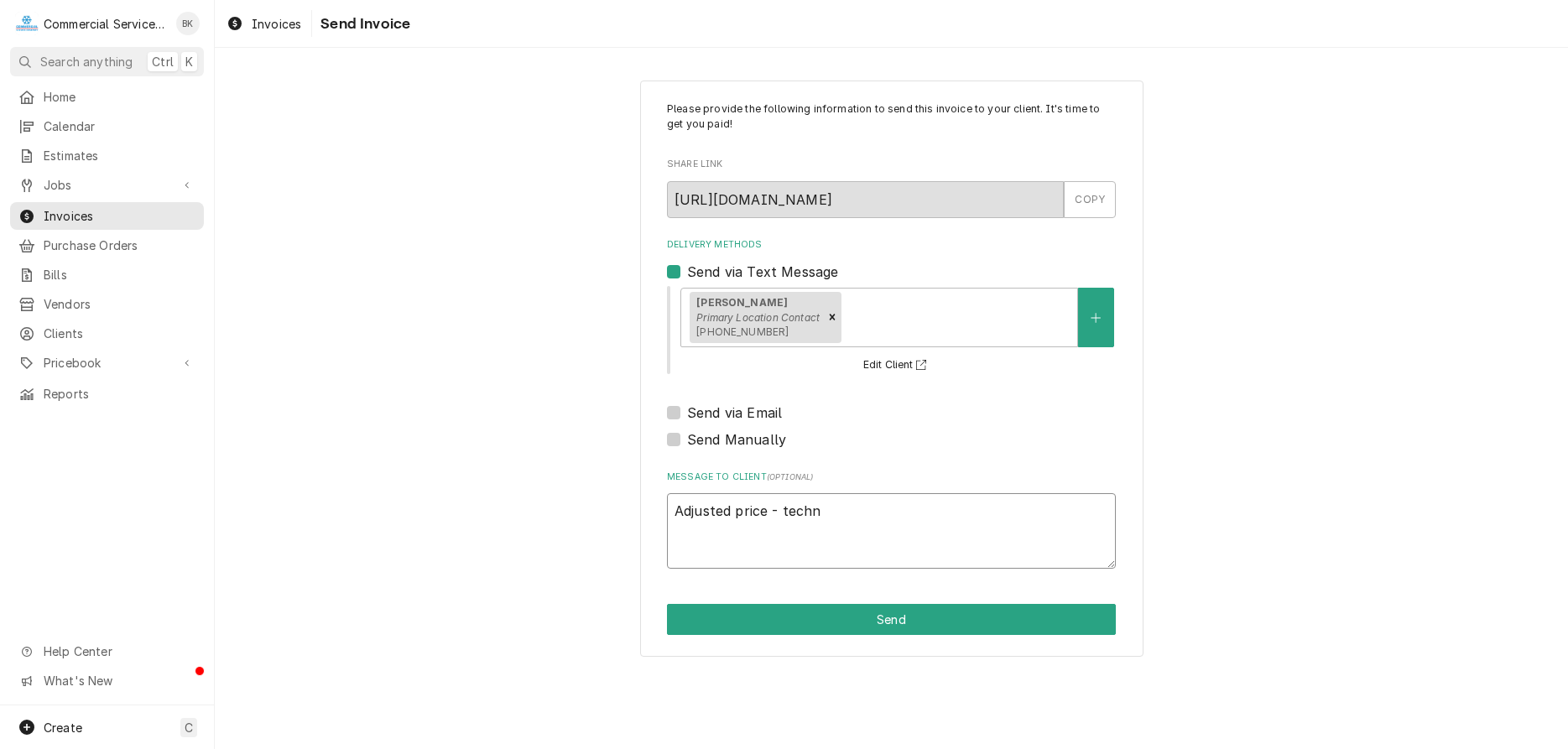
type textarea "x"
type textarea "Adjusted price - techni"
type textarea "x"
type textarea "Adjusted price - technic"
type textarea "x"
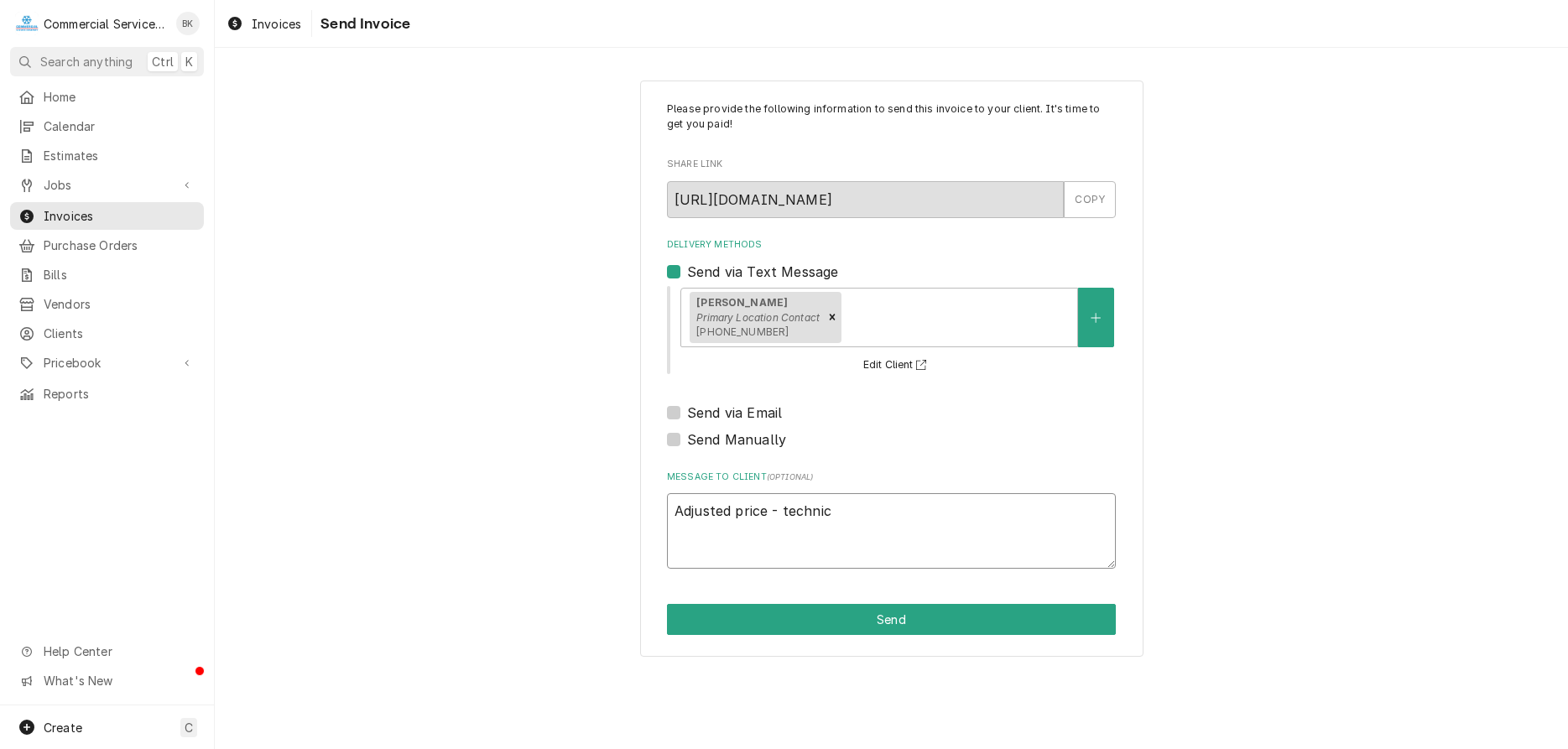
type textarea "Adjusted price - technici"
type textarea "x"
type textarea "Adjusted price - technicia"
type textarea "x"
type textarea "Adjusted price - technician"
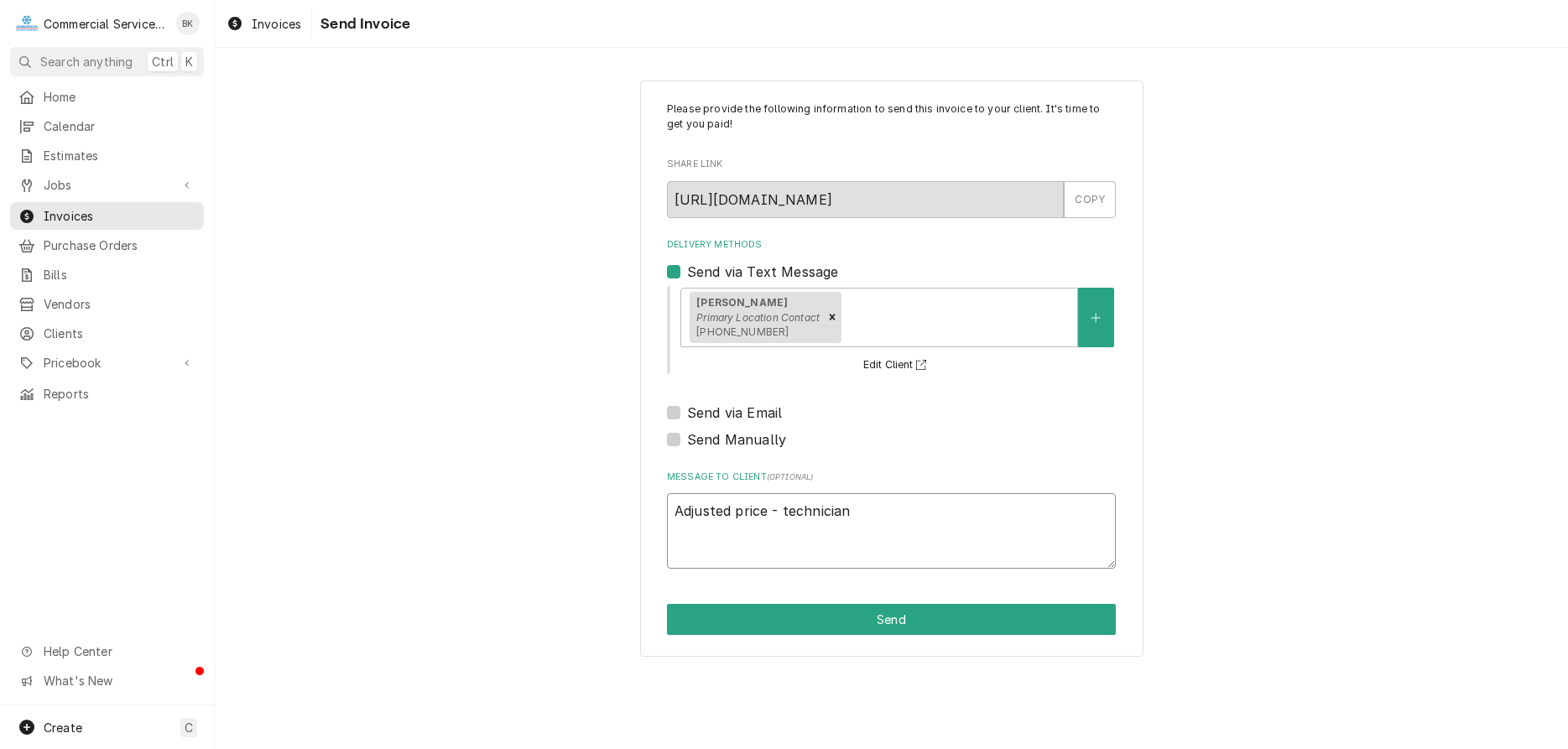
type textarea "x"
type textarea "Adjusted price - technician"
type textarea "x"
type textarea "Adjusted price - technician w"
type textarea "x"
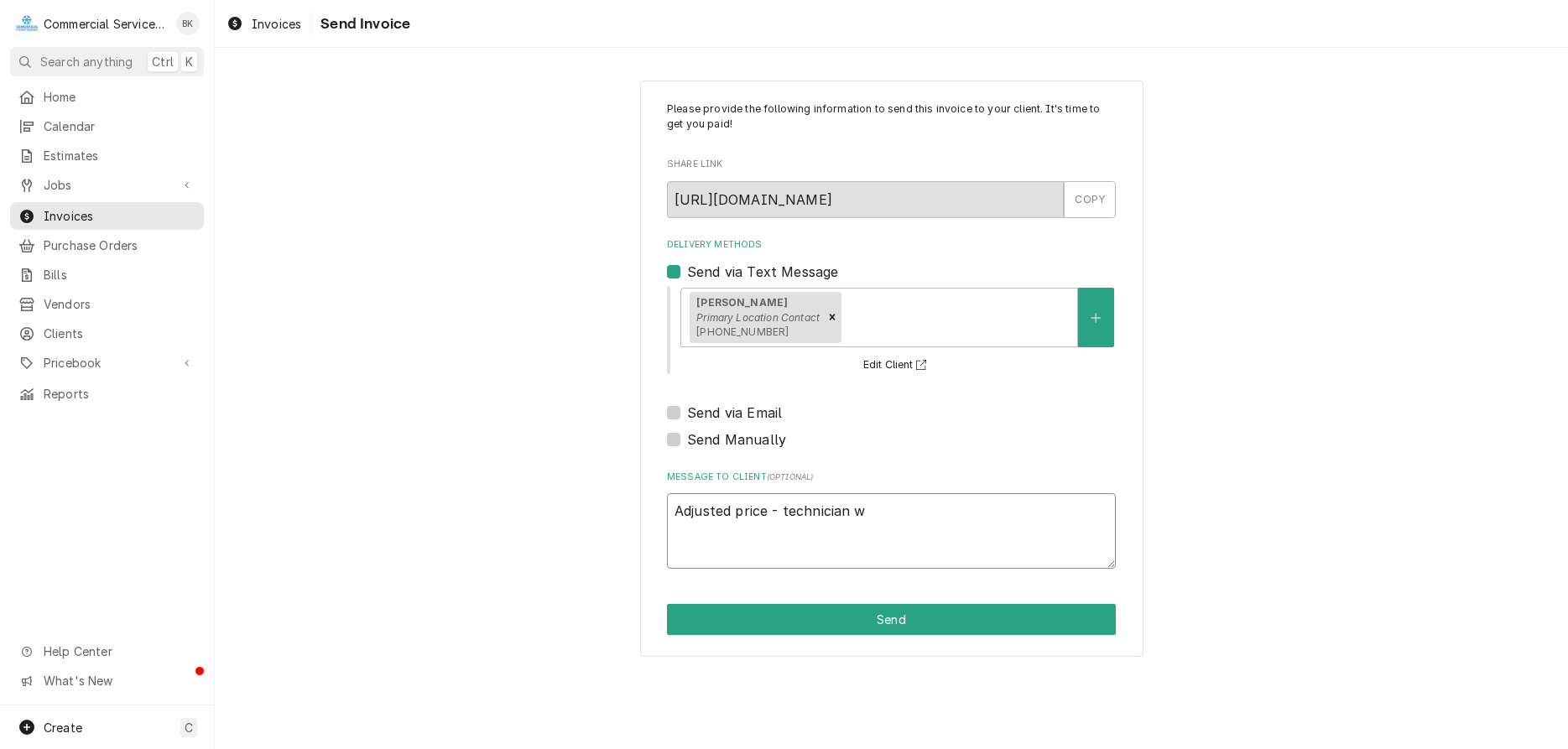
type textarea "Adjusted price - technician wi"
type textarea "x"
type textarea "Adjusted price - technician wil"
type textarea "x"
type textarea "Adjusted price - technician will"
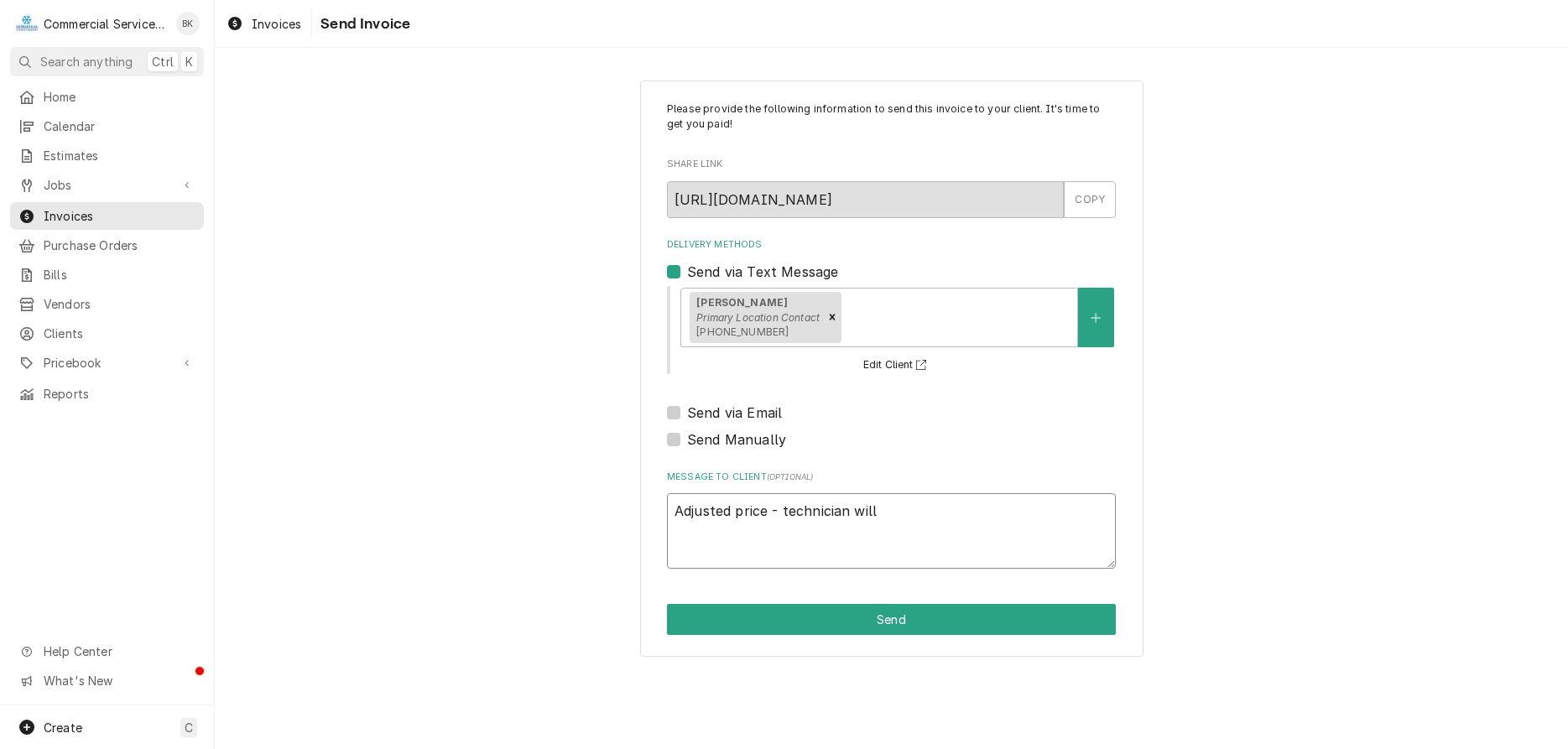
type textarea "x"
type textarea "Adjusted price - technician willi"
type textarea "x"
type textarea "Adjusted price - technician willin"
type textarea "x"
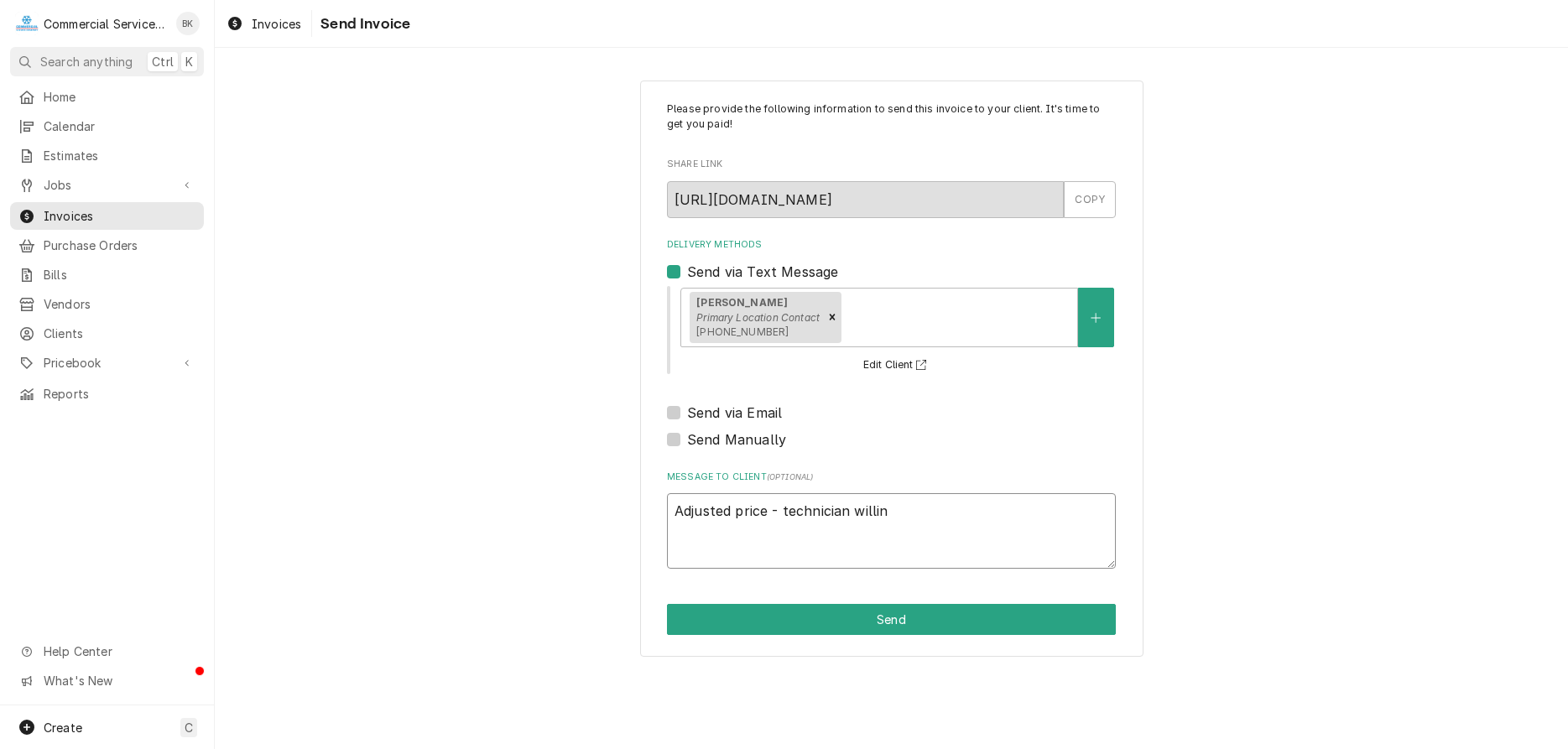
type textarea "Adjusted price - technician willing"
type textarea "x"
type textarea "Adjusted price - technician willing"
type textarea "x"
type textarea "Adjusted price - technician willing t"
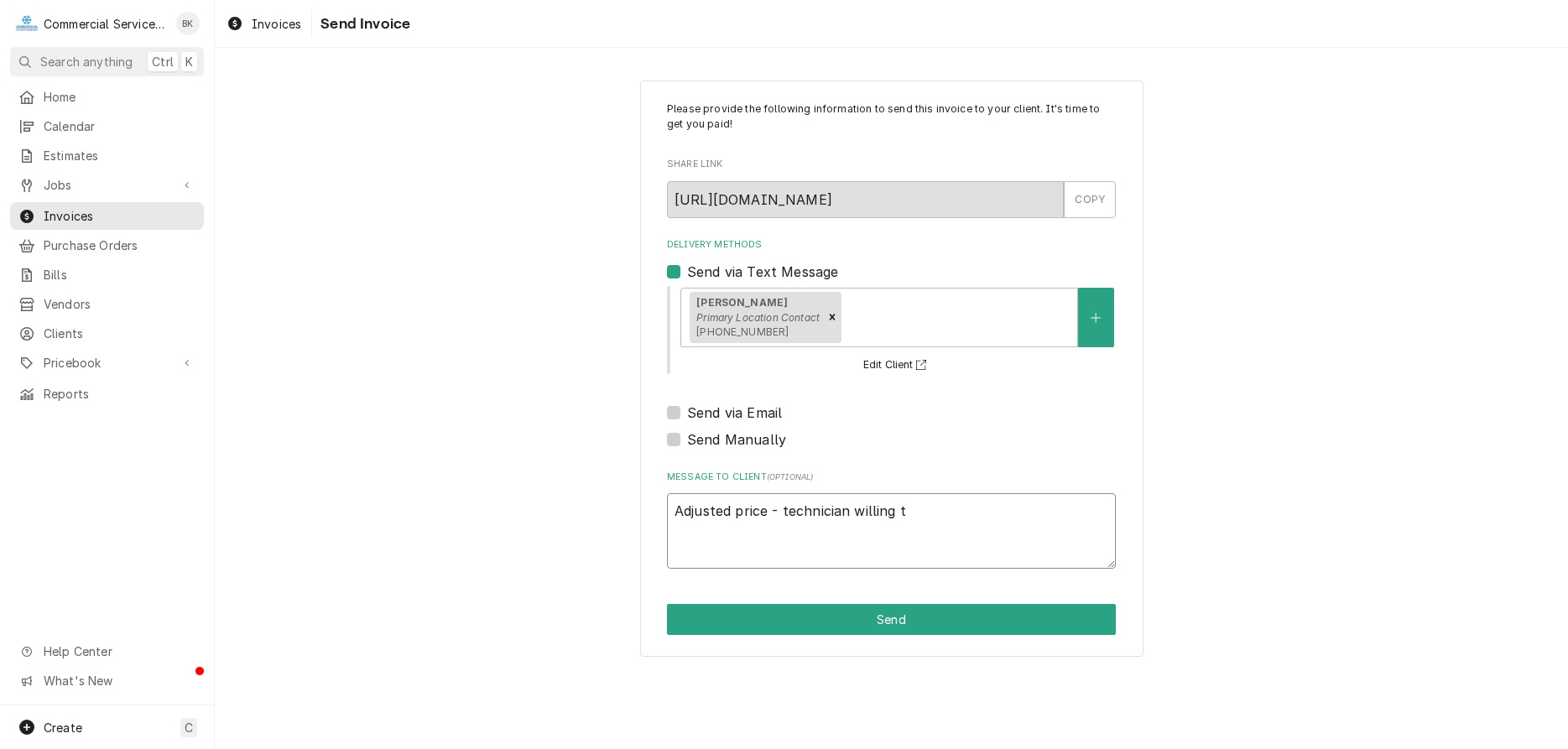
type textarea "x"
type textarea "Adjusted price - technician willing to"
type textarea "x"
type textarea "Adjusted price - technician willing to"
type textarea "x"
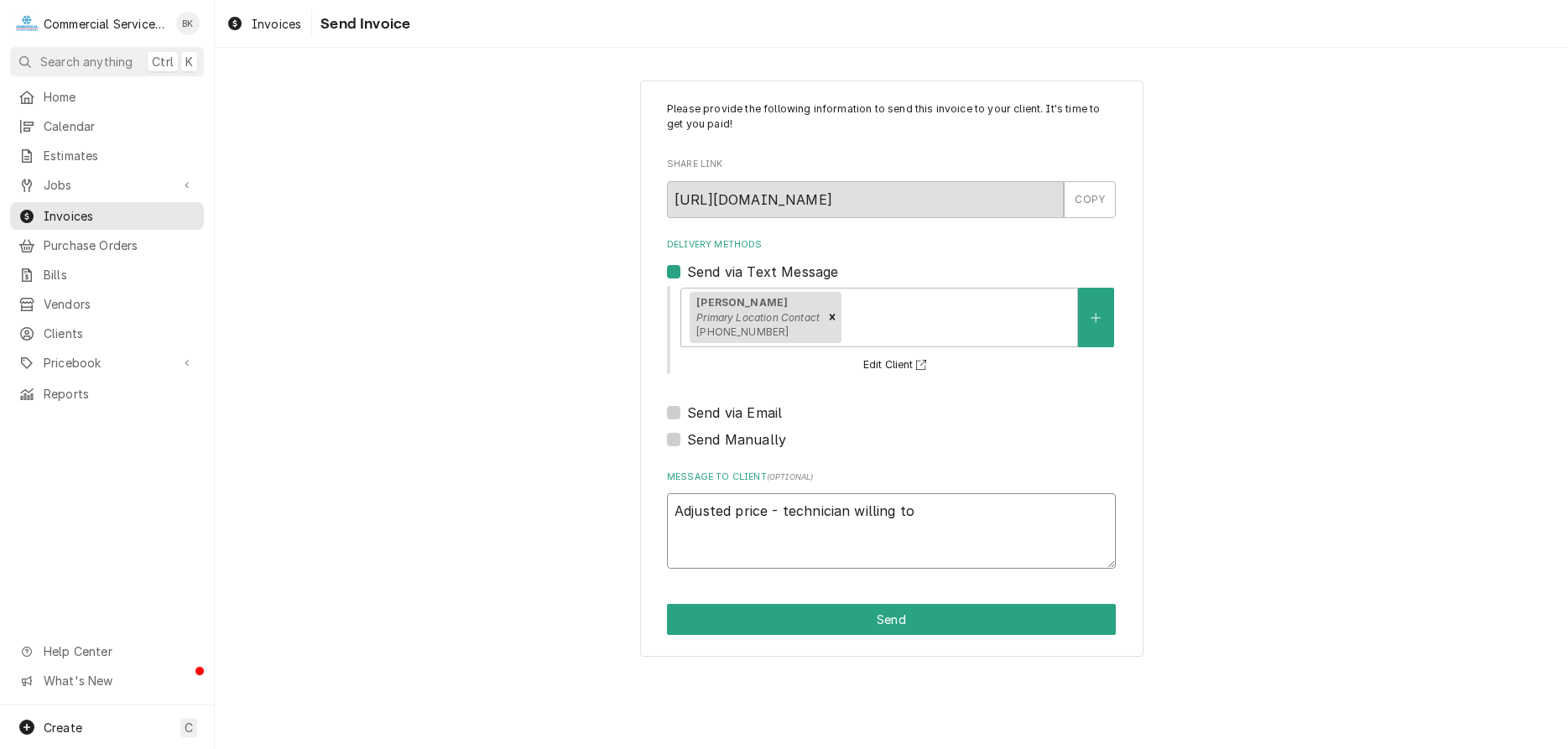
type textarea "Adjusted price - technician willing to g"
type textarea "x"
type textarea "Adjusted price - technician willing to gi"
type textarea "x"
type textarea "Adjusted price - technician willing to giv"
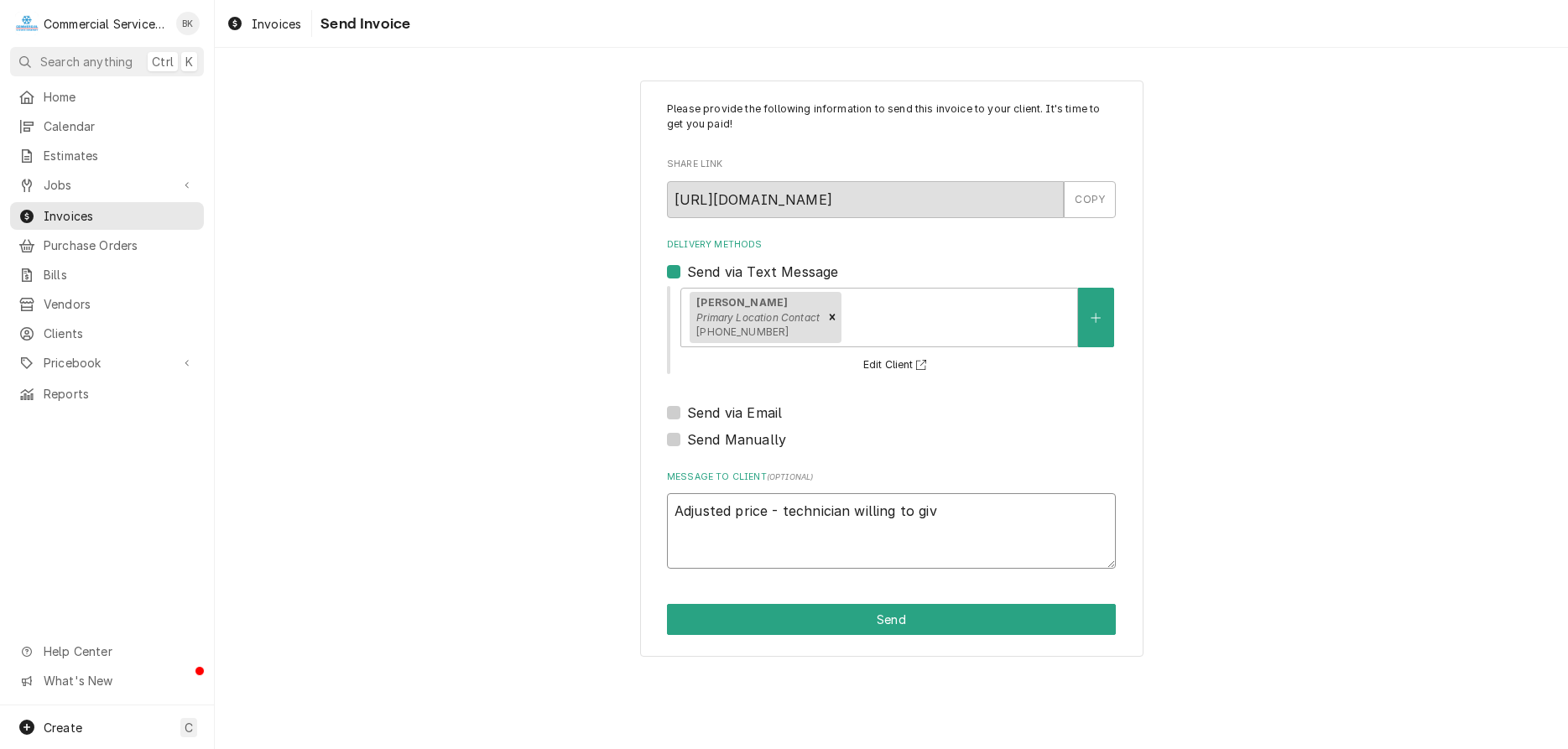
type textarea "x"
type textarea "Adjusted price - technician willing to give"
type textarea "x"
type textarea "Adjusted price - technician willing to give"
type textarea "x"
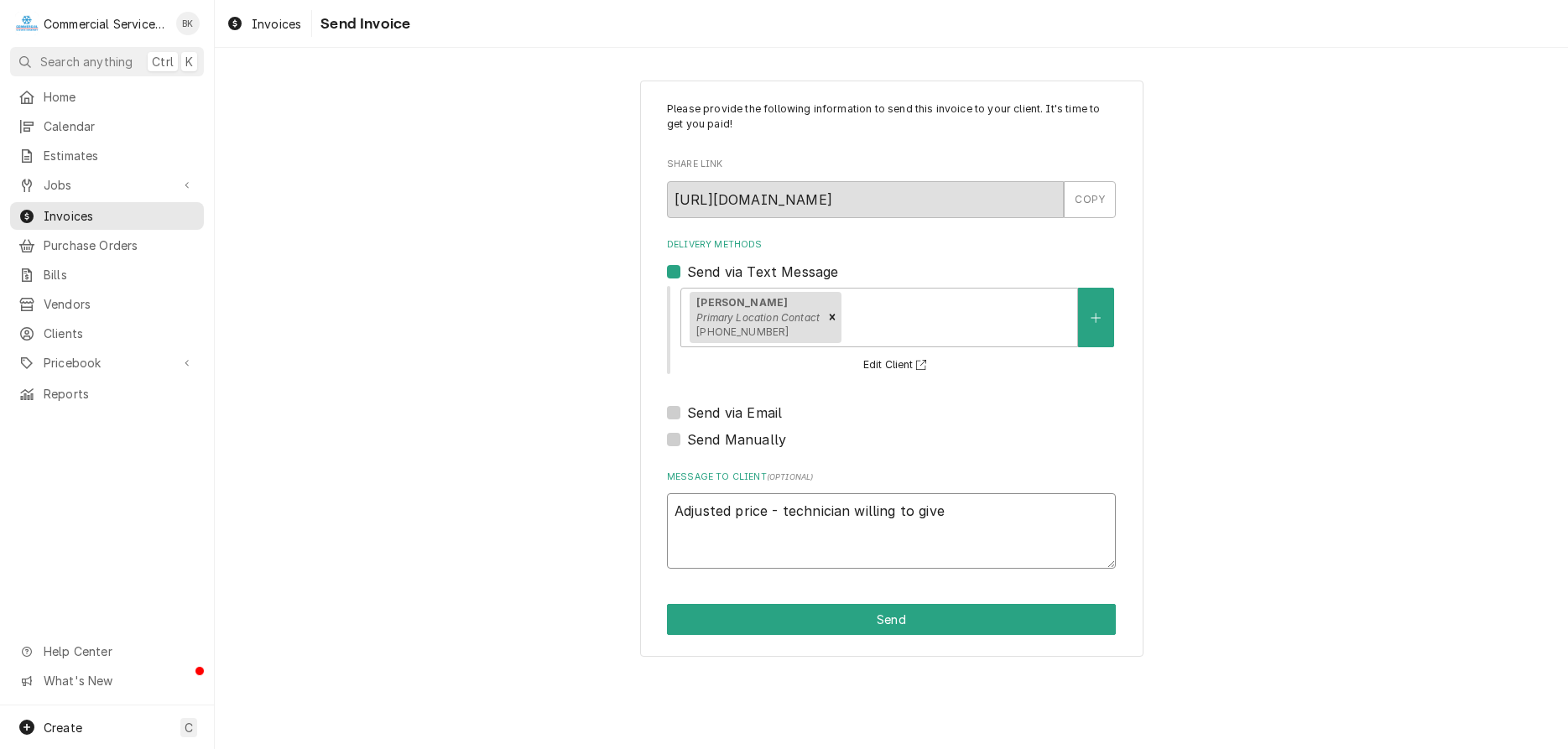
type textarea "Adjusted price - technician willing to give u"
type textarea "x"
type textarea "Adjusted price - technician willing to give up"
type textarea "x"
type textarea "Adjusted price - technician willing to give up"
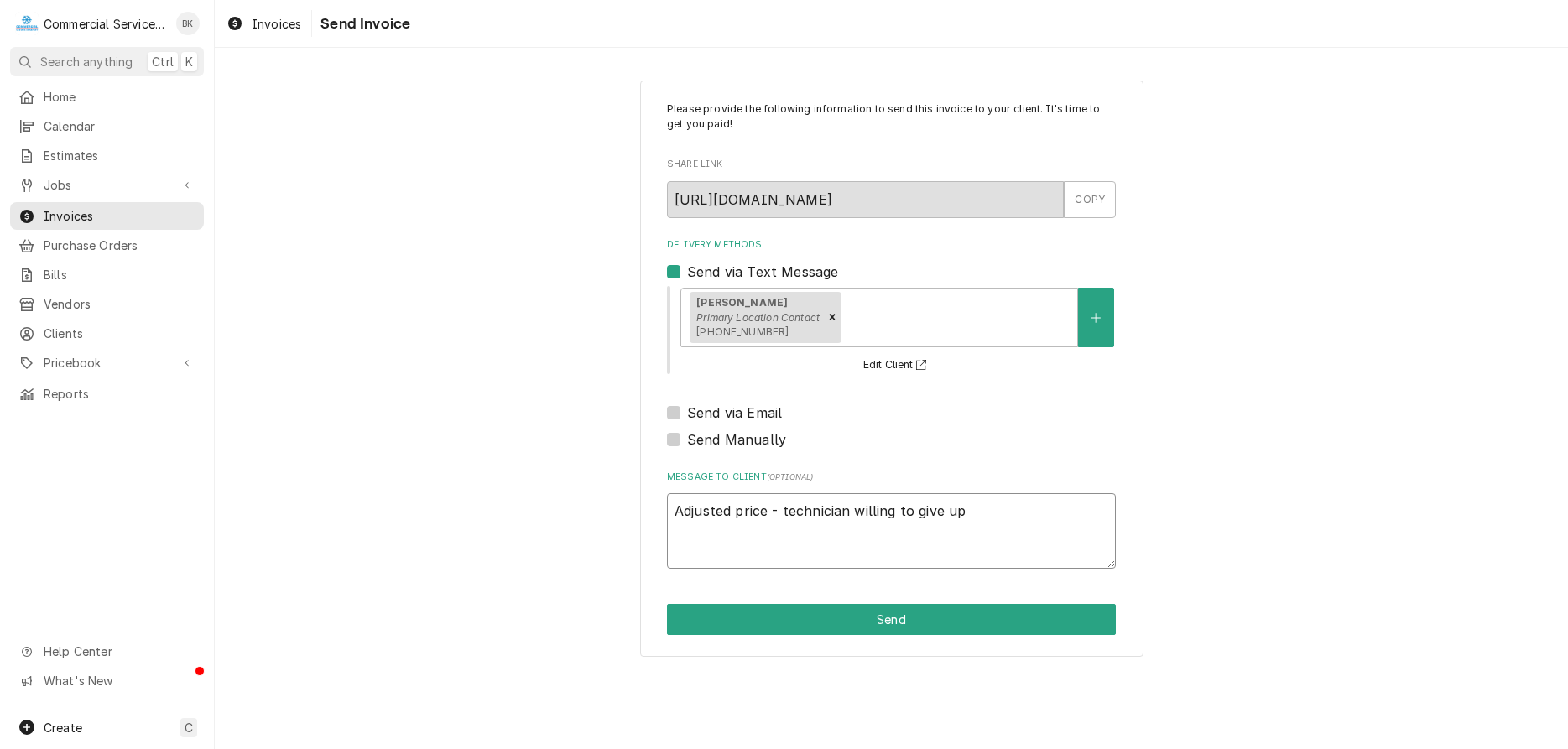
type textarea "x"
type textarea "Adjusted price - technician willing to give up 4"
type textarea "x"
type textarea "Adjusted price - technician willing to give up 45"
type textarea "x"
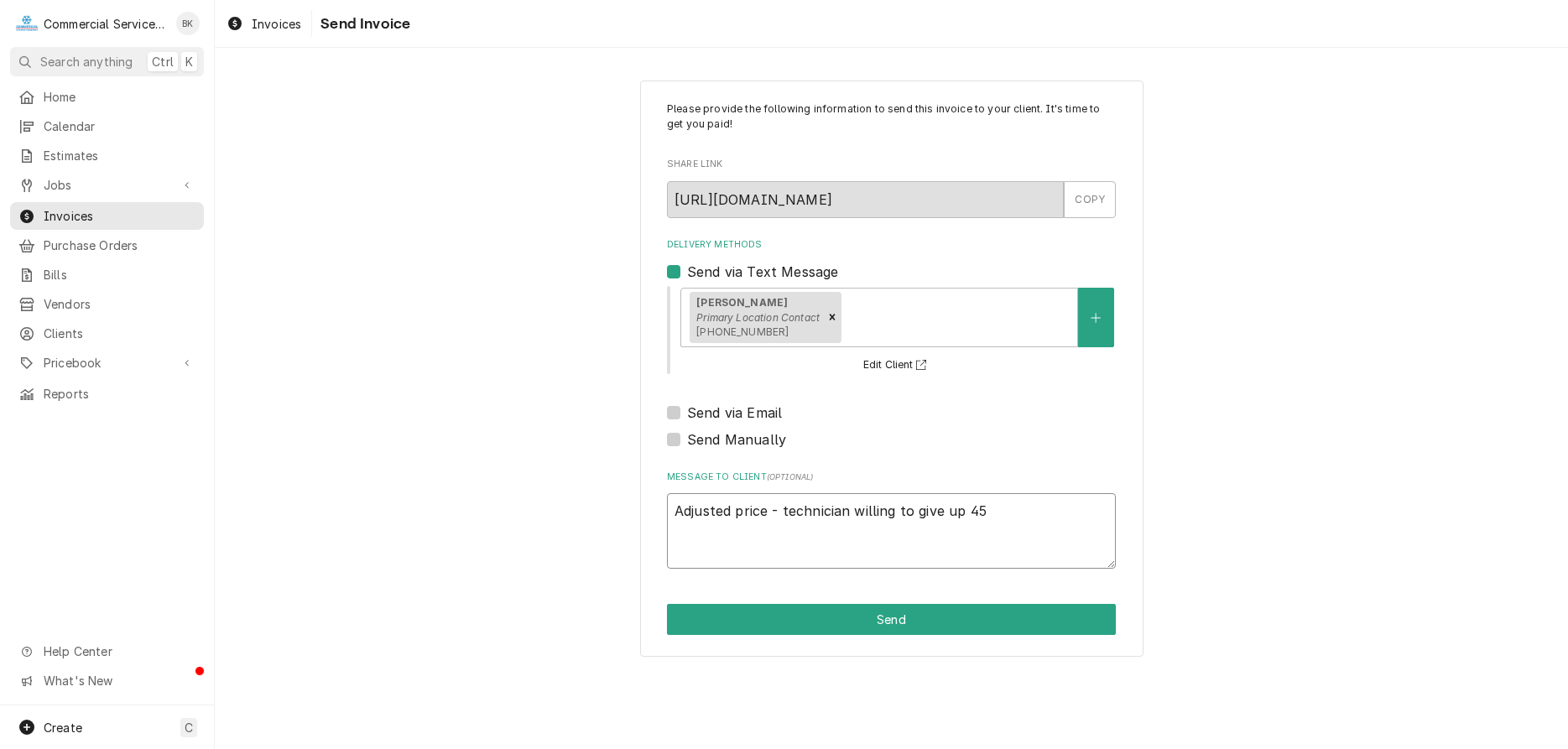
type textarea "Adjusted price - technician willing to give up 45"
type textarea "x"
type textarea "Adjusted price - technician willing to give up 45 m"
type textarea "x"
type textarea "Adjusted price - technician willing to give up 45 mi"
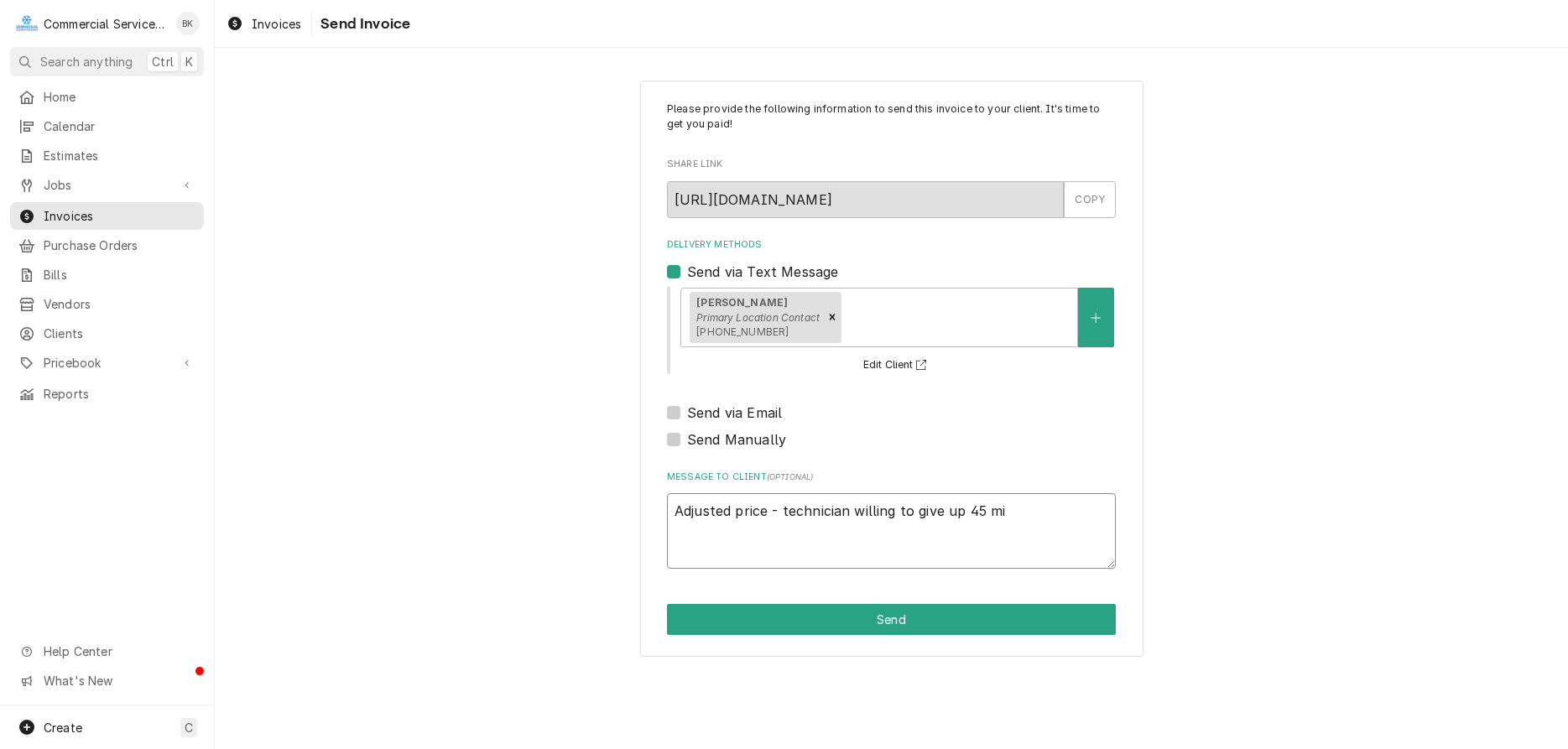
type textarea "x"
type textarea "Adjusted price - technician willing to give up 45 min"
type textarea "x"
type textarea "Adjusted price - technician willing to give up 45 minu"
type textarea "x"
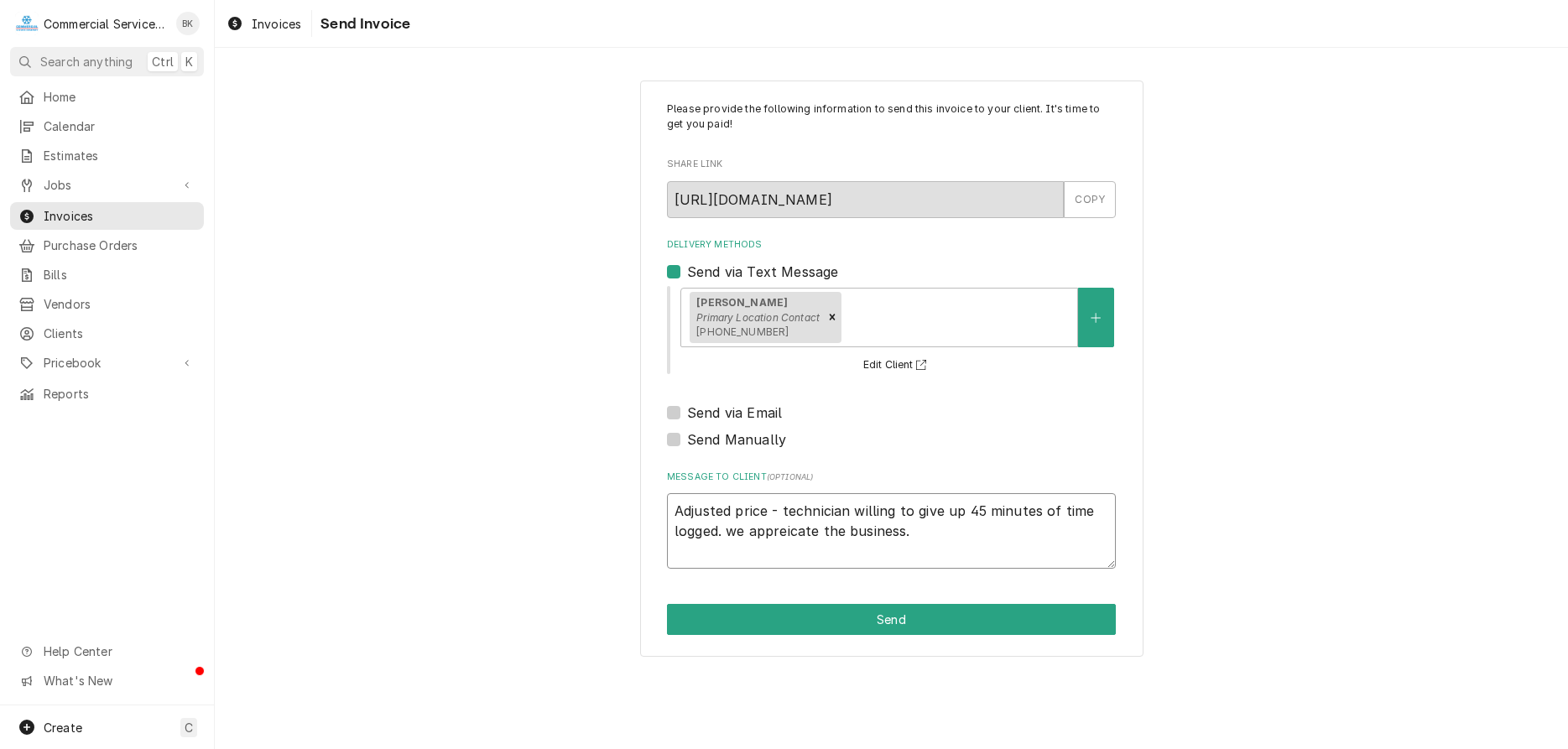
click at [810, 536] on textarea "Adjusted price - technician willing to give up 45 minutes of time logged. we ap…" at bounding box center [891, 531] width 449 height 76
drag, startPoint x: 911, startPoint y: 526, endPoint x: 923, endPoint y: 524, distance: 12.2
click at [912, 526] on textarea "Adjusted price - technician willing to give up 45 minutes of time logged. we ap…" at bounding box center [891, 531] width 449 height 76
click at [1029, 626] on button "Send" at bounding box center [891, 619] width 449 height 31
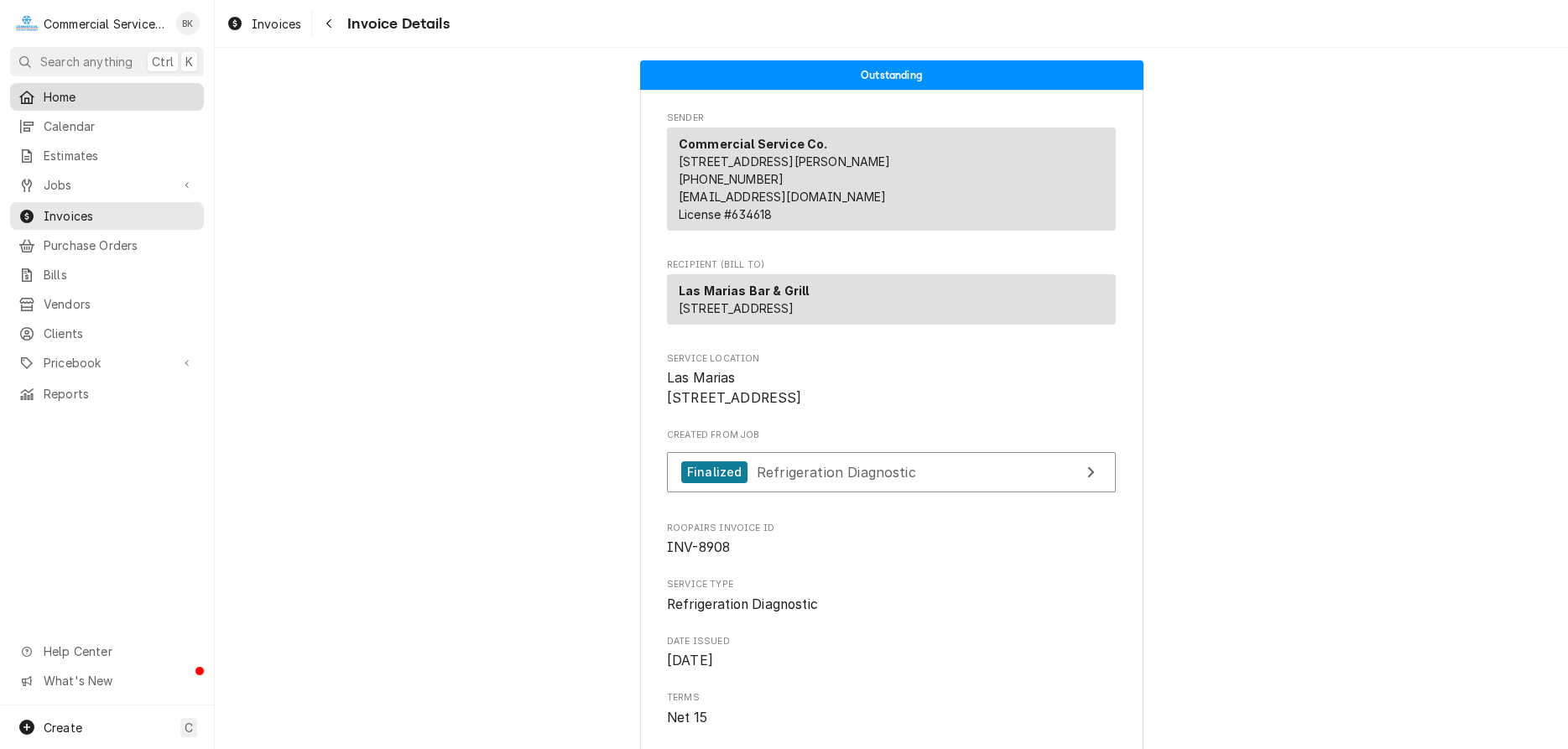
click at [86, 95] on span "Home" at bounding box center [119, 97] width 152 height 18
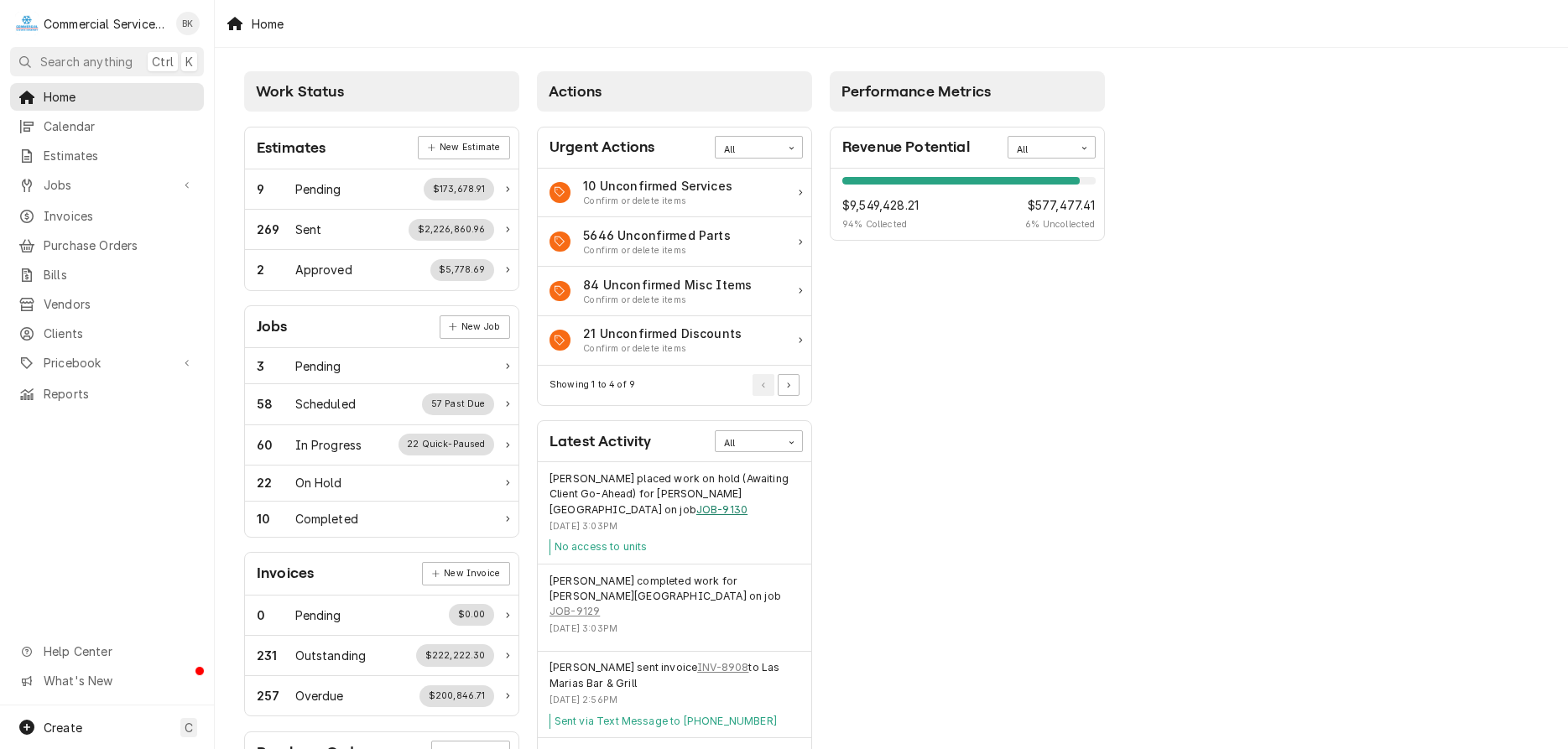
click at [697, 513] on link "JOB-9130" at bounding box center [722, 509] width 51 height 15
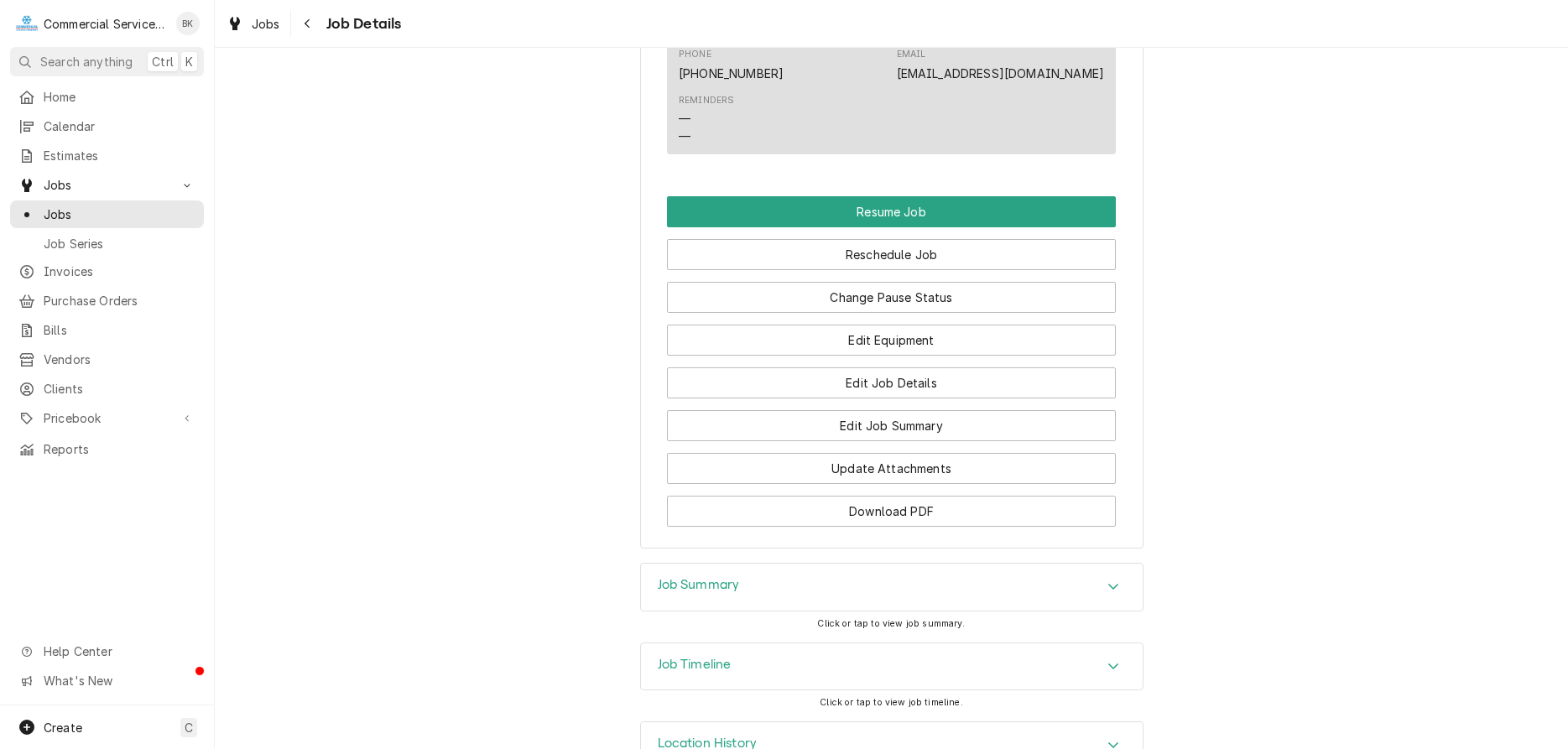
scroll to position [1184, 0]
